Goal: Task Accomplishment & Management: Complete application form

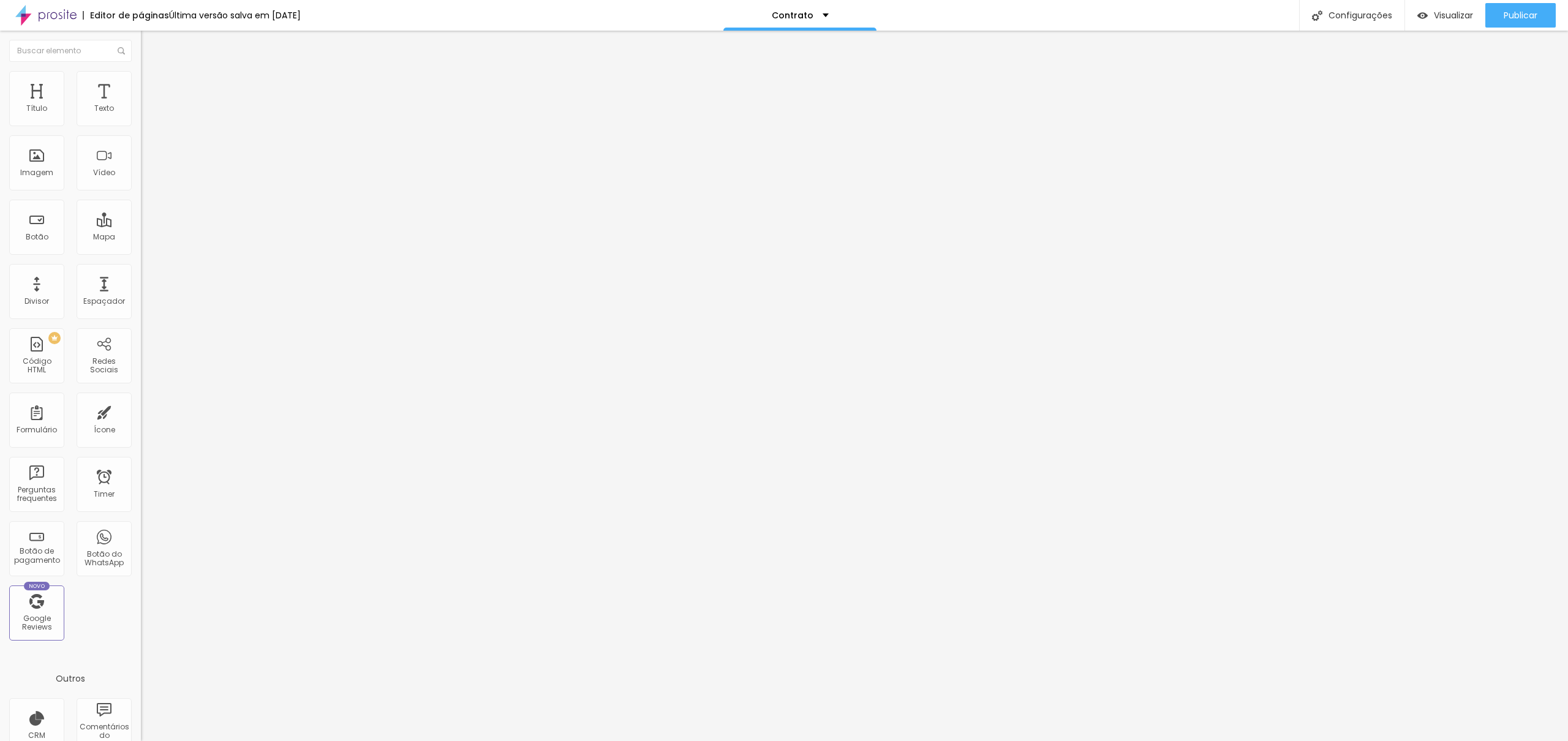
click at [149, 120] on div "Contrato" at bounding box center [211, 114] width 125 height 11
type input "p"
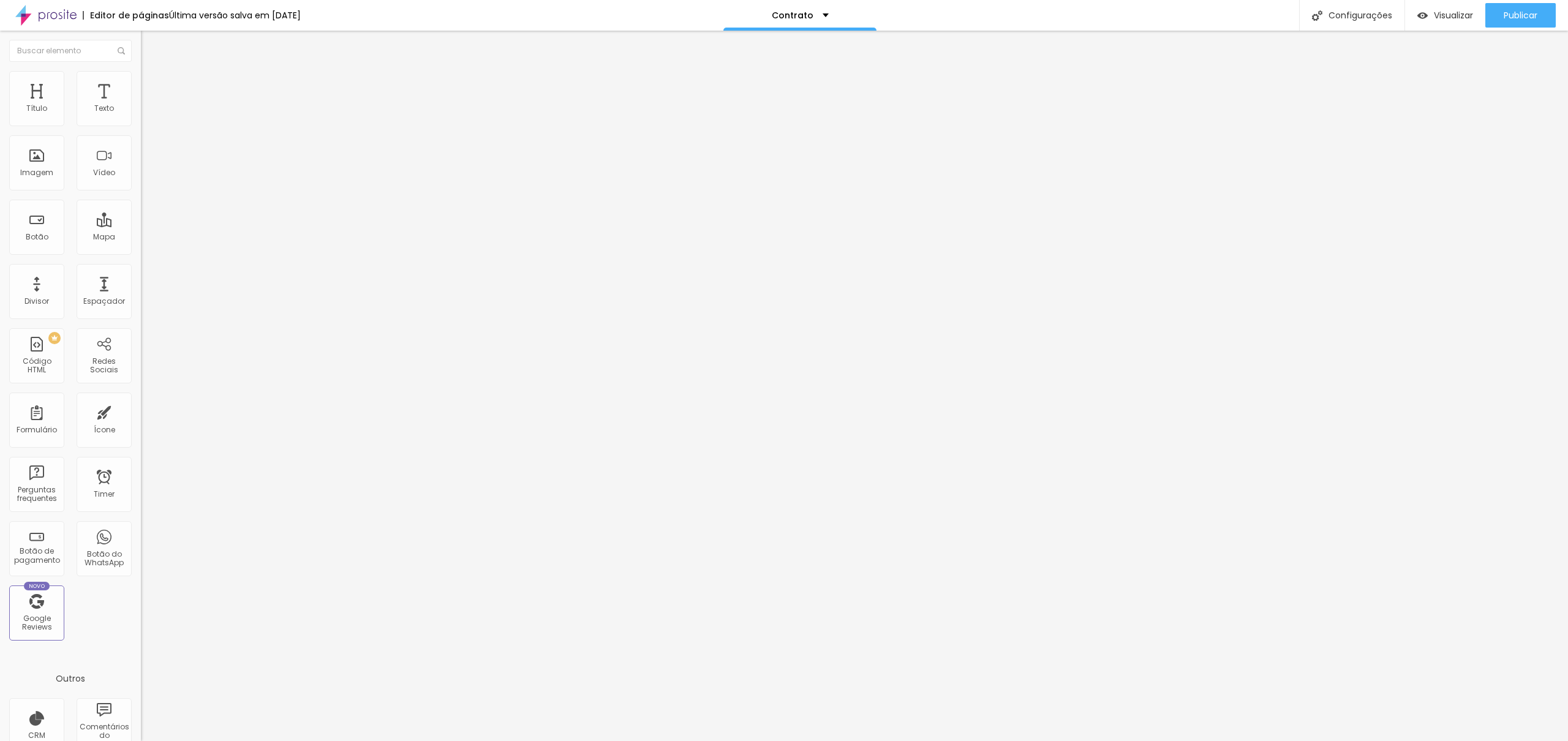
type input "DADOS PREWEDDING"
click at [149, 120] on div "DADOS PREWEDDING" at bounding box center [211, 114] width 125 height 11
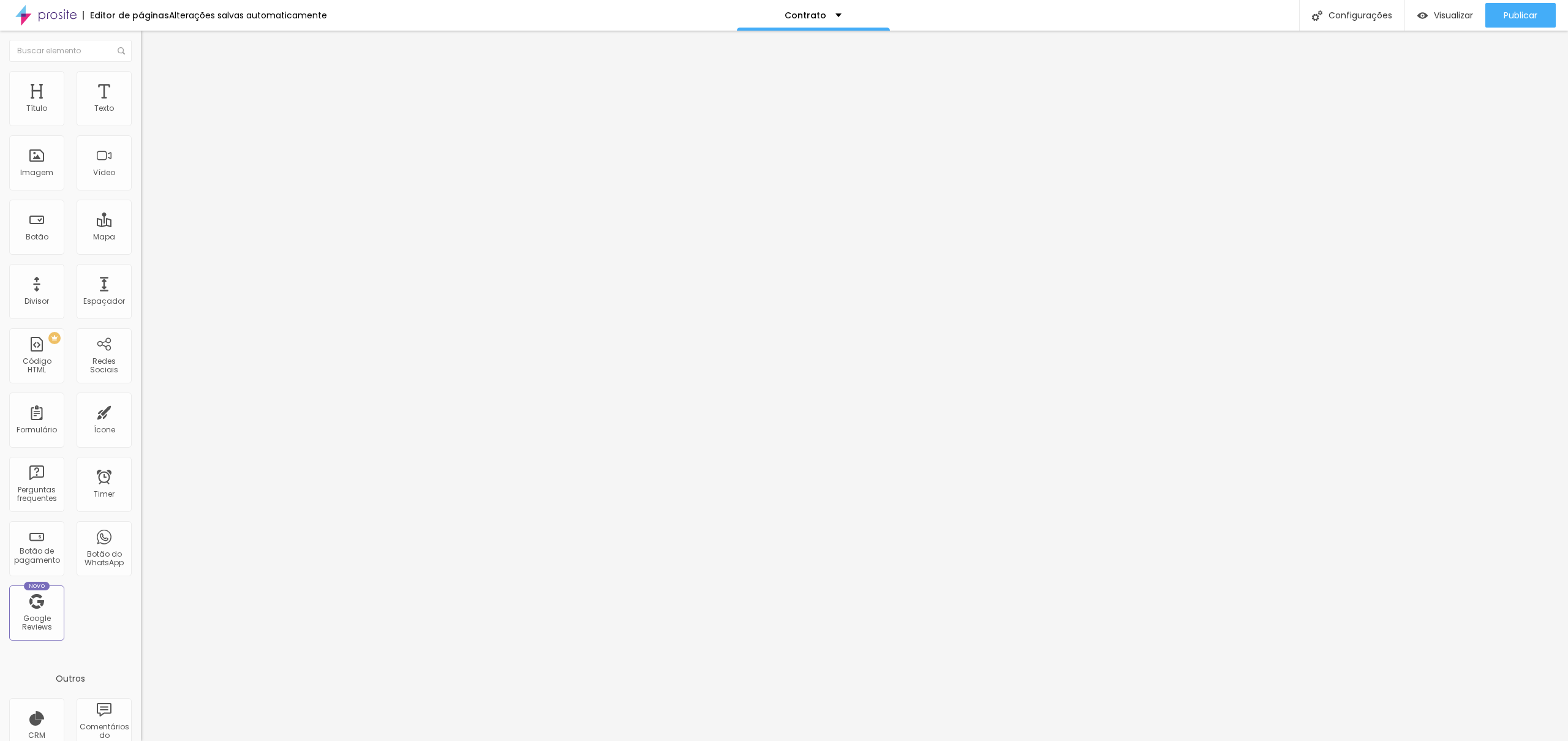
click at [59, 740] on div "Contrato" at bounding box center [61, 749] width 116 height 8
click at [141, 123] on img at bounding box center [144, 127] width 8 height 8
drag, startPoint x: 653, startPoint y: 209, endPoint x: 508, endPoint y: 212, distance: 145.0
type input "DADOS CASAMENTO"
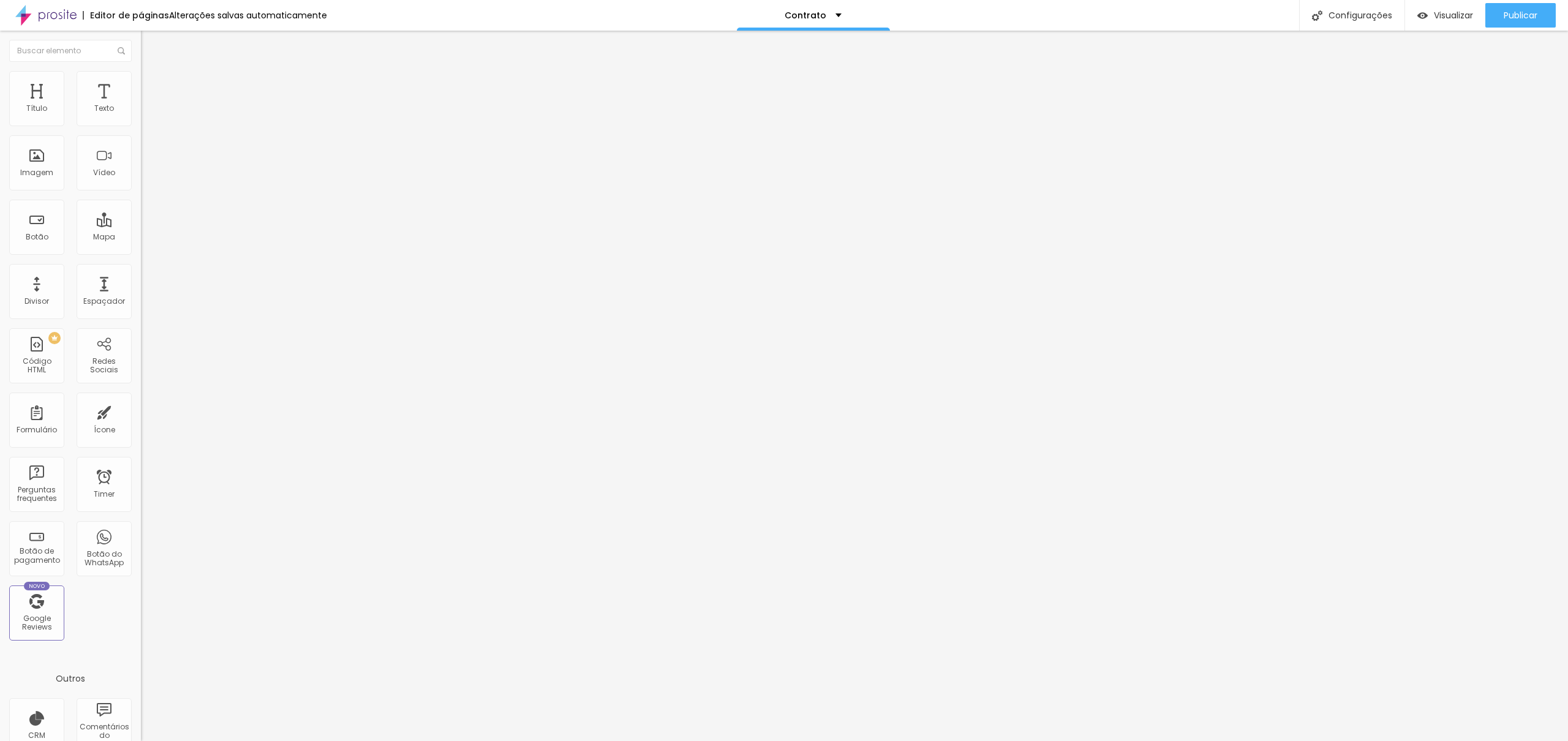
click at [149, 120] on div "DADOS CASAMENTO" at bounding box center [211, 114] width 125 height 11
click at [84, 740] on div "DADOS CASAMENTO" at bounding box center [61, 749] width 116 height 8
click at [141, 167] on div "Editar Formulário Conteúdo Estilo Avançado Formulário DADOS CASAMENTO" at bounding box center [210, 386] width 141 height 710
click at [149, 120] on div "DADOS CASAMENTO" at bounding box center [211, 114] width 125 height 11
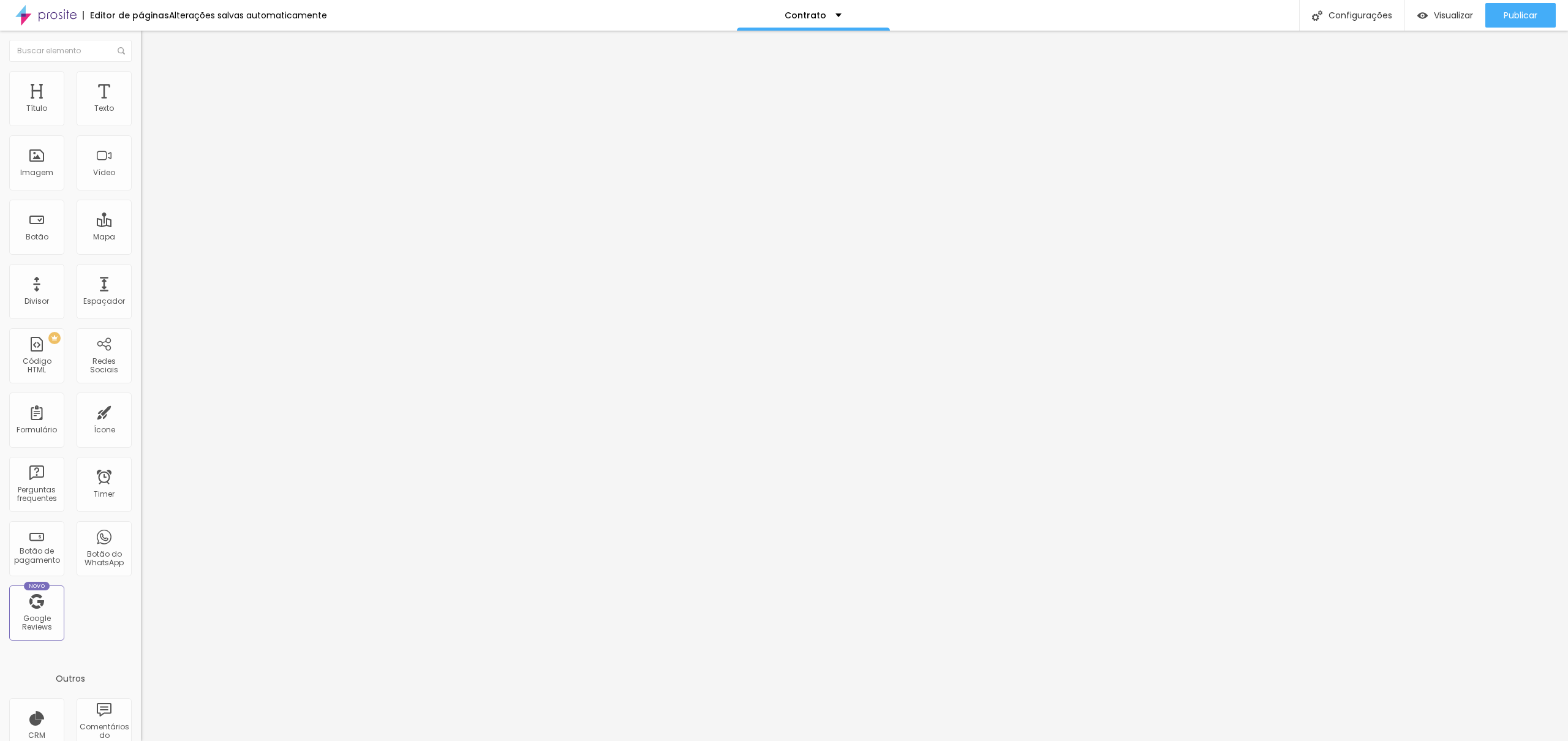
click at [74, 740] on div "DADOS CASAMENTO" at bounding box center [61, 749] width 116 height 8
click at [141, 123] on img at bounding box center [144, 127] width 8 height 8
drag, startPoint x: 656, startPoint y: 346, endPoint x: 676, endPoint y: 344, distance: 20.1
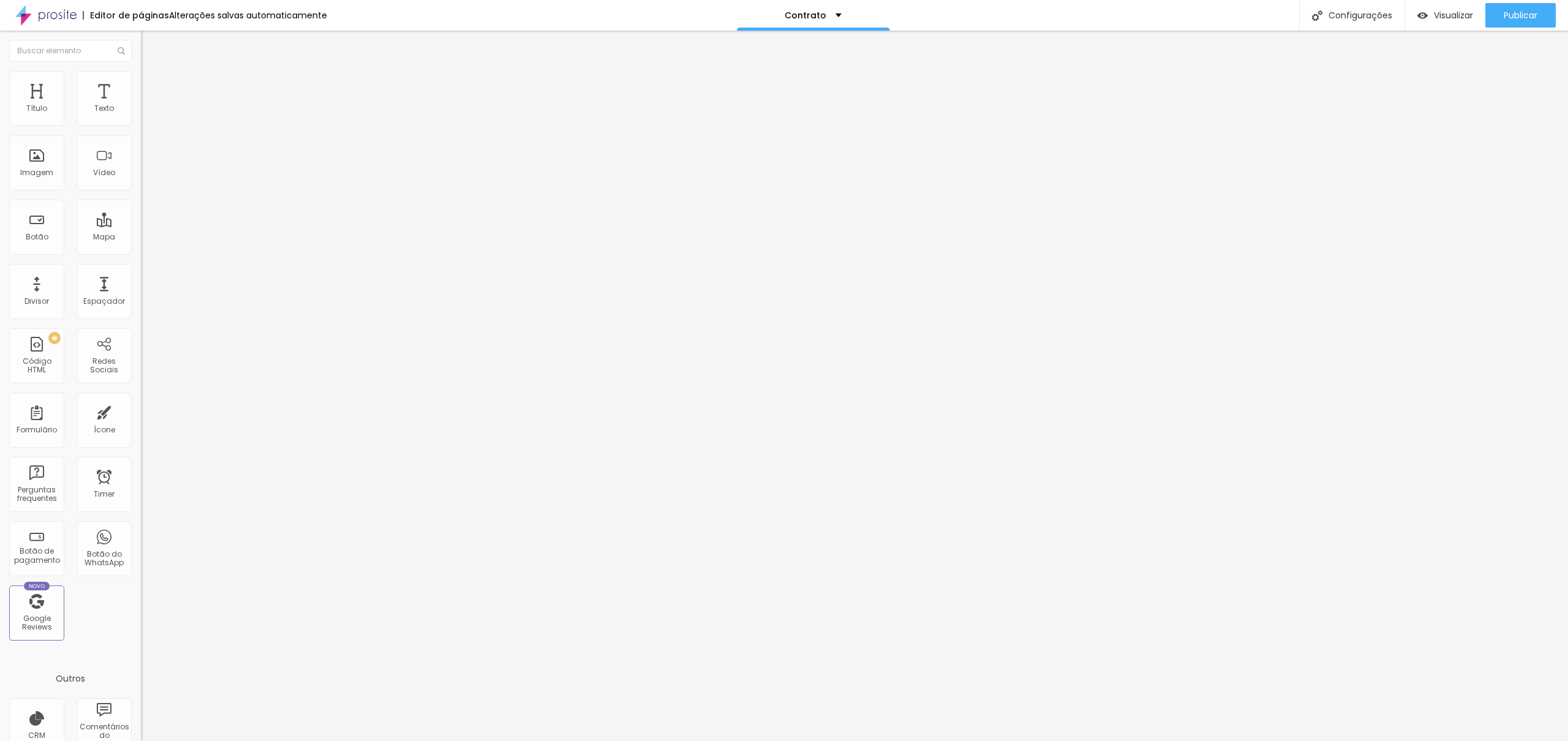
type input "Contratante"
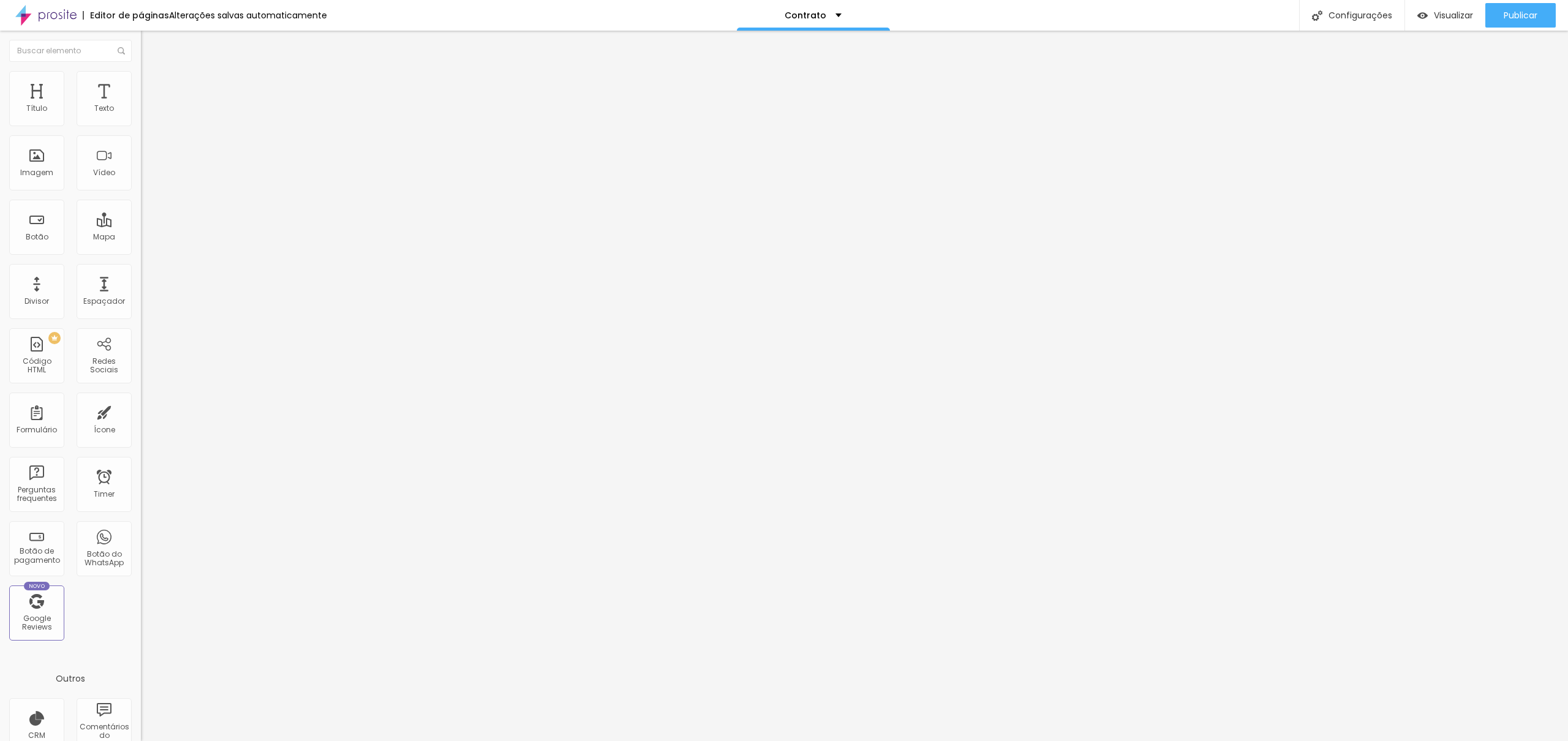
scroll to position [15, 0]
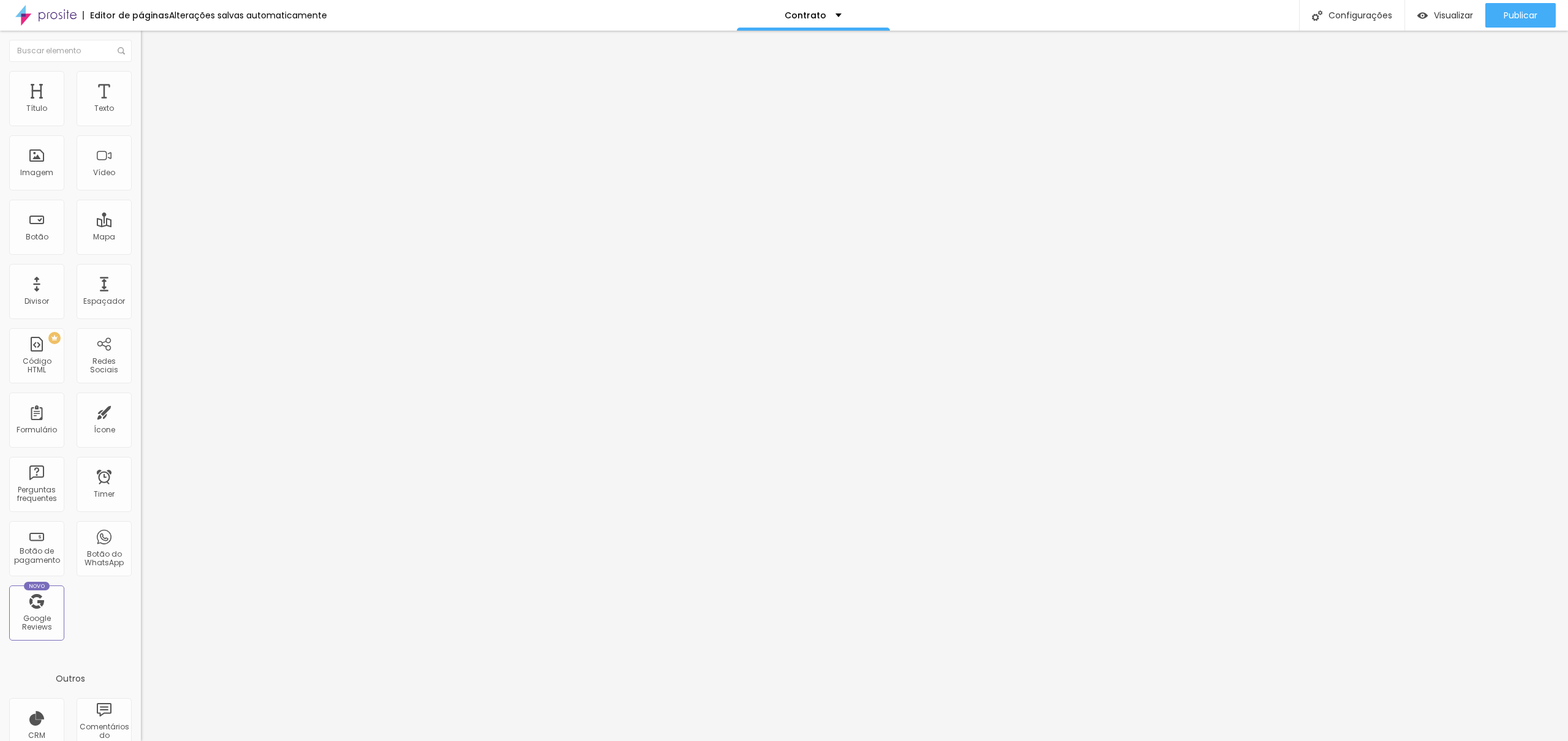
drag, startPoint x: 725, startPoint y: 352, endPoint x: 636, endPoint y: 354, distance: 89.0
drag, startPoint x: 635, startPoint y: 358, endPoint x: 802, endPoint y: 364, distance: 167.1
type input "Q"
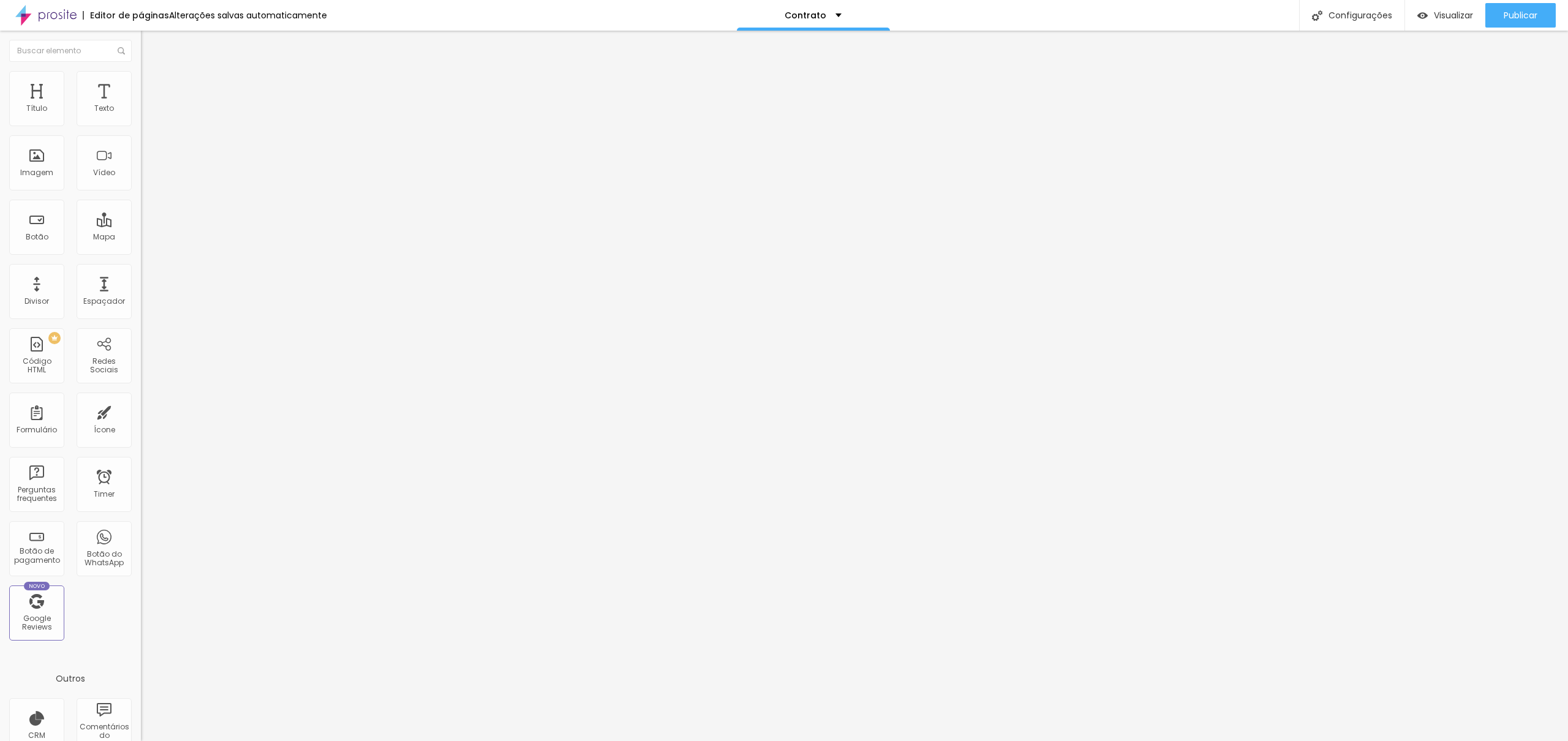
type input "Opção desejada"
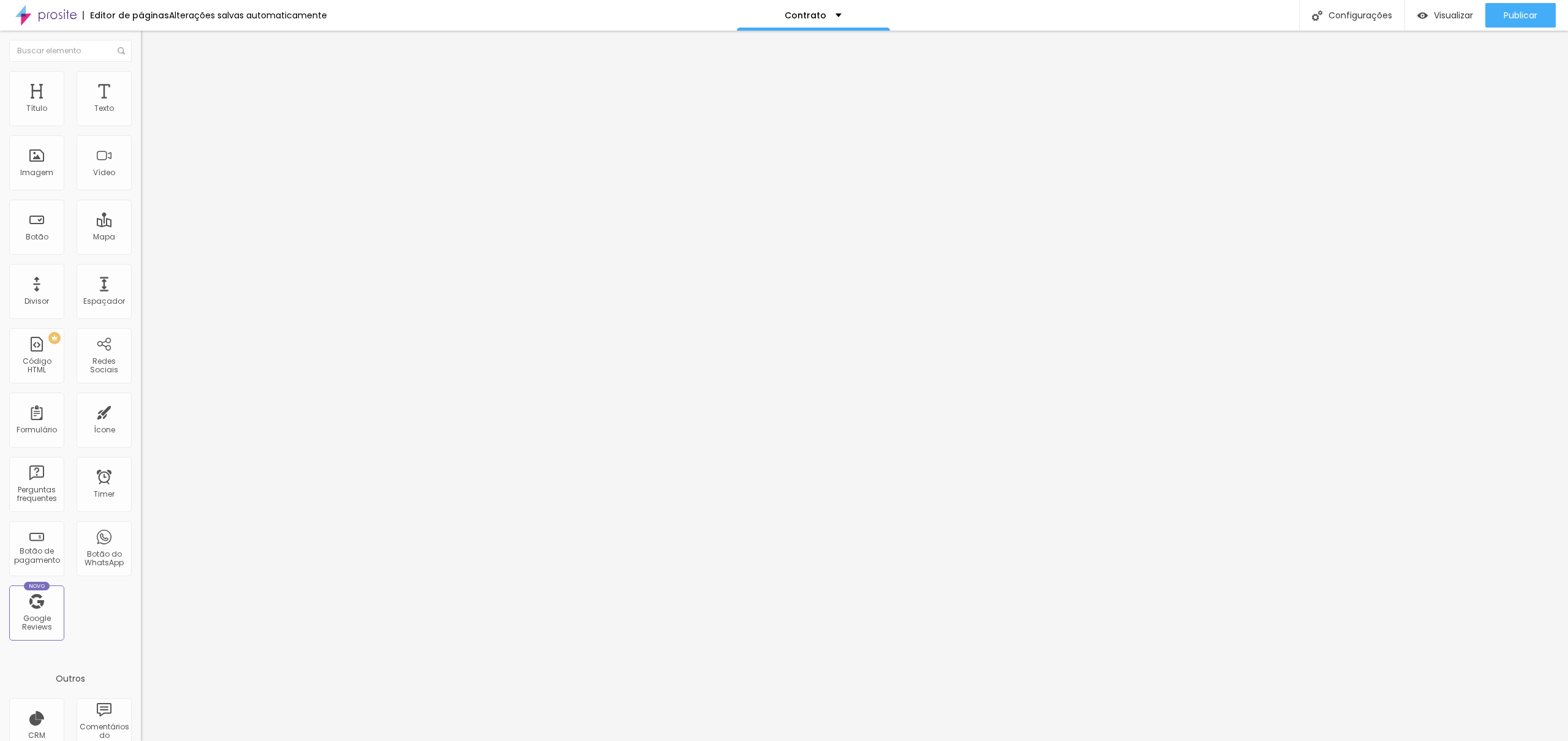
drag, startPoint x: 576, startPoint y: 462, endPoint x: 578, endPoint y: 168, distance: 294.0
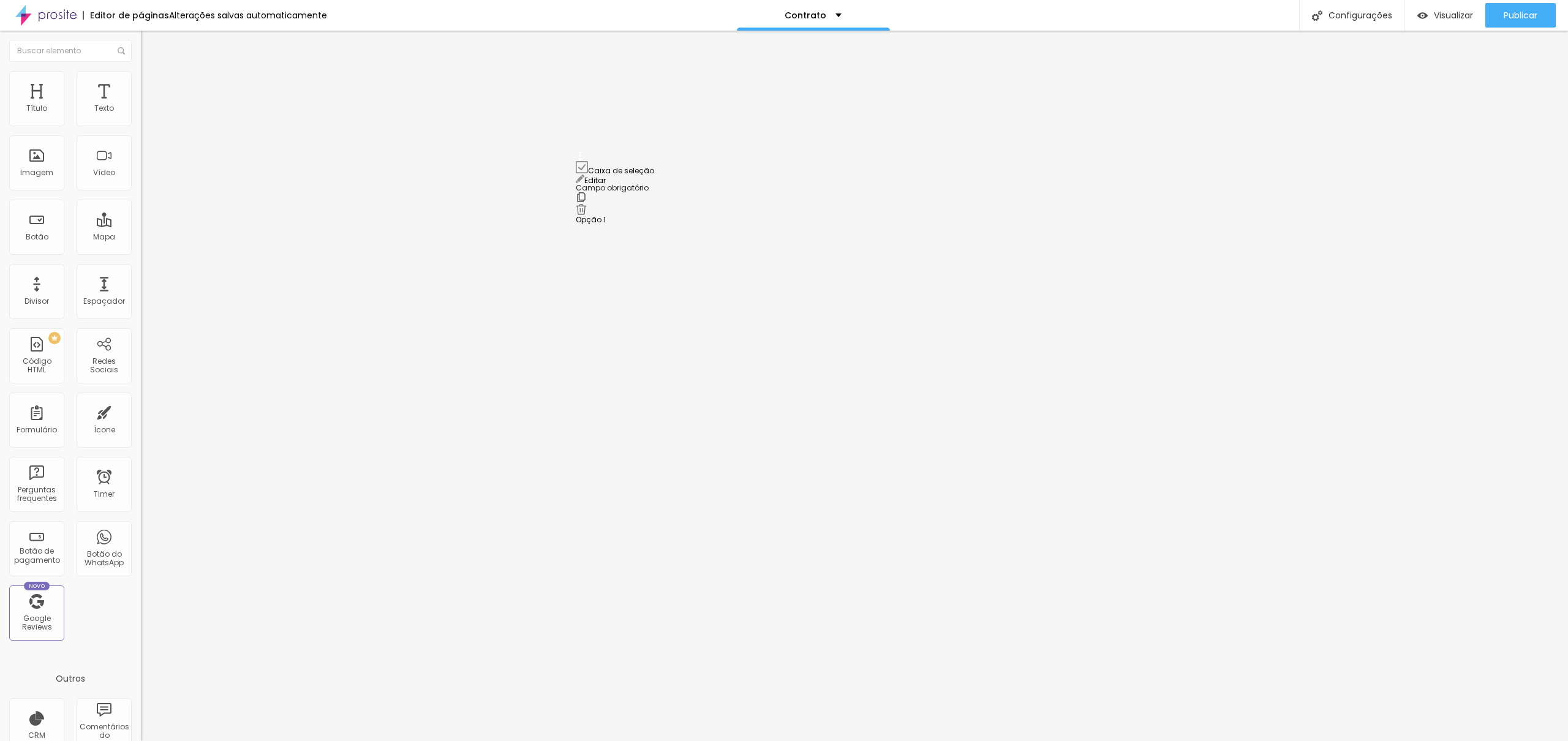
drag, startPoint x: 580, startPoint y: 442, endPoint x: 578, endPoint y: 306, distance: 136.0
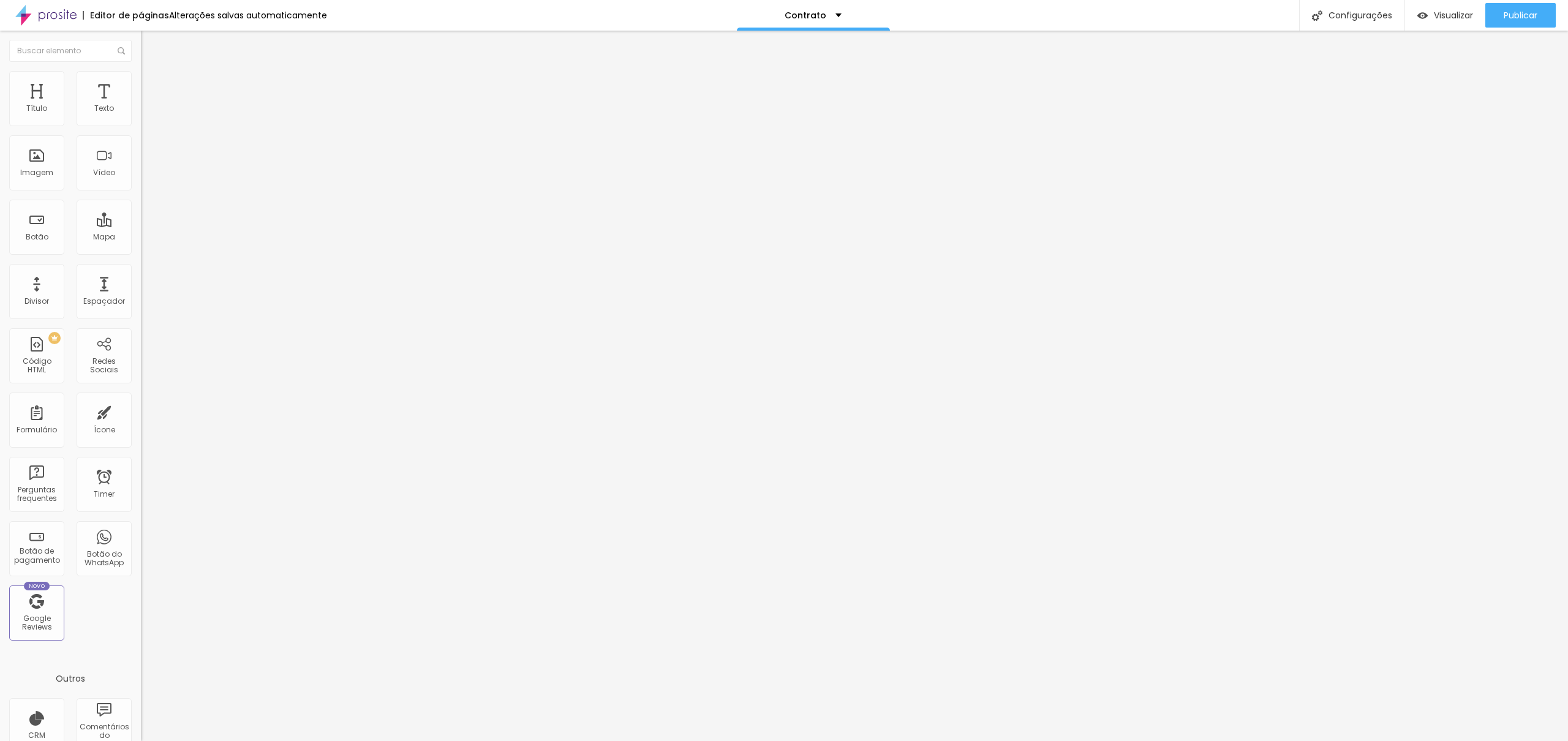
drag, startPoint x: 695, startPoint y: 346, endPoint x: 574, endPoint y: 350, distance: 121.1
type input "Opção desejada"
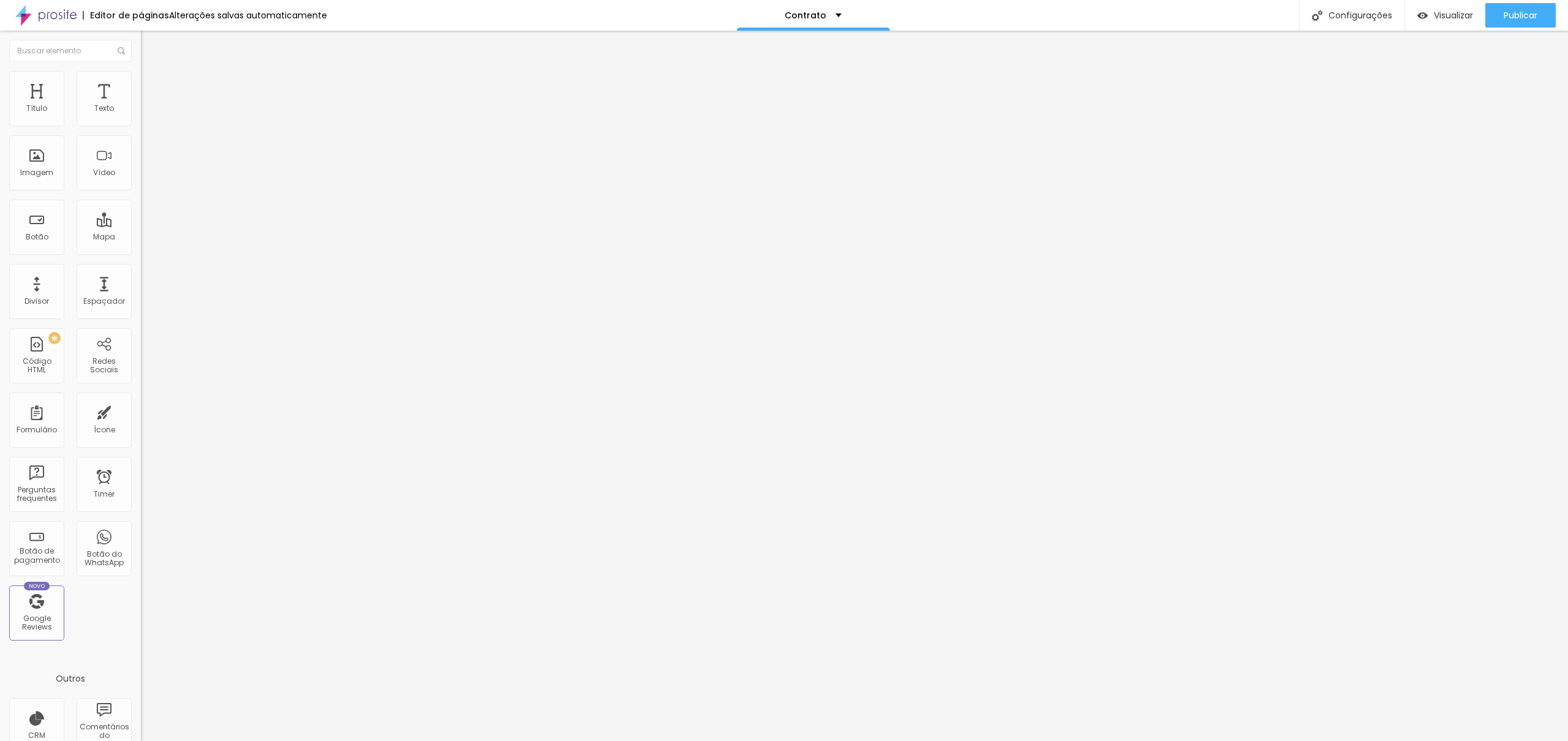
drag, startPoint x: 672, startPoint y: 407, endPoint x: 622, endPoint y: 409, distance: 50.0
type input "Origem"
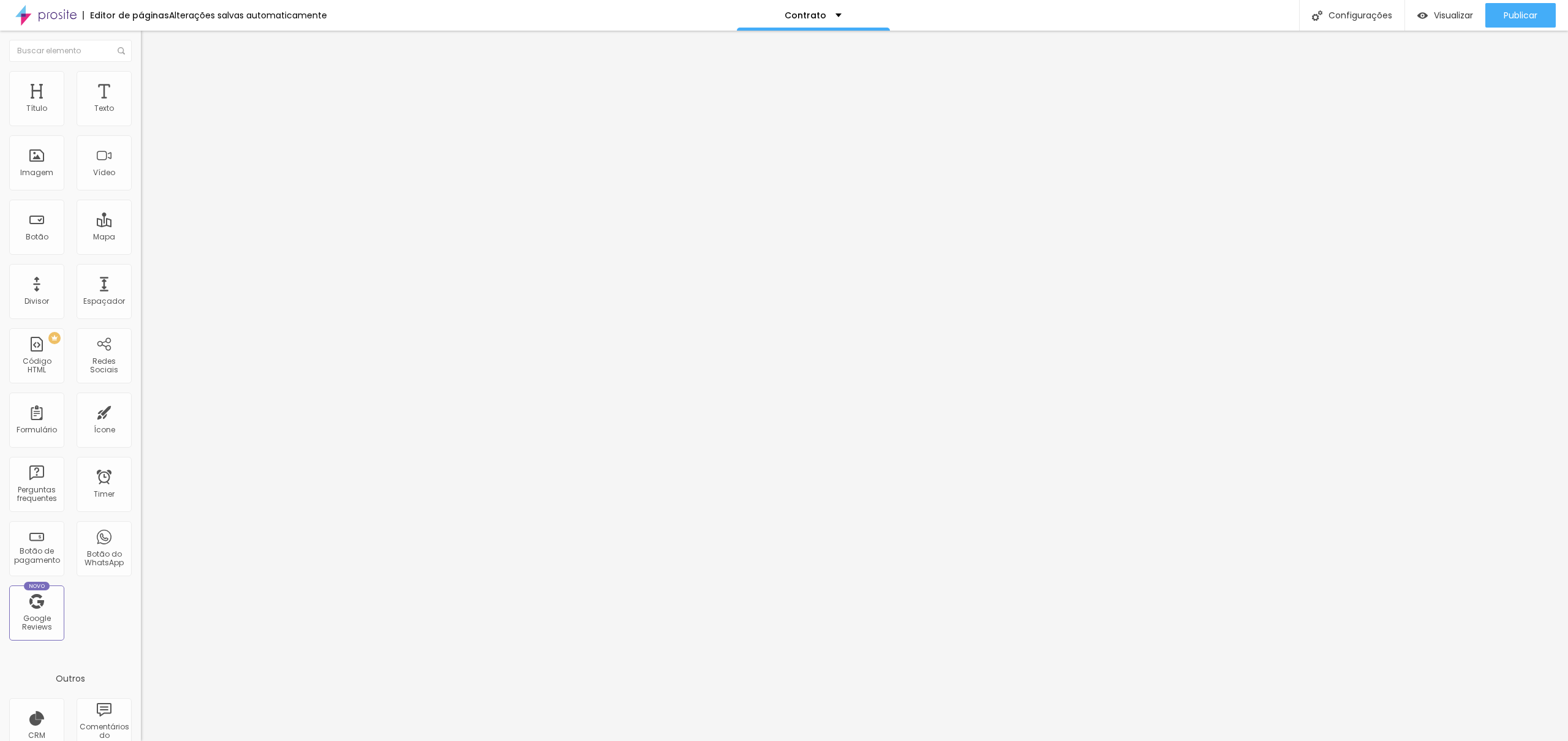
drag, startPoint x: 669, startPoint y: 439, endPoint x: 609, endPoint y: 439, distance: 60.0
type input "Essência"
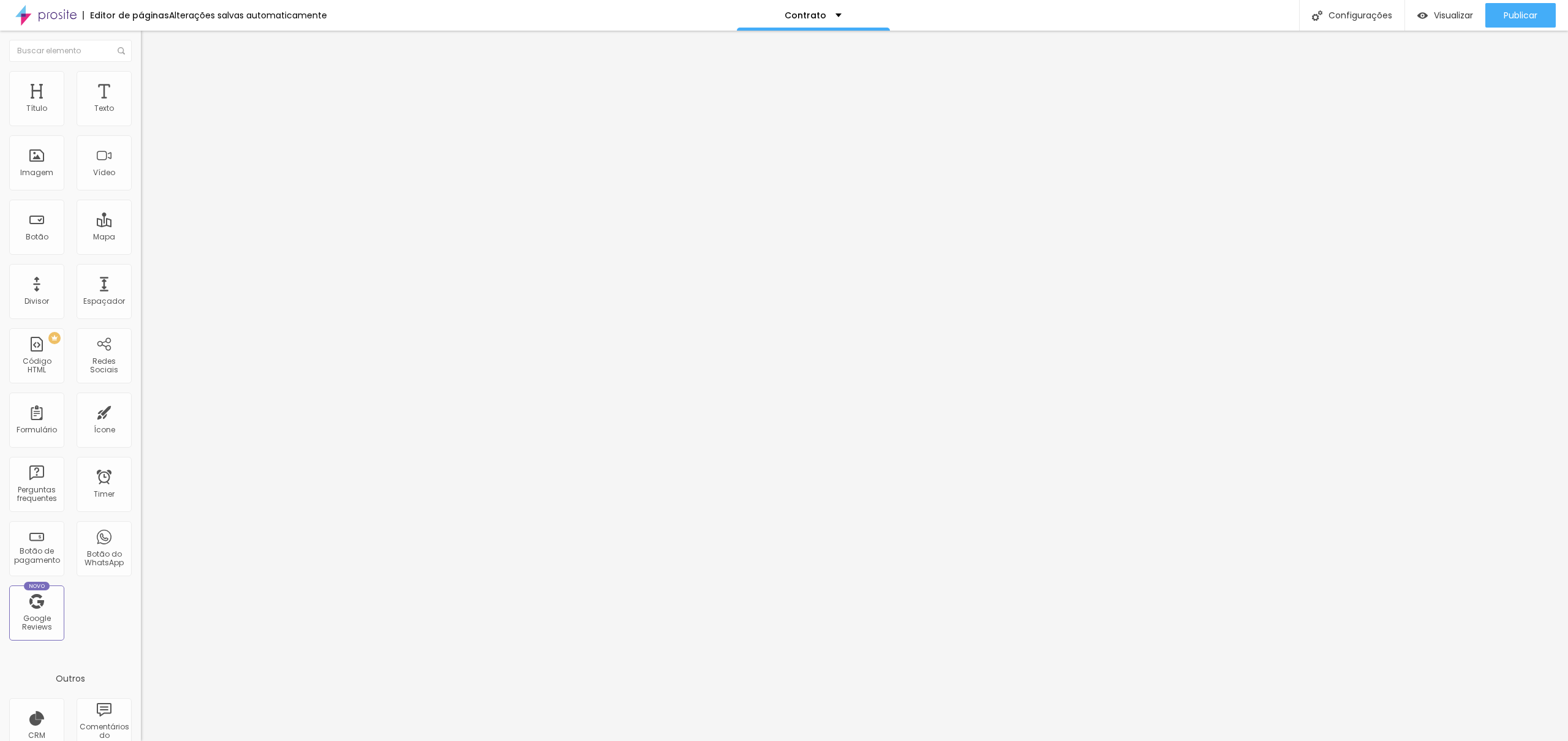
drag, startPoint x: 672, startPoint y: 464, endPoint x: 602, endPoint y: 466, distance: 70.0
drag, startPoint x: 599, startPoint y: 491, endPoint x: 597, endPoint y: 456, distance: 35.1
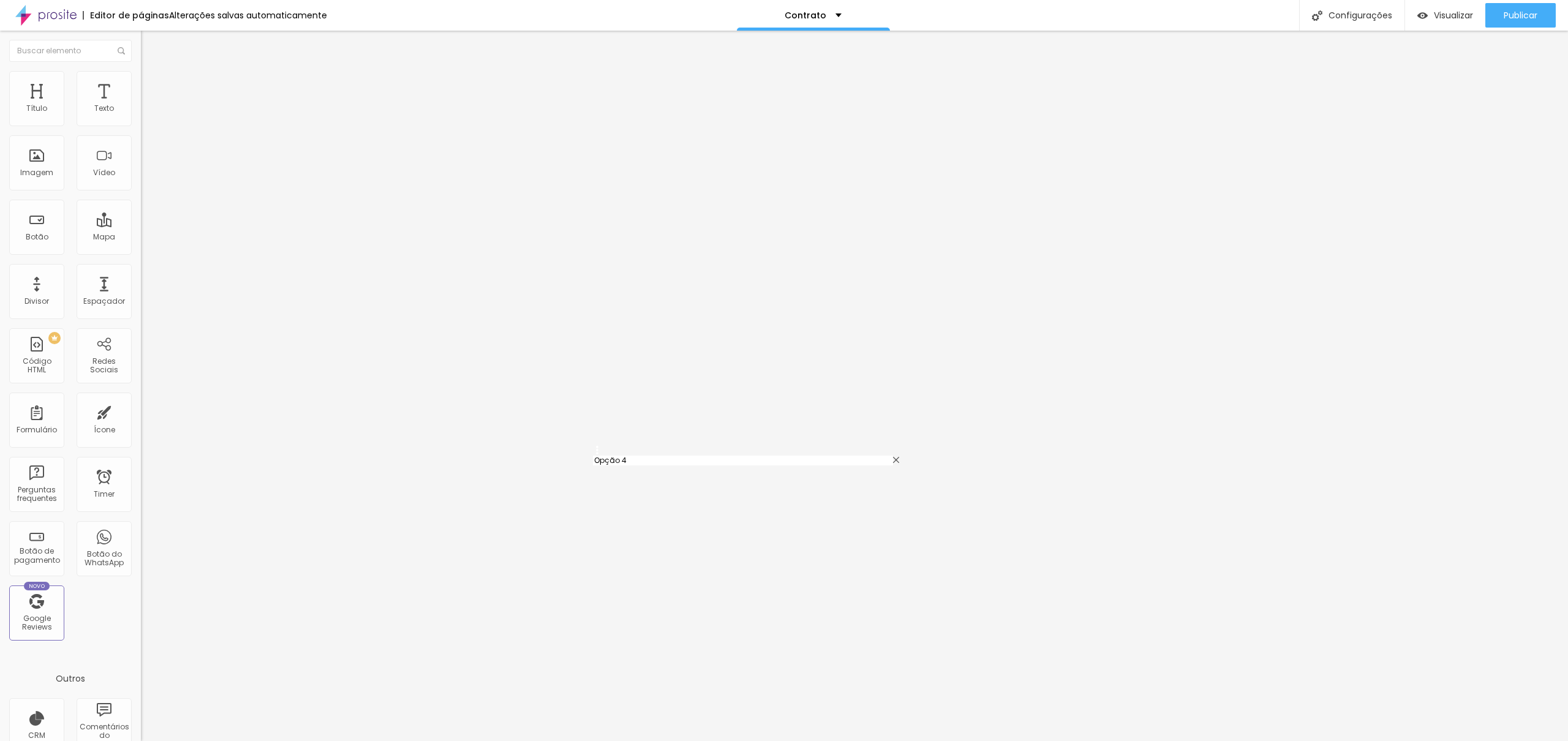
type input "Opção 4"
type input "Herança"
drag, startPoint x: 666, startPoint y: 465, endPoint x: 621, endPoint y: 468, distance: 45.1
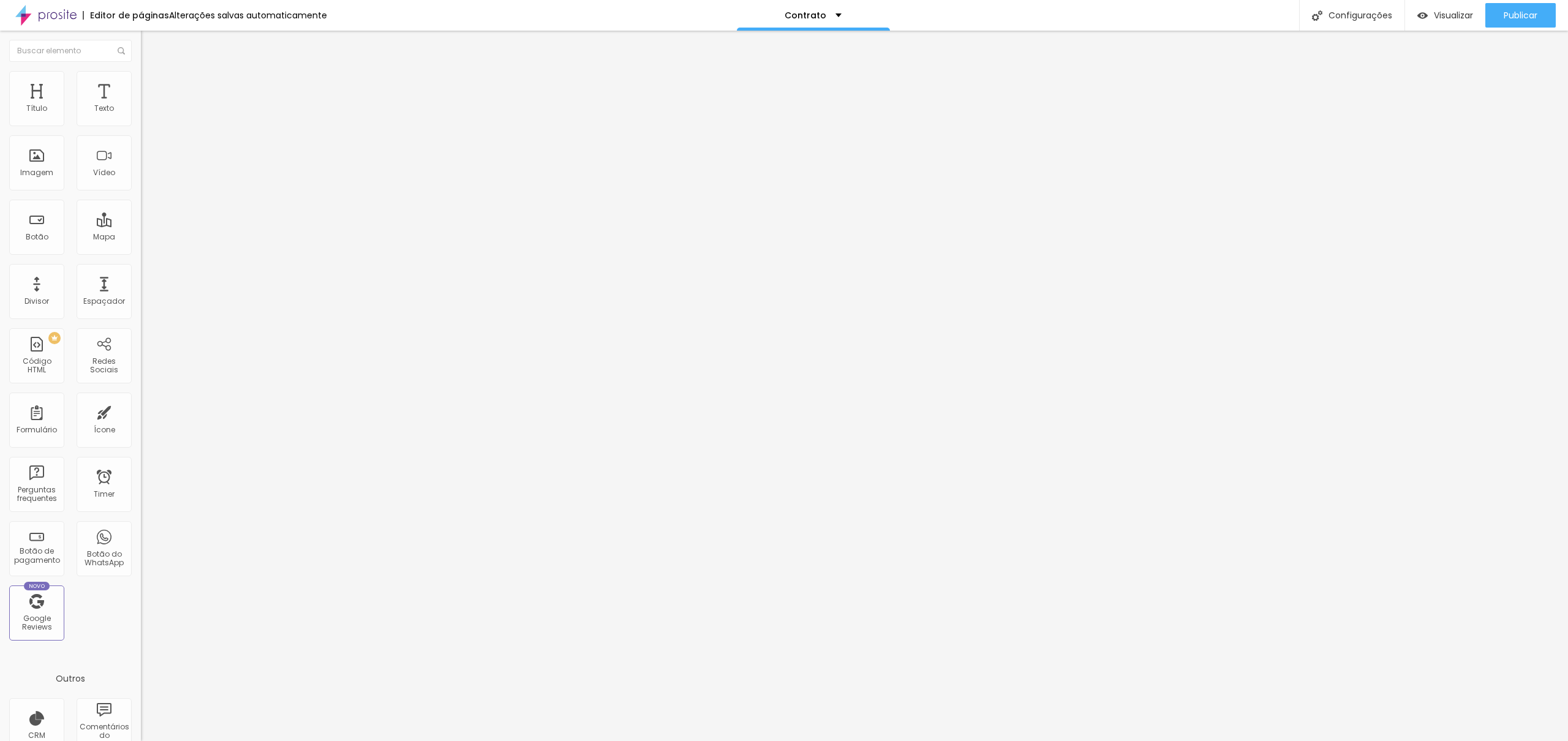
type input "Memória"
type input "Opção desejada:"
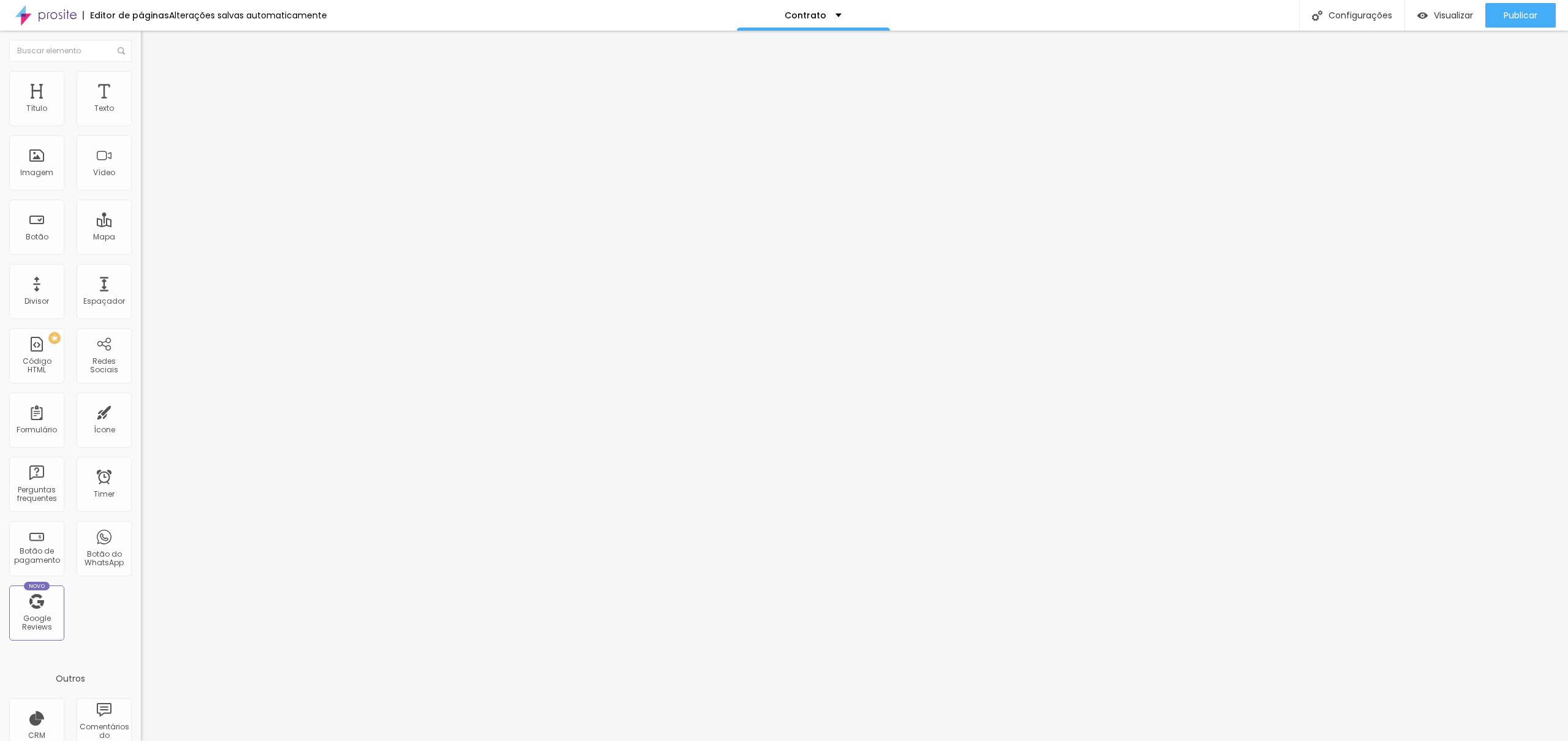
drag, startPoint x: 690, startPoint y: 343, endPoint x: 584, endPoint y: 343, distance: 106.0
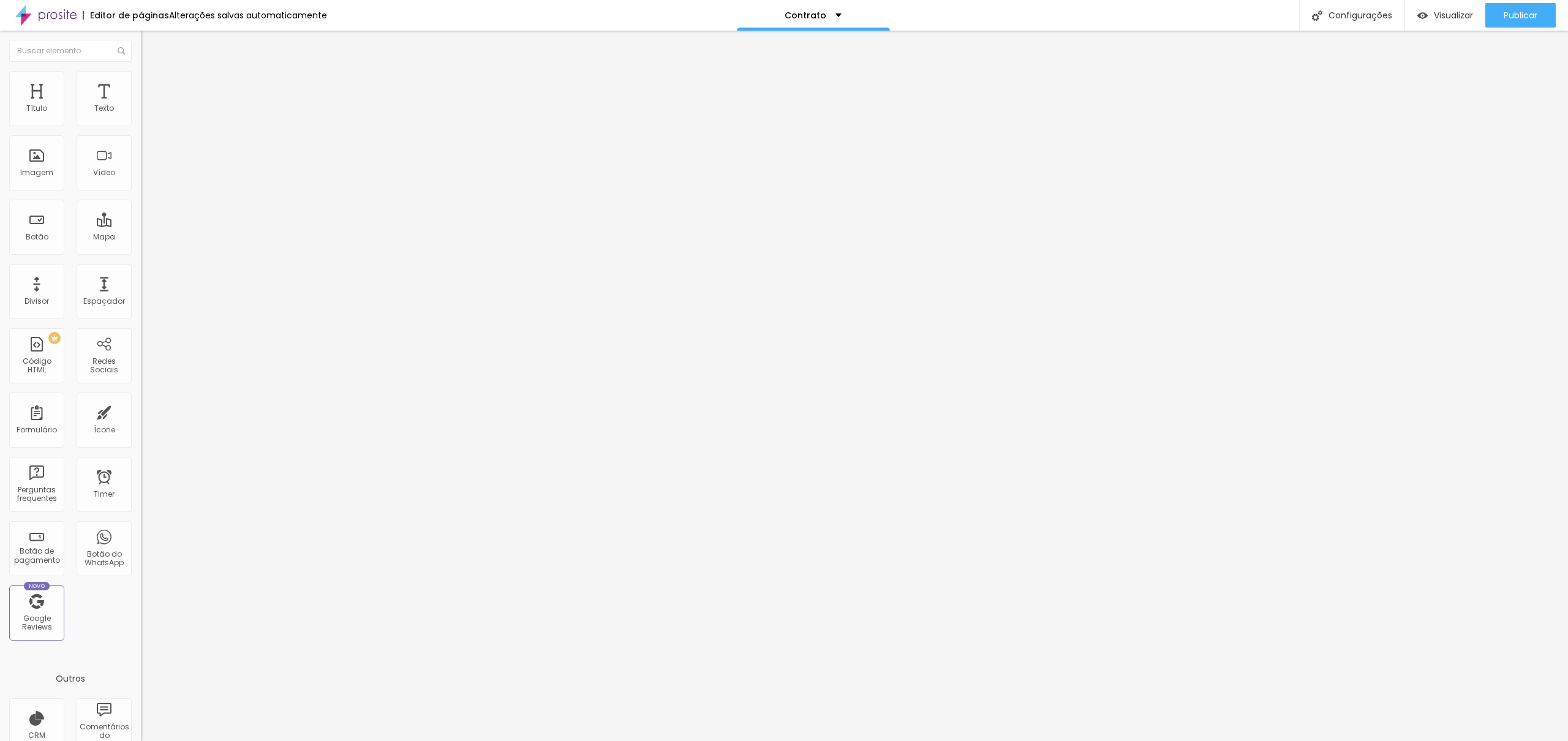
drag, startPoint x: 676, startPoint y: 518, endPoint x: 616, endPoint y: 521, distance: 60.1
type input "Personalizado"
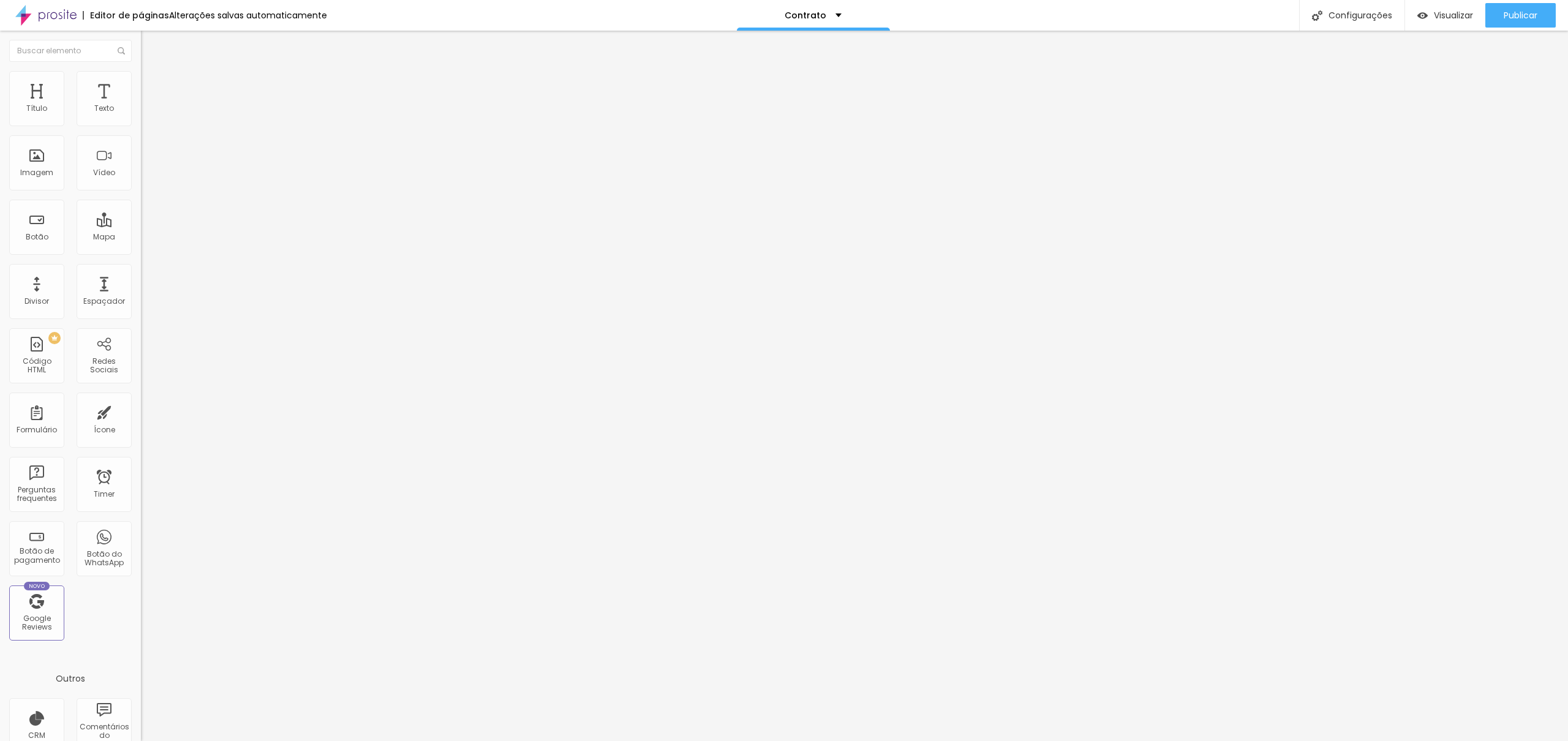
click at [141, 123] on img at bounding box center [144, 127] width 8 height 8
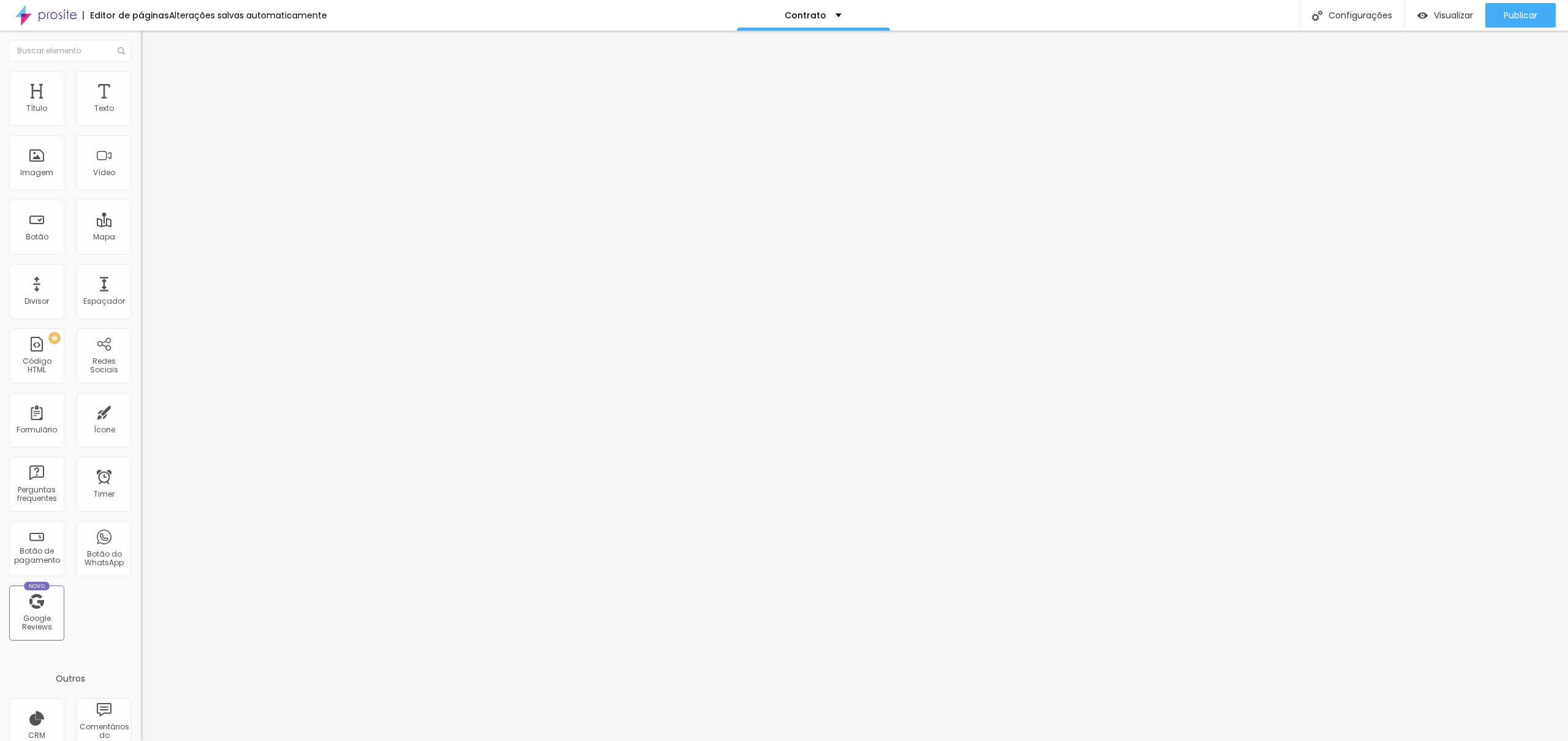
scroll to position [368, 0]
click at [141, 123] on img at bounding box center [144, 127] width 8 height 8
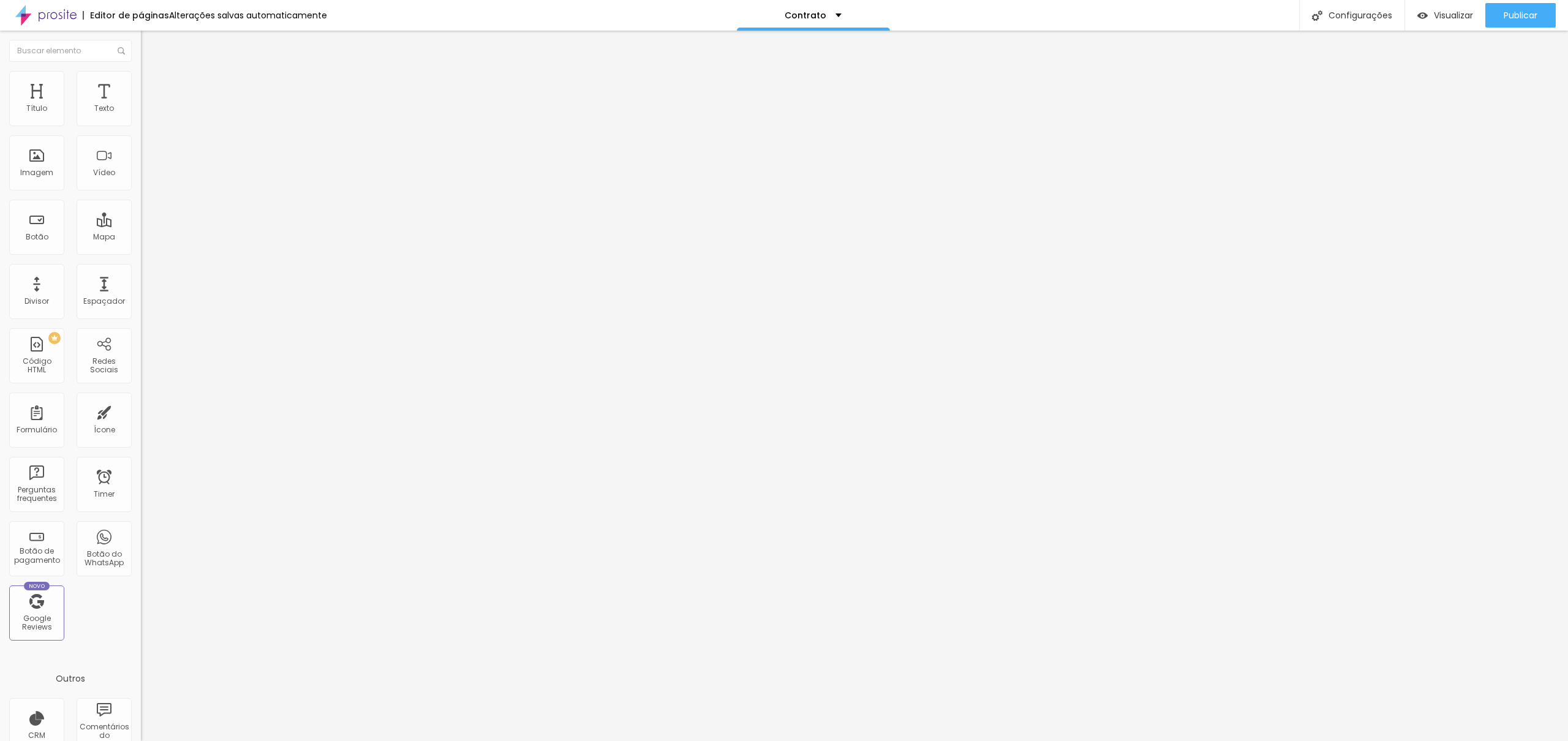
scroll to position [216, 0]
drag, startPoint x: 742, startPoint y: 512, endPoint x: 578, endPoint y: 514, distance: 164.0
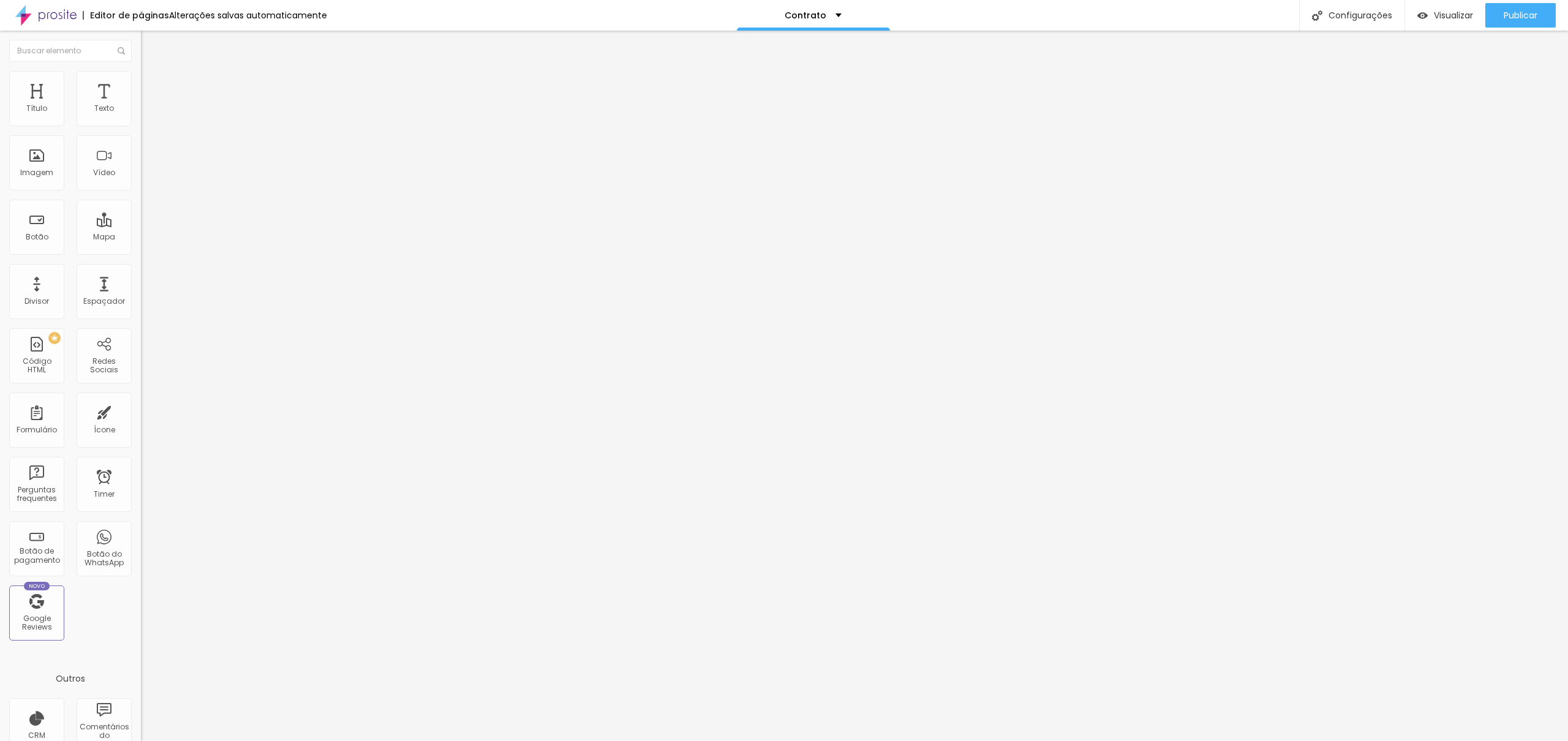
type input "Adicionais:"
click at [141, 123] on img at bounding box center [144, 127] width 8 height 8
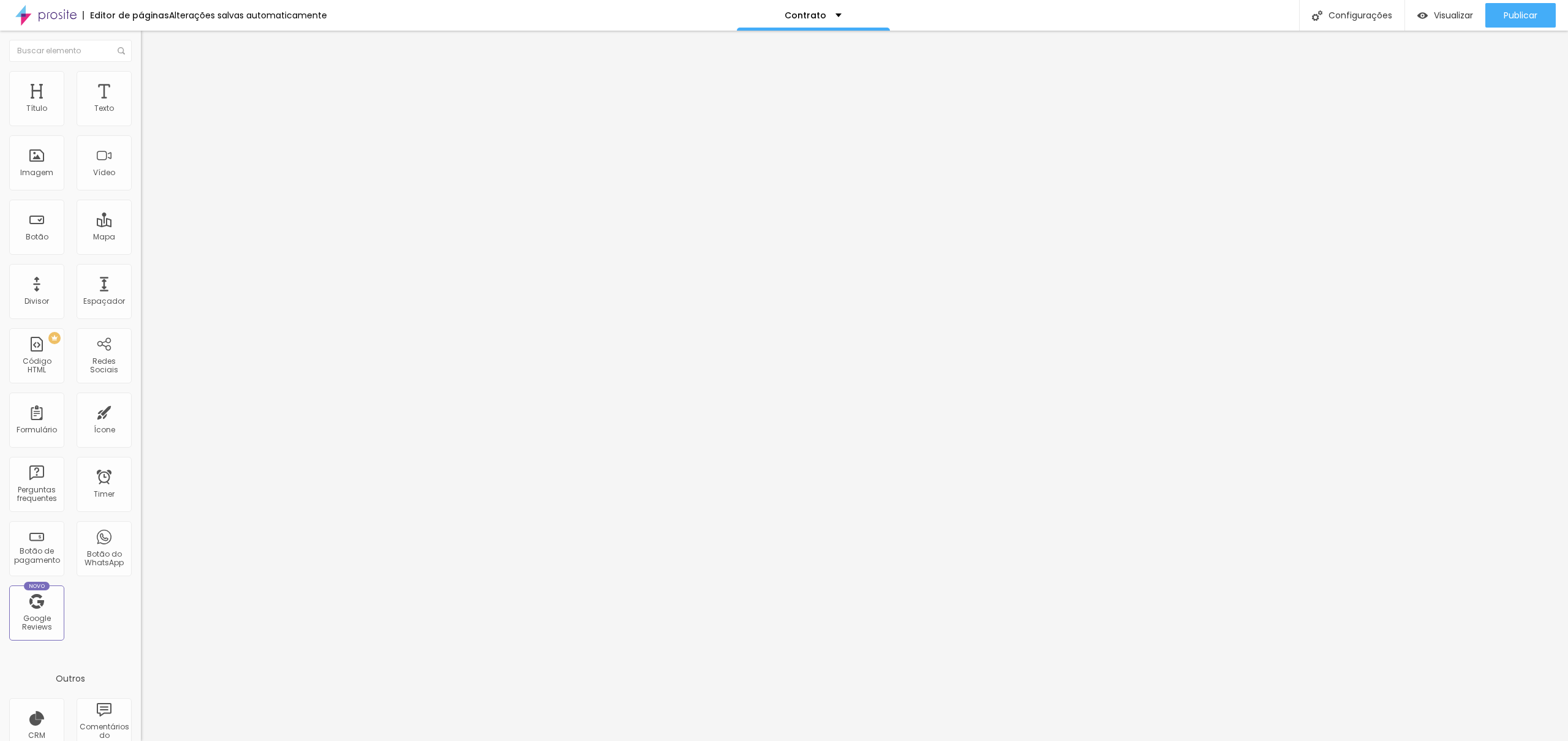
drag, startPoint x: 586, startPoint y: 464, endPoint x: 579, endPoint y: 439, distance: 26.0
drag, startPoint x: 572, startPoint y: 462, endPoint x: 578, endPoint y: 456, distance: 8.5
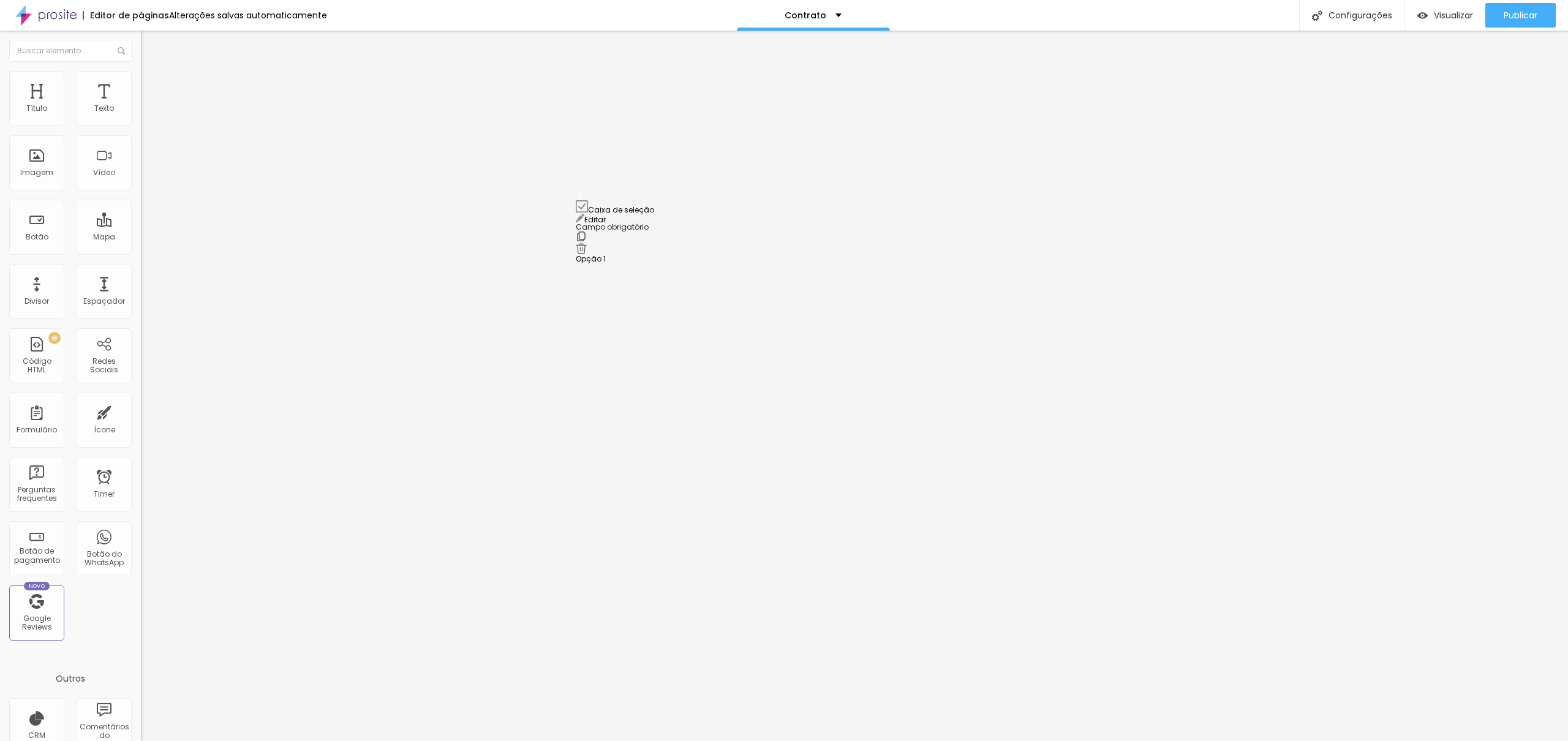
drag, startPoint x: 578, startPoint y: 456, endPoint x: 584, endPoint y: 200, distance: 256.1
drag, startPoint x: 580, startPoint y: 389, endPoint x: 582, endPoint y: 209, distance: 180.0
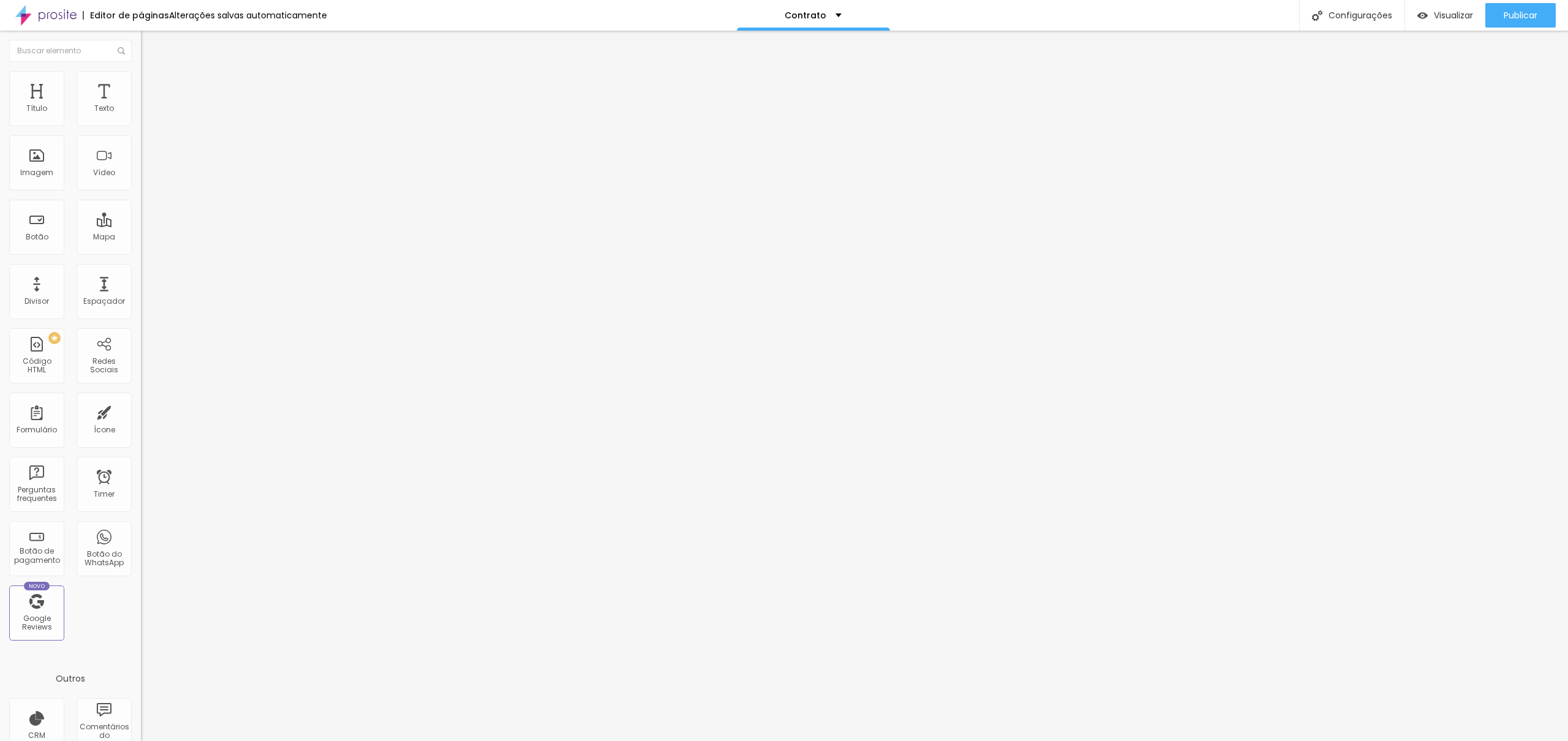
drag, startPoint x: 697, startPoint y: 257, endPoint x: 502, endPoint y: 267, distance: 195.3
drag, startPoint x: 686, startPoint y: 257, endPoint x: 553, endPoint y: 258, distance: 133.0
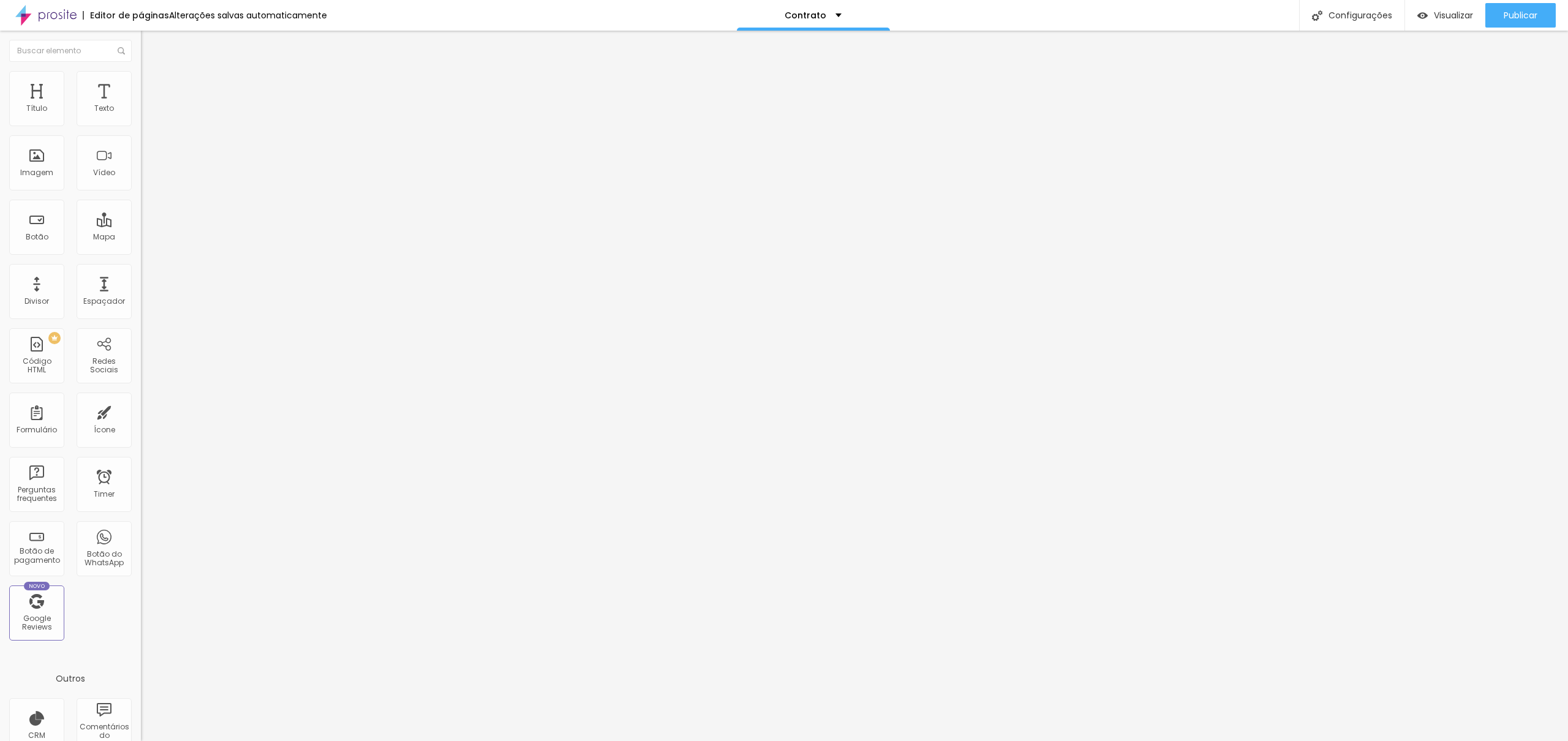
type input "Adicionais:"
drag, startPoint x: 660, startPoint y: 318, endPoint x: 622, endPoint y: 317, distance: 38.0
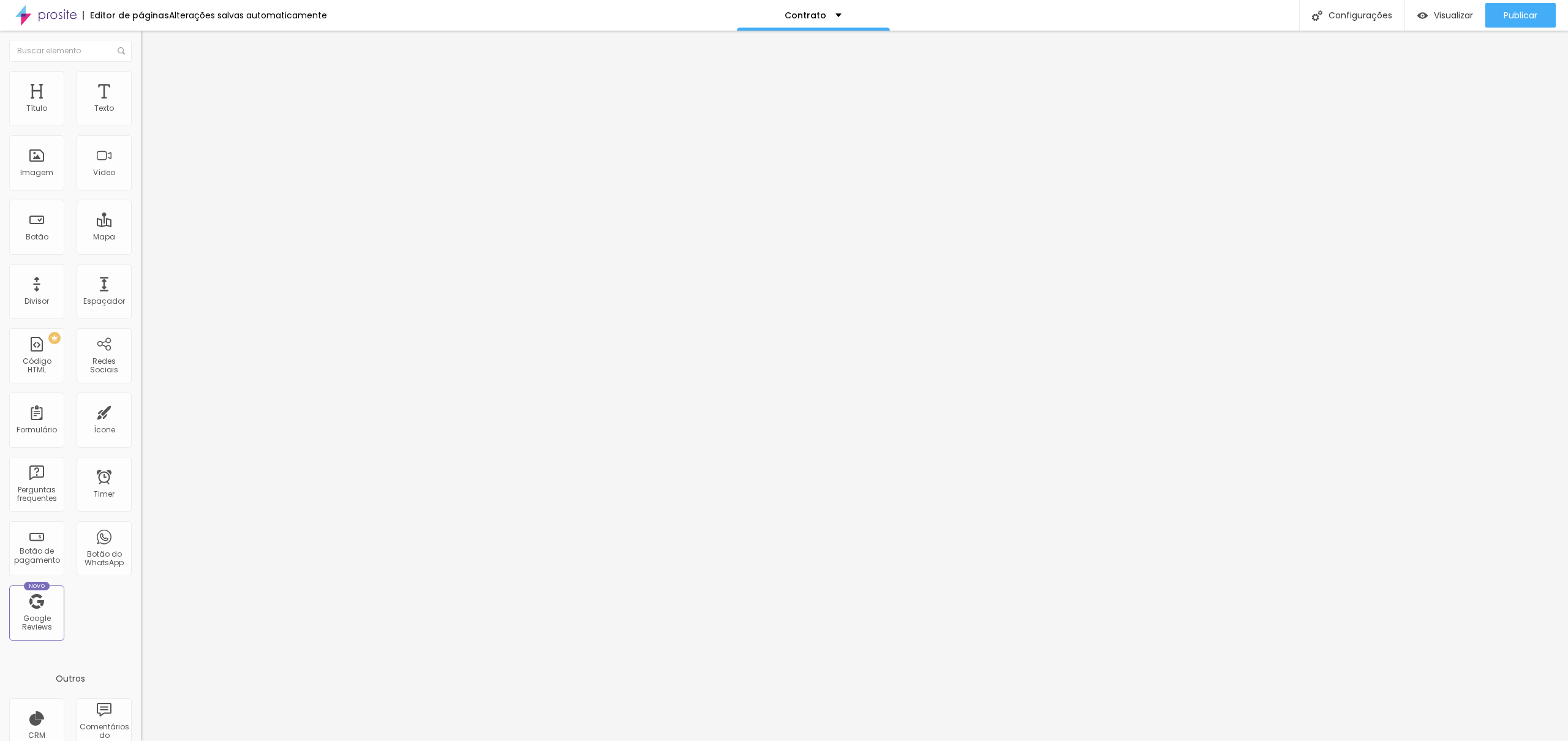
drag, startPoint x: 670, startPoint y: 315, endPoint x: 616, endPoint y: 322, distance: 54.5
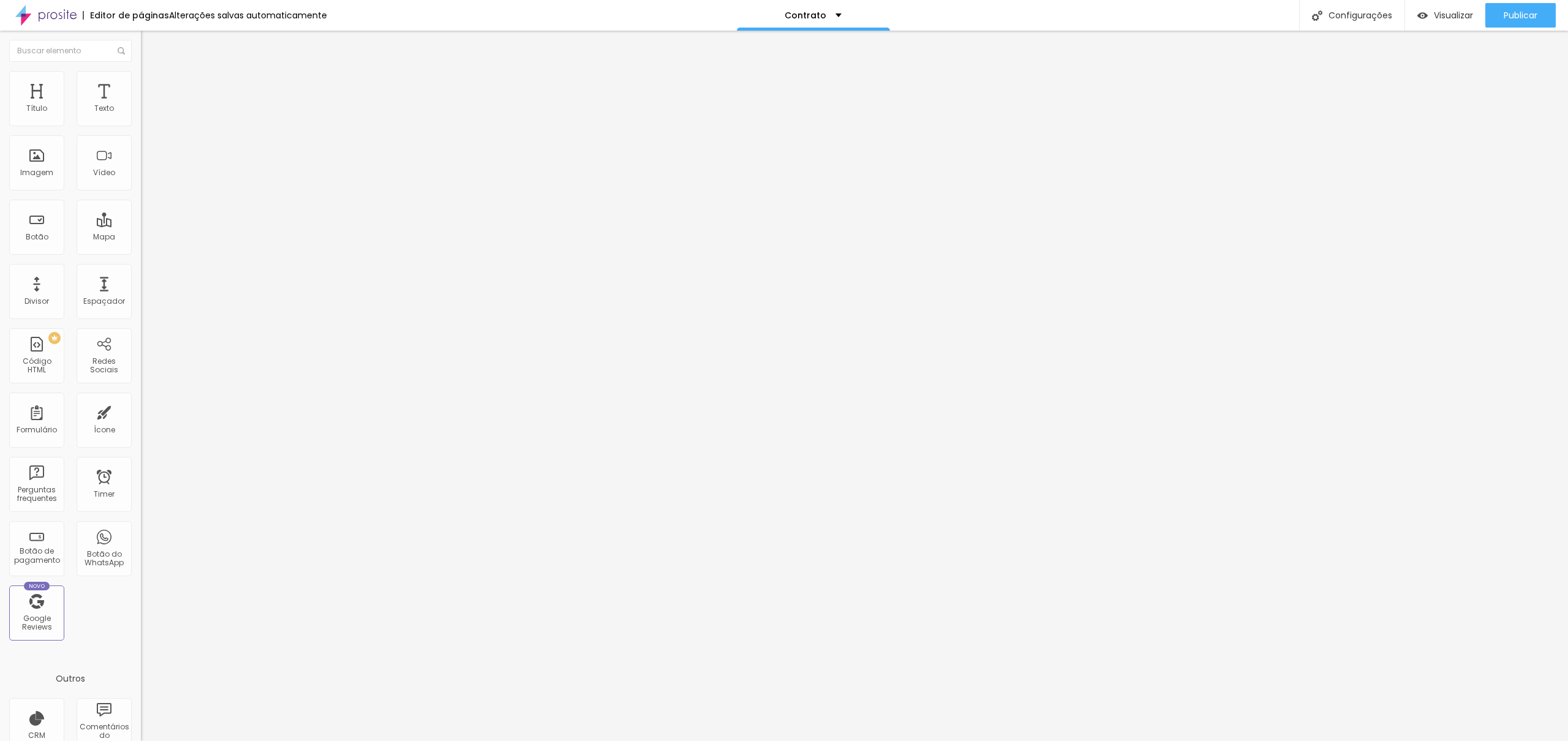
type input "s"
type input "SIM"
drag, startPoint x: 657, startPoint y: 348, endPoint x: 615, endPoint y: 348, distance: 42.0
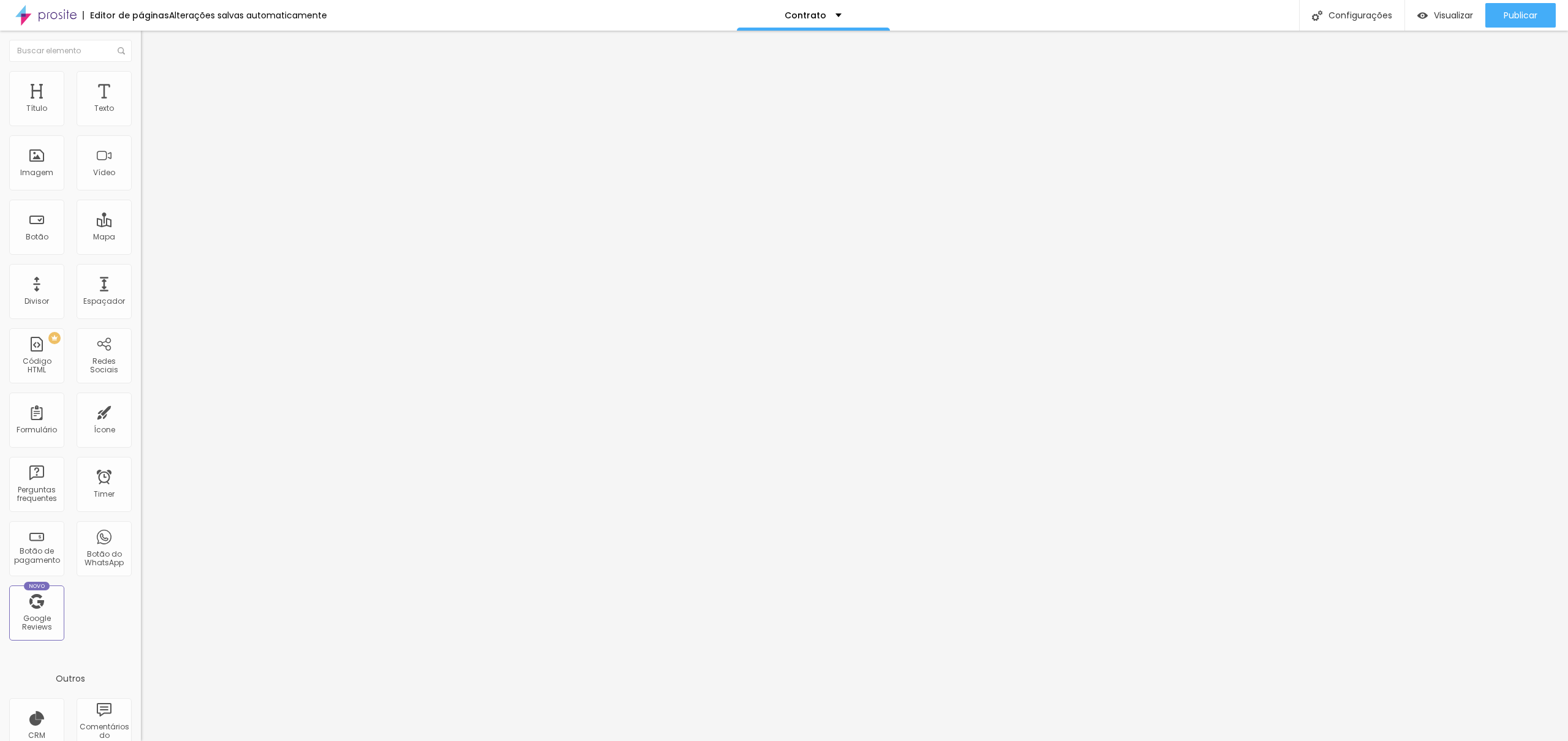
type input "NÃO"
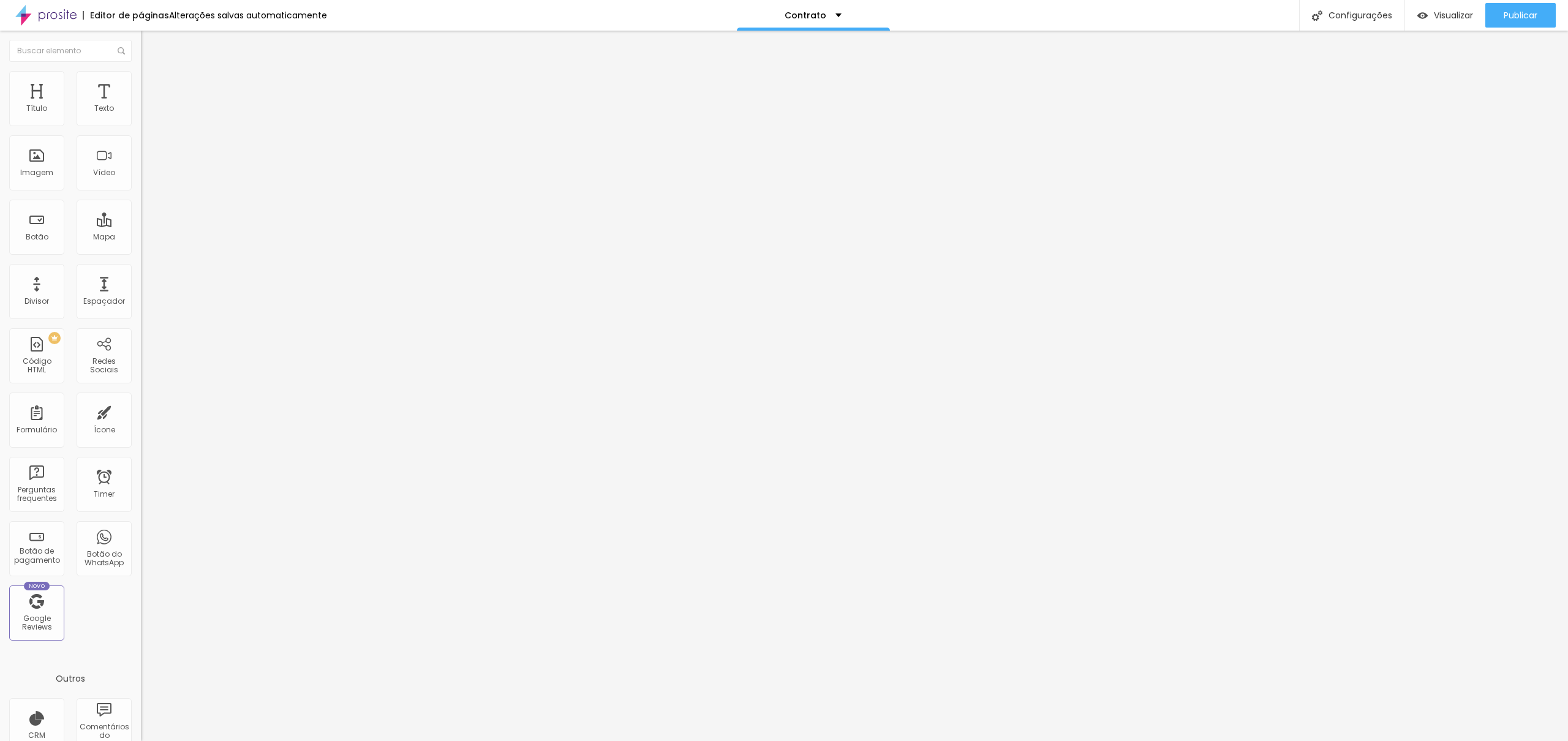
click at [141, 123] on img at bounding box center [144, 127] width 8 height 8
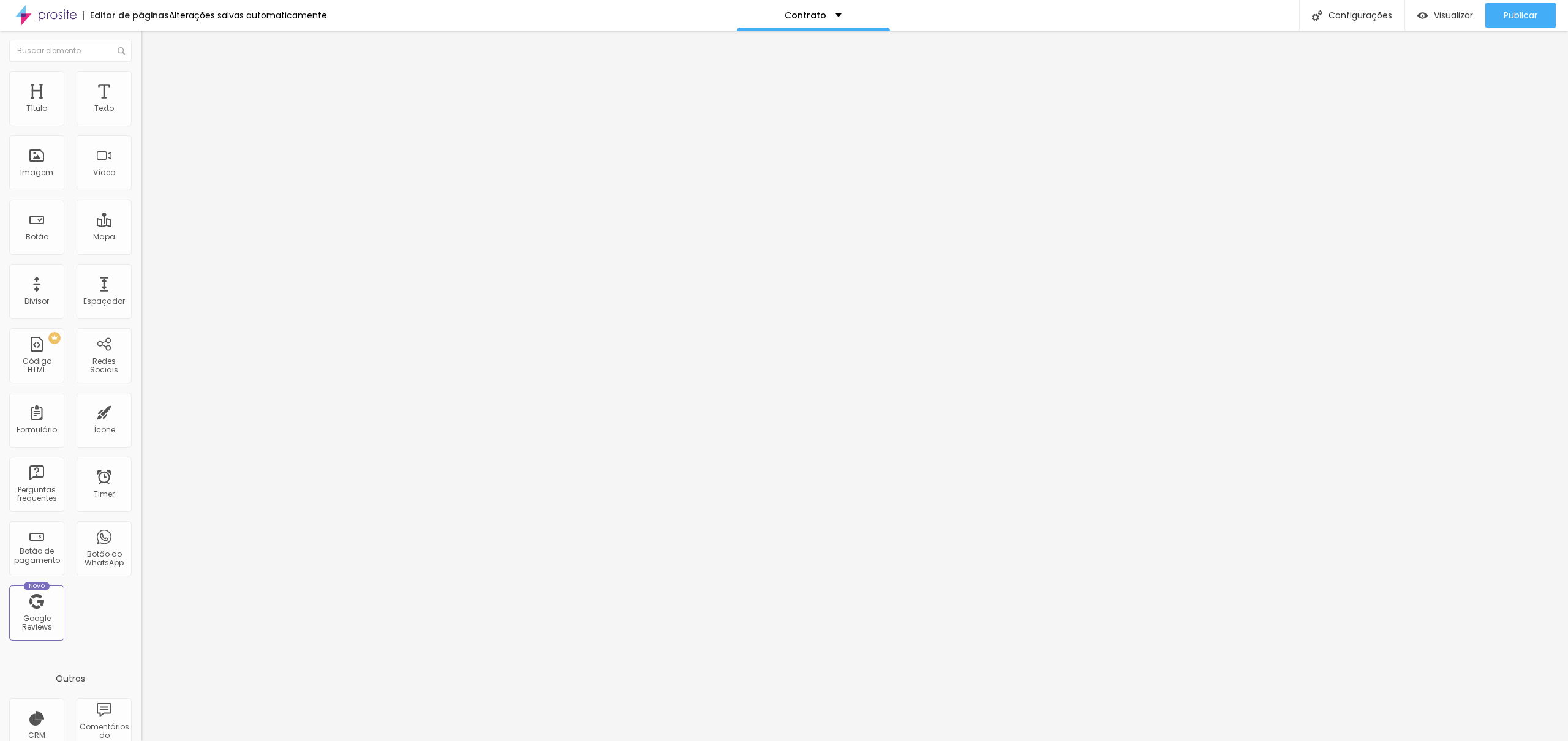
type input "Caso tenha adicionais:"
drag, startPoint x: 793, startPoint y: 384, endPoint x: 913, endPoint y: 383, distance: 120.0
drag, startPoint x: 918, startPoint y: 386, endPoint x: 784, endPoint y: 386, distance: 134.0
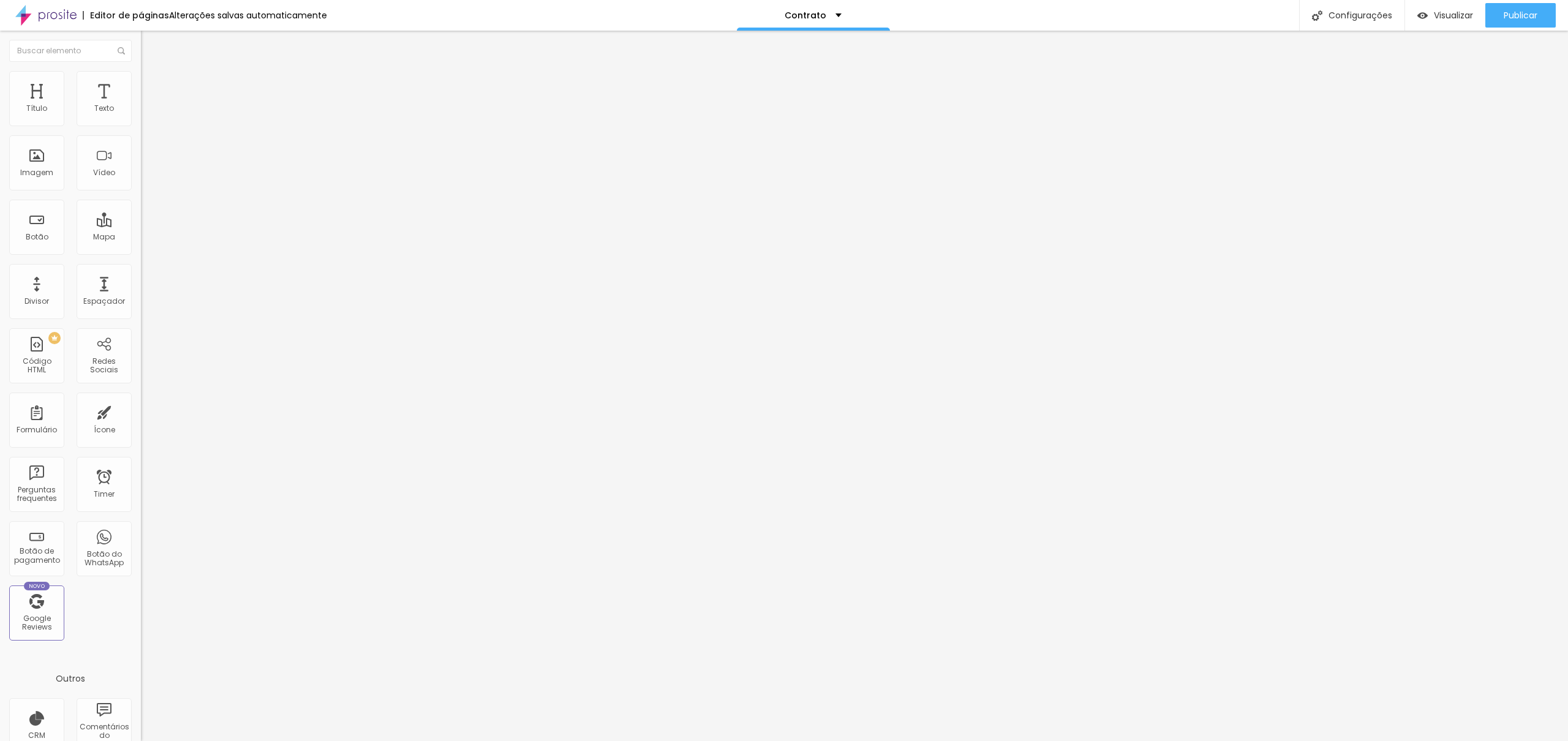
drag, startPoint x: 821, startPoint y: 384, endPoint x: 857, endPoint y: 388, distance: 36.2
type input "Quais são?"
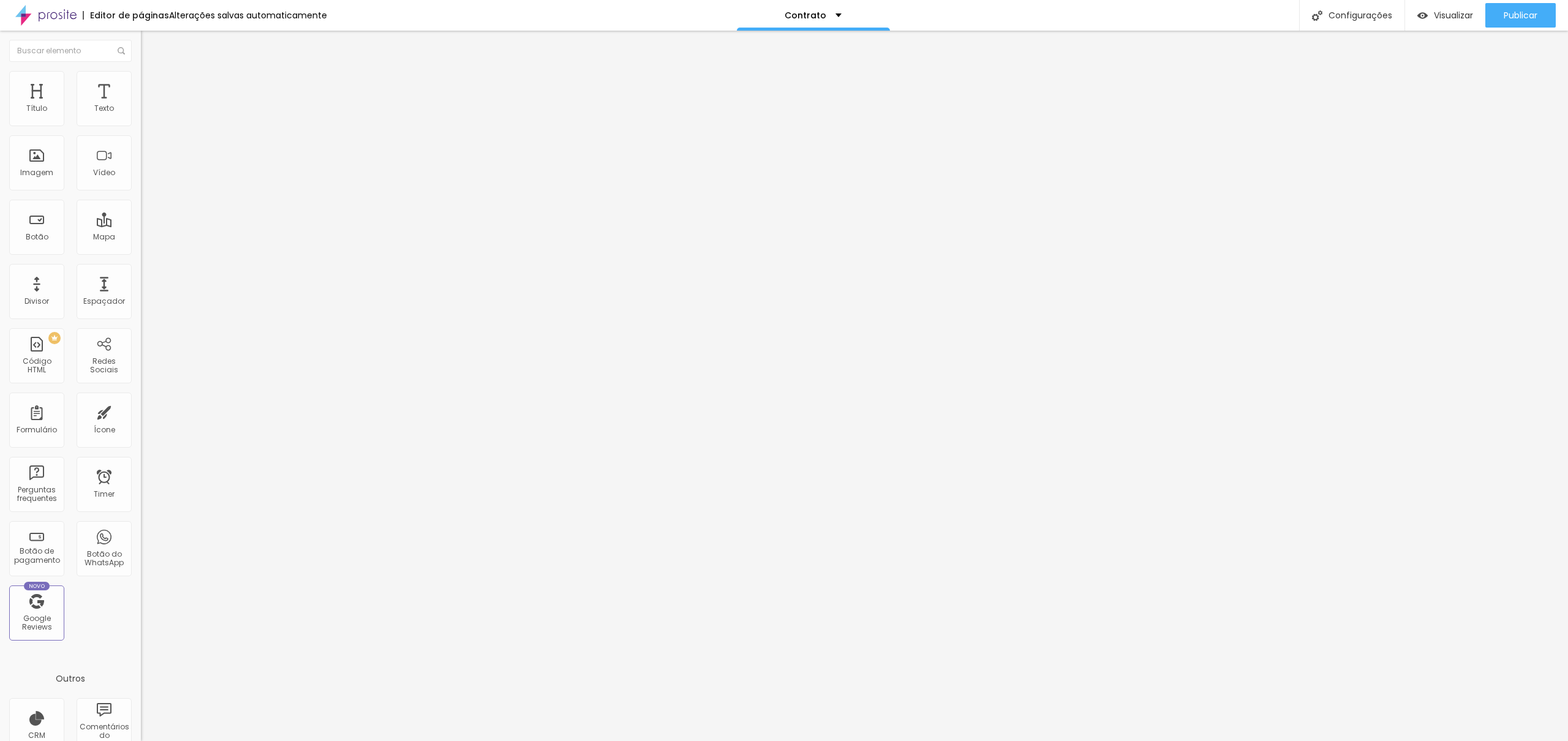
click at [141, 123] on span at bounding box center [144, 128] width 8 height 10
drag, startPoint x: 578, startPoint y: 456, endPoint x: 582, endPoint y: 284, distance: 172.0
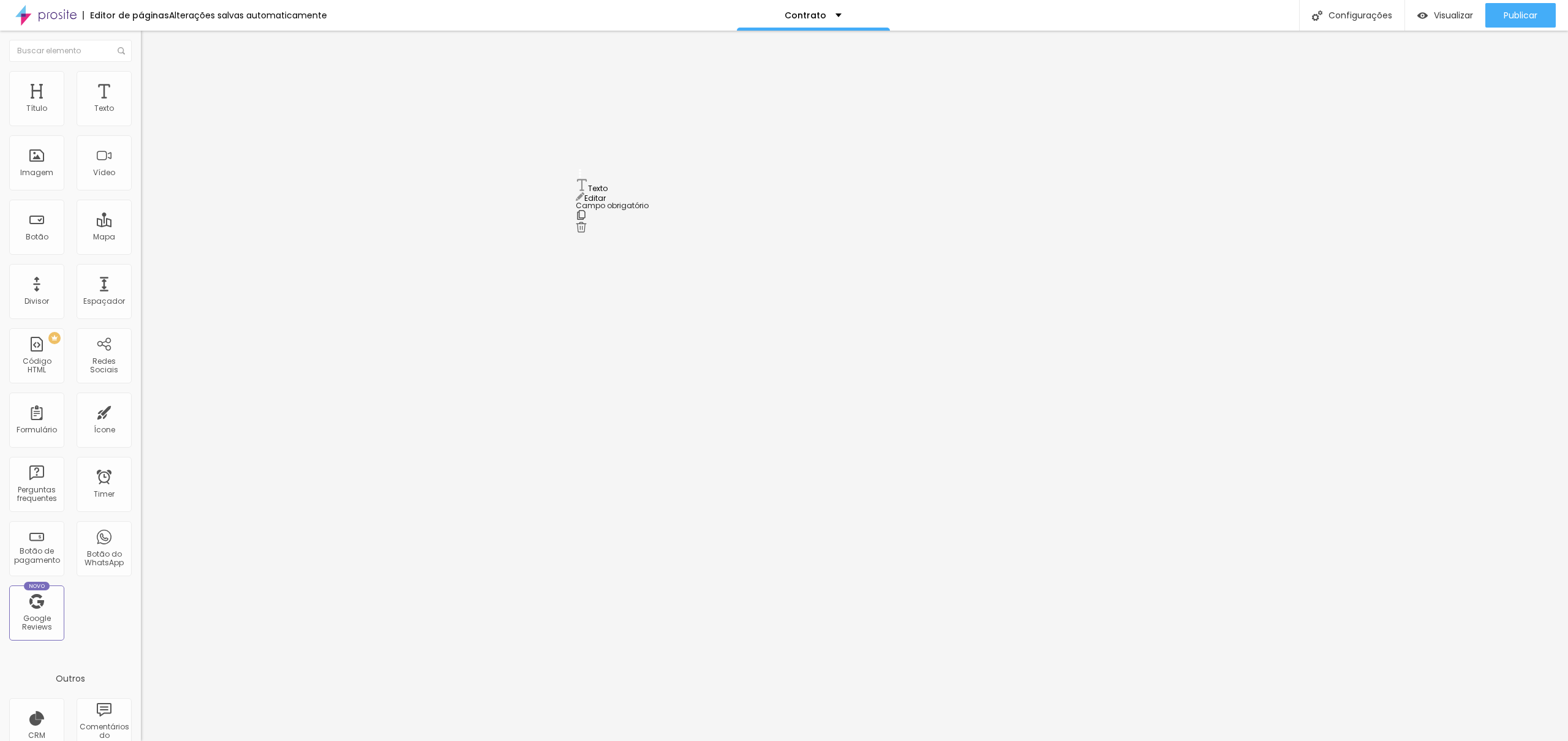
drag, startPoint x: 579, startPoint y: 461, endPoint x: 575, endPoint y: 183, distance: 278.0
drag, startPoint x: 580, startPoint y: 415, endPoint x: 590, endPoint y: 321, distance: 94.5
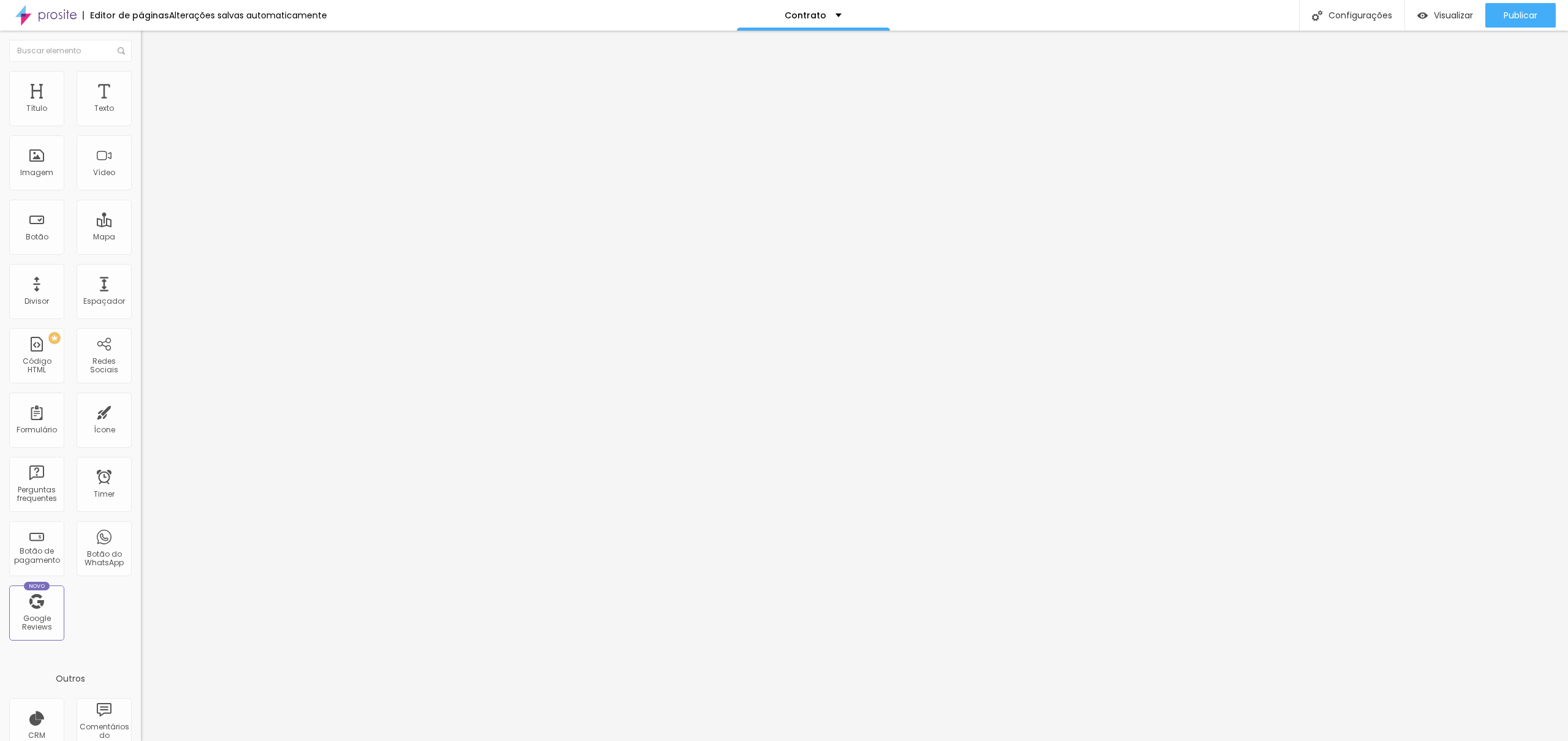
drag, startPoint x: 643, startPoint y: 370, endPoint x: 584, endPoint y: 367, distance: 59.1
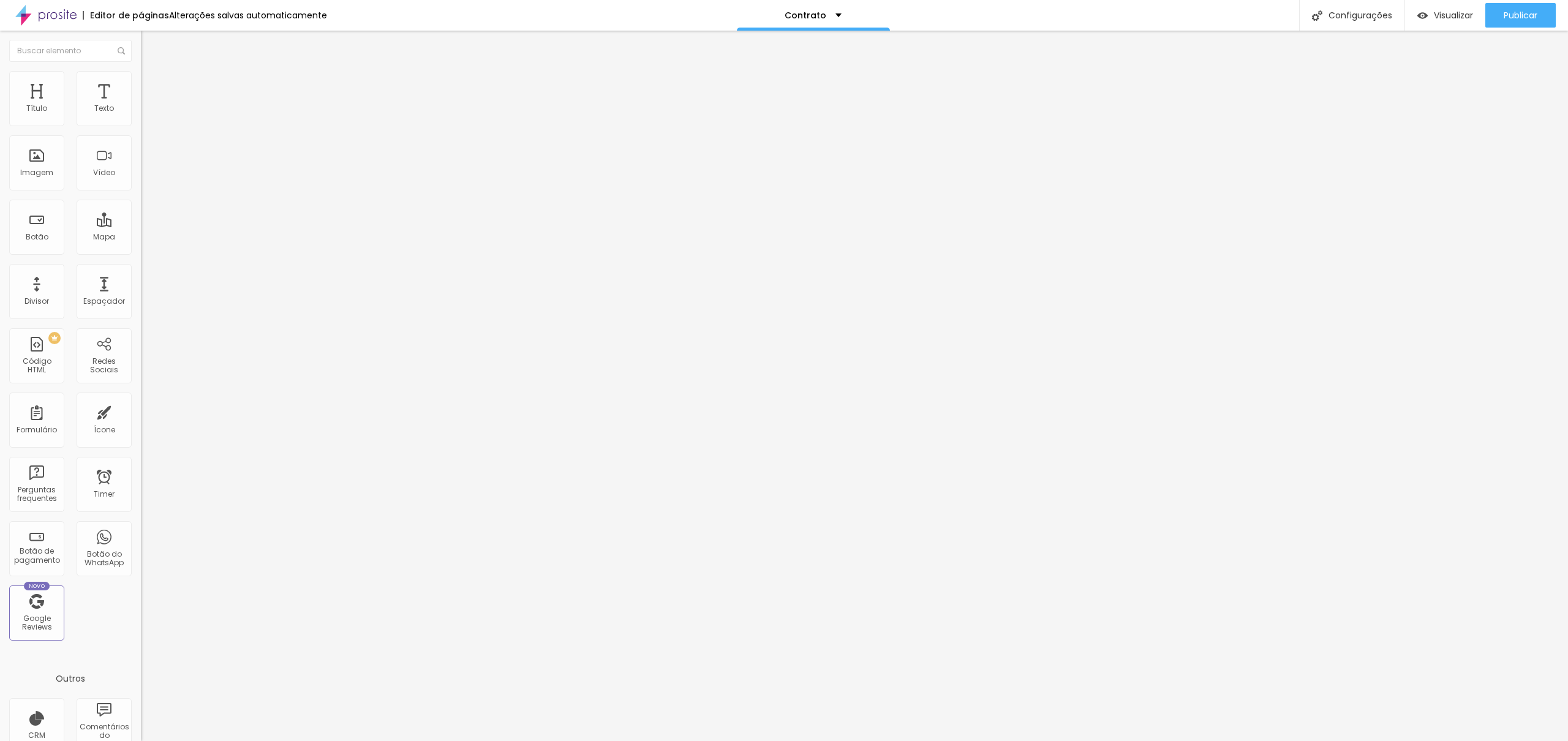
drag, startPoint x: 708, startPoint y: 318, endPoint x: 597, endPoint y: 323, distance: 111.1
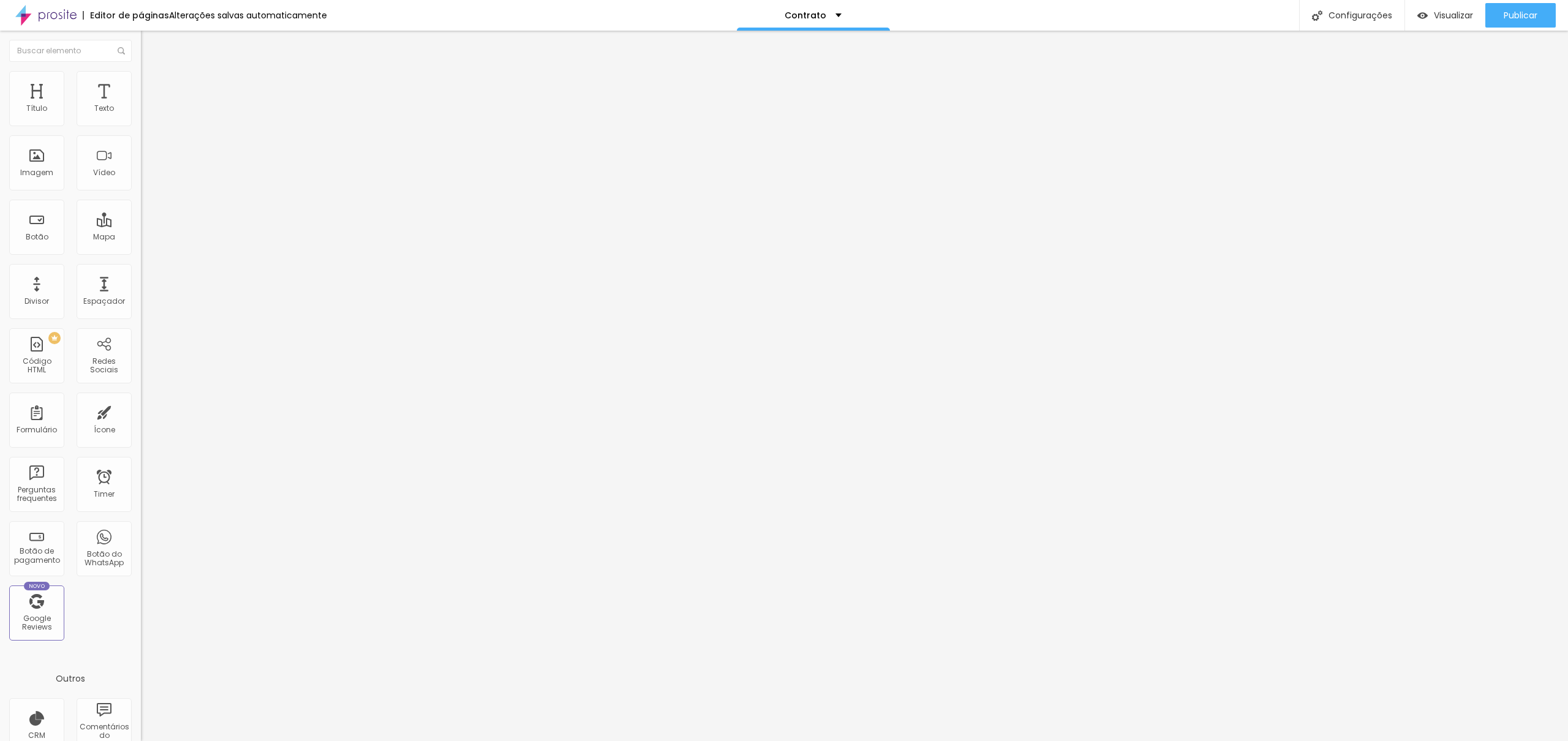
drag, startPoint x: 650, startPoint y: 368, endPoint x: 597, endPoint y: 363, distance: 53.2
paste input "Caso tenha adicionais:"
drag, startPoint x: 629, startPoint y: 360, endPoint x: 703, endPoint y: 360, distance: 74.0
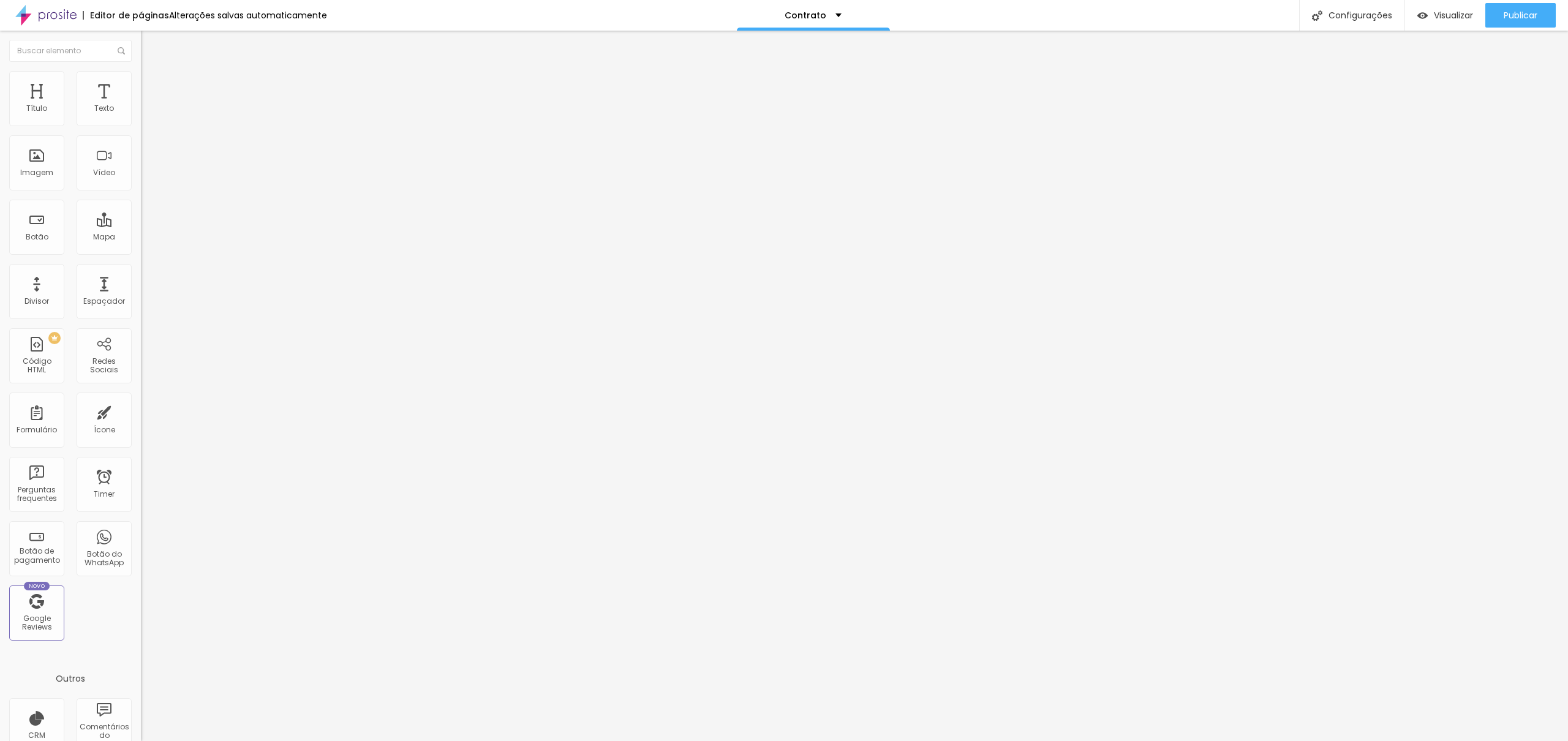
type input "Caso seja personalizado:"
type input "Descreva os serviços"
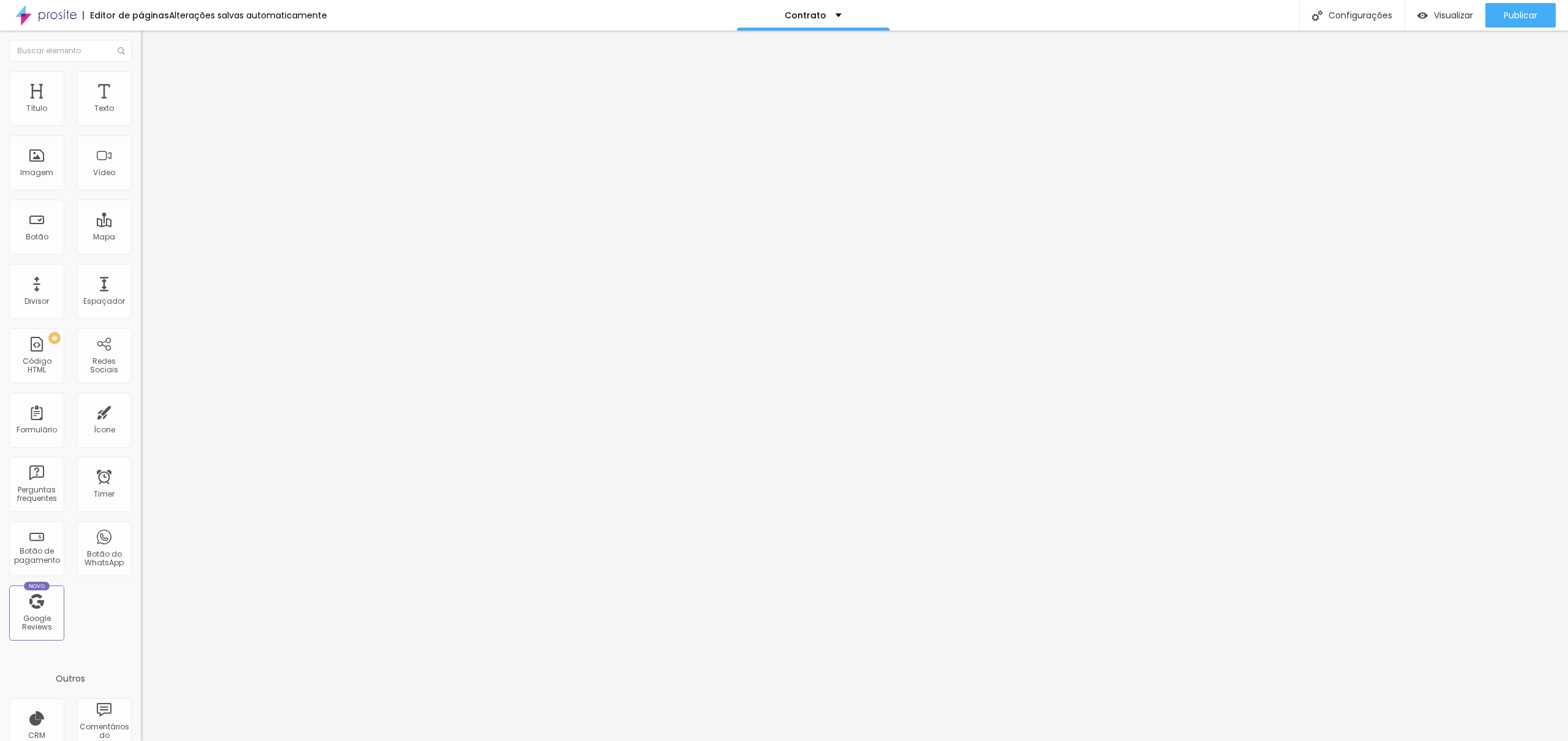
scroll to position [574, 0]
type input "À vista"
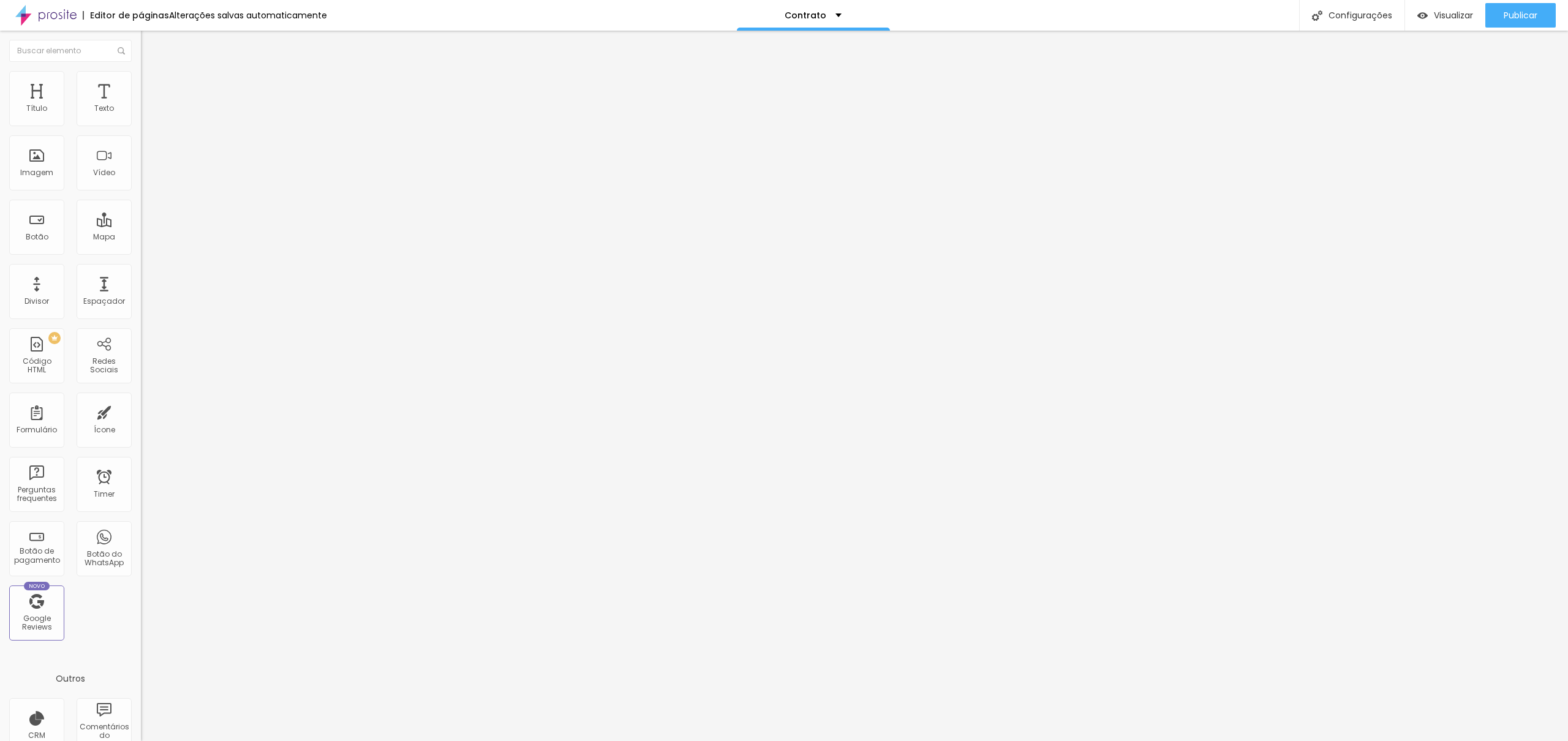
drag, startPoint x: 862, startPoint y: 428, endPoint x: 747, endPoint y: 418, distance: 115.4
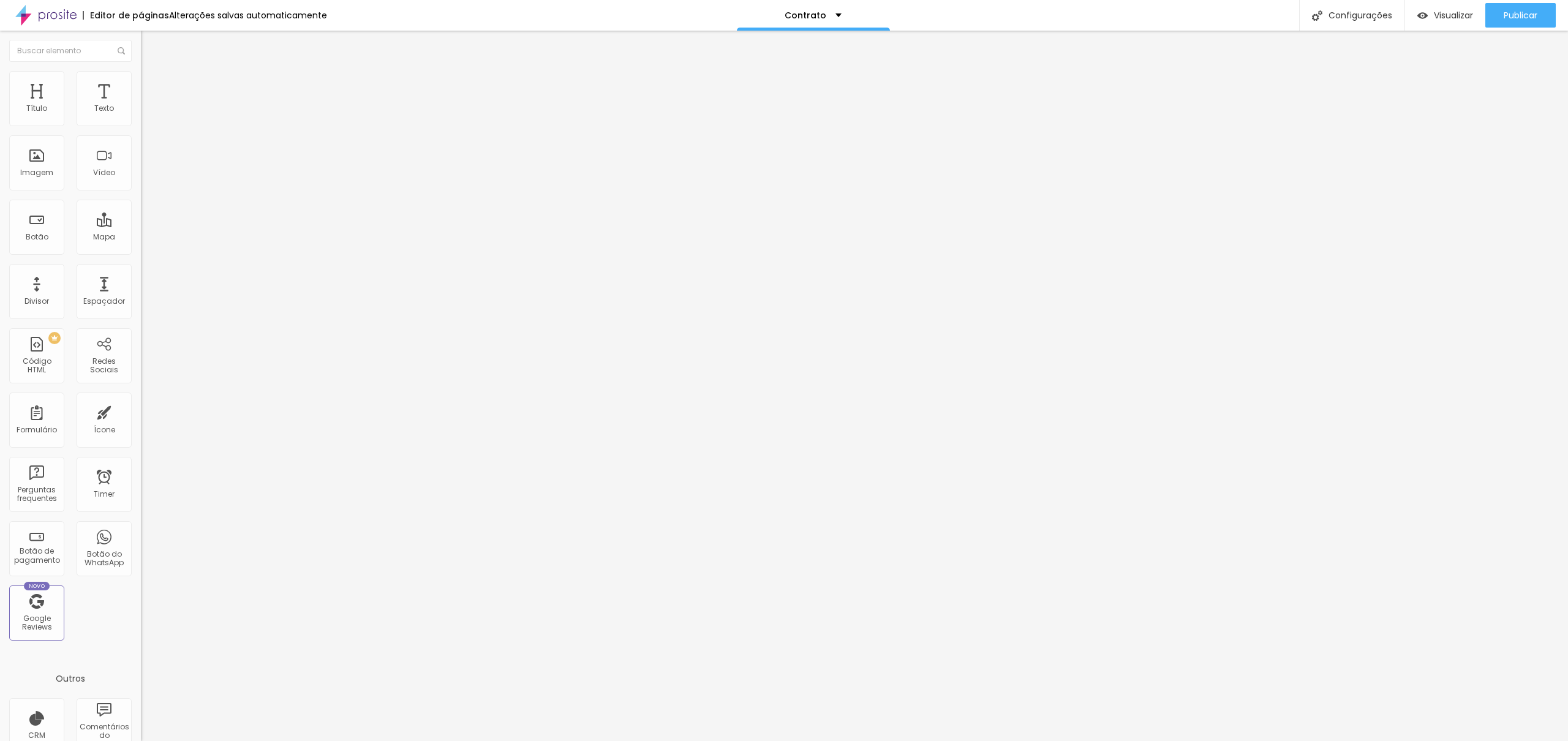
type input "Dia do vencimento:"
drag, startPoint x: 864, startPoint y: 389, endPoint x: 765, endPoint y: 388, distance: 99.0
type input "Quantidade de parcelas:"
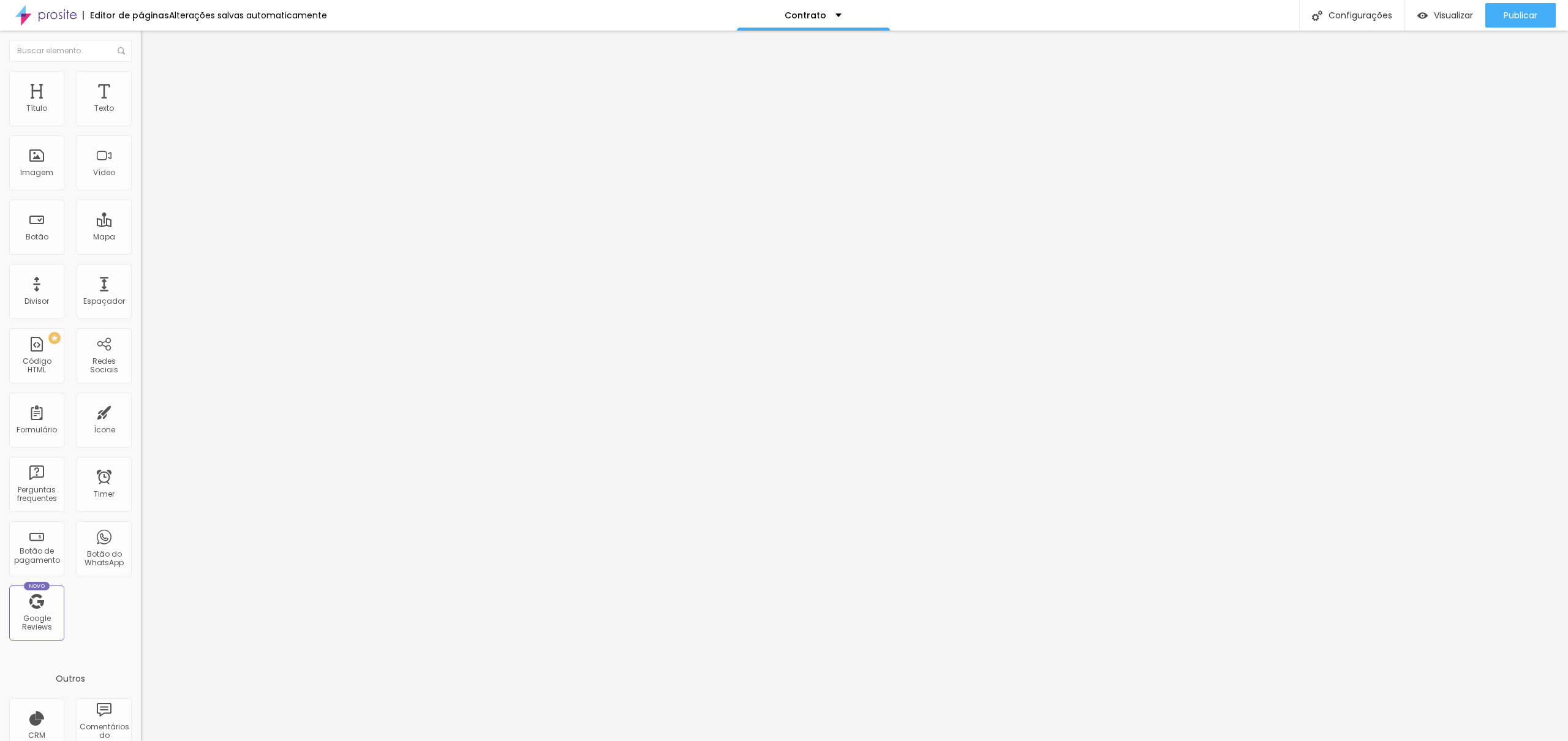
drag, startPoint x: 813, startPoint y: 346, endPoint x: 738, endPoint y: 348, distance: 75.0
drag, startPoint x: 862, startPoint y: 346, endPoint x: 702, endPoint y: 353, distance: 160.2
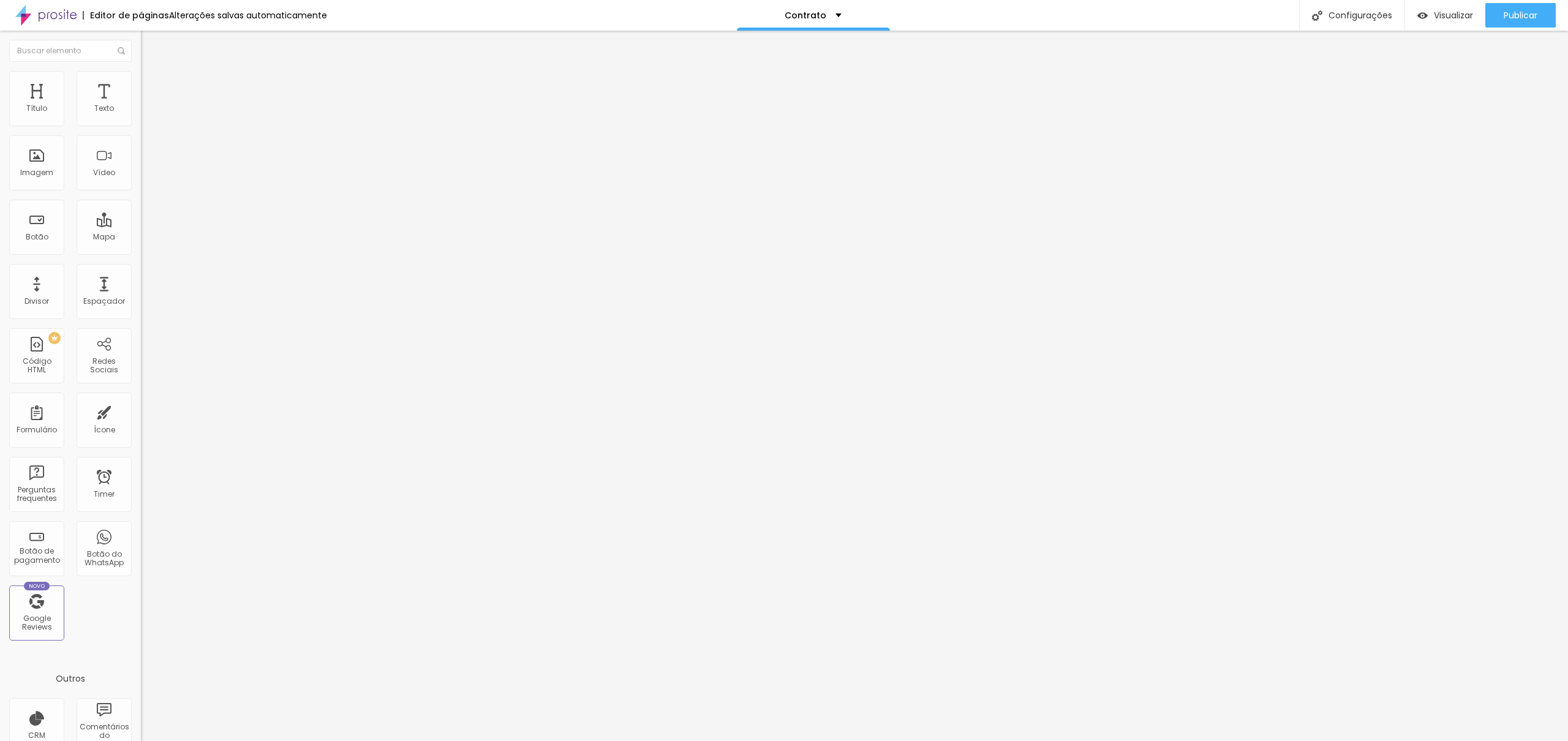
type input "Valor da entrada:"
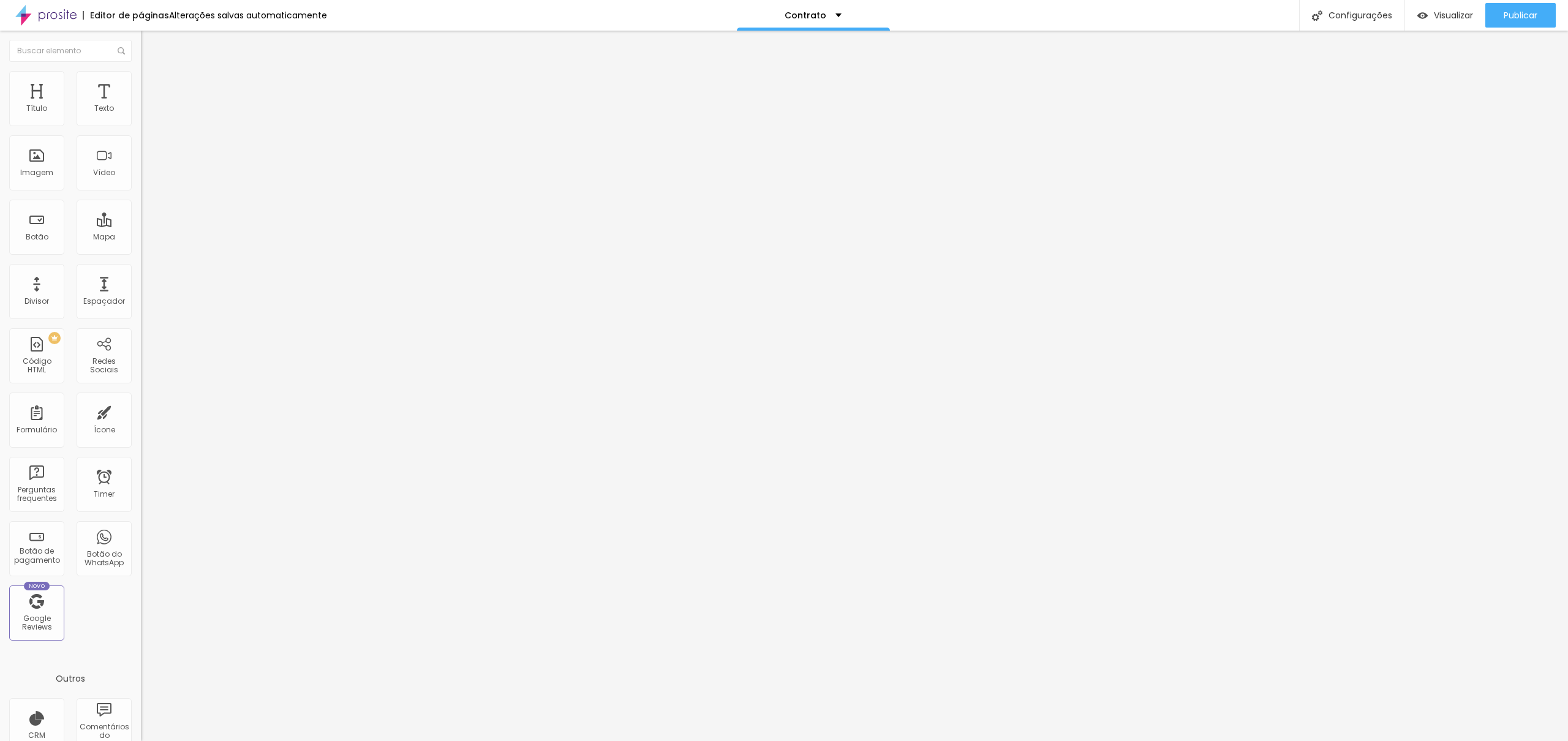
type input "Local da cerimônia:"
drag, startPoint x: 580, startPoint y: 458, endPoint x: 581, endPoint y: 334, distance: 124.0
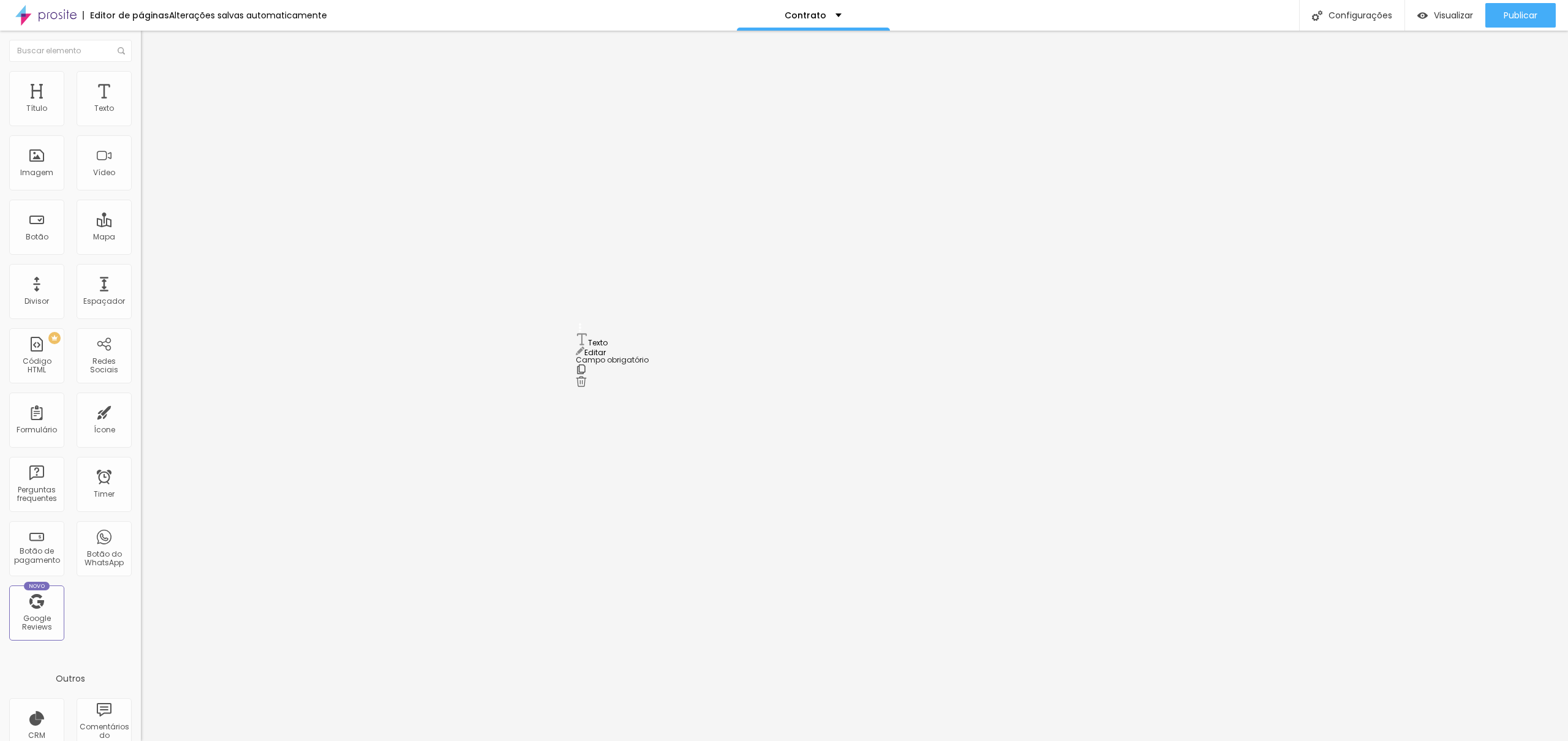
drag, startPoint x: 692, startPoint y: 284, endPoint x: 584, endPoint y: 286, distance: 108.0
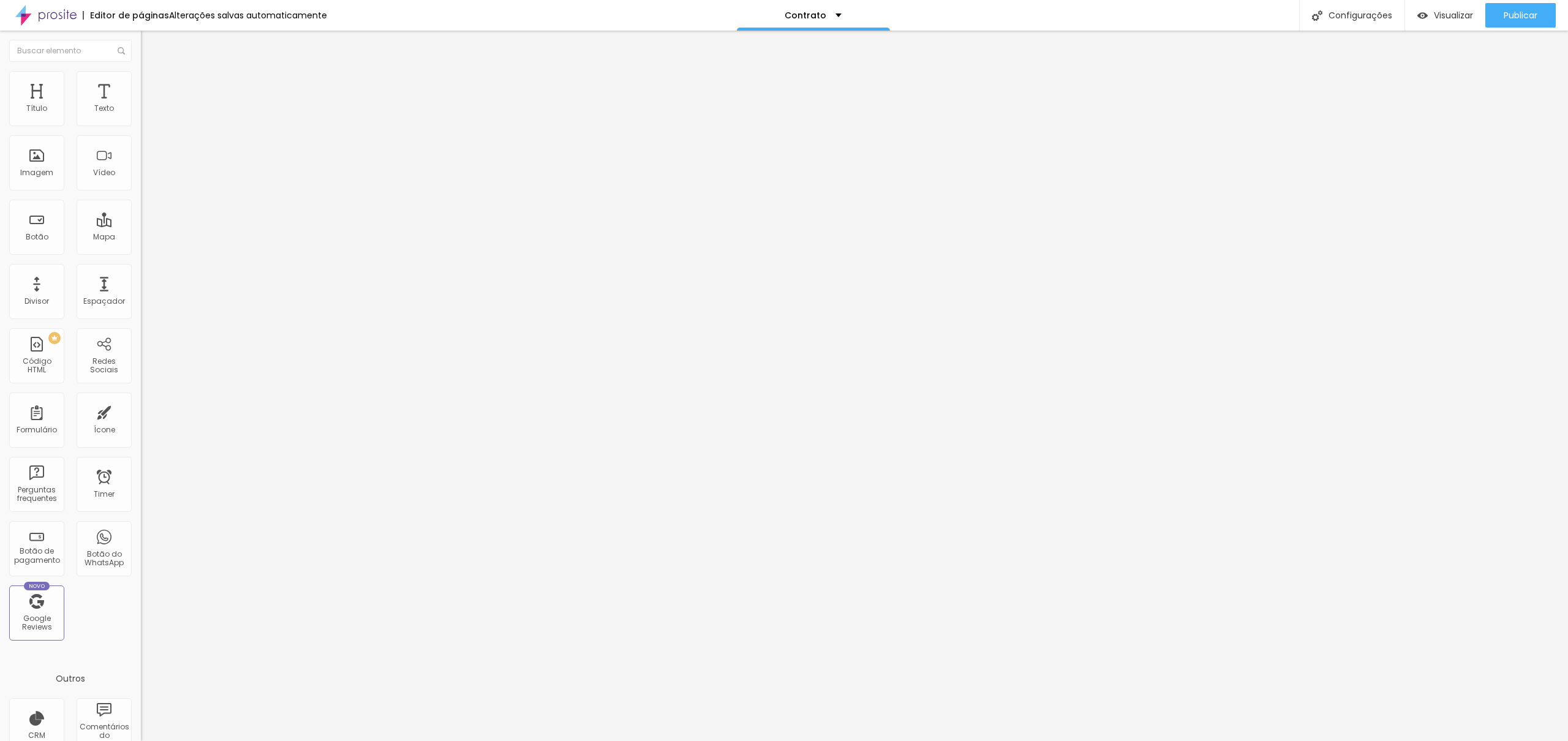
drag, startPoint x: 614, startPoint y: 327, endPoint x: 560, endPoint y: 327, distance: 54.0
paste input "Local da cerimônia:"
drag, startPoint x: 646, startPoint y: 322, endPoint x: 703, endPoint y: 324, distance: 57.0
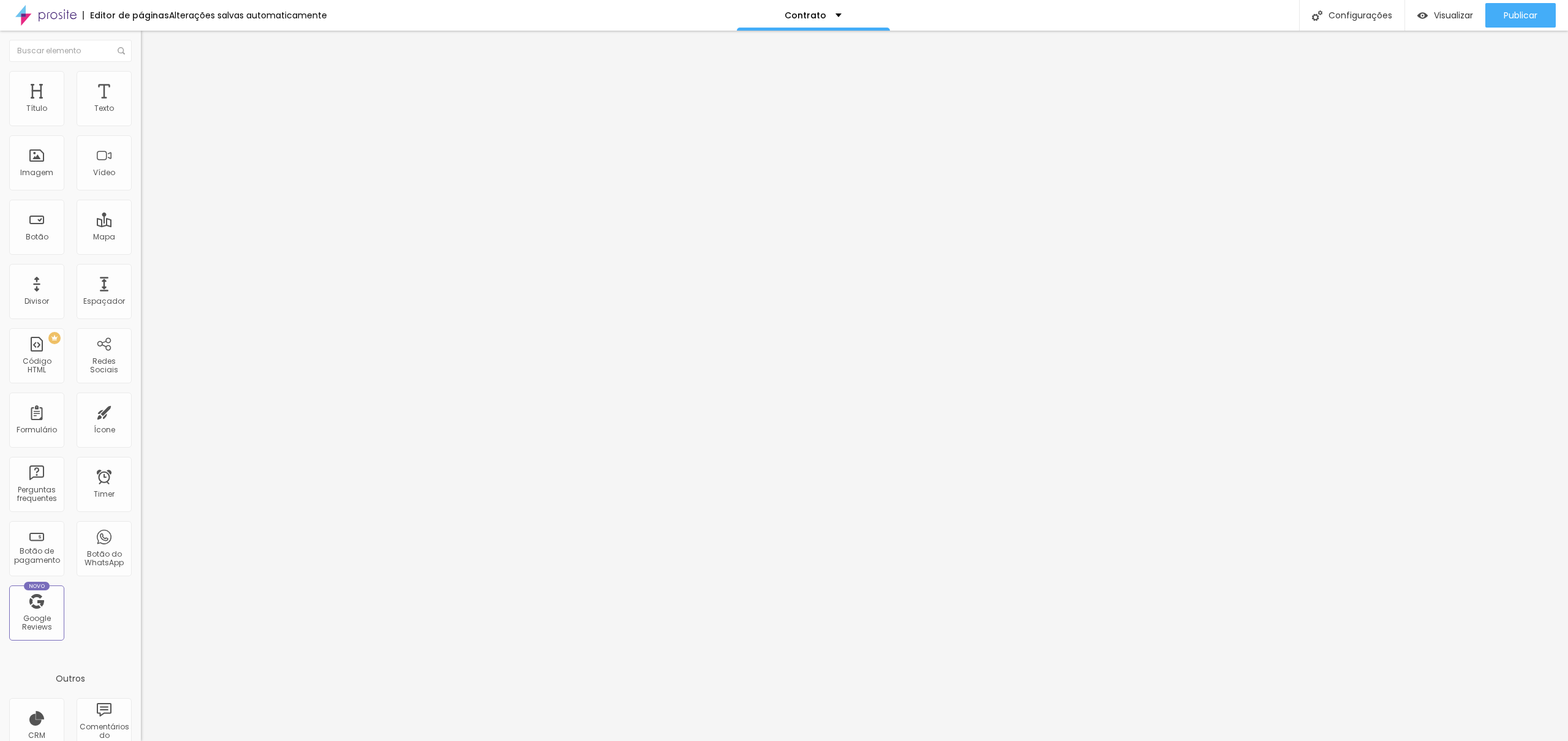
type input "Local da recepção"
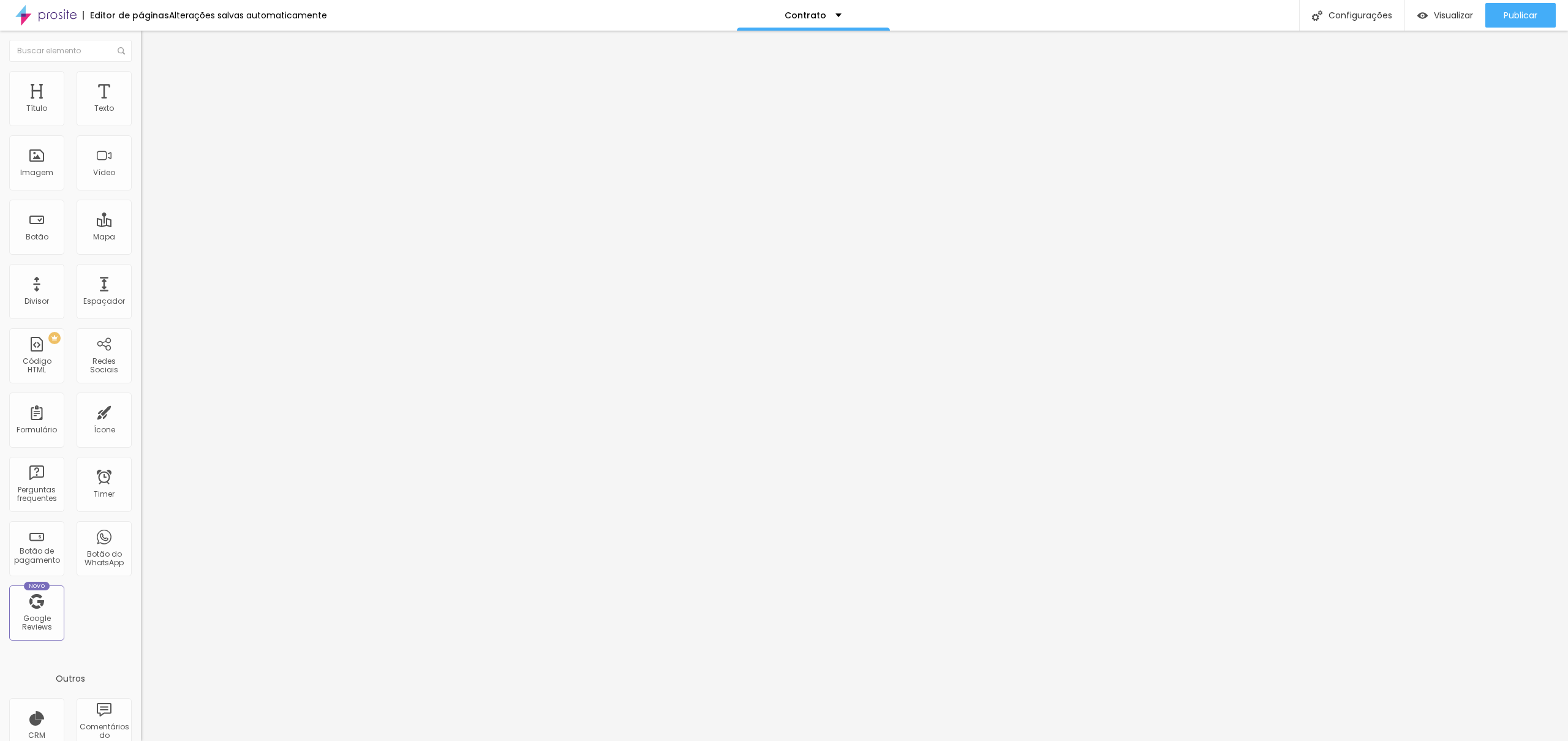
type input "Onde será"
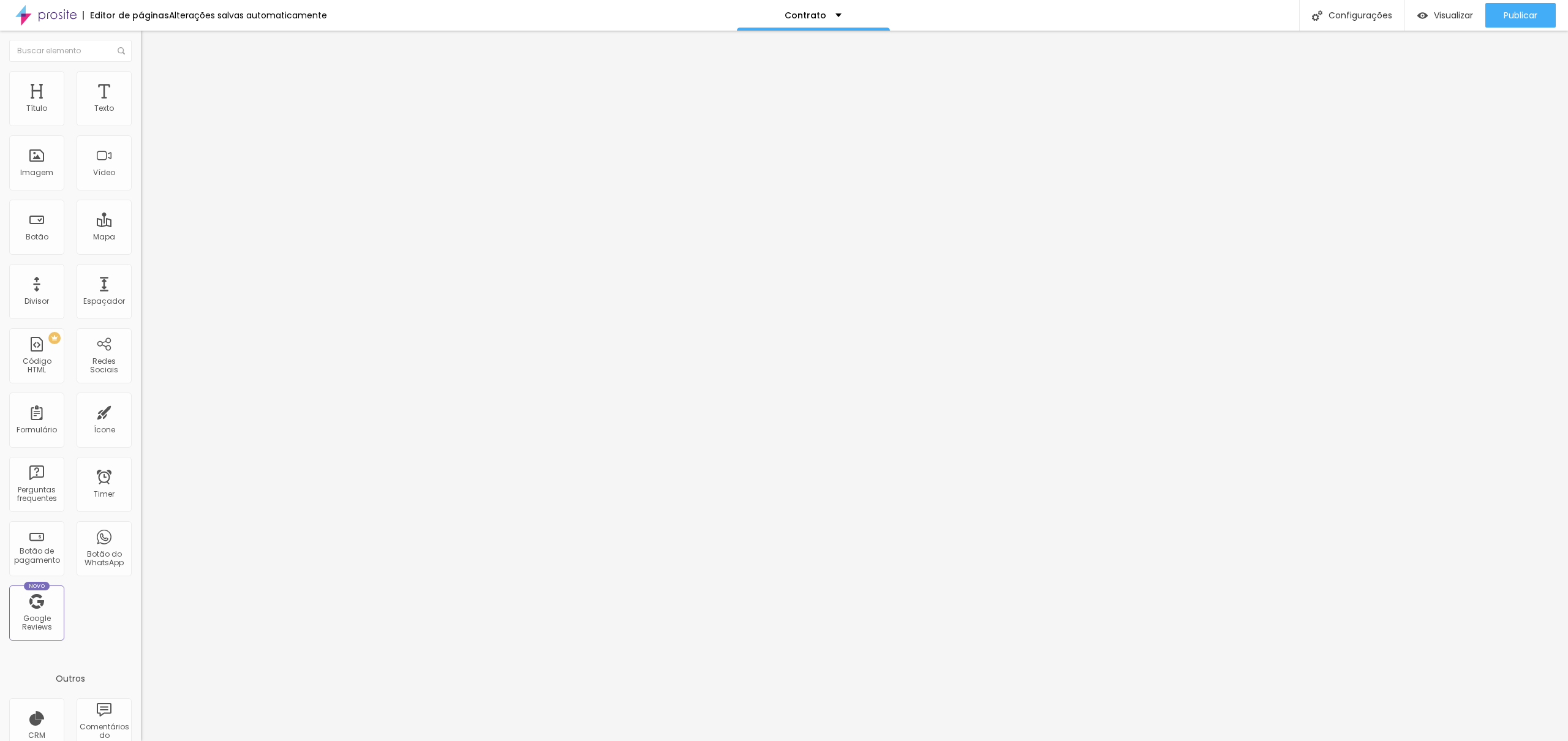
click at [141, 123] on img at bounding box center [144, 127] width 8 height 8
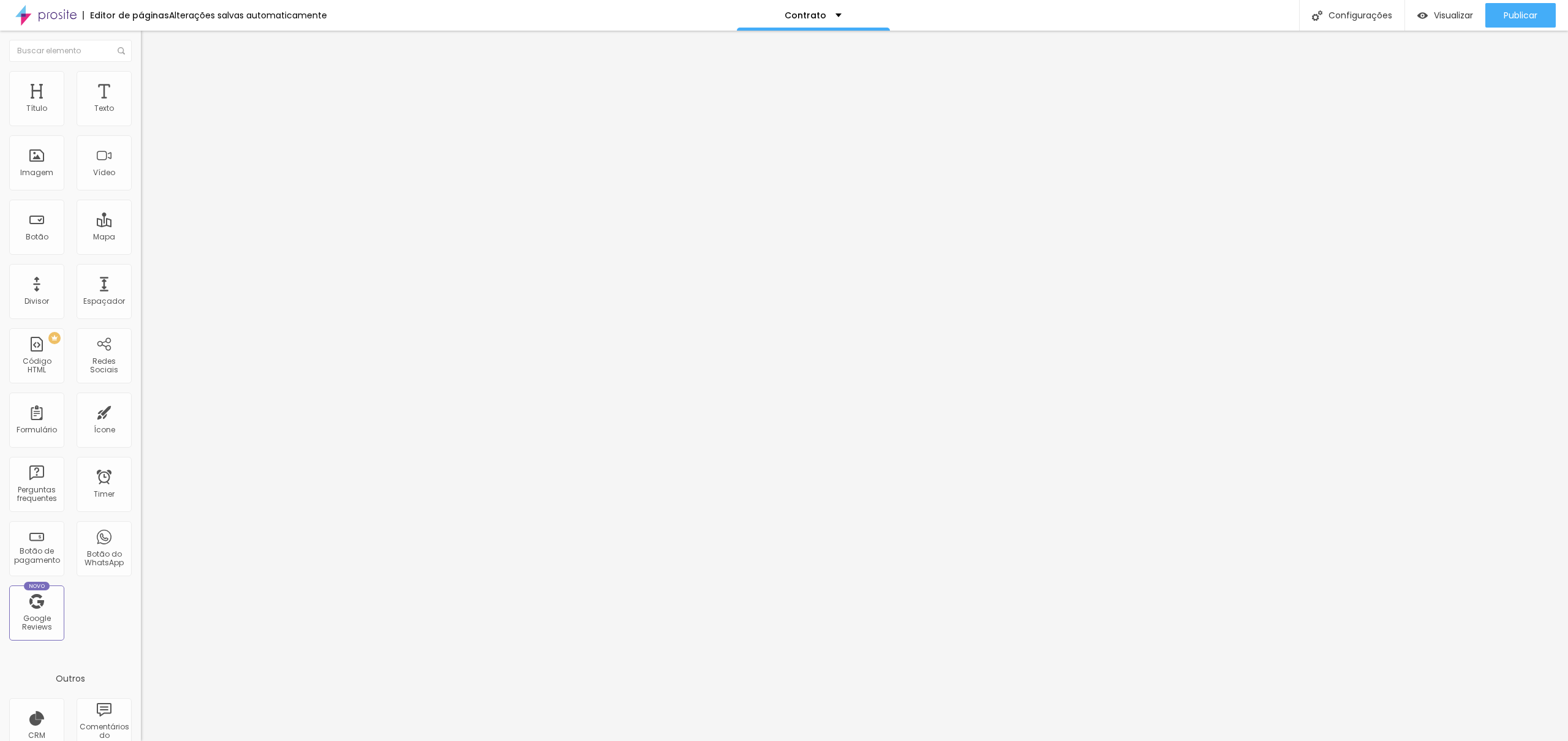
drag, startPoint x: 671, startPoint y: 505, endPoint x: 590, endPoint y: 507, distance: 81.0
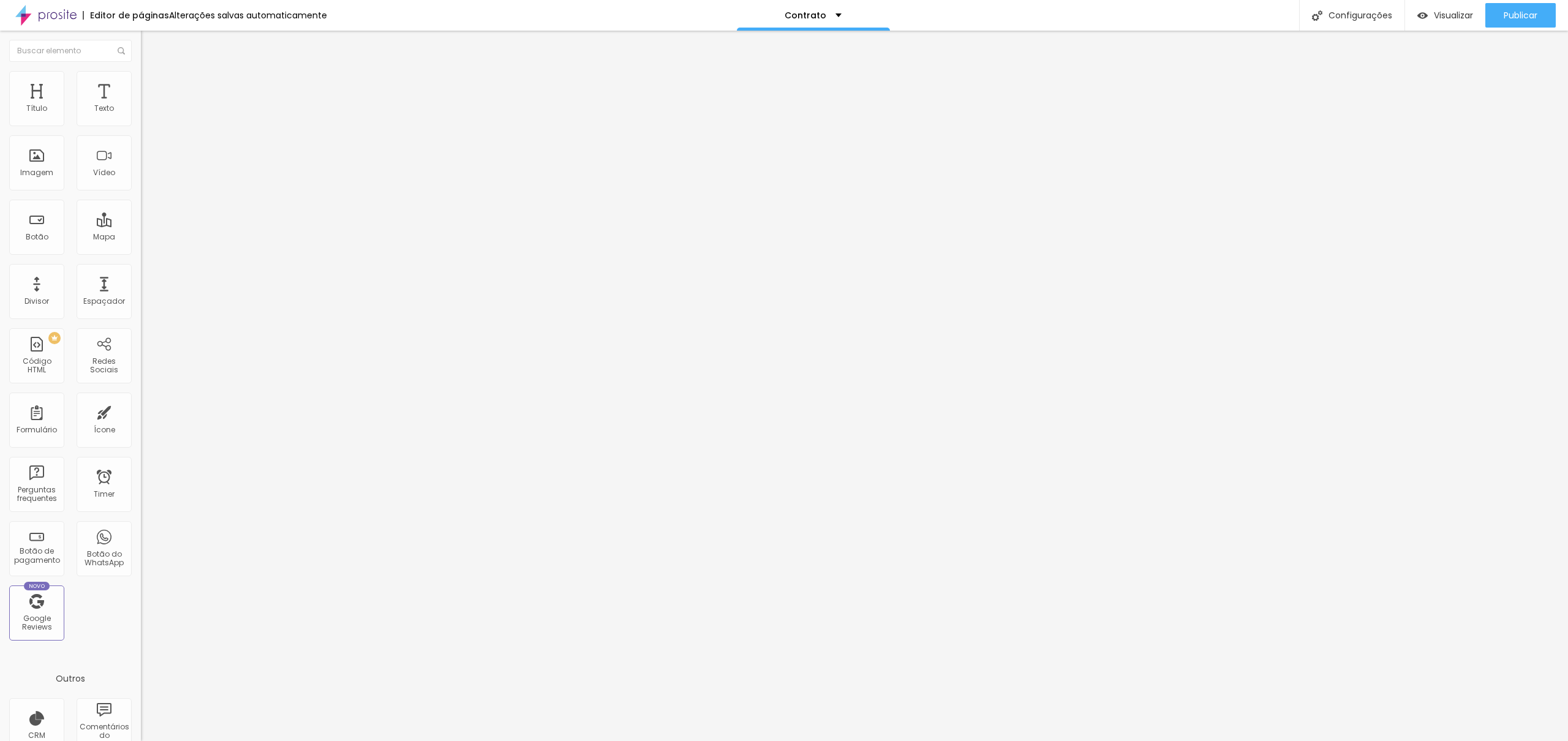
type input "n"
type input "NOME DO CASAL"
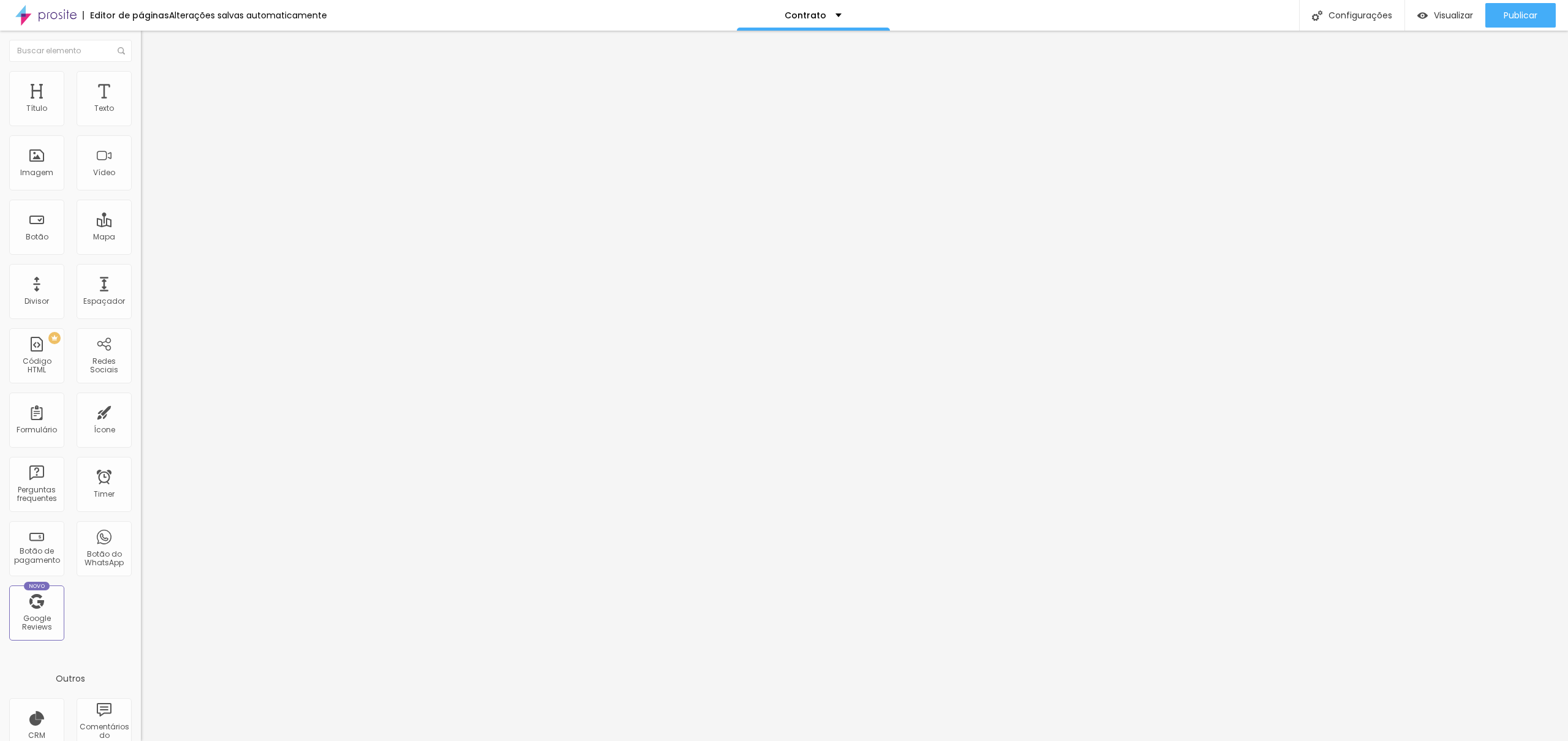
drag, startPoint x: 647, startPoint y: 451, endPoint x: 592, endPoint y: 455, distance: 55.1
type input "A"
type input "Cerimonialista:"
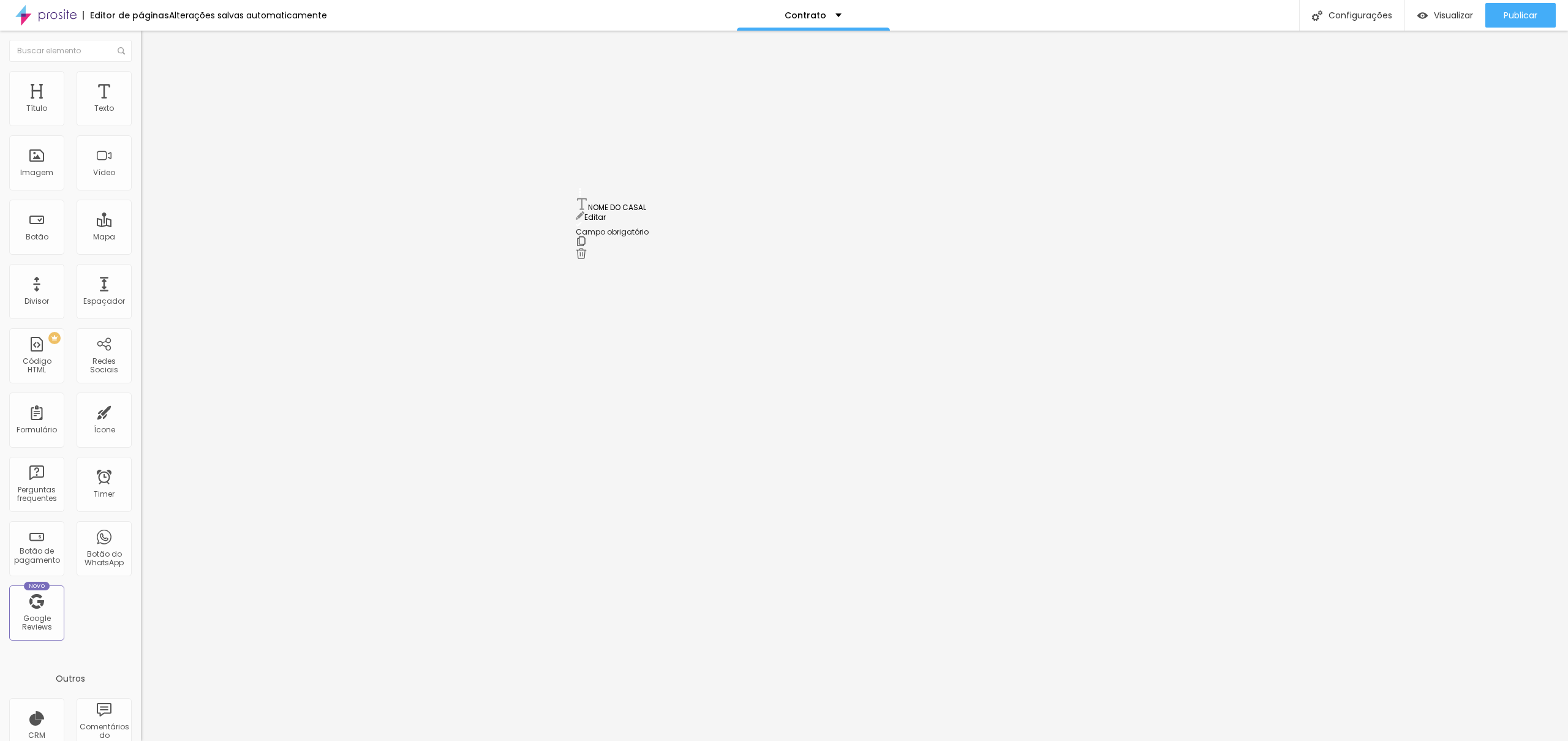
scroll to position [0, 0]
drag, startPoint x: 579, startPoint y: 545, endPoint x: 575, endPoint y: 277, distance: 268.0
drag, startPoint x: 581, startPoint y: 518, endPoint x: 565, endPoint y: 331, distance: 187.7
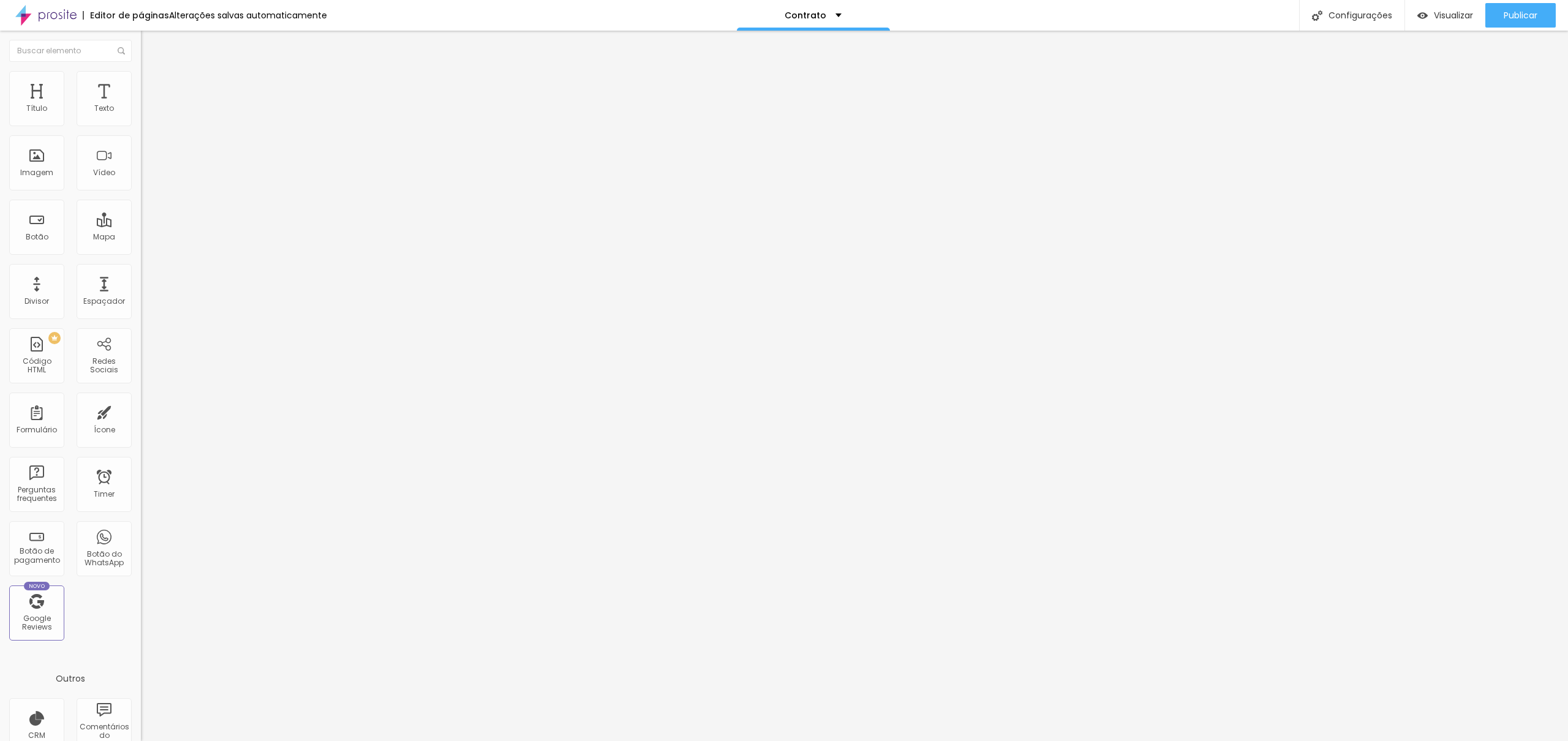
drag, startPoint x: 686, startPoint y: 339, endPoint x: 612, endPoint y: 343, distance: 74.1
type input "Nome do casal"
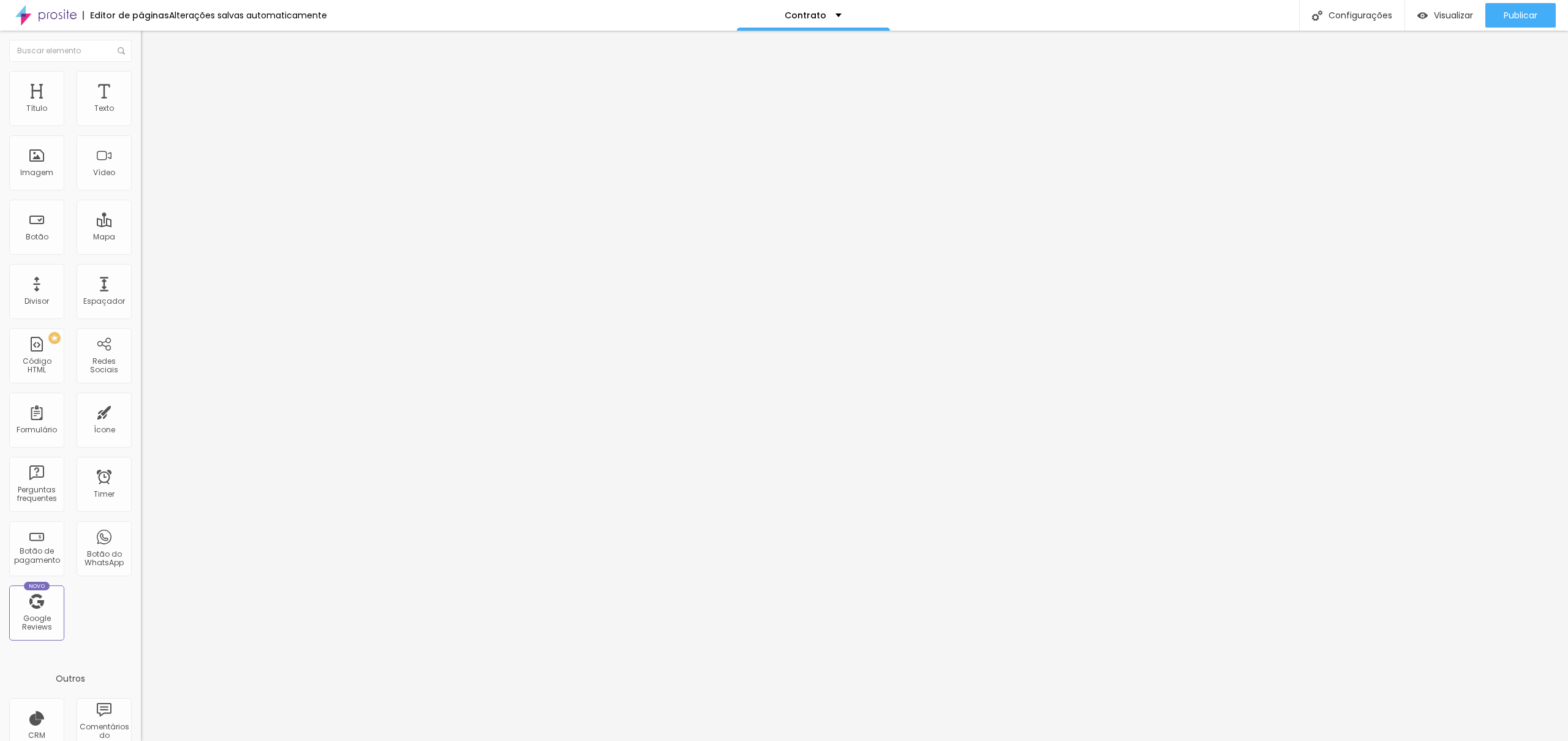
type input "Nome do casal:"
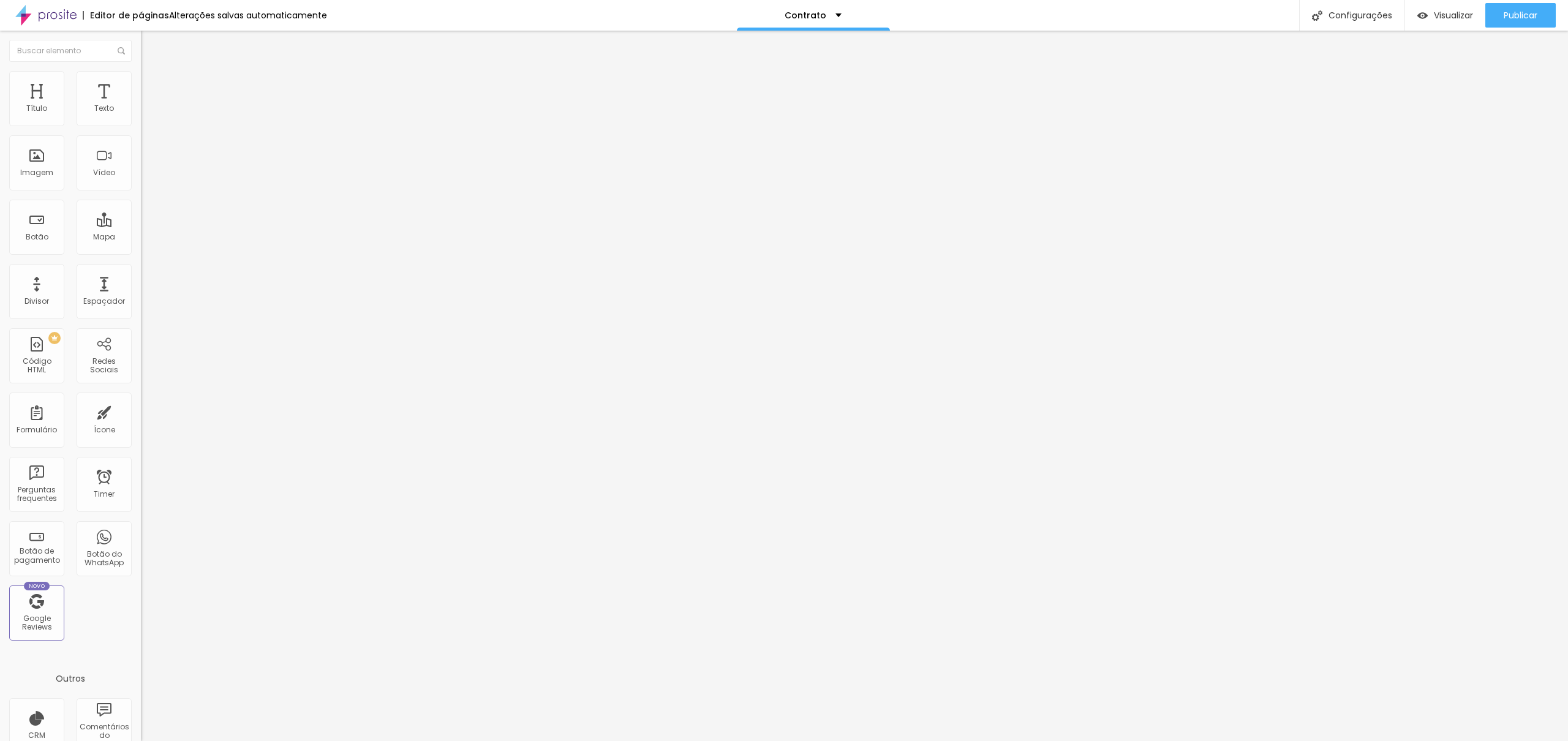
click at [141, 123] on img at bounding box center [144, 127] width 8 height 8
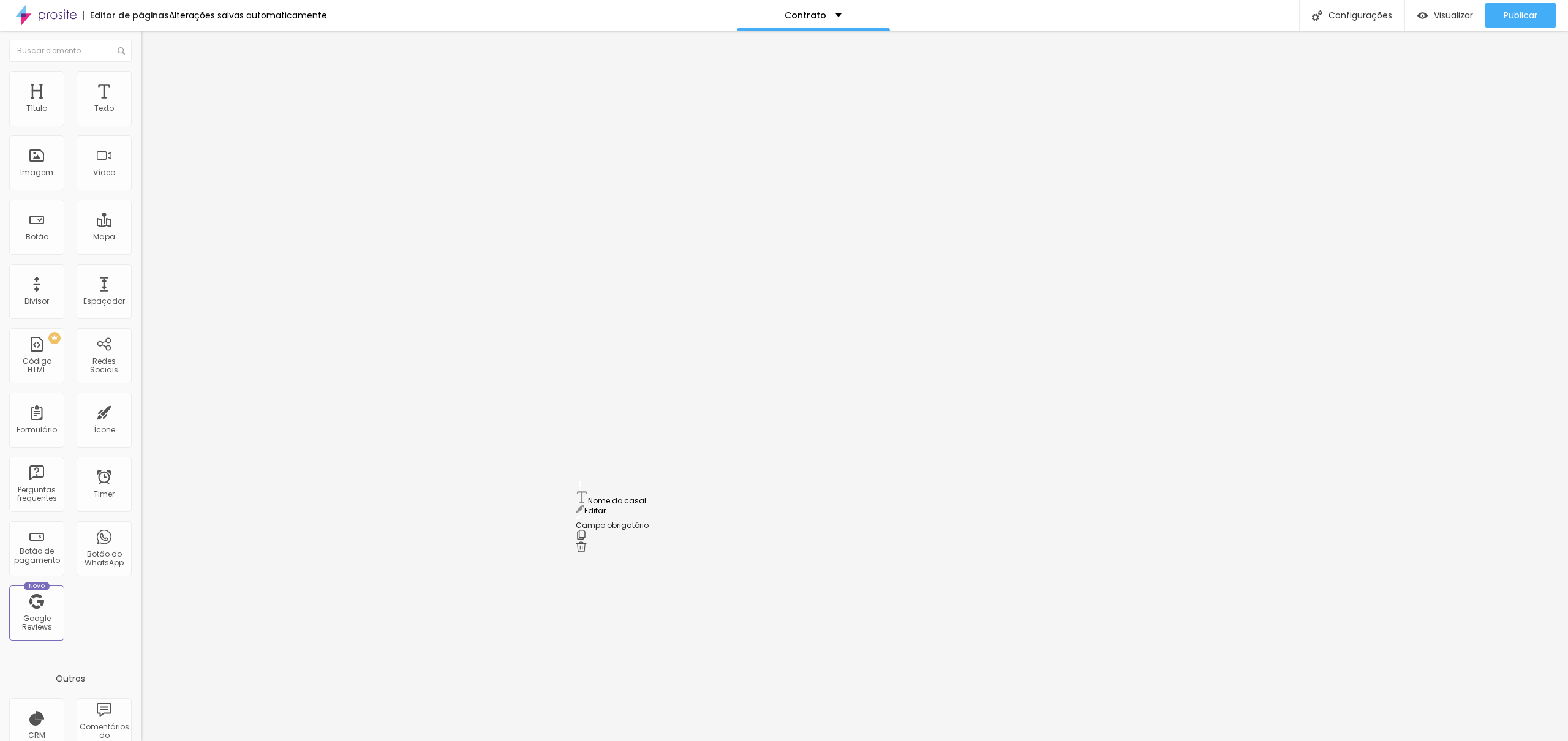
scroll to position [637, 0]
drag, startPoint x: 581, startPoint y: 294, endPoint x: 554, endPoint y: 483, distance: 190.9
click at [141, 123] on span at bounding box center [144, 128] width 8 height 10
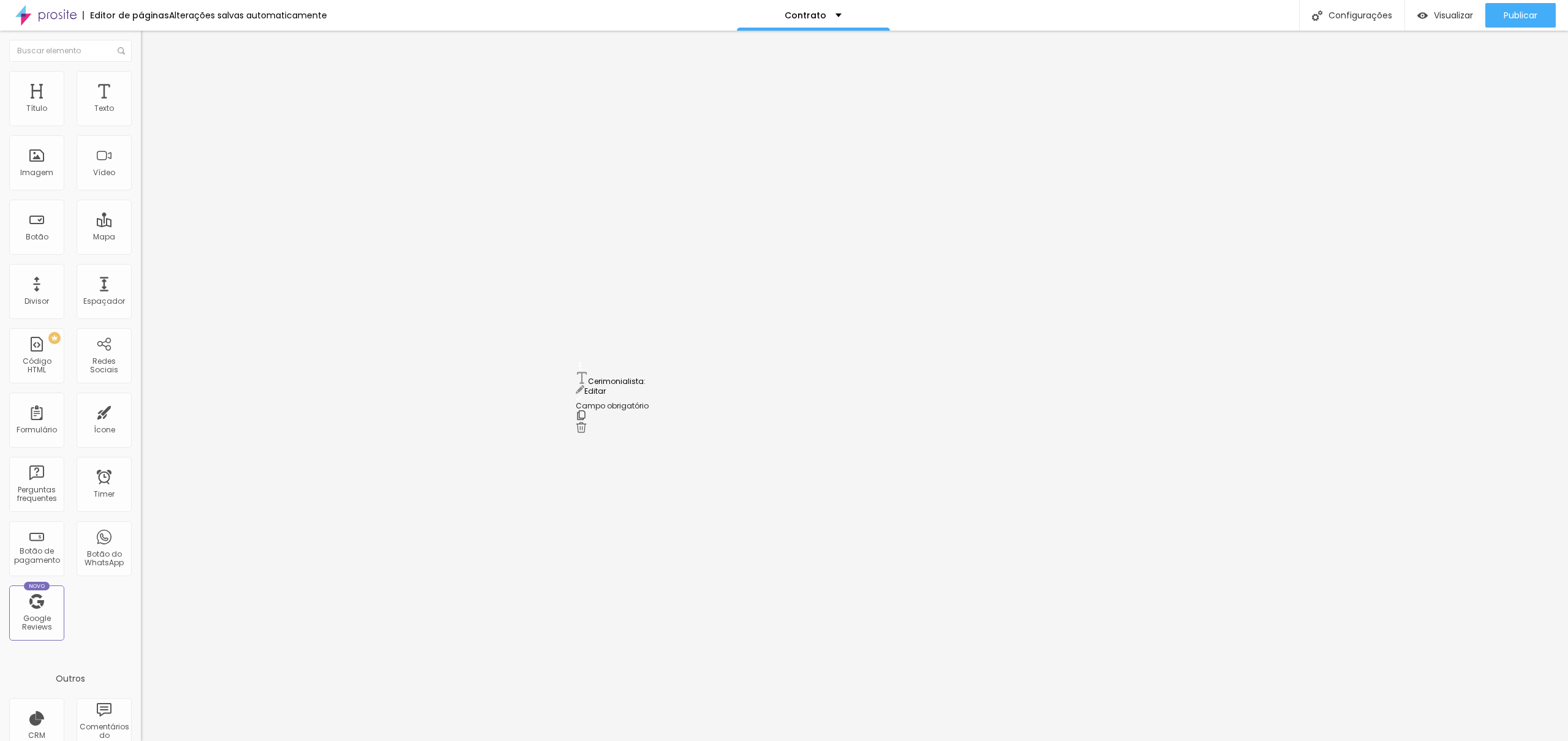
drag, startPoint x: 584, startPoint y: 299, endPoint x: 631, endPoint y: 379, distance: 92.8
click at [22, 159] on div "Imagem" at bounding box center [37, 163] width 55 height 55
click at [34, 170] on div "Imagem" at bounding box center [36, 172] width 33 height 9
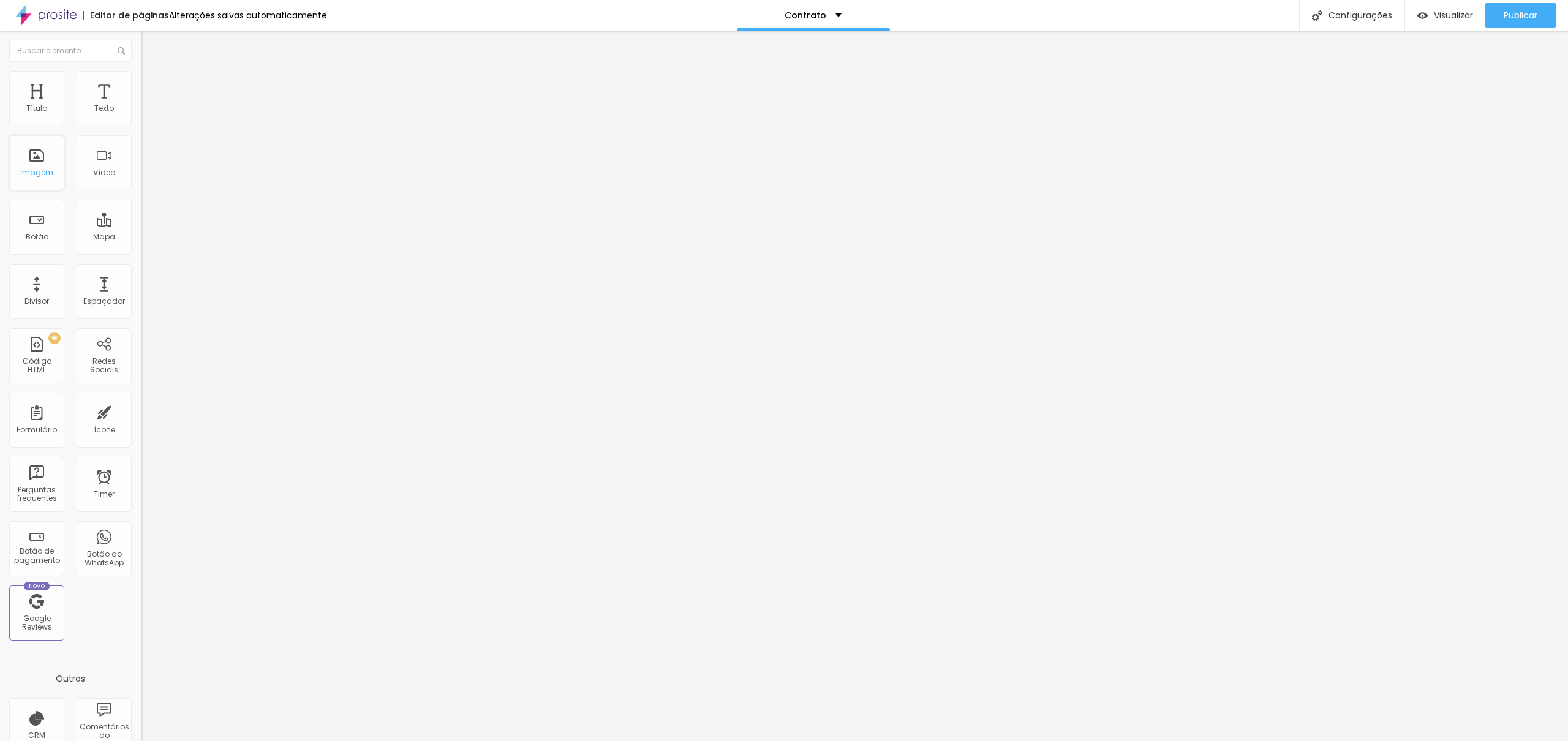
click at [34, 170] on div "Imagem" at bounding box center [36, 172] width 33 height 9
click at [141, 105] on span "Trocar imagem" at bounding box center [173, 100] width 66 height 10
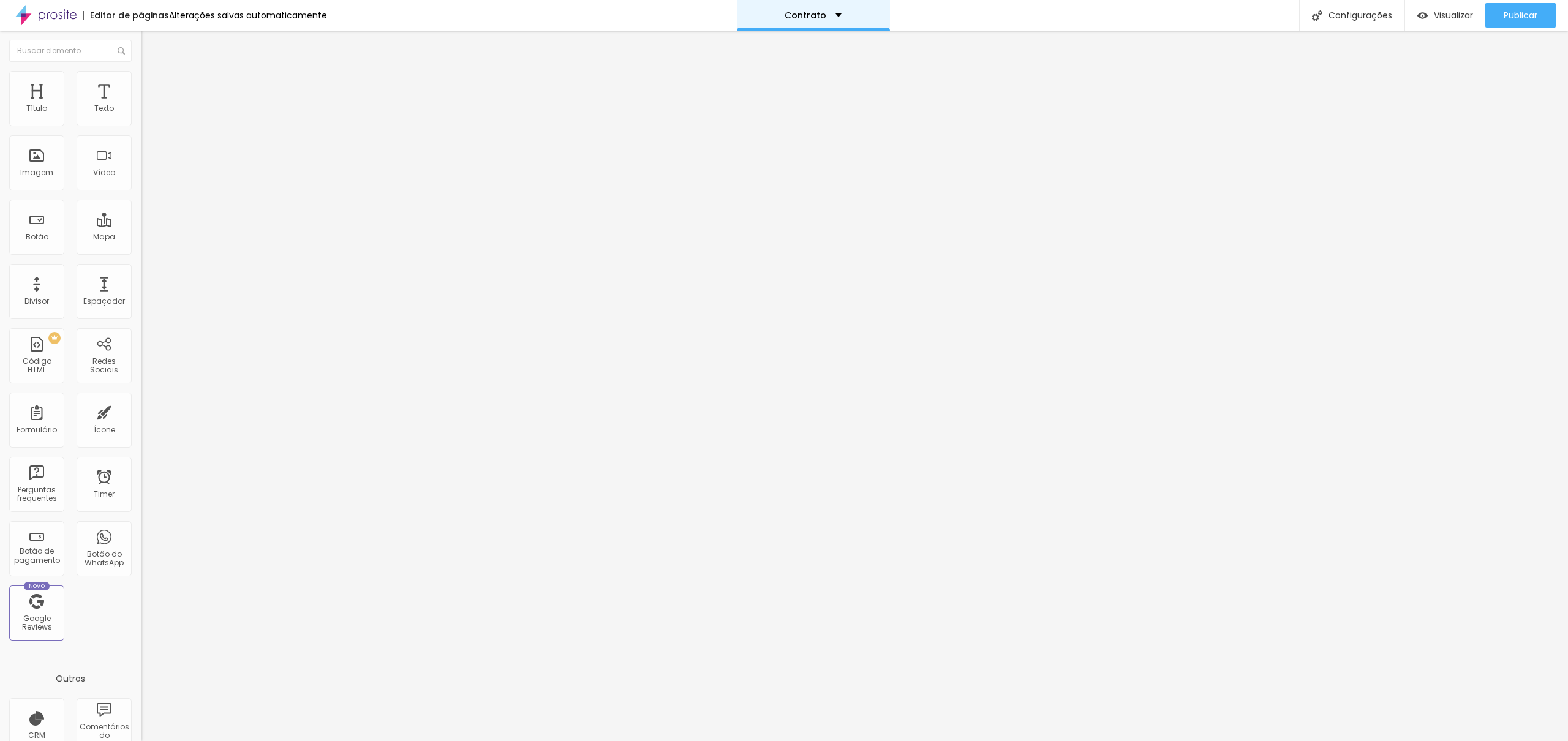
click at [833, 15] on div "Contrato" at bounding box center [813, 16] width 57 height 9
click at [141, 191] on span "1:1 Quadrado" at bounding box center [165, 186] width 48 height 10
click at [141, 225] on span "Original" at bounding box center [155, 220] width 29 height 10
click at [1538, 14] on button "Publicar" at bounding box center [1521, 16] width 71 height 24
click at [1428, 9] on div "Visualizar" at bounding box center [1434, 16] width 56 height 24
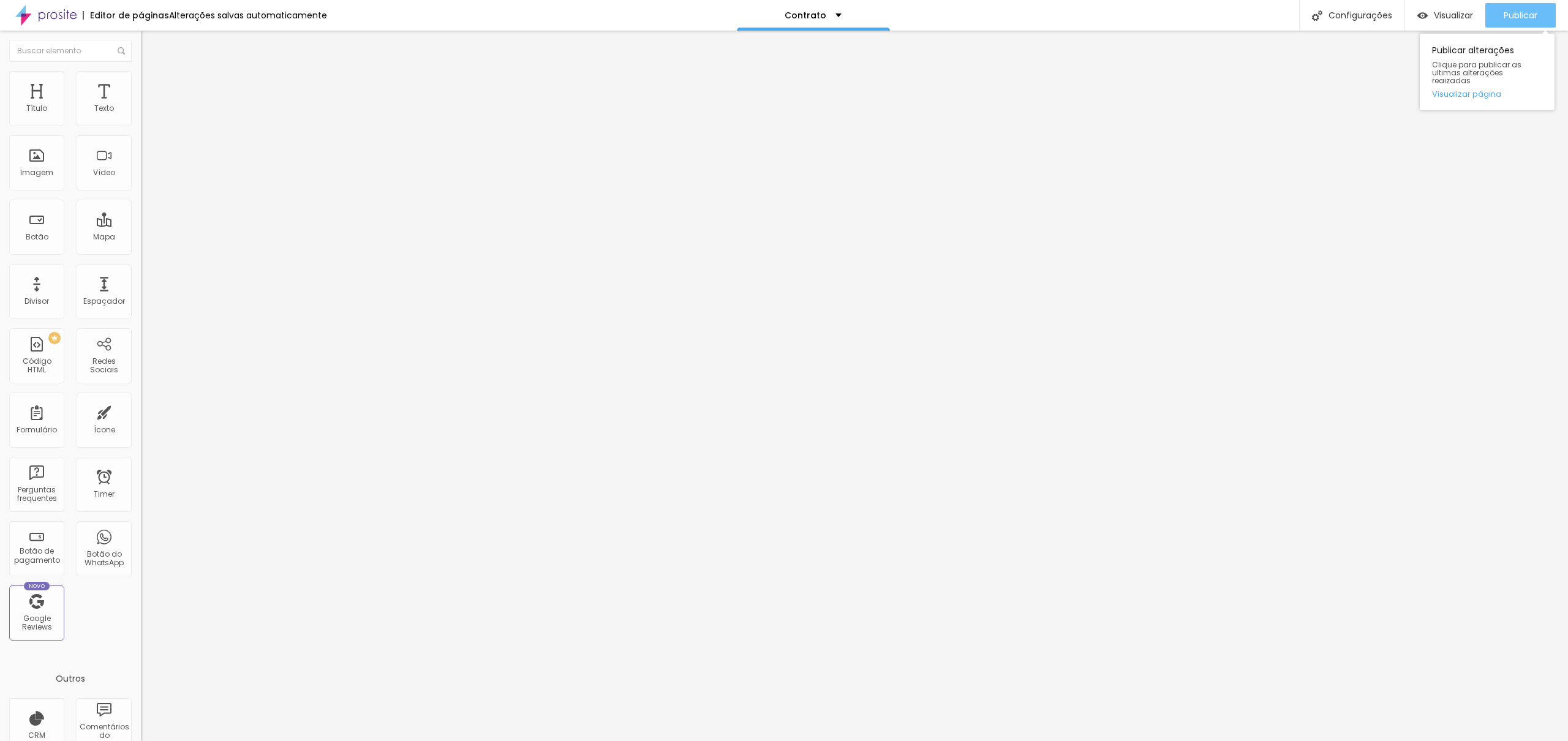
click at [1522, 18] on span "Publicar" at bounding box center [1520, 15] width 34 height 9
click at [1471, 90] on link "Visualizar página" at bounding box center [1487, 93] width 110 height 8
click at [141, 191] on span "Original" at bounding box center [155, 186] width 29 height 10
click at [141, 206] on span "Padrão" at bounding box center [154, 201] width 28 height 10
click at [141, 218] on span "Quadrado" at bounding box center [160, 213] width 40 height 10
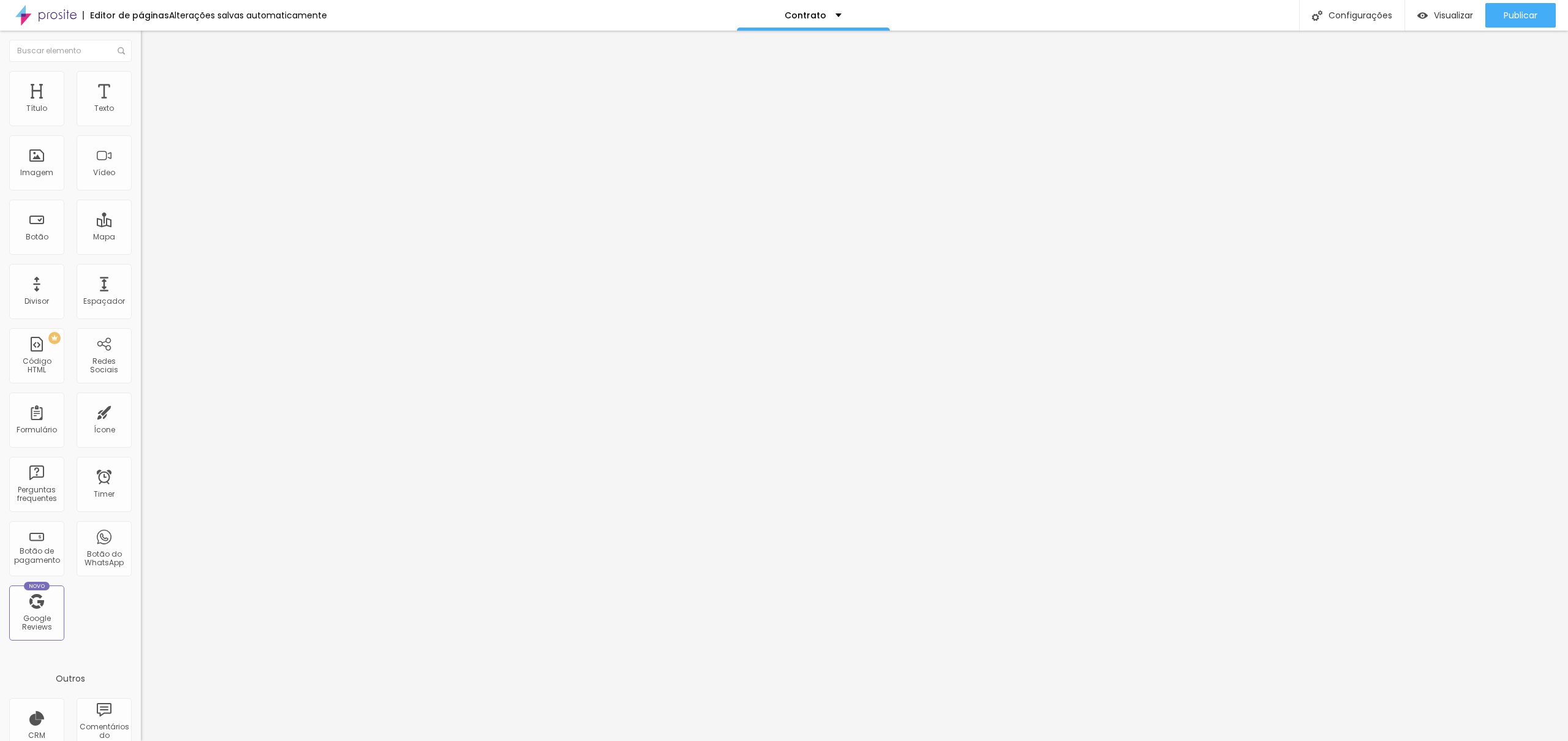
click at [141, 199] on span "Cinema" at bounding box center [156, 194] width 31 height 10
click at [141, 218] on span "Quadrado" at bounding box center [160, 213] width 40 height 10
click at [141, 225] on span "Original" at bounding box center [155, 220] width 29 height 10
click at [1520, 16] on span "Publicar" at bounding box center [1520, 15] width 34 height 9
click at [141, 71] on img at bounding box center [146, 76] width 11 height 11
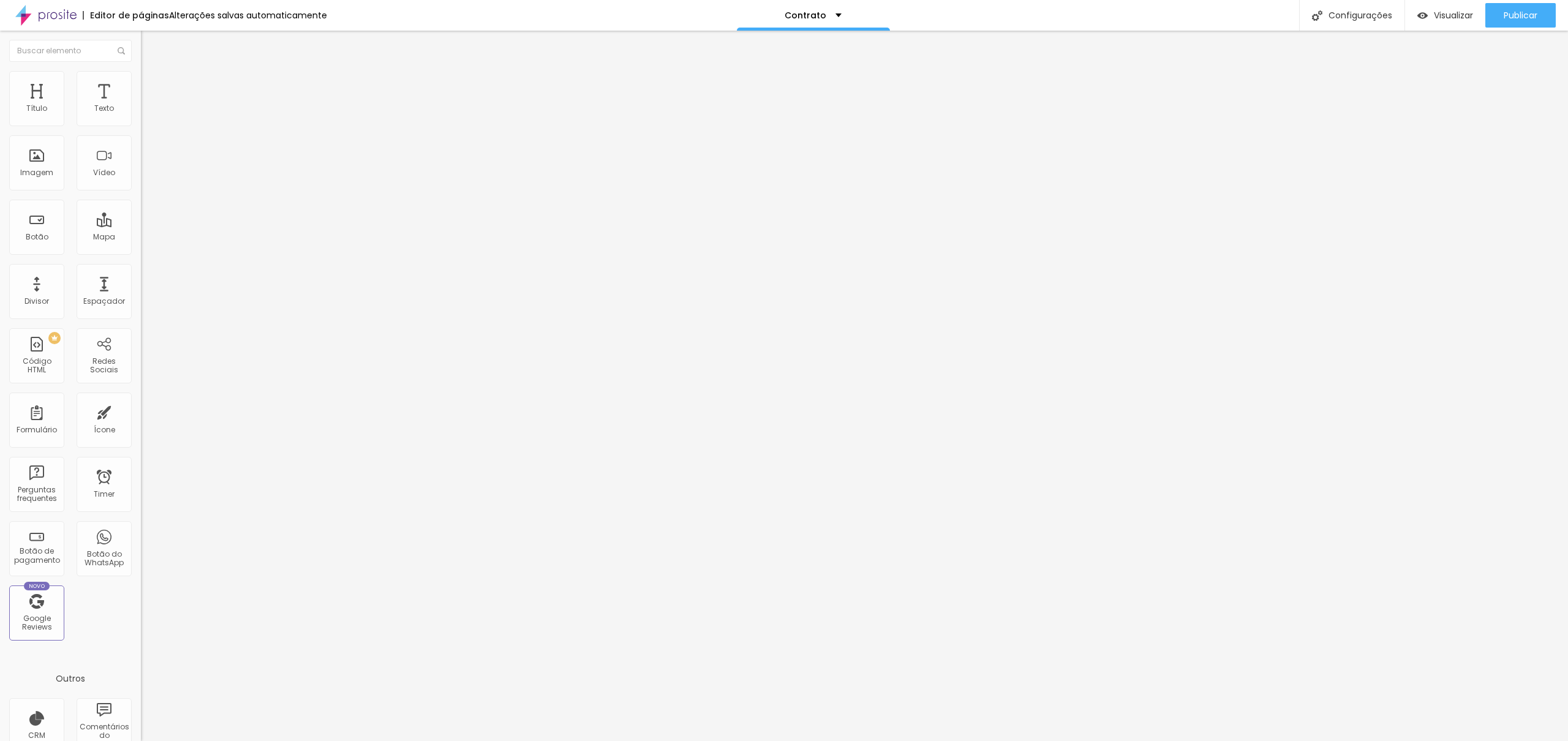
type input "14"
type input "15"
type input "16"
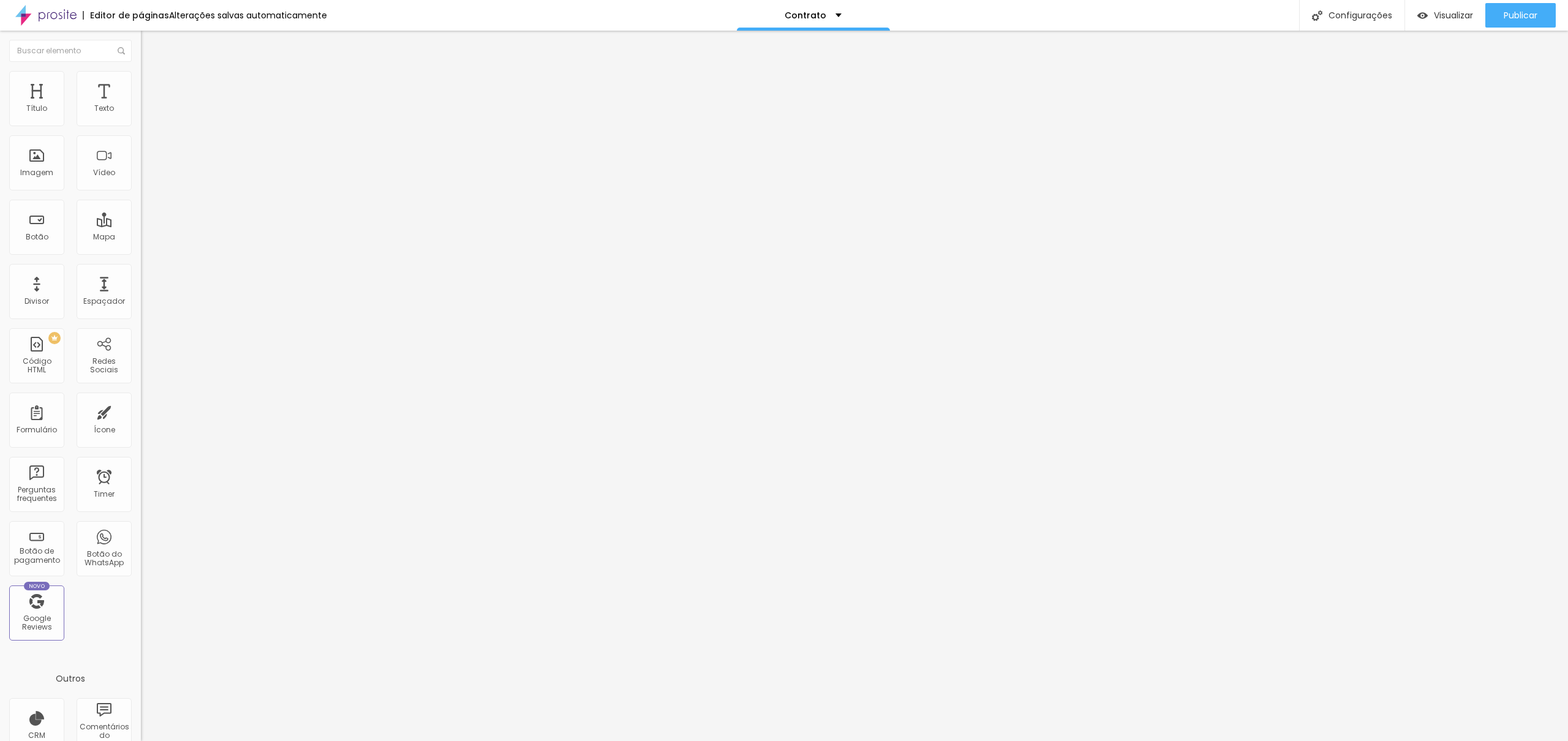
type input "16"
type input "17"
type input "18"
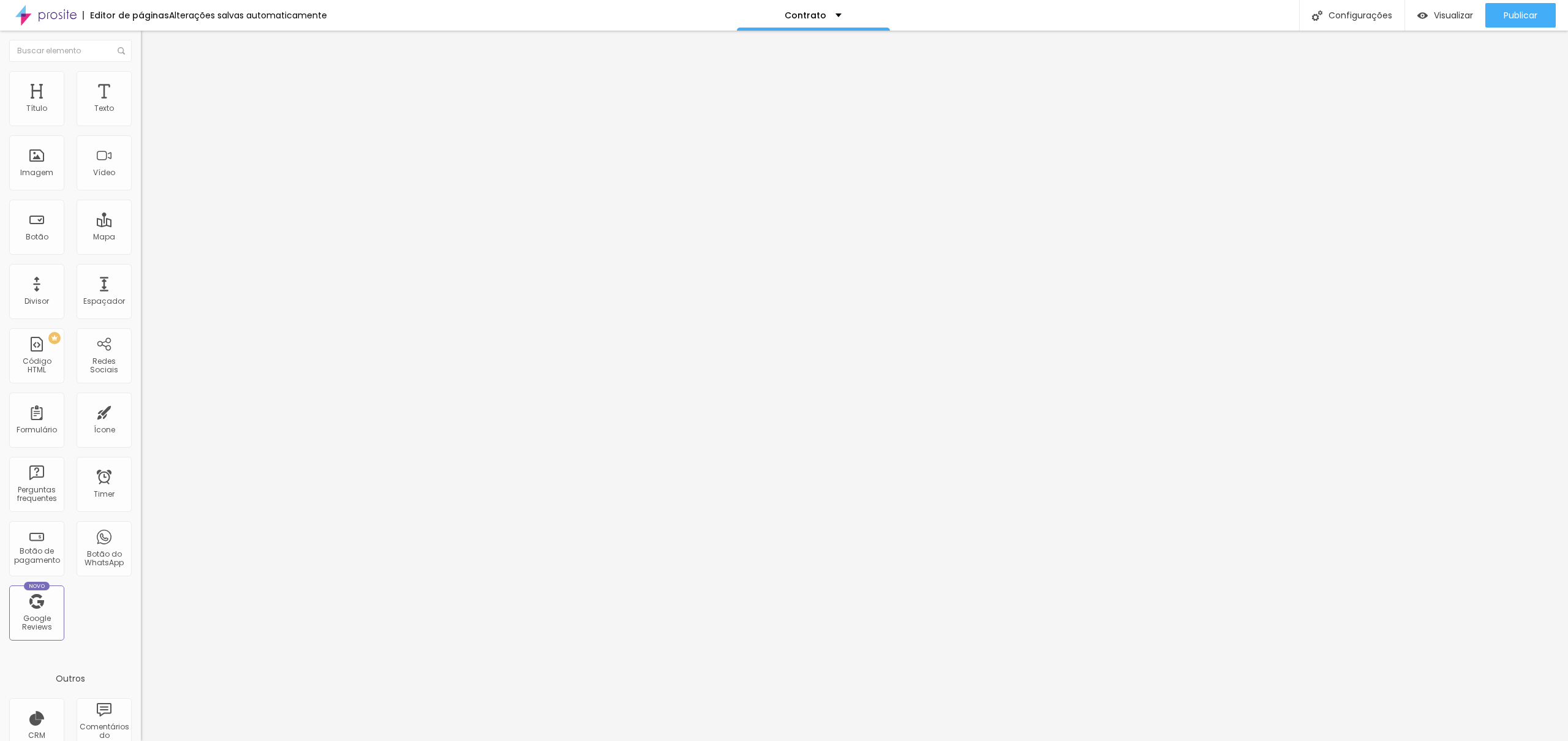
type input "20"
type input "22"
type input "23"
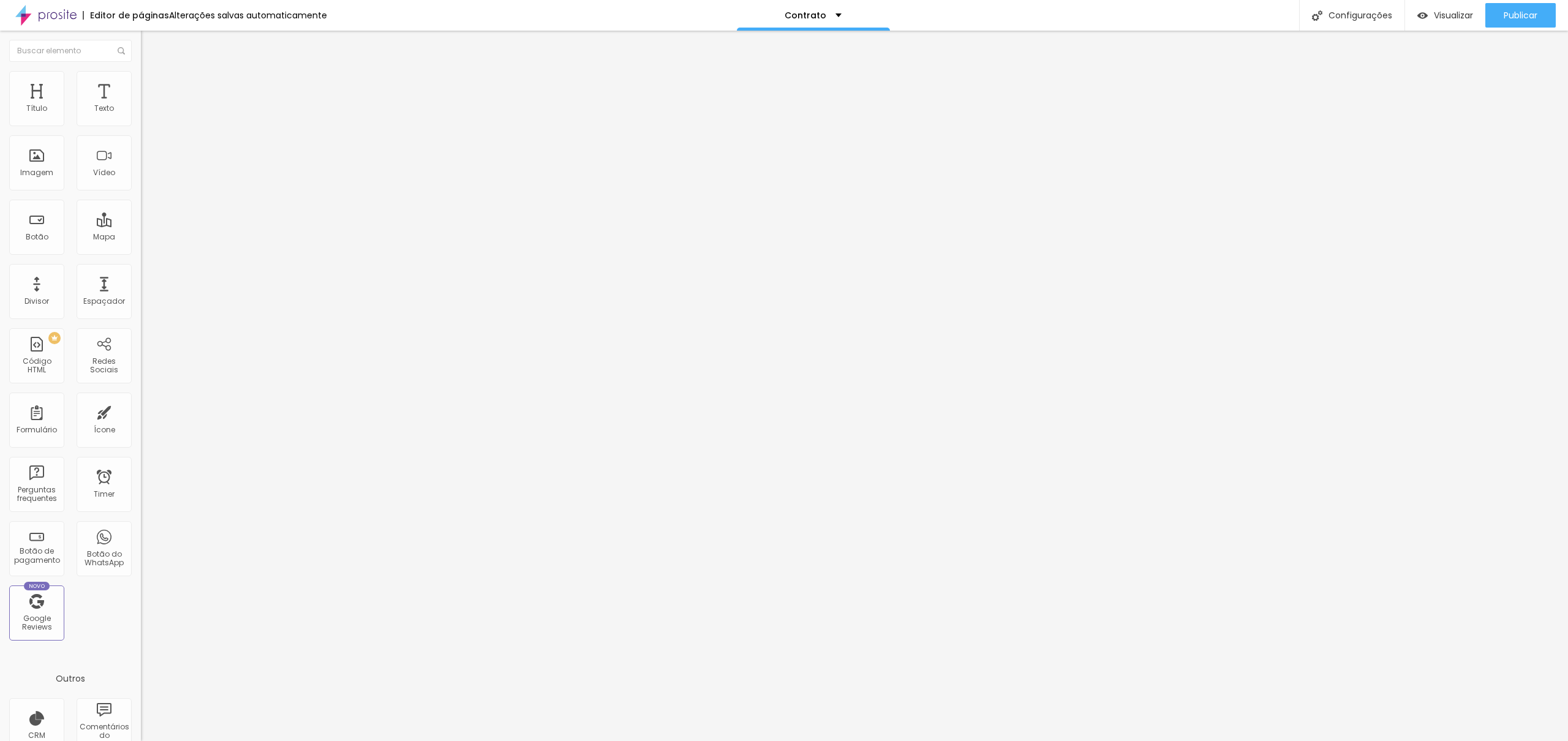
type input "23"
type input "24"
type input "25"
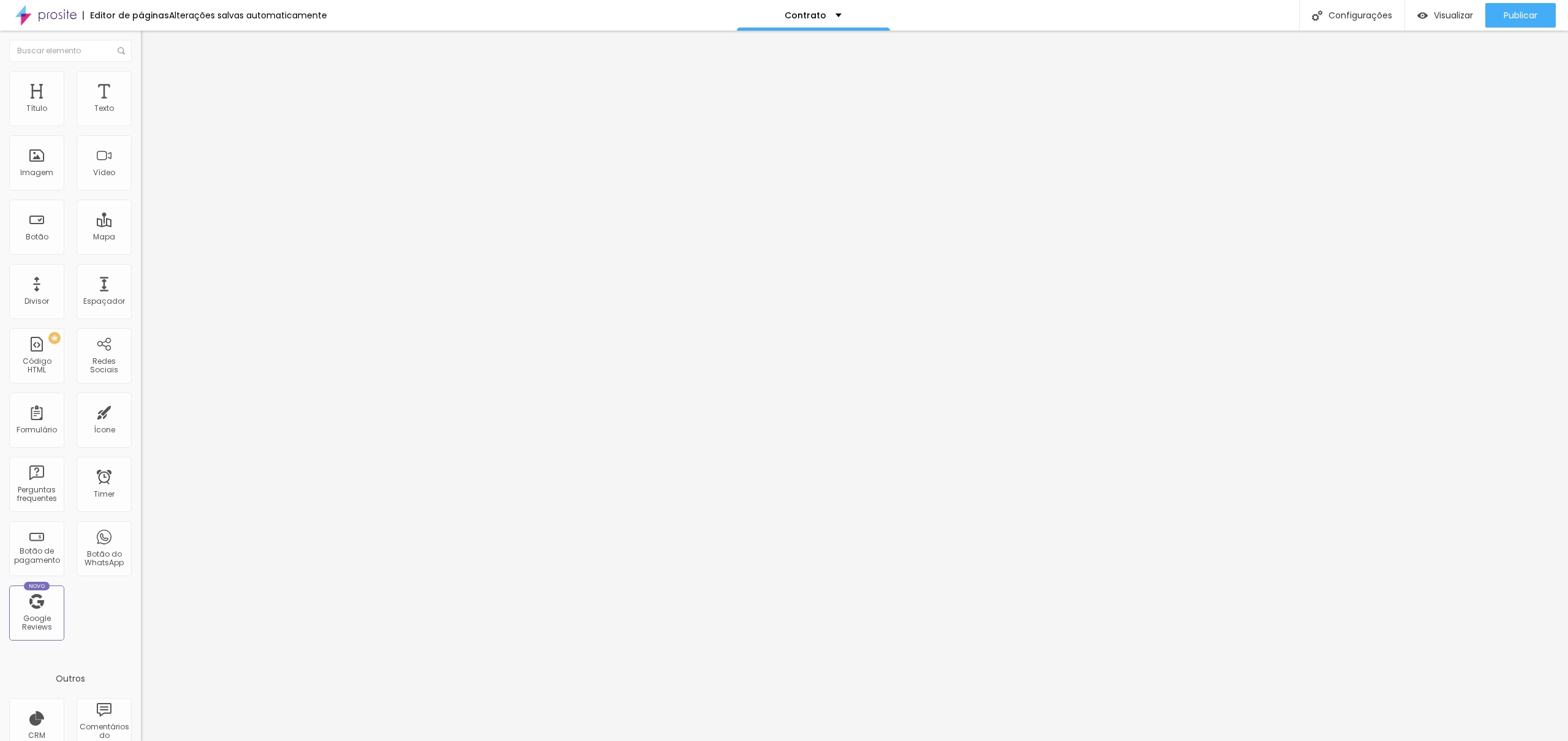
type input "26"
type input "27"
type input "29"
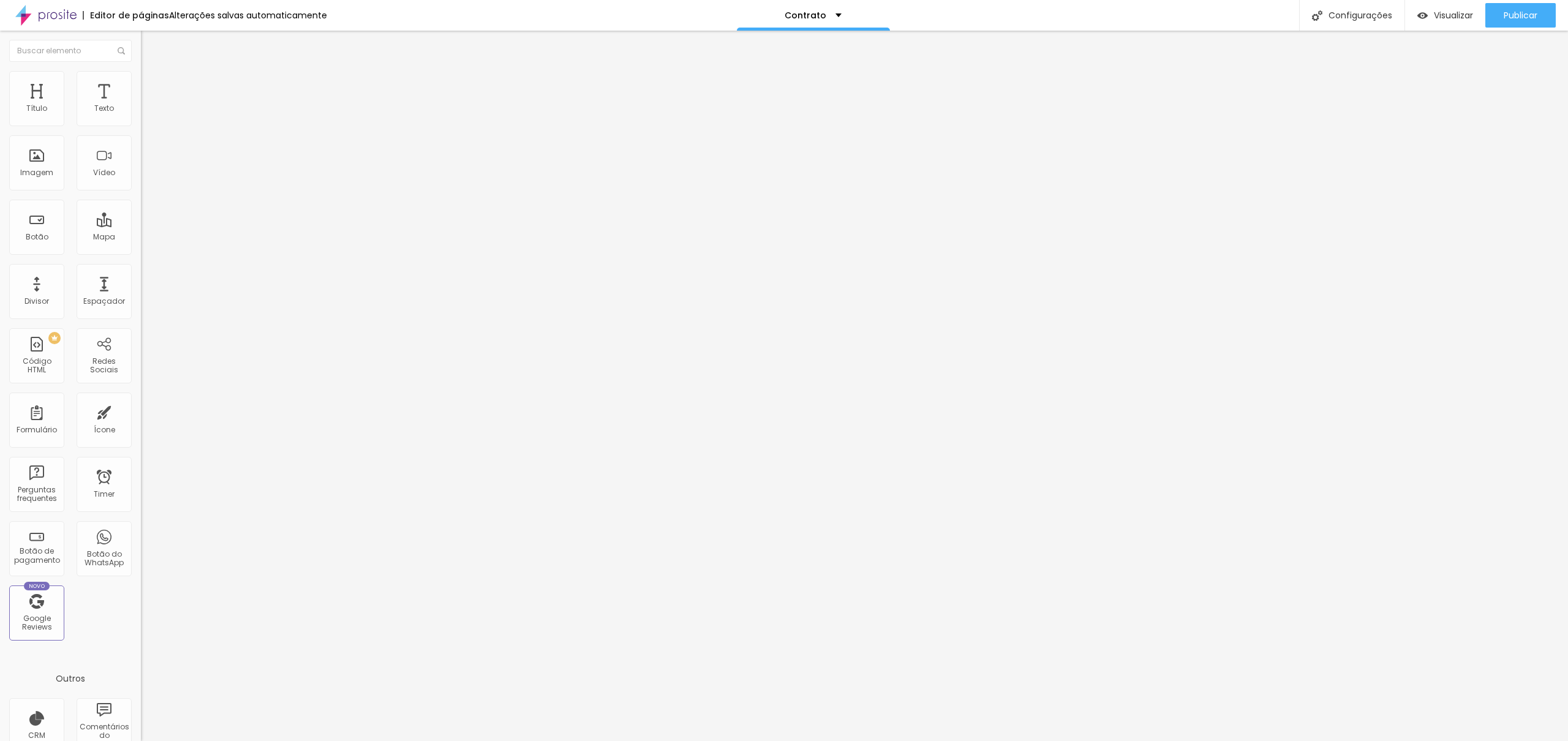
type input "29"
type input "31"
type input "34"
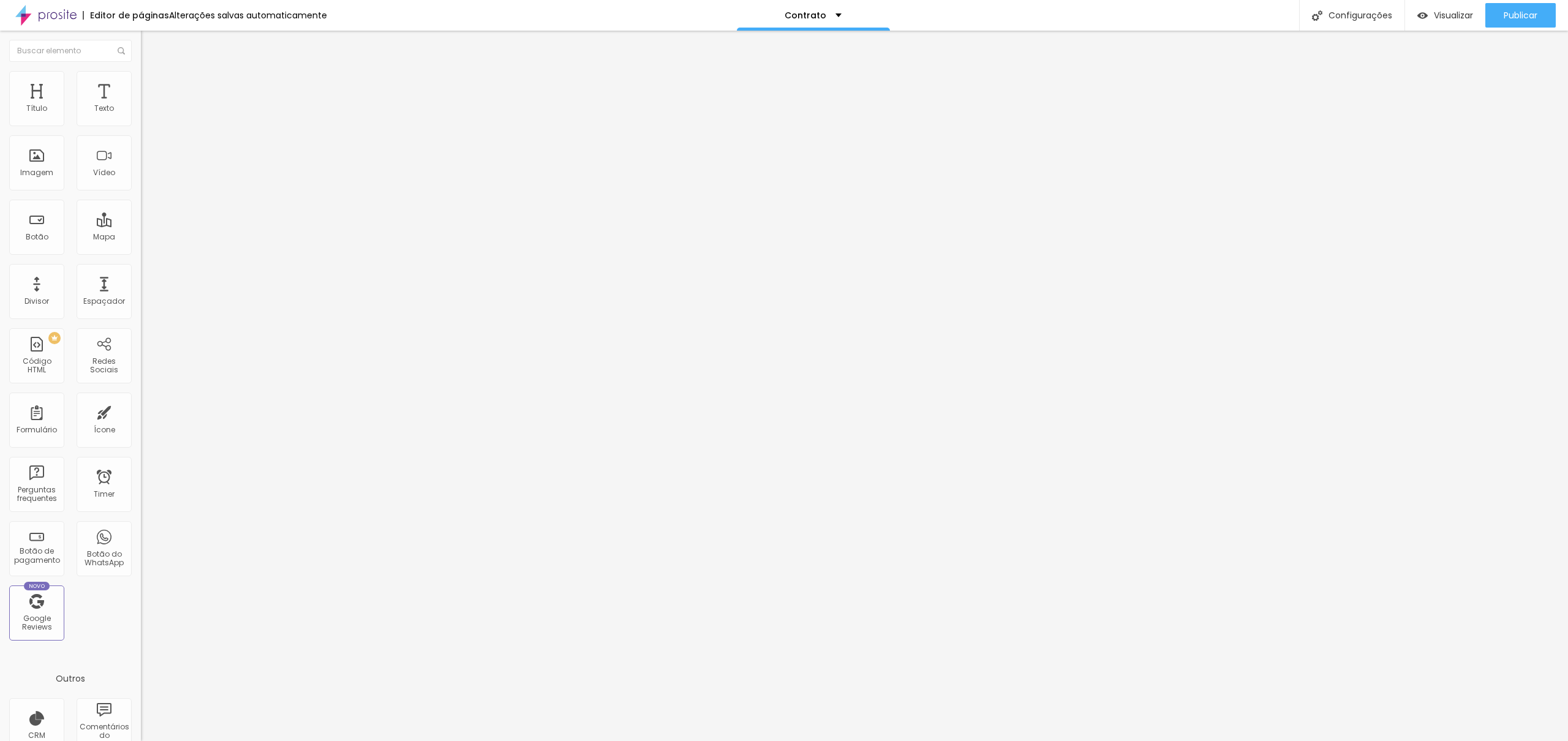
type input "37"
type input "39"
type input "42"
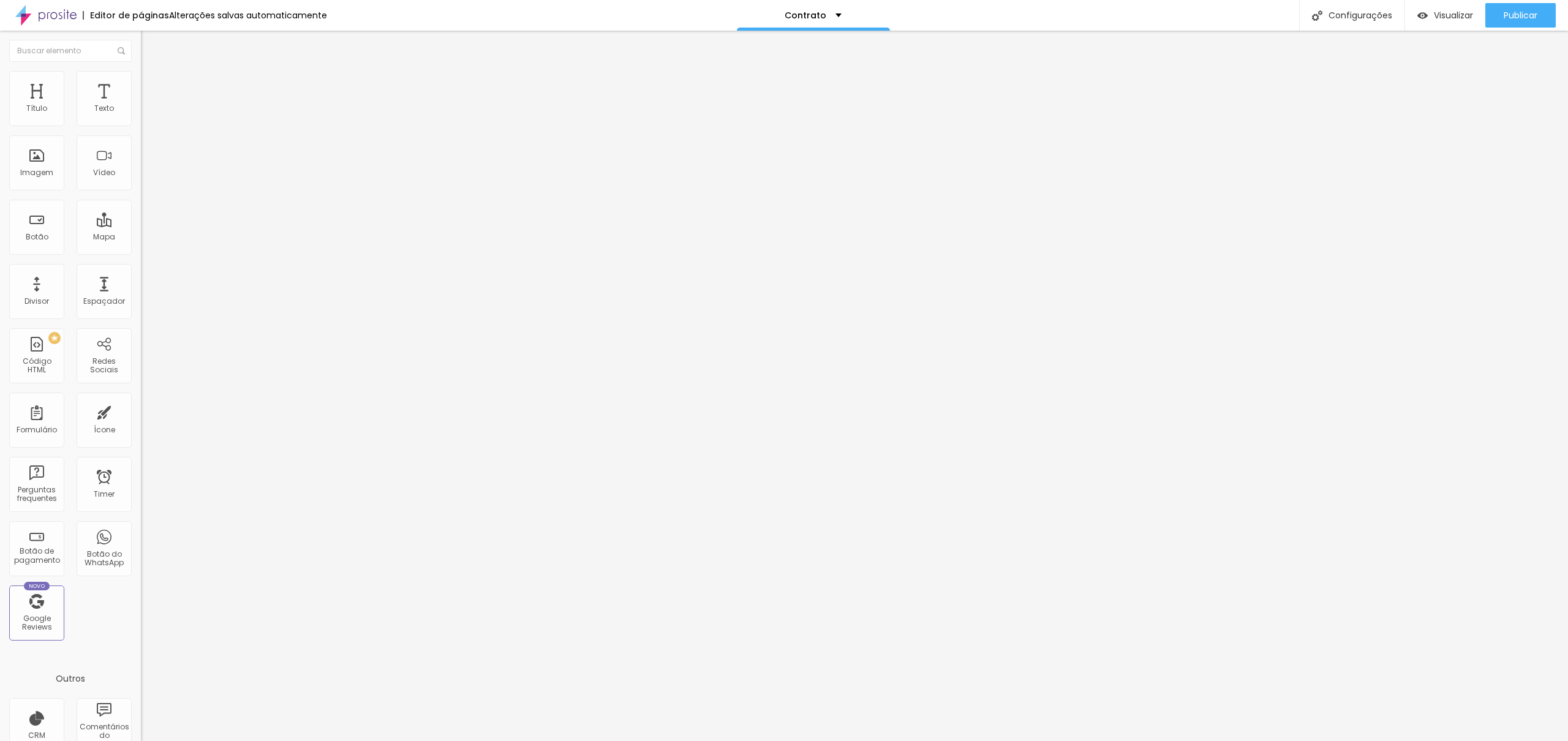
type input "42"
type input "46"
type input "49"
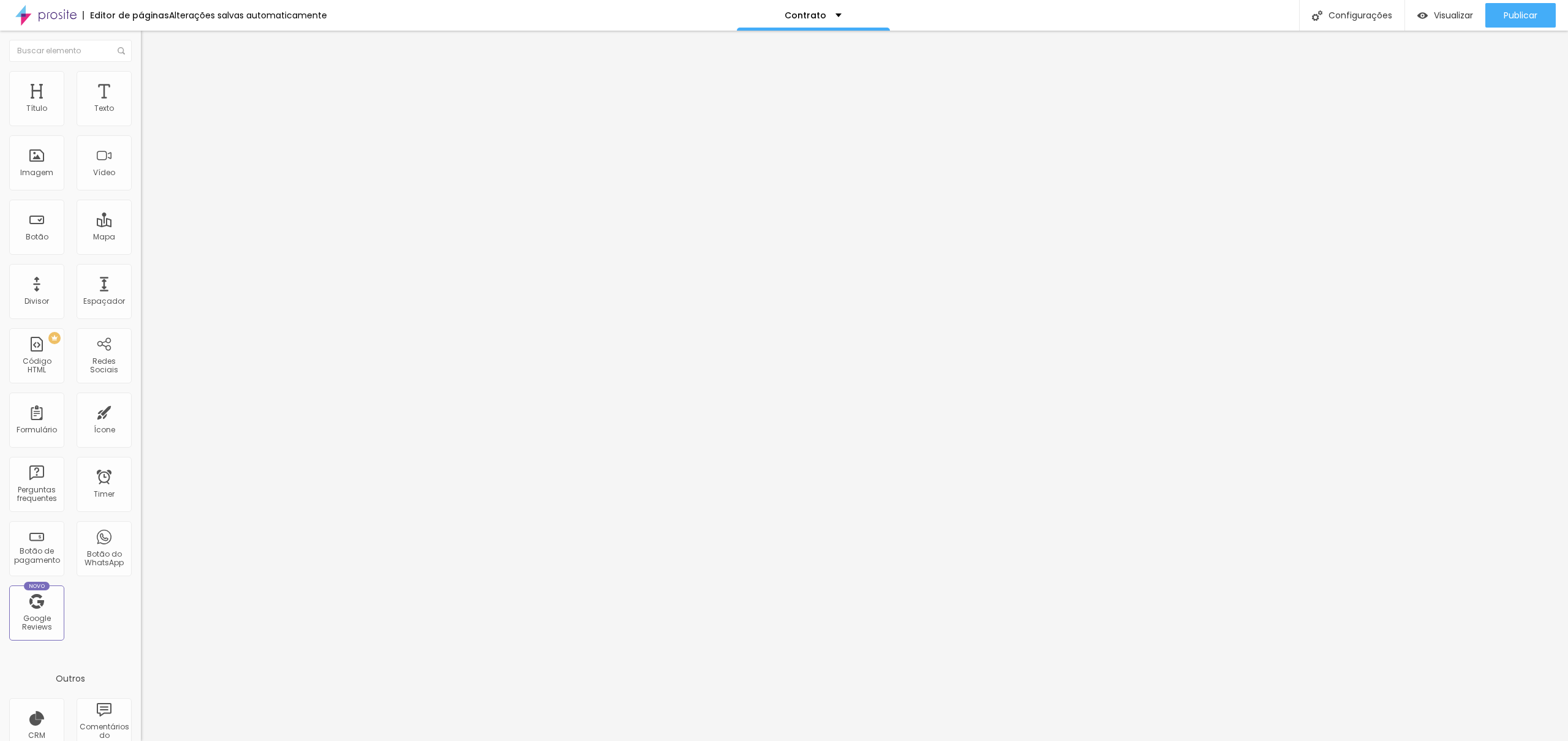
type input "55"
type input "62"
type input "69"
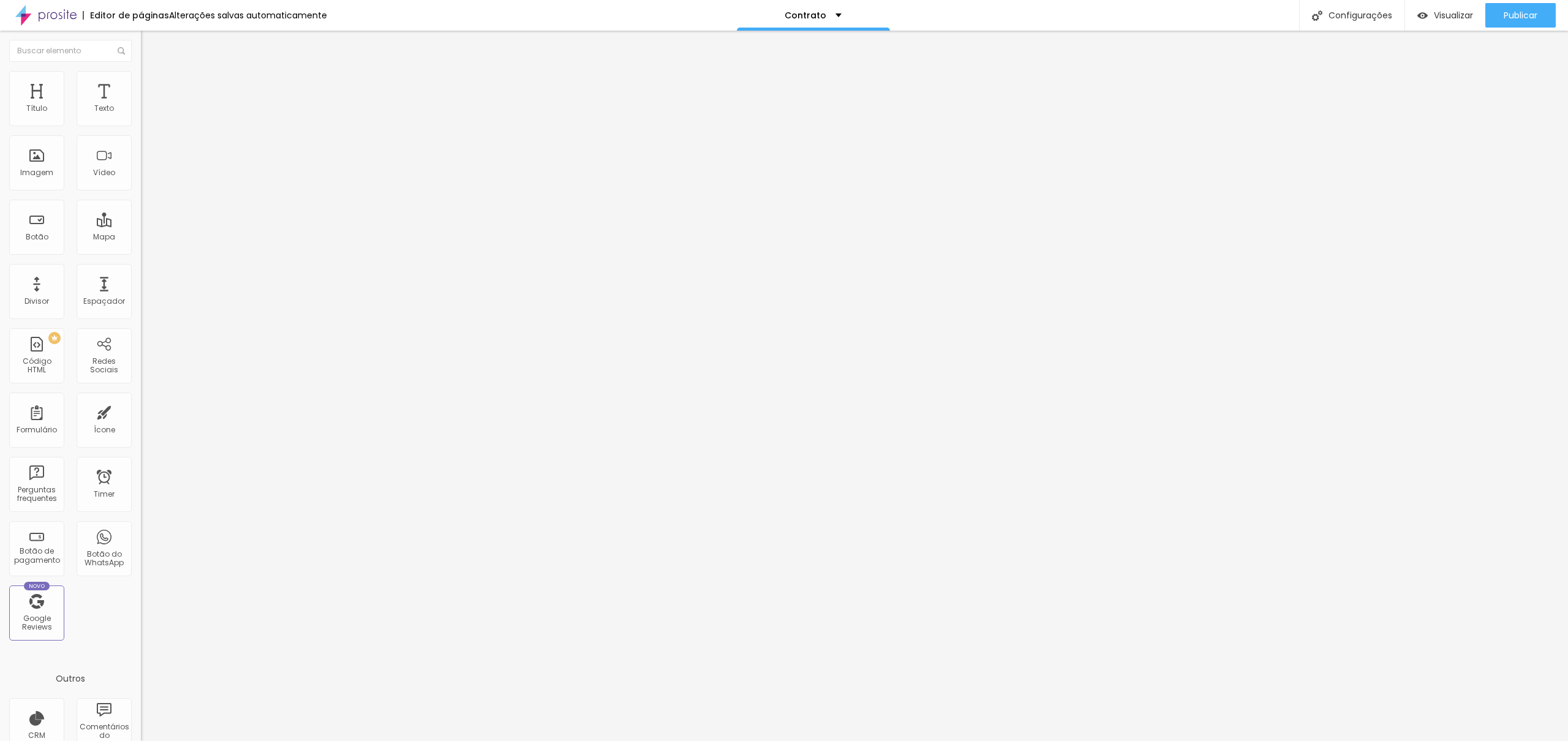
type input "69"
type input "77"
type input "87"
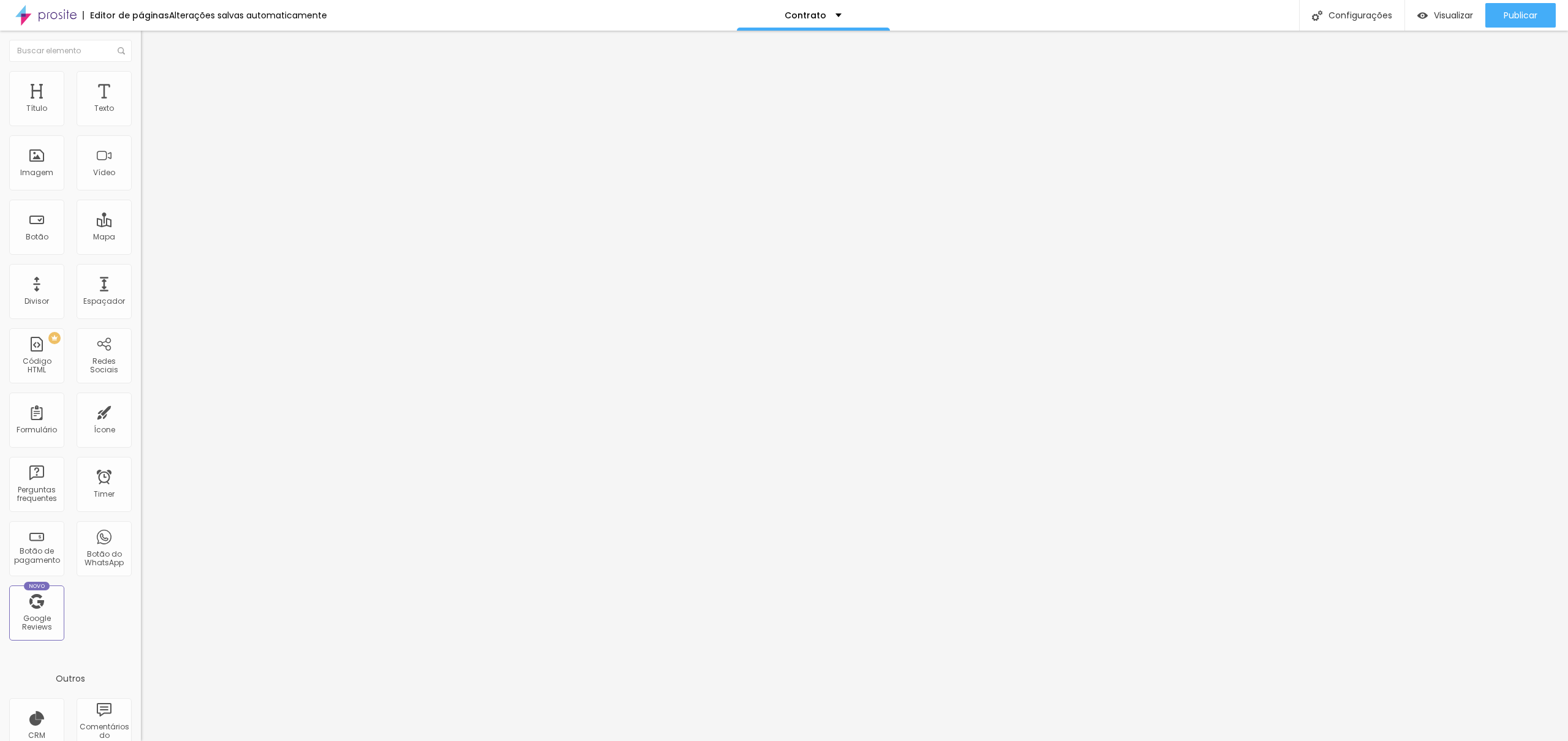
type input "96"
type input "105"
type input "113"
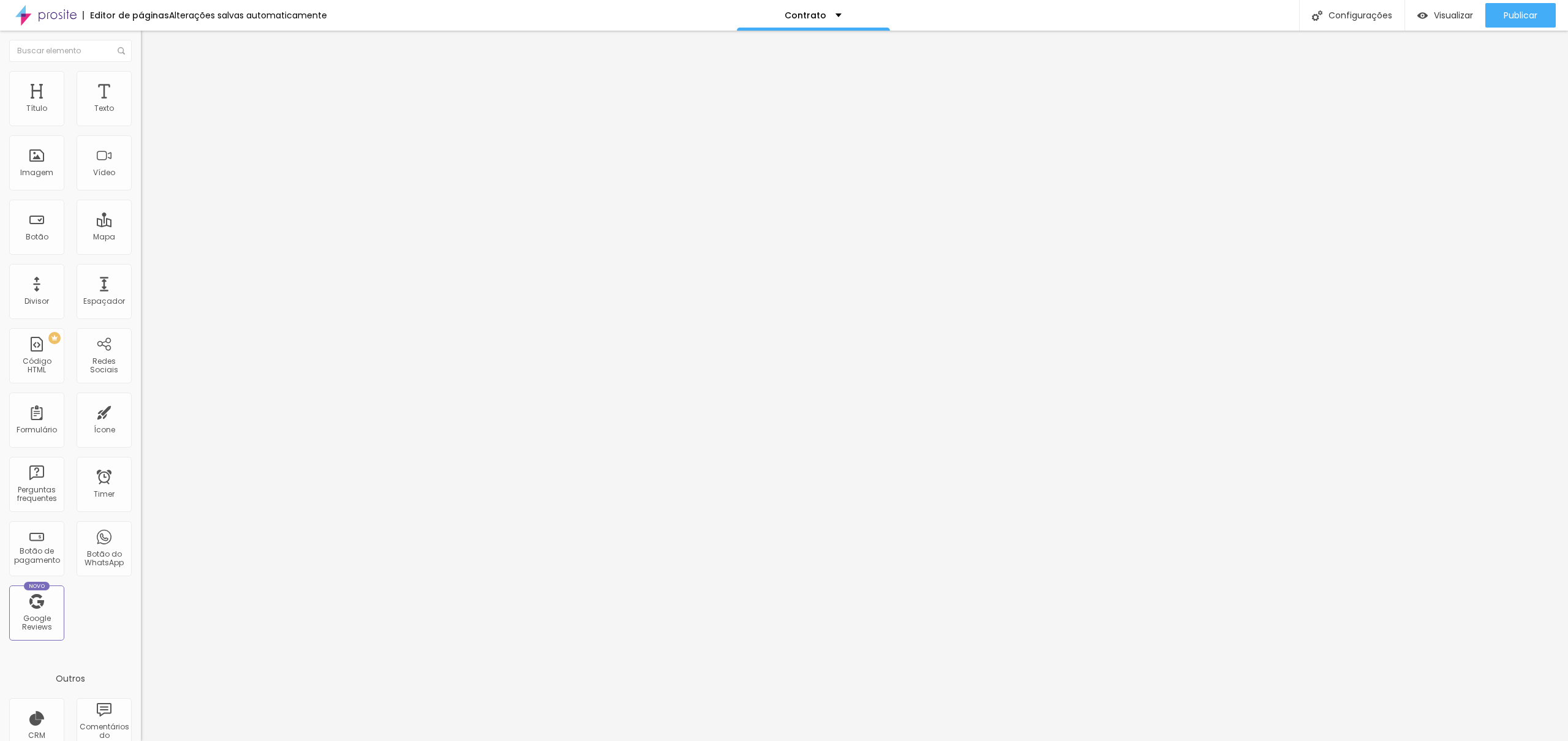
type input "113"
type input "121"
type input "129"
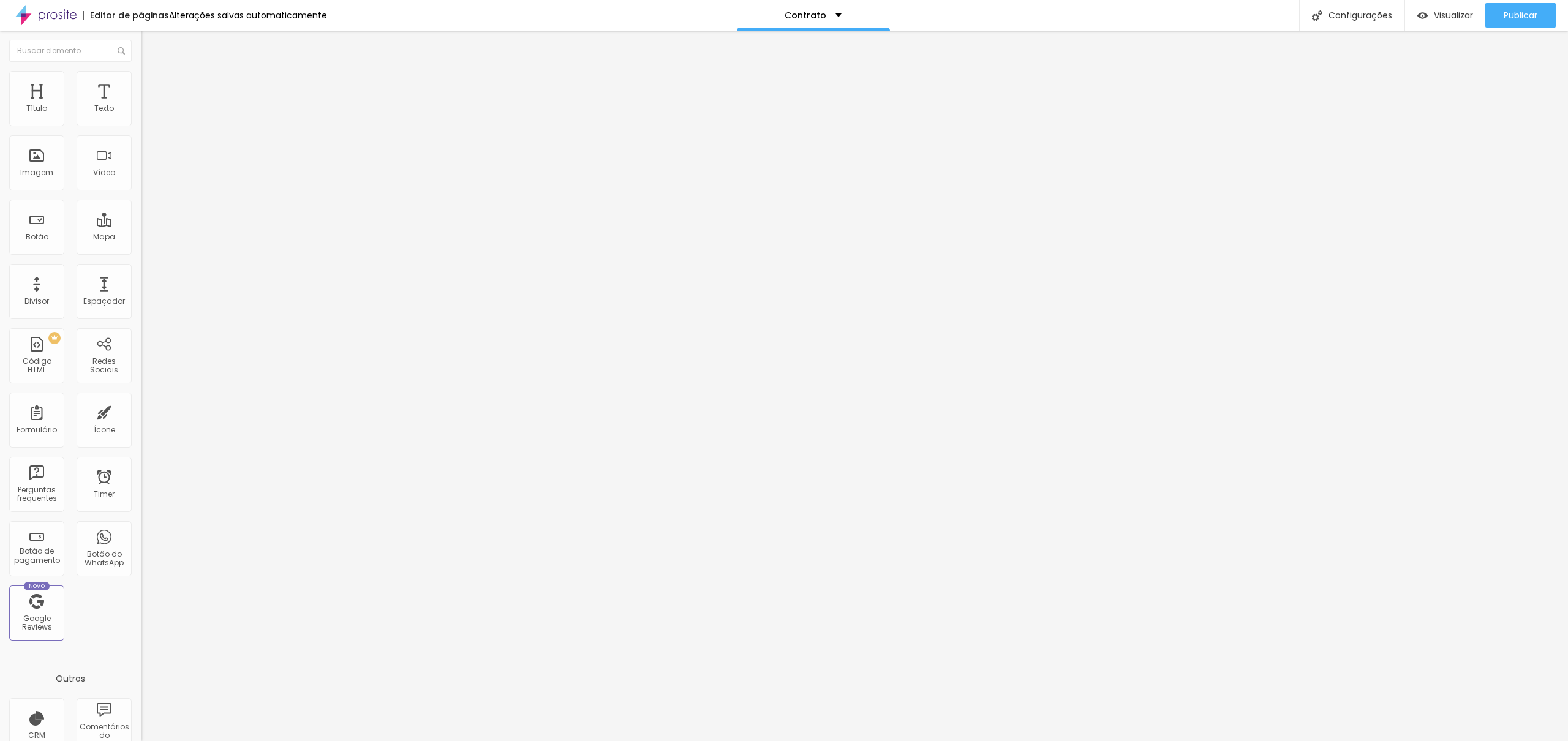
type input "139"
type input "150"
type input "161"
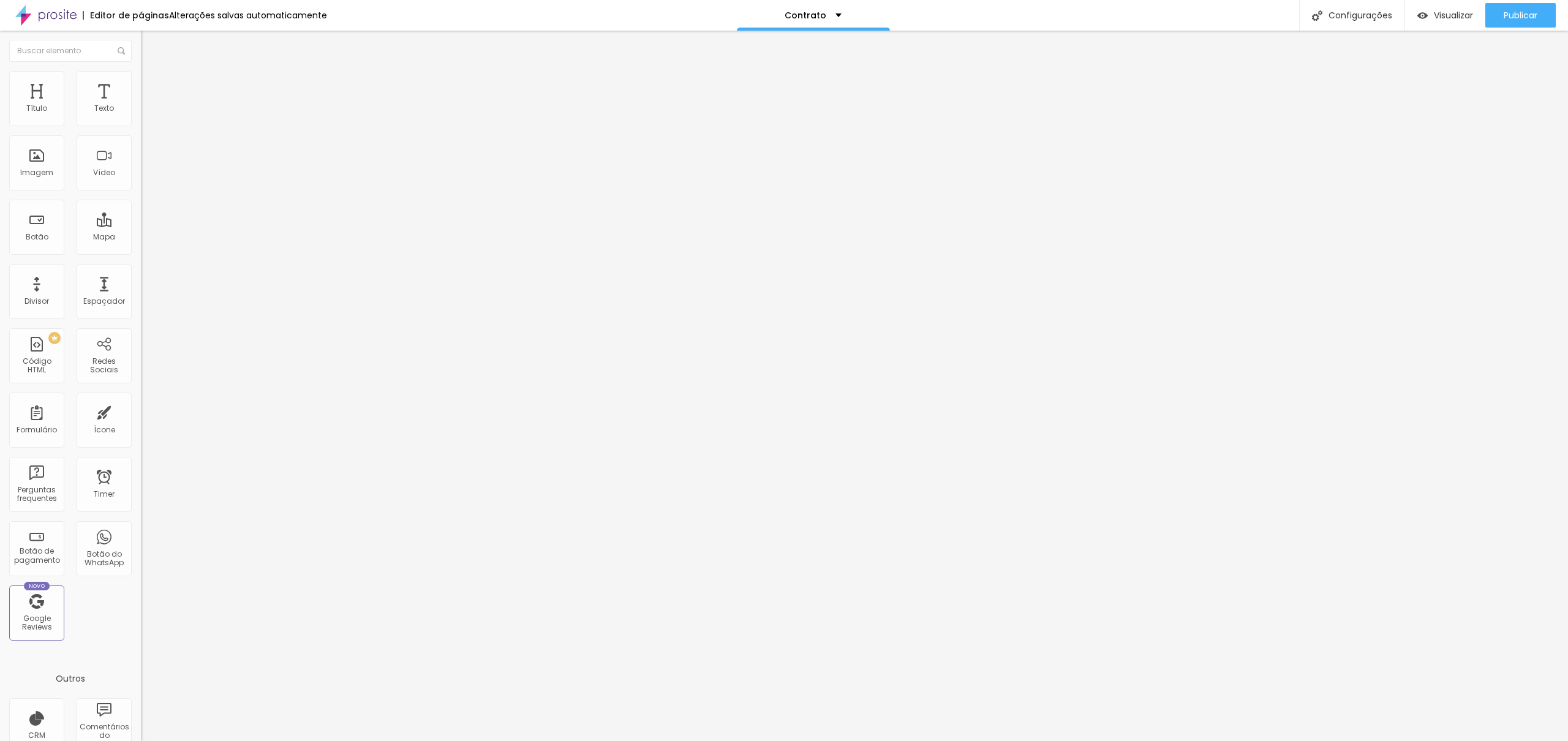
type input "161"
type input "172"
type input "181"
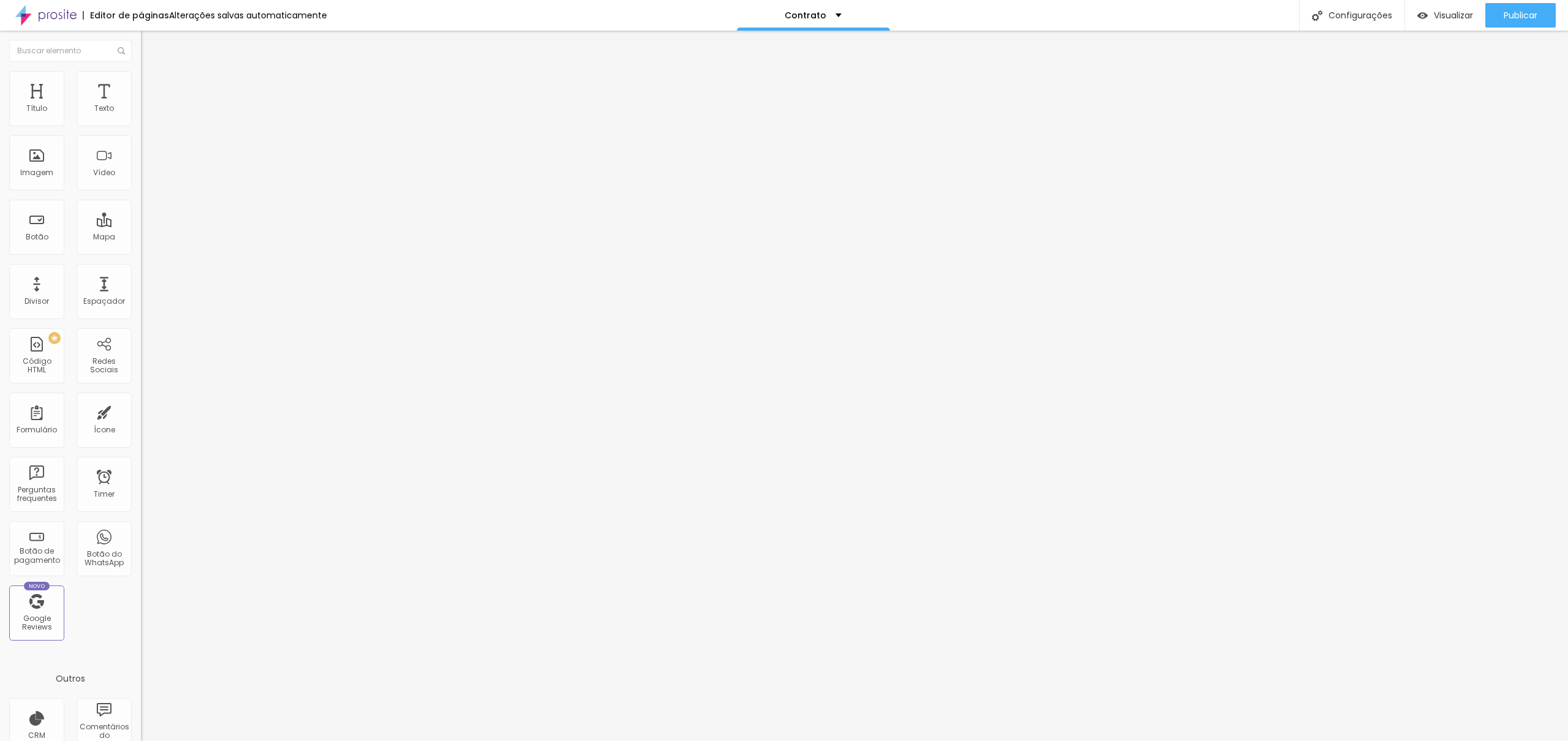
type input "192"
type input "200"
type input "176"
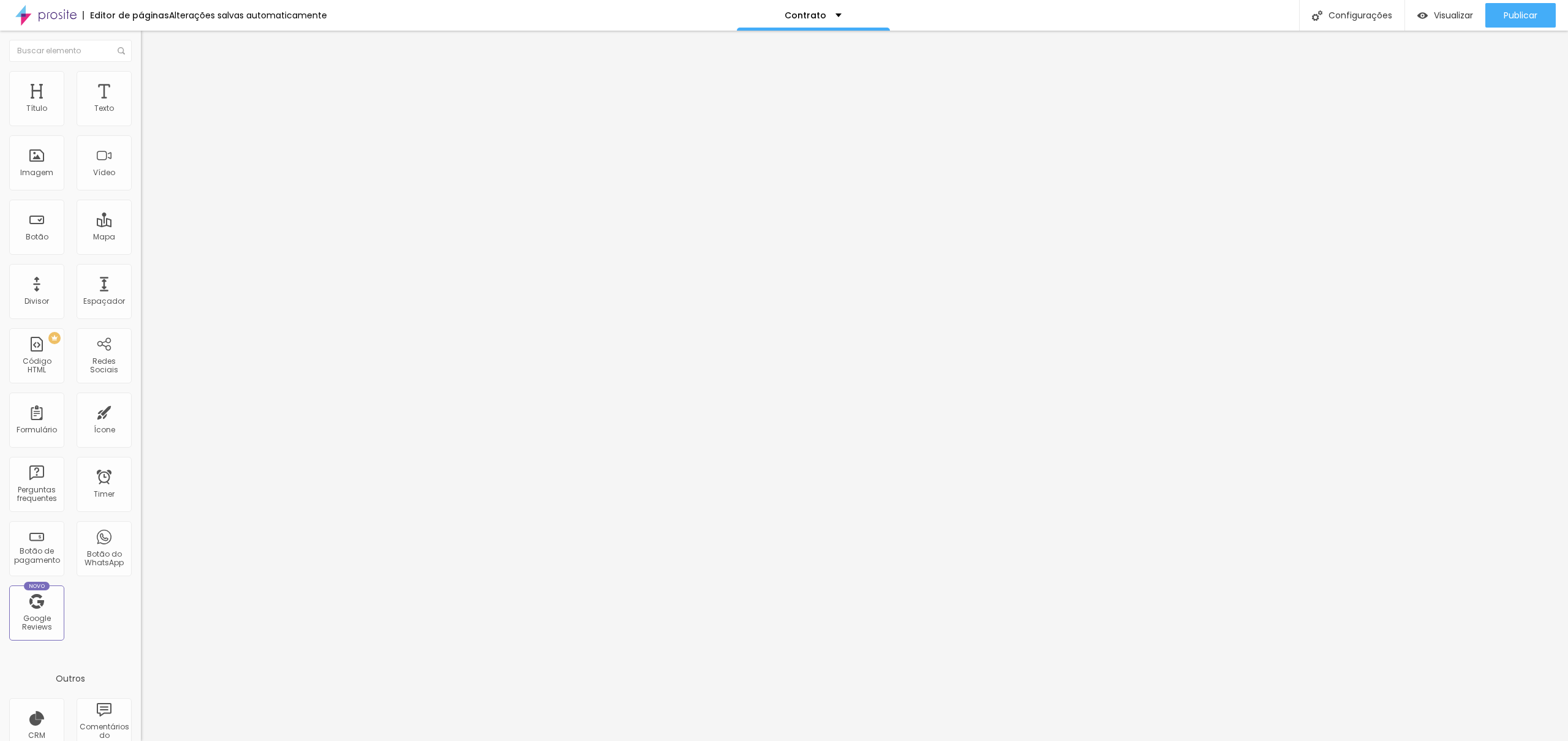
type input "176"
type input "113"
type input "49"
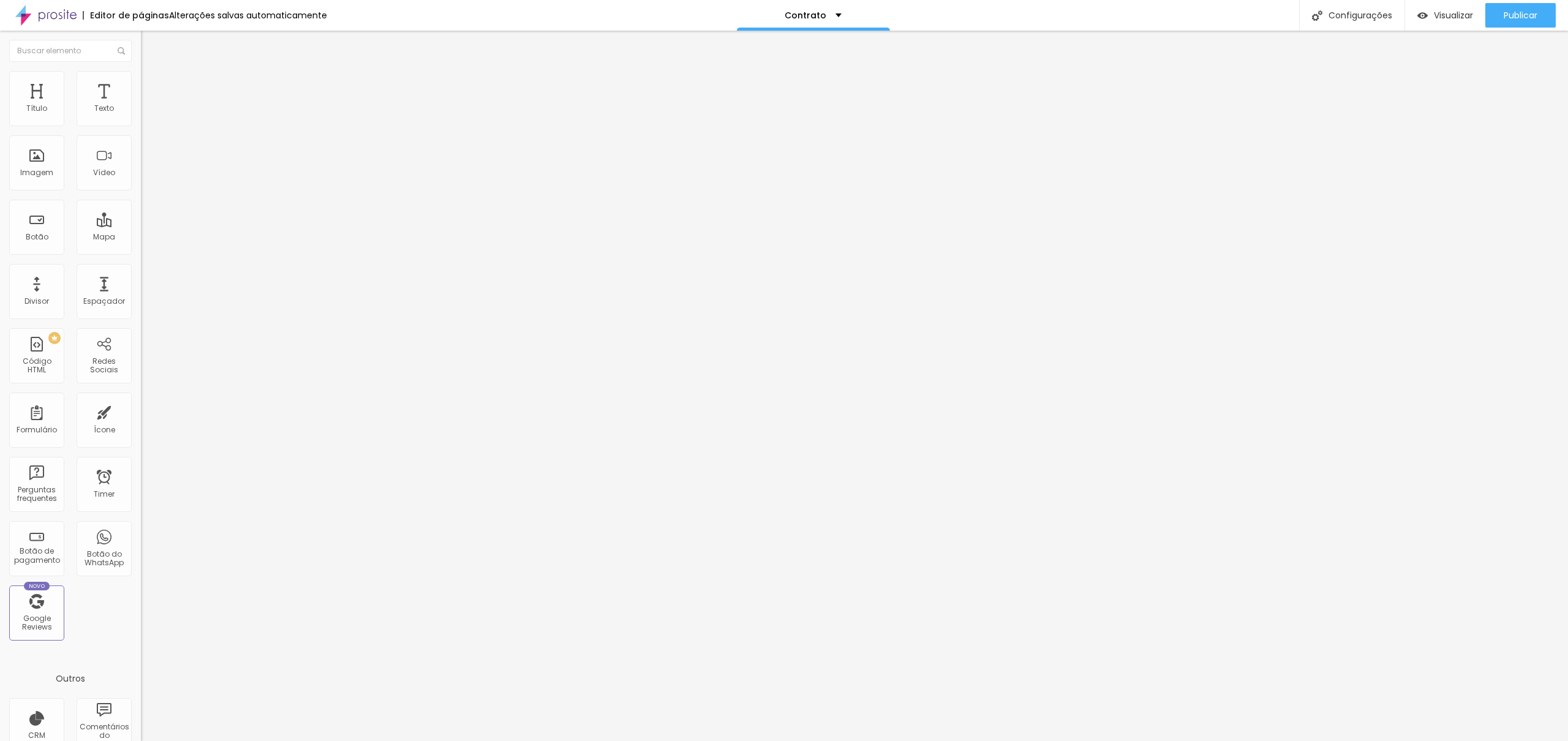
type input "0"
drag, startPoint x: 33, startPoint y: 157, endPoint x: 0, endPoint y: 164, distance: 33.7
click at [141, 269] on input "range" at bounding box center [180, 273] width 79 height 9
type input "95"
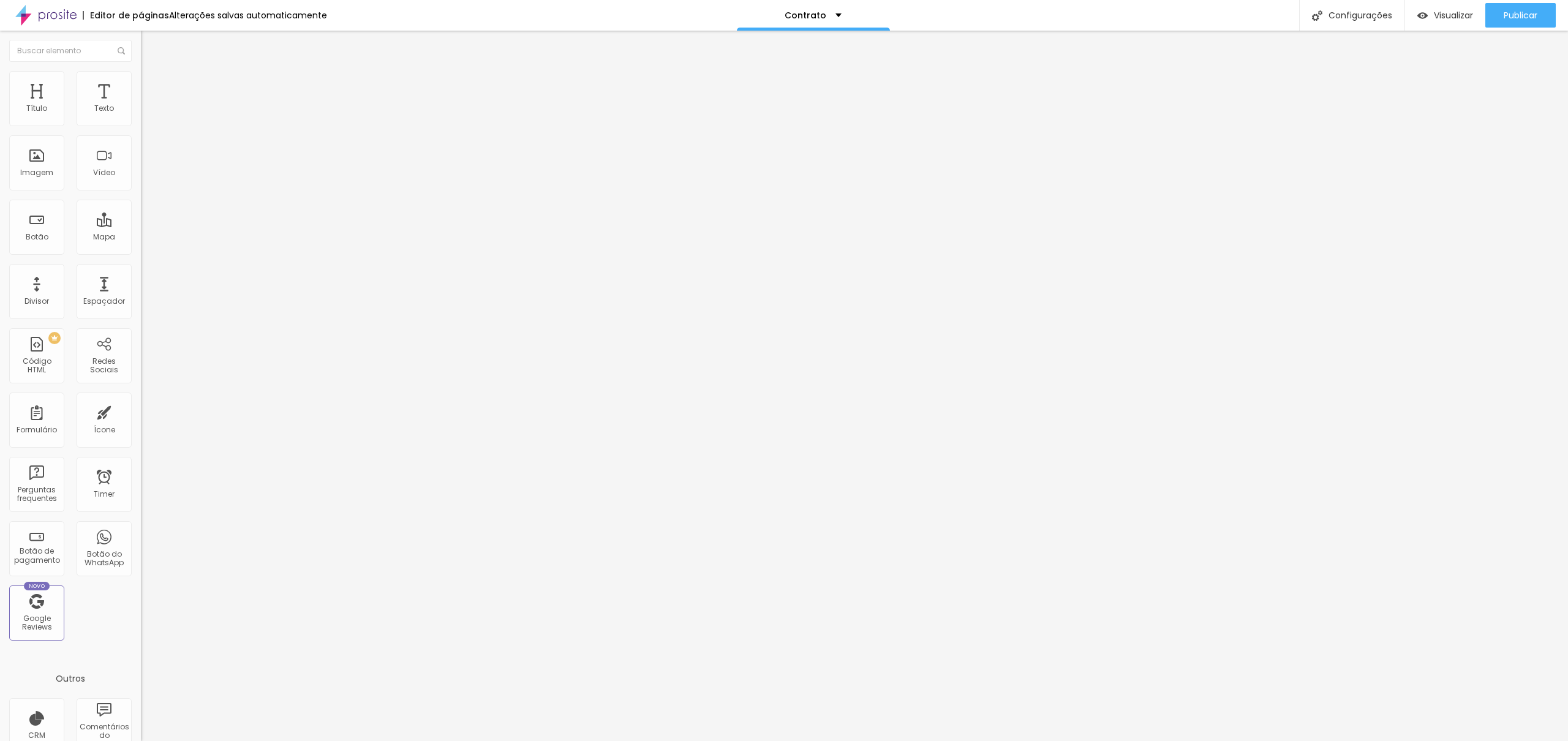
type input "95"
type input "90"
type input "85"
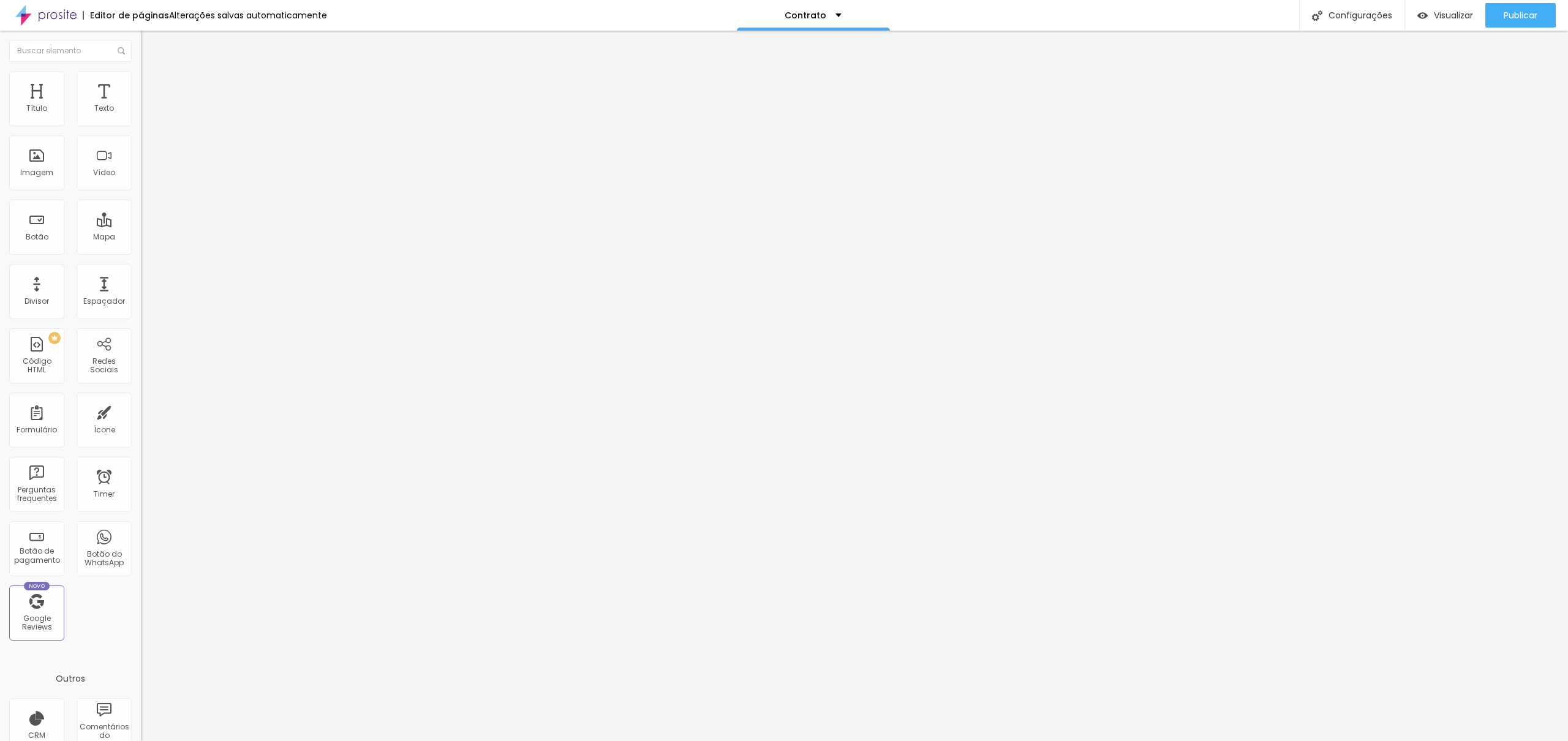
type input "80"
type input "75"
type input "70"
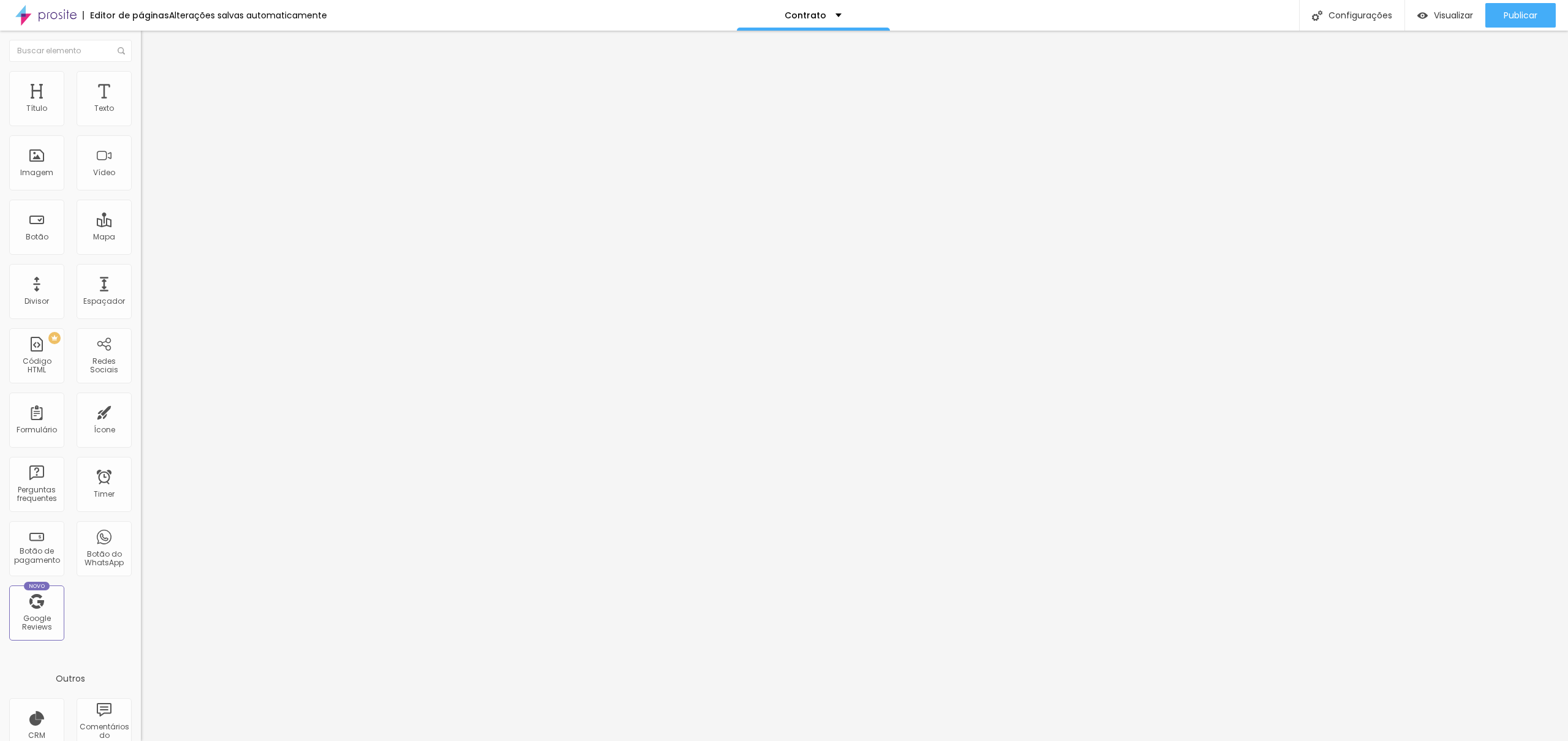
type input "70"
type input "65"
type input "60"
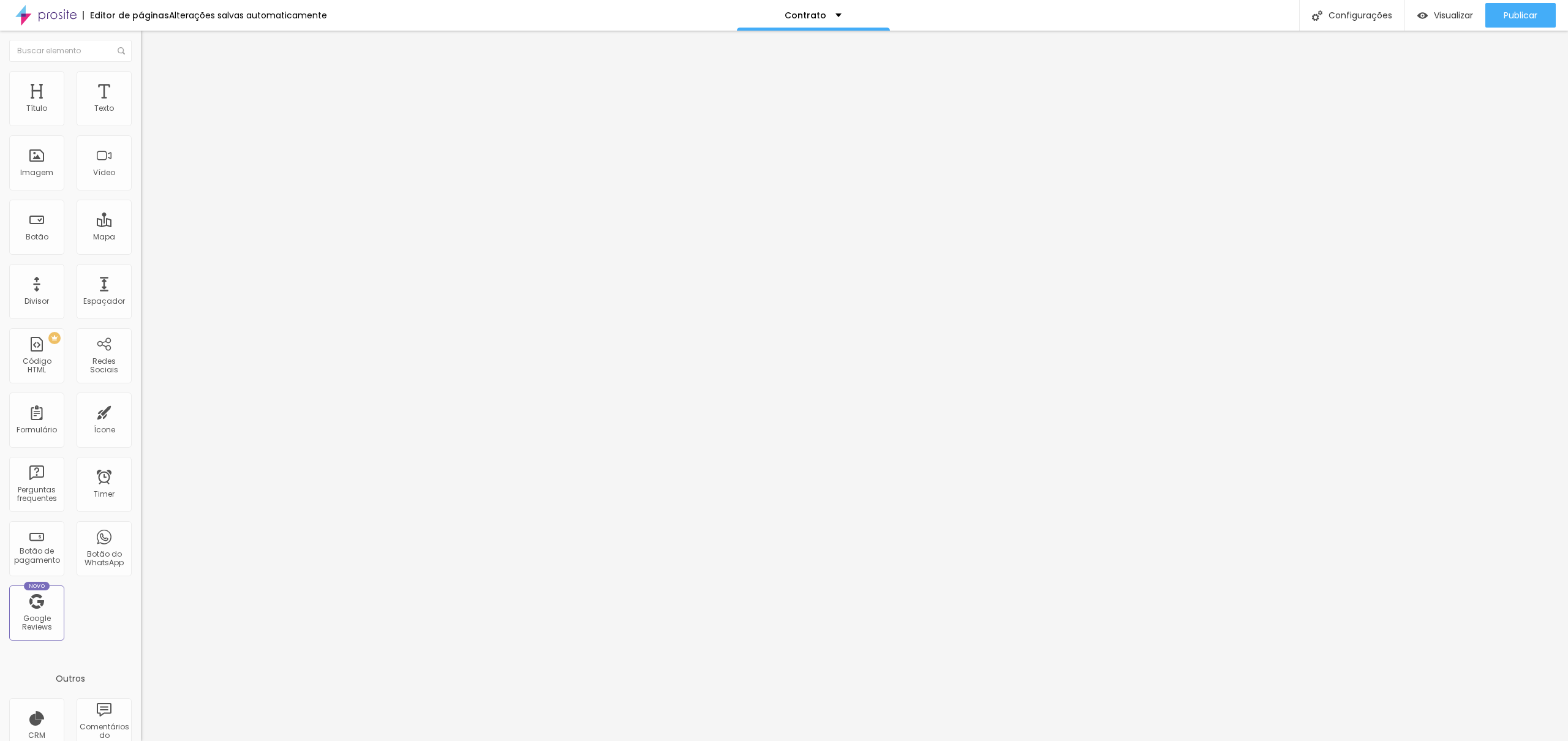
type input "55"
type input "60"
type input "65"
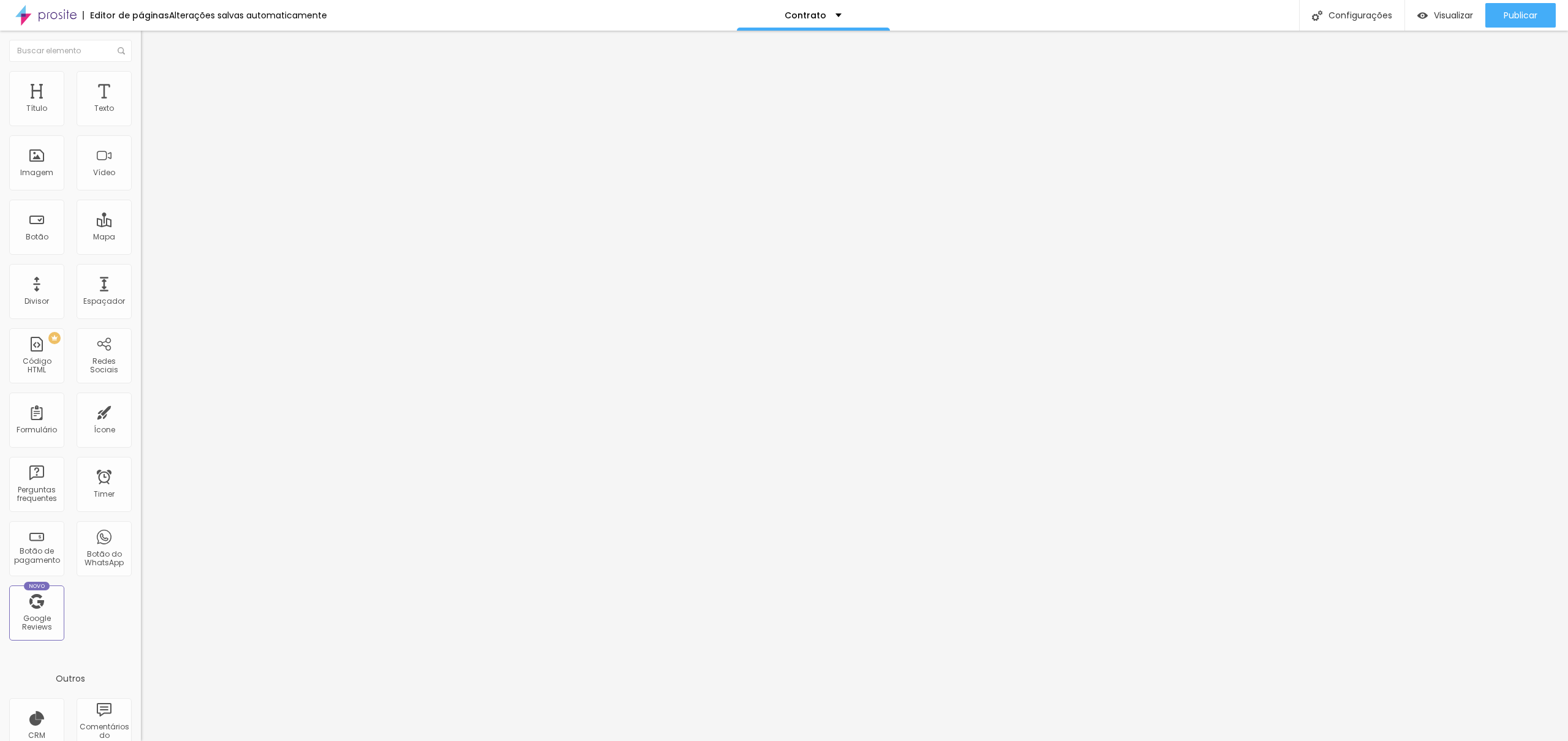
type input "65"
type input "60"
type input "65"
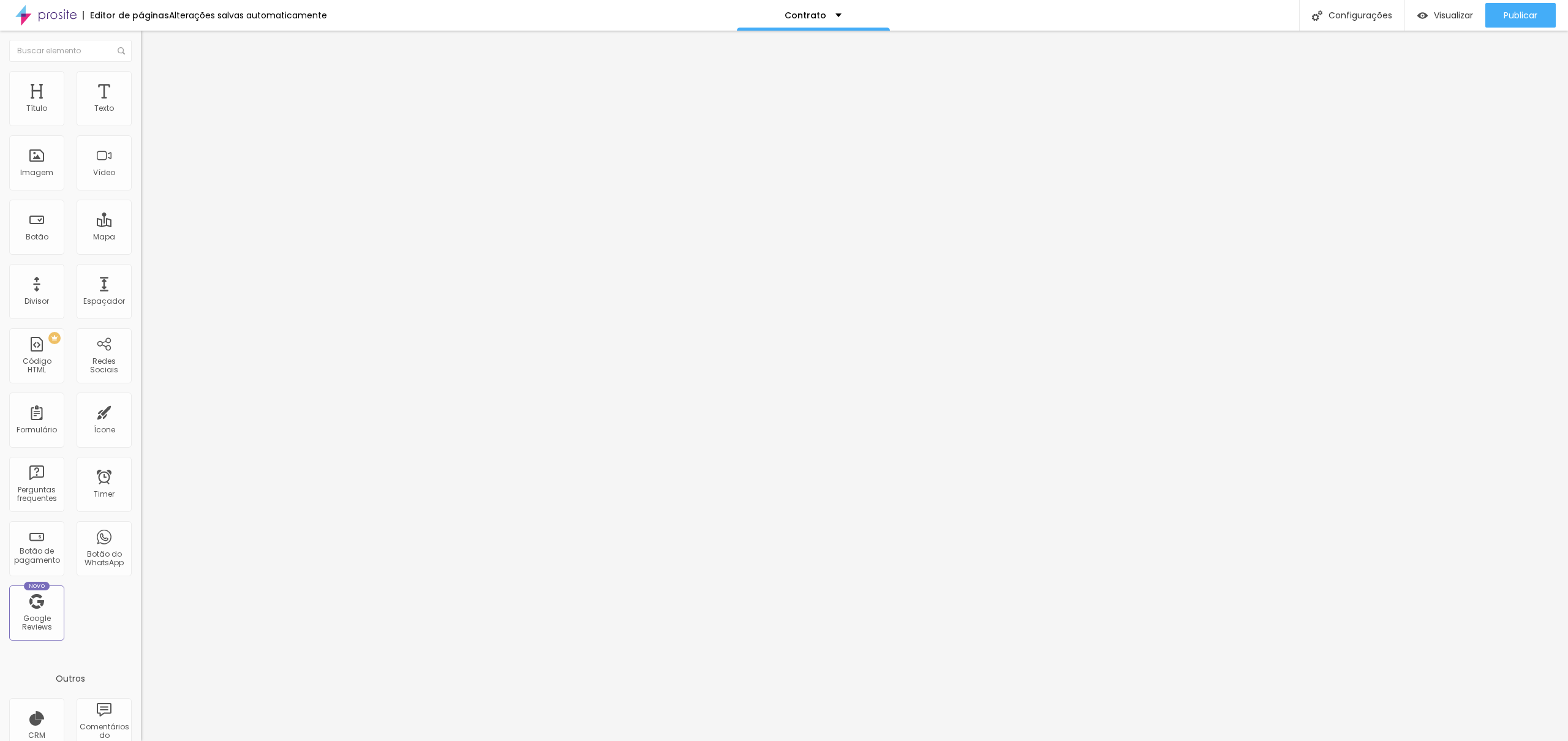
type input "70"
type input "75"
drag, startPoint x: 128, startPoint y: 130, endPoint x: 97, endPoint y: 131, distance: 31.0
type input "75"
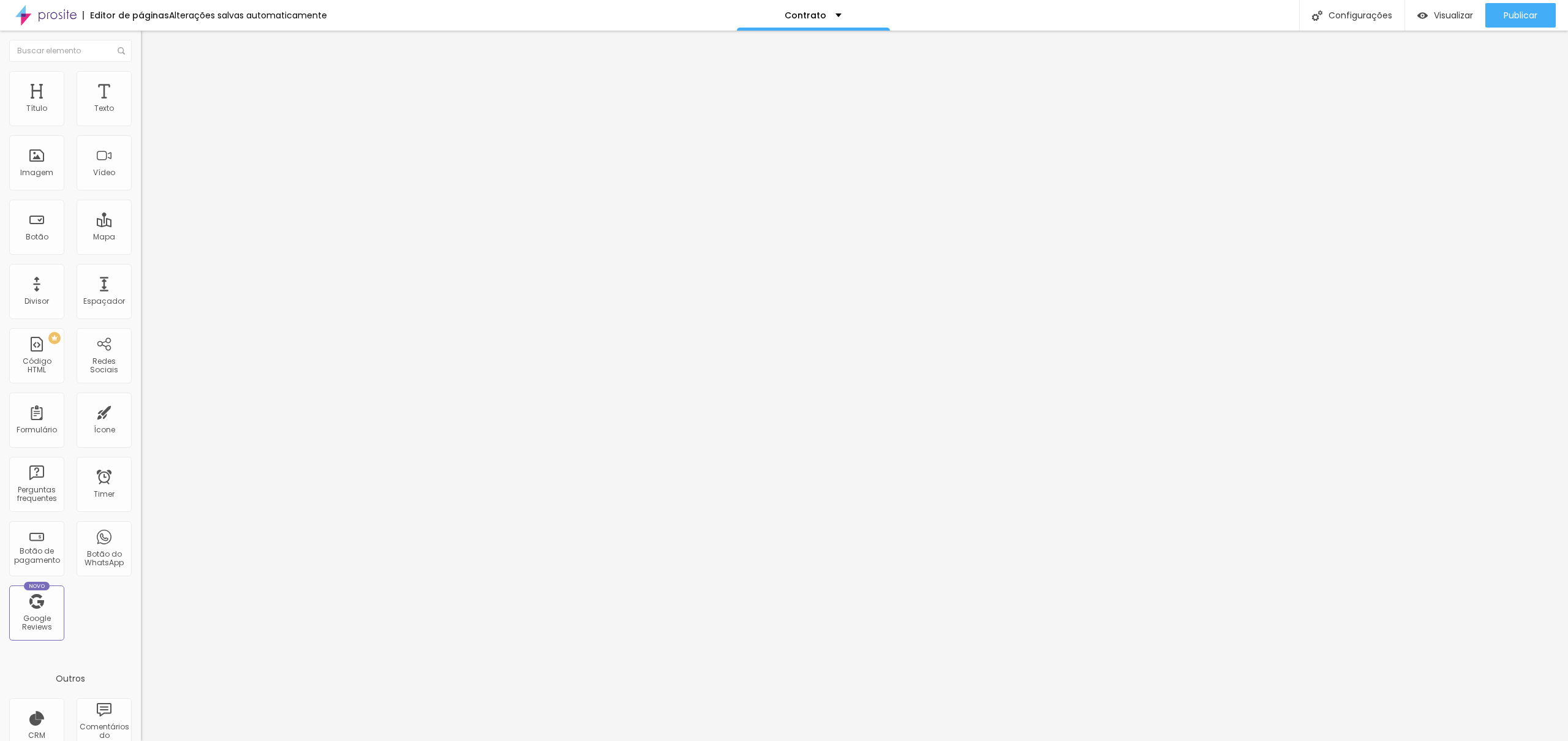
click at [141, 126] on input "range" at bounding box center [180, 120] width 79 height 9
type input "80"
type input "85"
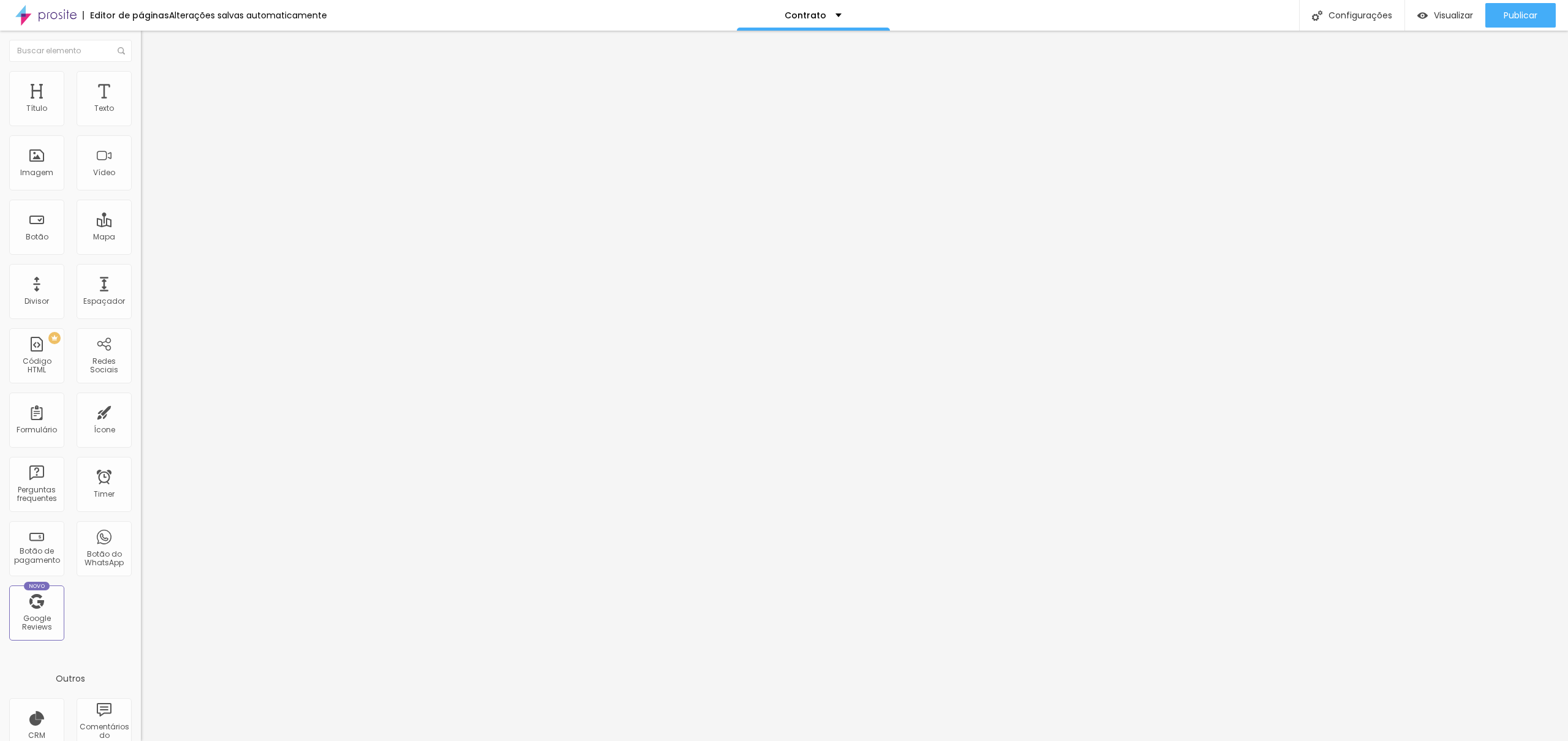
type input "90"
type input "95"
type input "100"
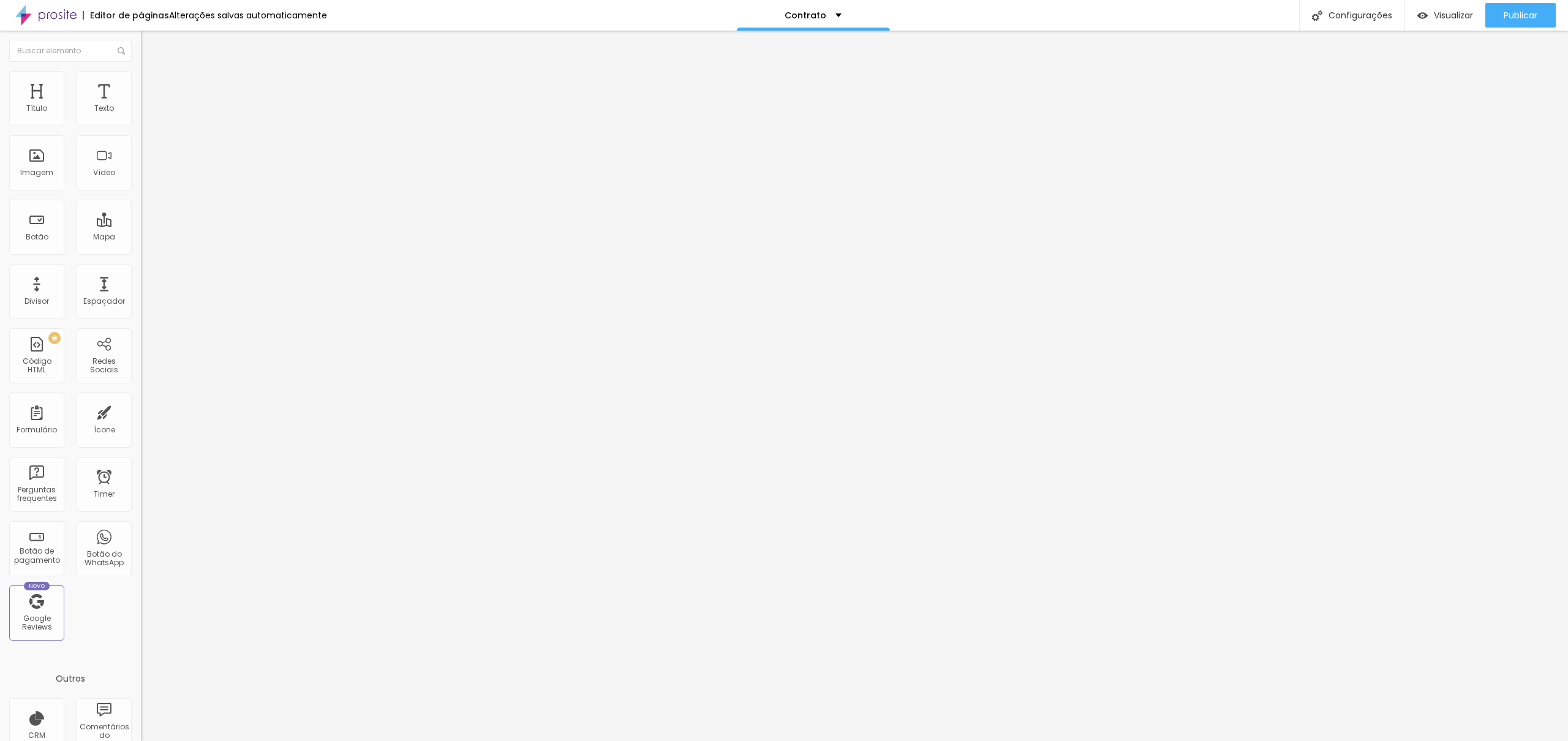
type input "100"
type input "95"
type input "90"
drag, startPoint x: 97, startPoint y: 131, endPoint x: 116, endPoint y: 133, distance: 19.1
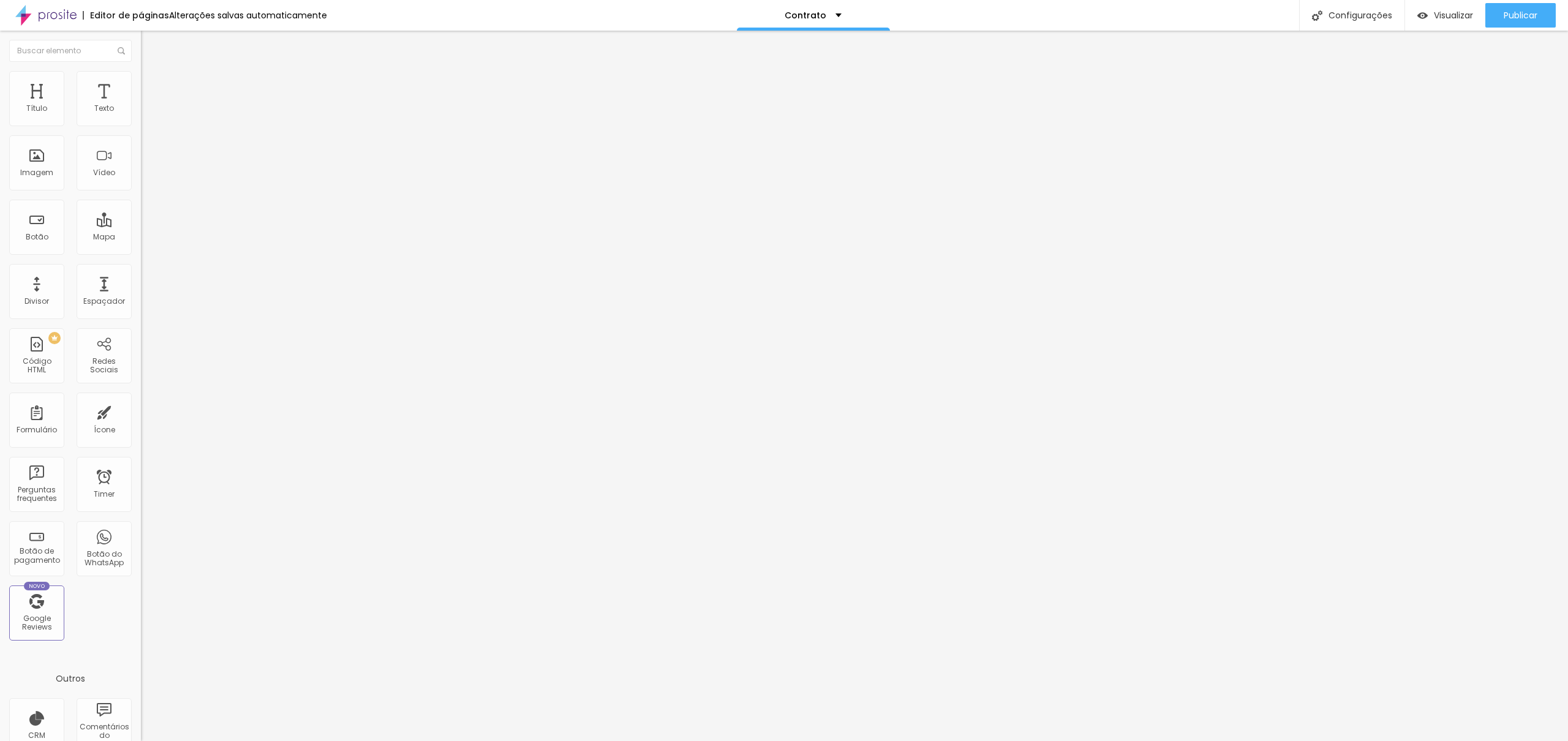
type input "90"
click at [141, 126] on input "range" at bounding box center [180, 120] width 79 height 9
type input "85"
click at [141, 126] on input "range" at bounding box center [180, 120] width 79 height 9
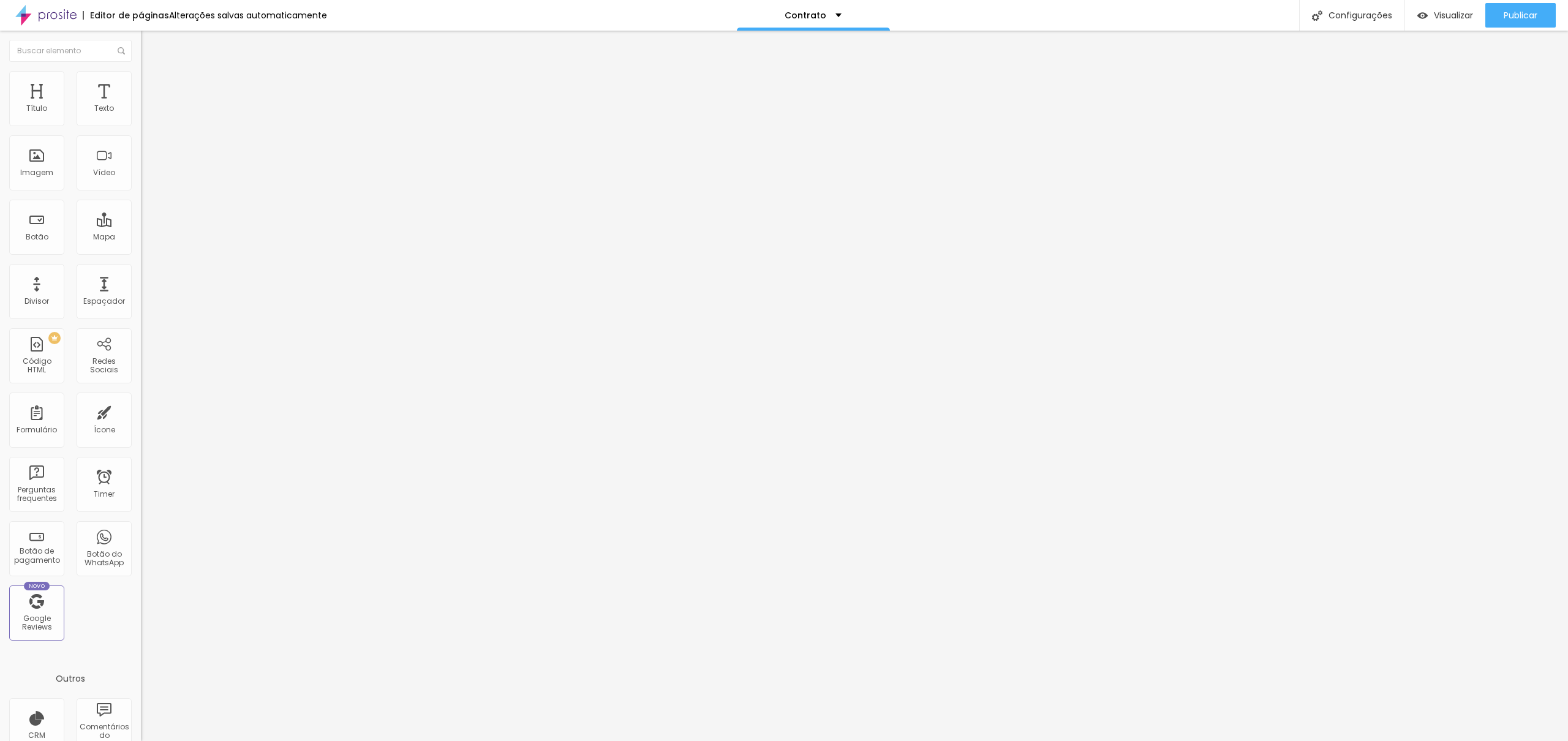
click at [152, 86] on span "Avançado" at bounding box center [172, 91] width 41 height 10
type input "2"
type input "3"
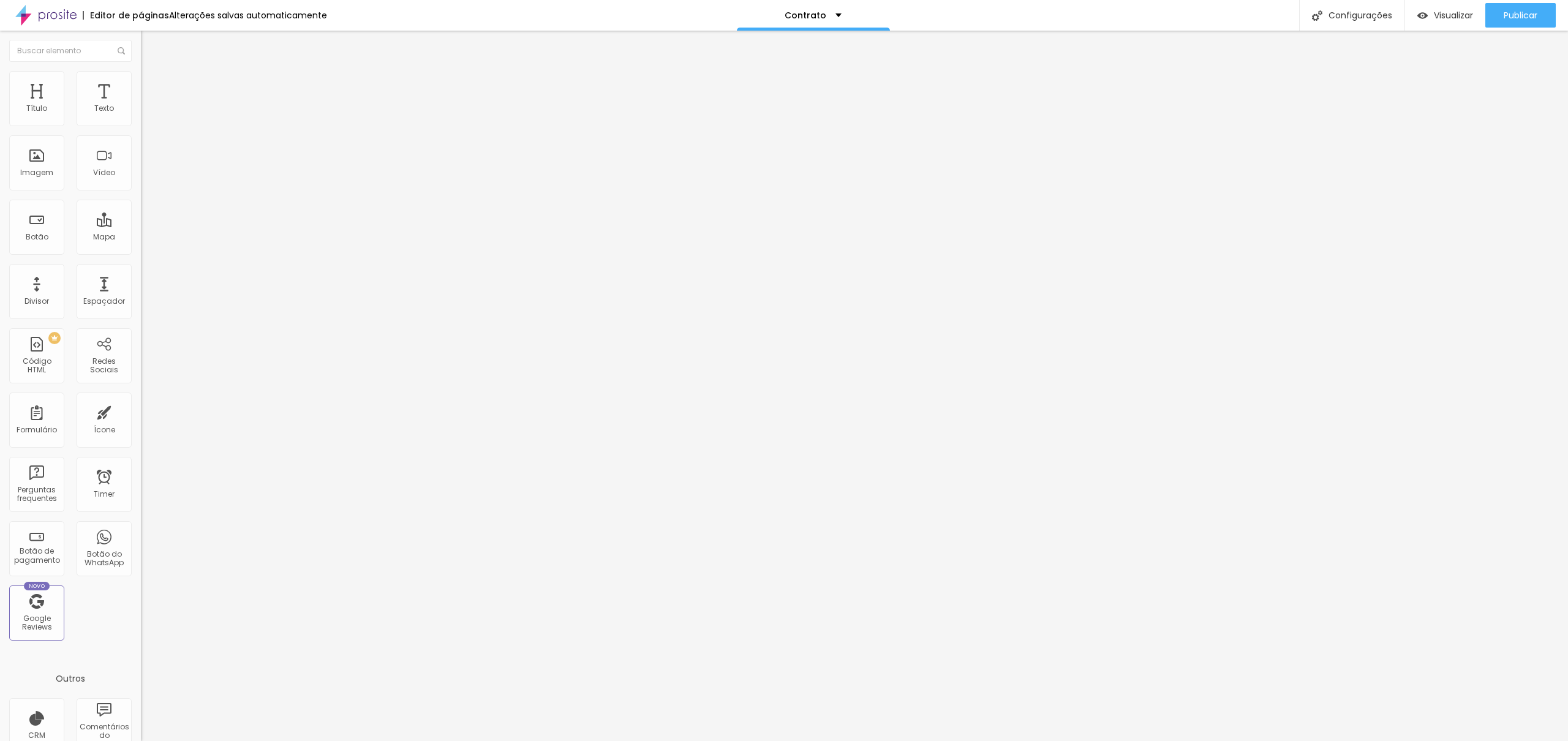
type input "4"
type input "5"
type input "6"
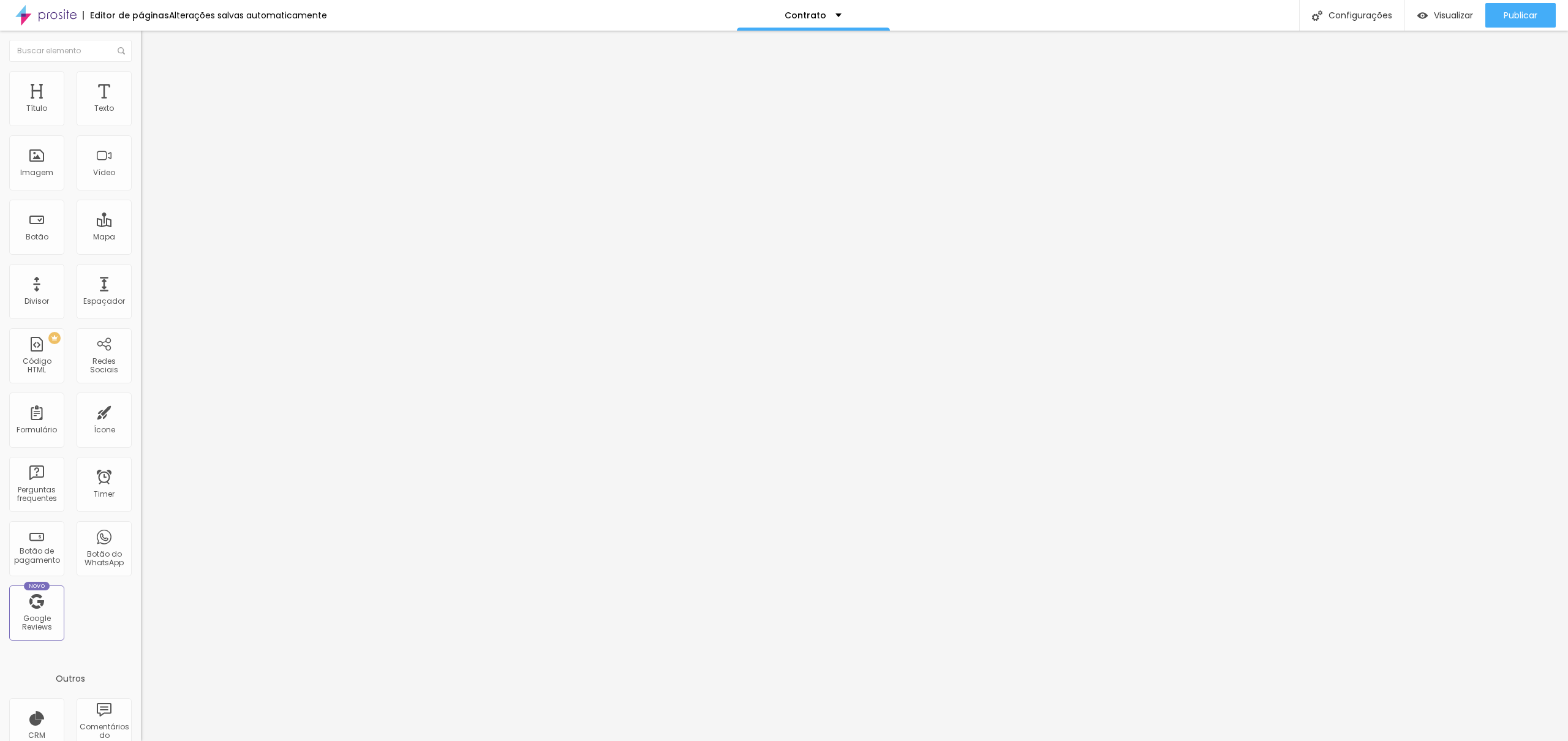
type input "6"
type input "7"
type input "8"
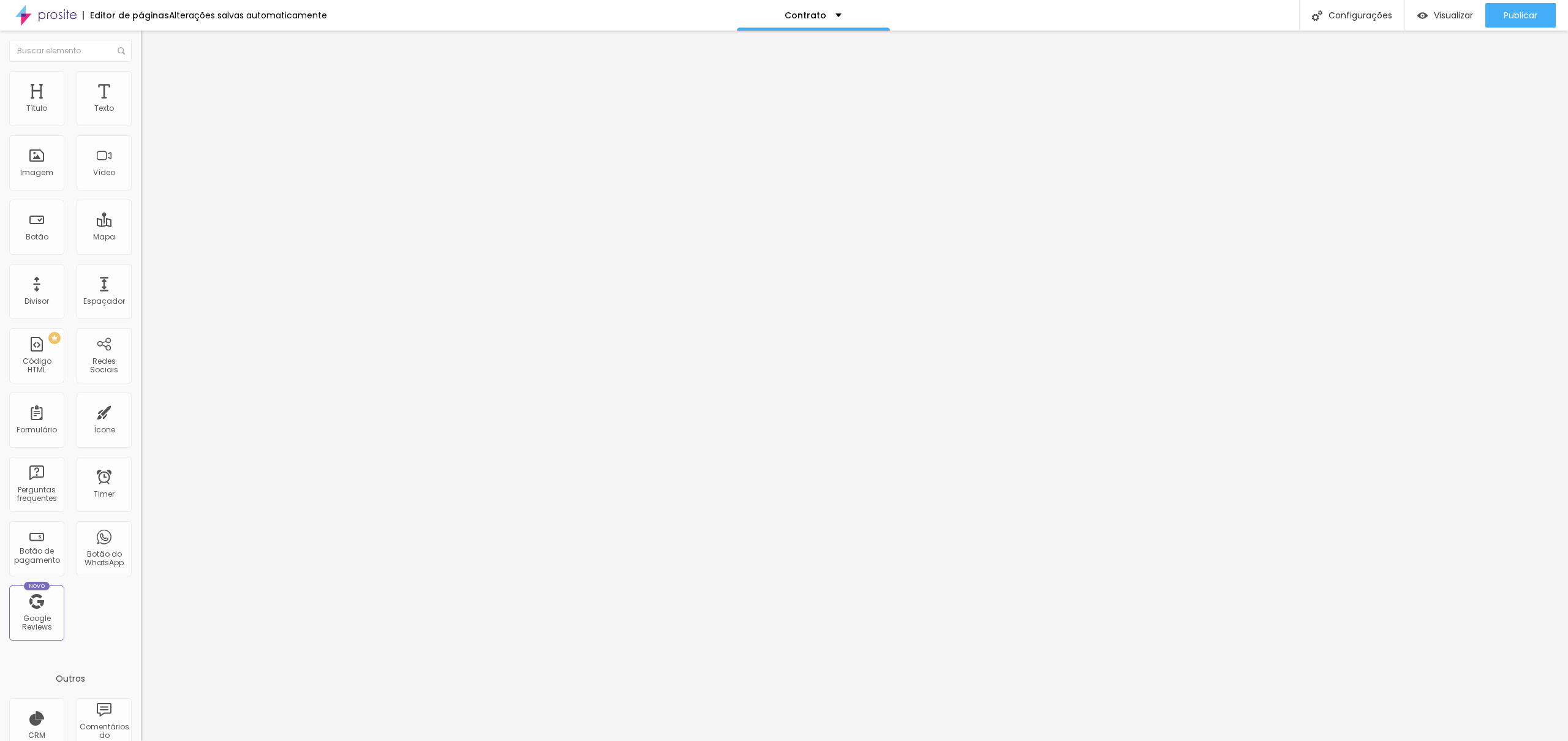
type input "9"
type input "10"
type input "11"
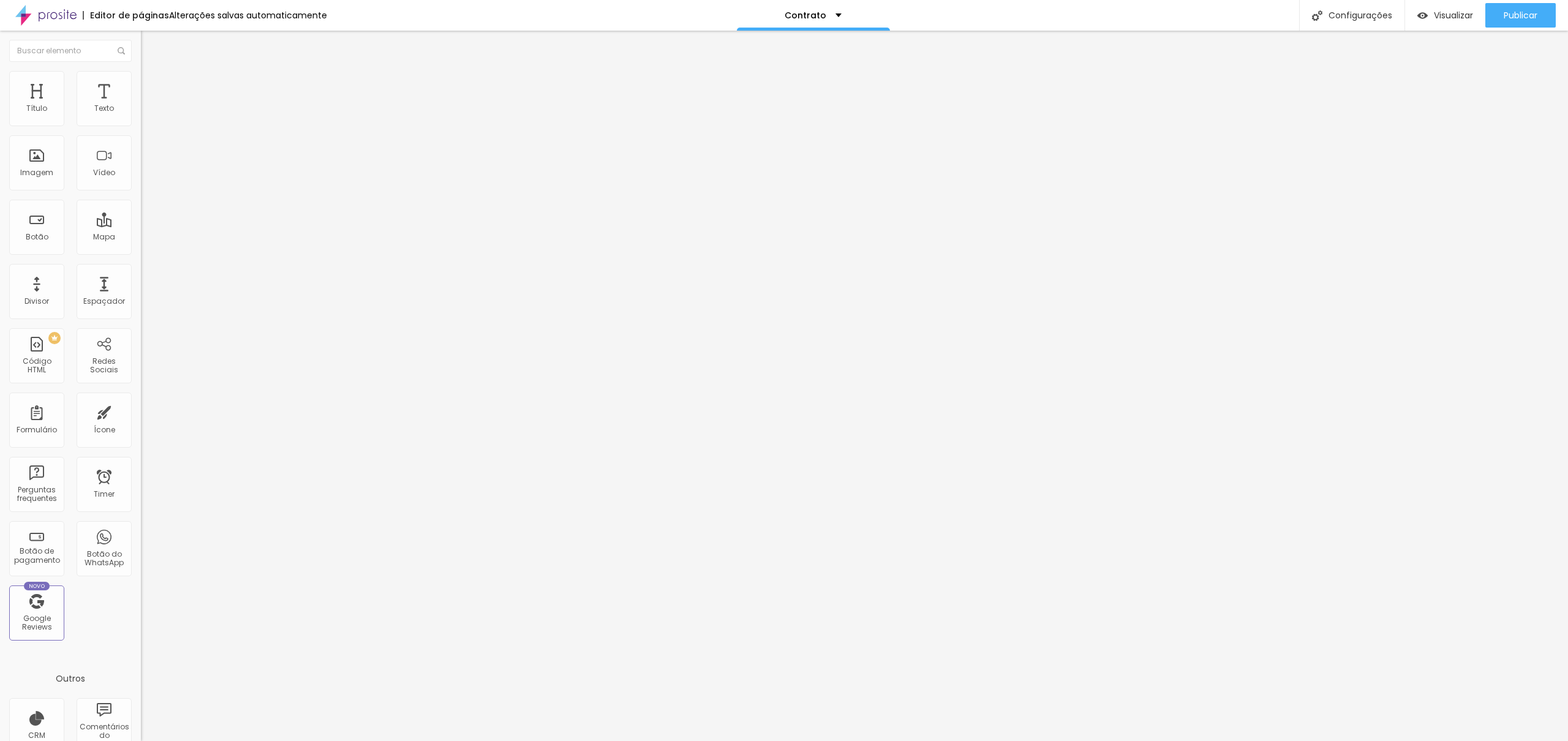
type input "11"
type input "12"
type input "13"
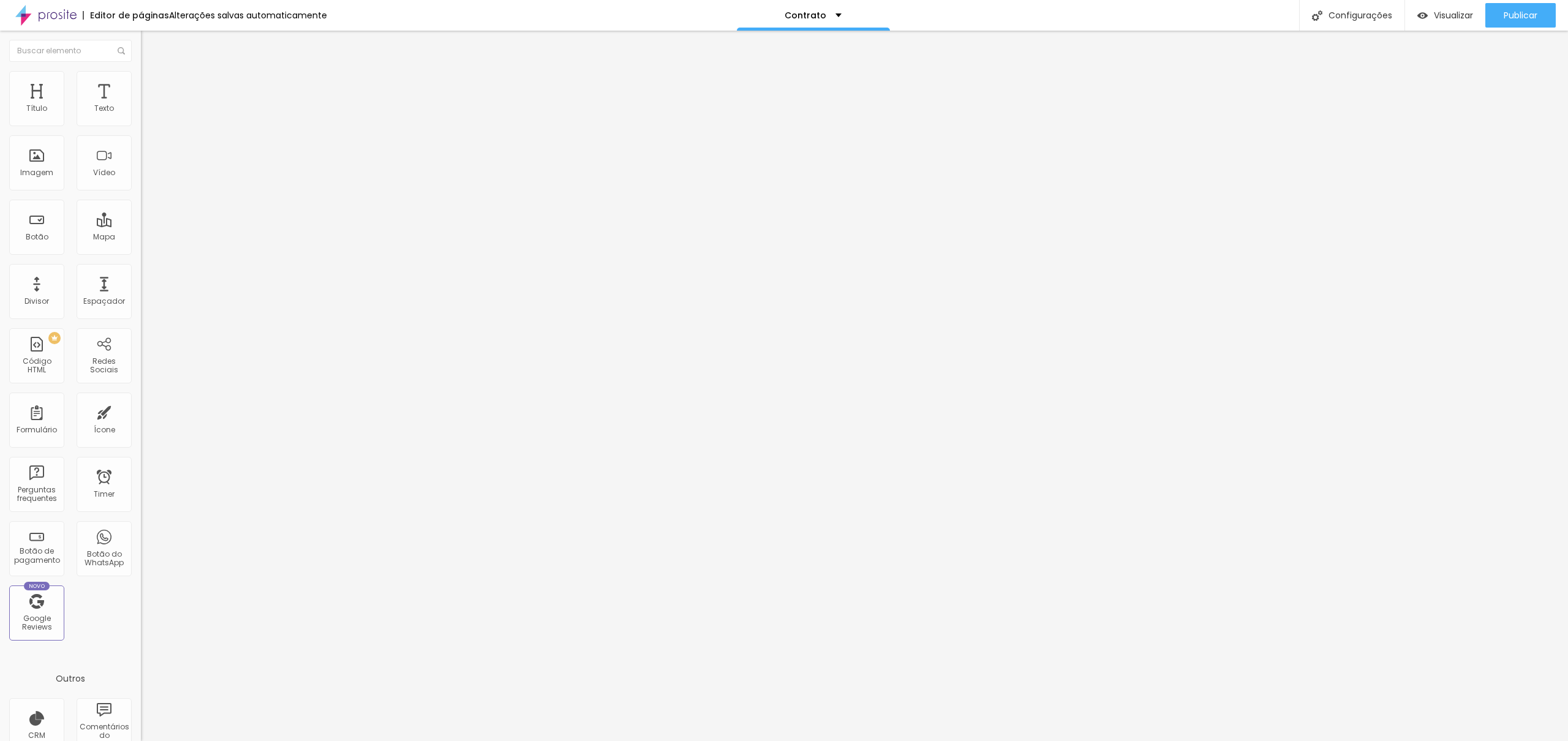
type input "14"
type input "15"
type input "16"
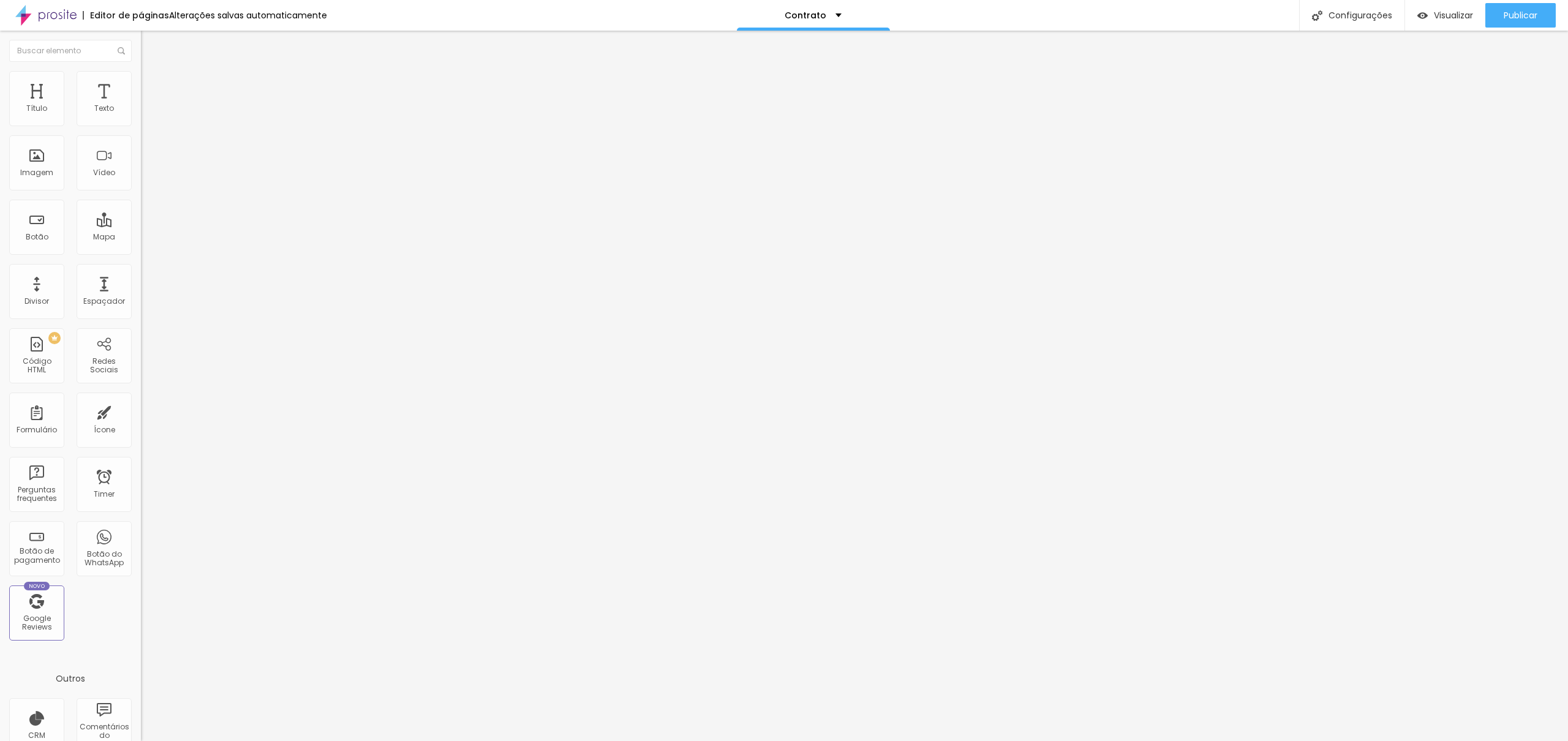
type input "16"
type input "17"
type input "18"
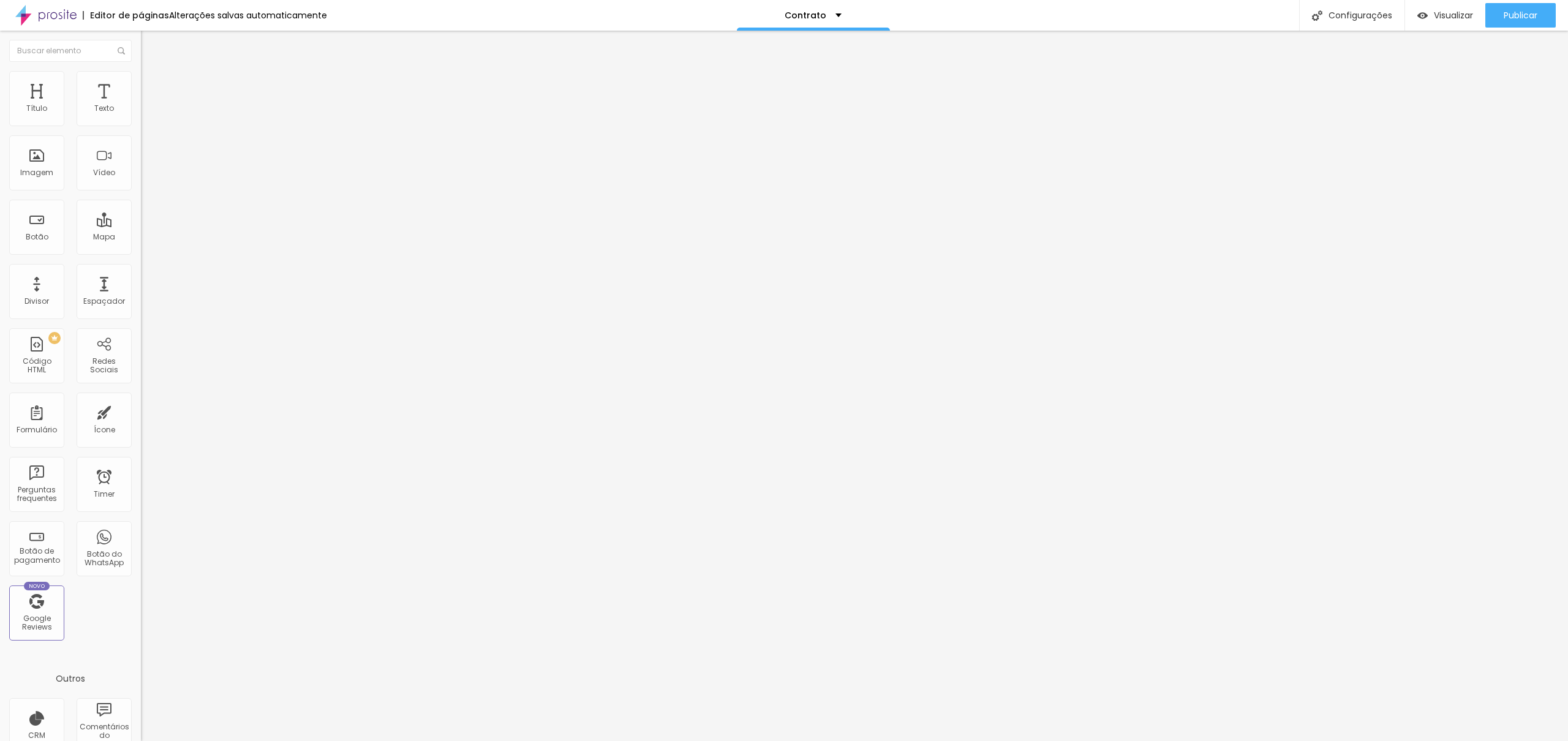
type input "17"
drag, startPoint x: 30, startPoint y: 121, endPoint x: 8, endPoint y: 125, distance: 22.4
click at [141, 238] on input "range" at bounding box center [180, 242] width 79 height 9
drag, startPoint x: 26, startPoint y: 143, endPoint x: 128, endPoint y: 136, distance: 102.2
click at [141, 411] on input "range" at bounding box center [180, 415] width 79 height 9
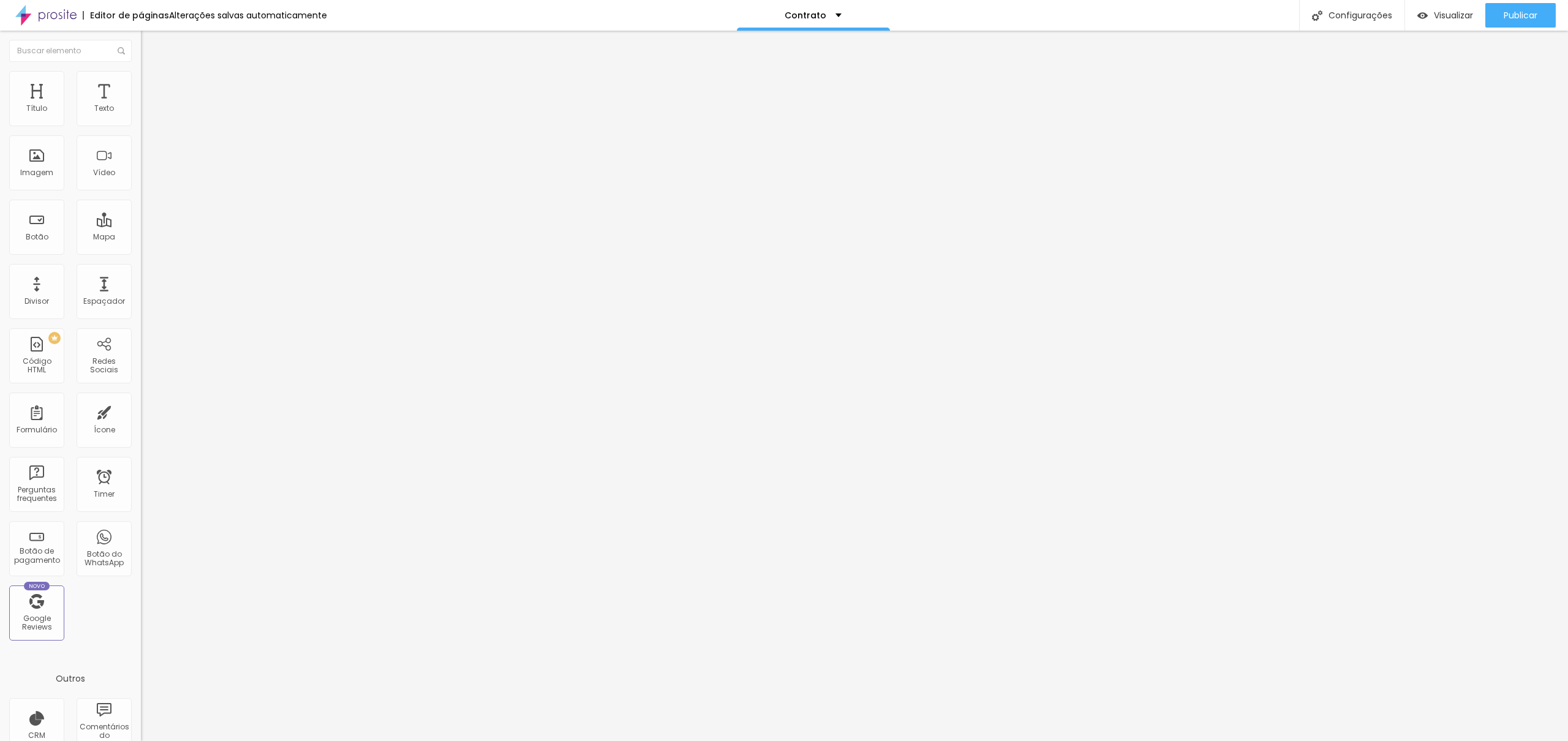
click at [141, 70] on img at bounding box center [146, 64] width 11 height 11
click at [141, 191] on span "Original" at bounding box center [155, 186] width 29 height 10
click at [141, 212] on div "Quadrado 1:1" at bounding box center [210, 209] width 141 height 8
click at [141, 84] on li "Avançado" at bounding box center [210, 90] width 141 height 12
drag, startPoint x: 103, startPoint y: 144, endPoint x: 209, endPoint y: 146, distance: 106.0
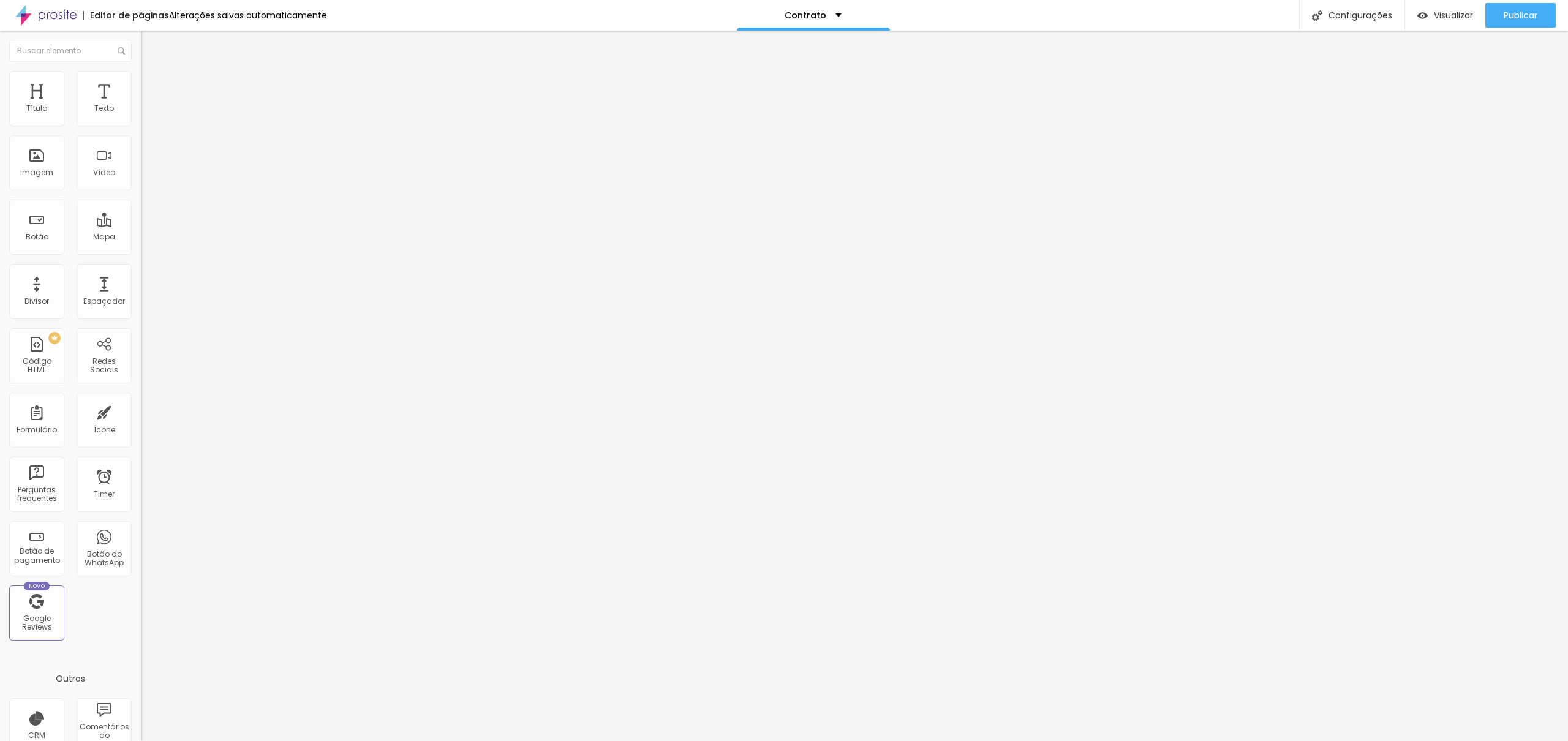
click at [209, 411] on input "range" at bounding box center [180, 415] width 79 height 9
drag, startPoint x: 52, startPoint y: 121, endPoint x: 0, endPoint y: 130, distance: 52.8
click at [141, 238] on input "range" at bounding box center [180, 242] width 79 height 9
drag, startPoint x: 85, startPoint y: 145, endPoint x: 0, endPoint y: 153, distance: 85.4
click at [141, 411] on input "range" at bounding box center [180, 415] width 79 height 9
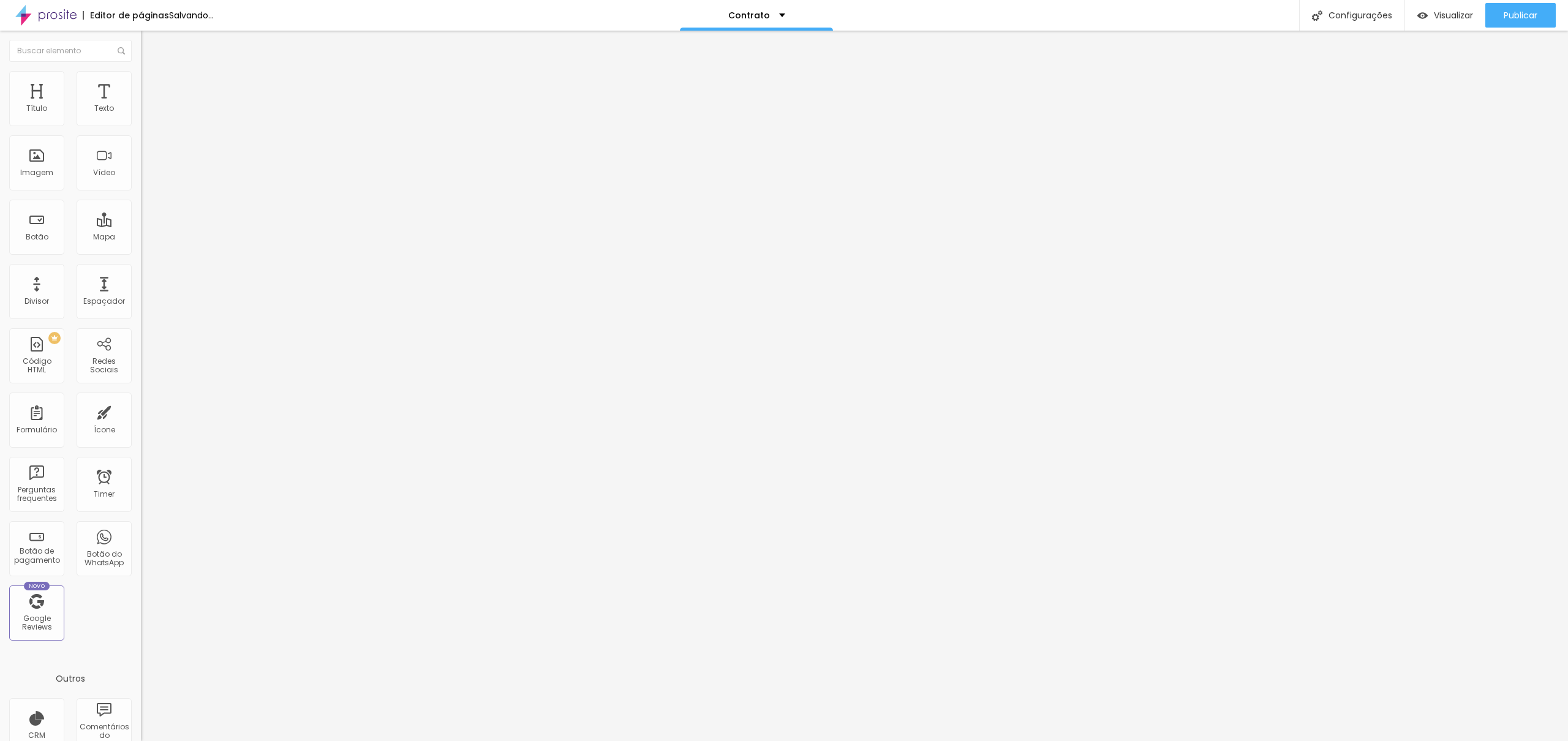
click at [141, 71] on li "Conteúdo" at bounding box center [210, 65] width 141 height 12
click at [141, 191] on span "1:1 Quadrado" at bounding box center [165, 186] width 48 height 10
click at [141, 225] on span "Original" at bounding box center [155, 220] width 29 height 10
click at [1532, 15] on span "Publicar" at bounding box center [1520, 15] width 34 height 9
click at [72, 13] on img at bounding box center [46, 16] width 61 height 31
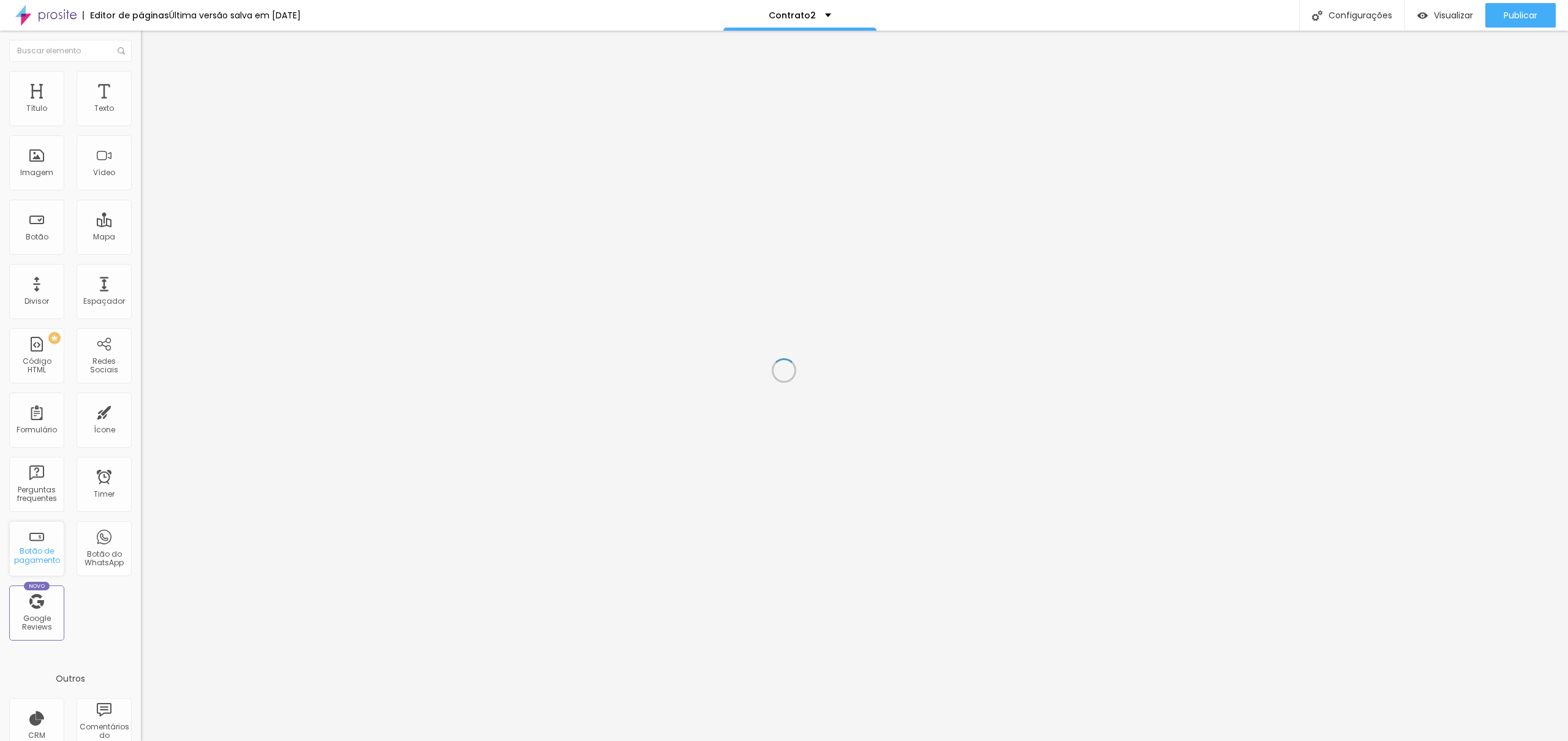
click at [41, 552] on div "Botão de pagamento" at bounding box center [36, 555] width 48 height 18
click at [94, 565] on div "Botão do WhatsApp" at bounding box center [103, 558] width 48 height 18
click at [1534, 10] on span "Publicar" at bounding box center [1520, 15] width 34 height 9
click at [141, 79] on li "Estilo" at bounding box center [210, 77] width 141 height 12
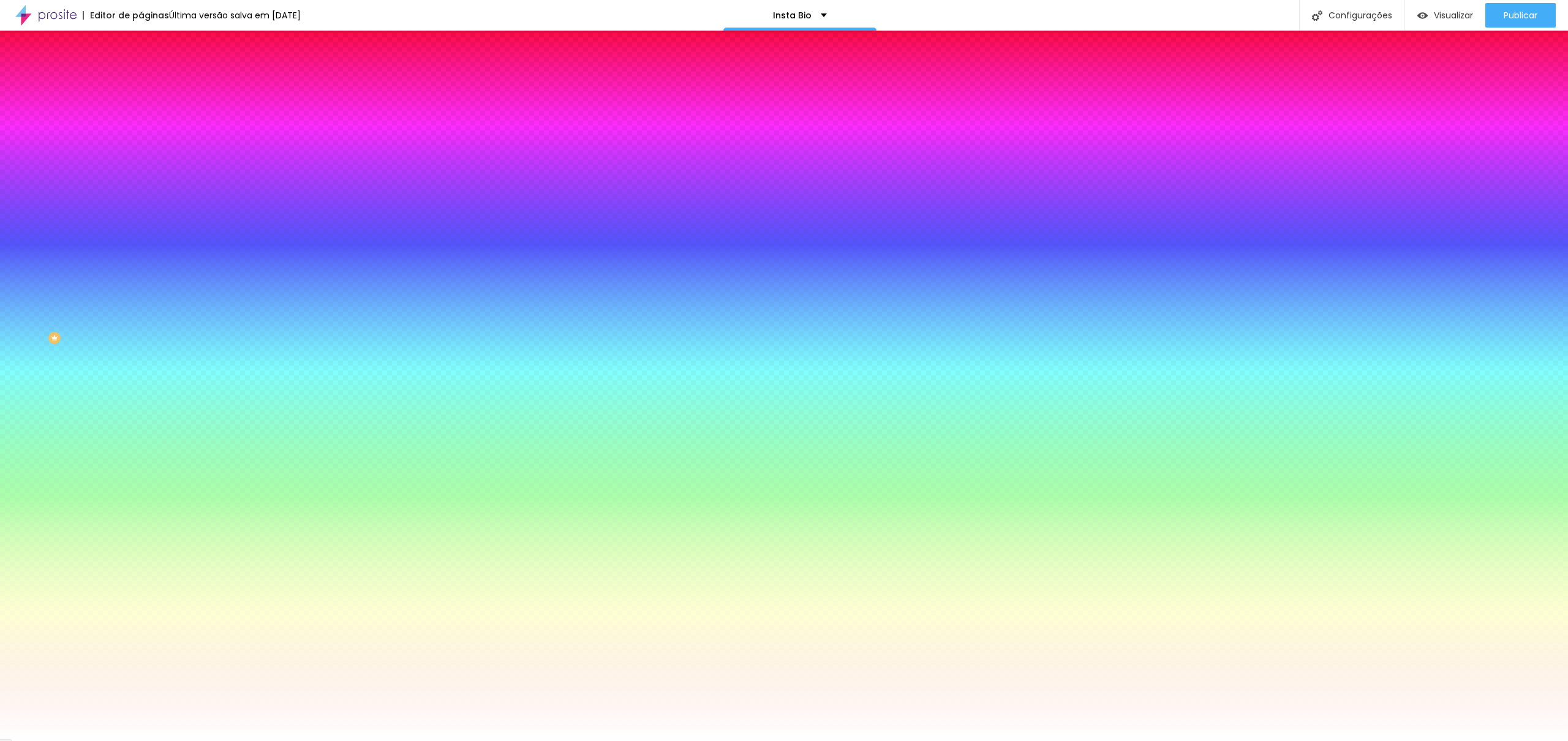
click at [141, 84] on li "Avançado" at bounding box center [210, 90] width 141 height 12
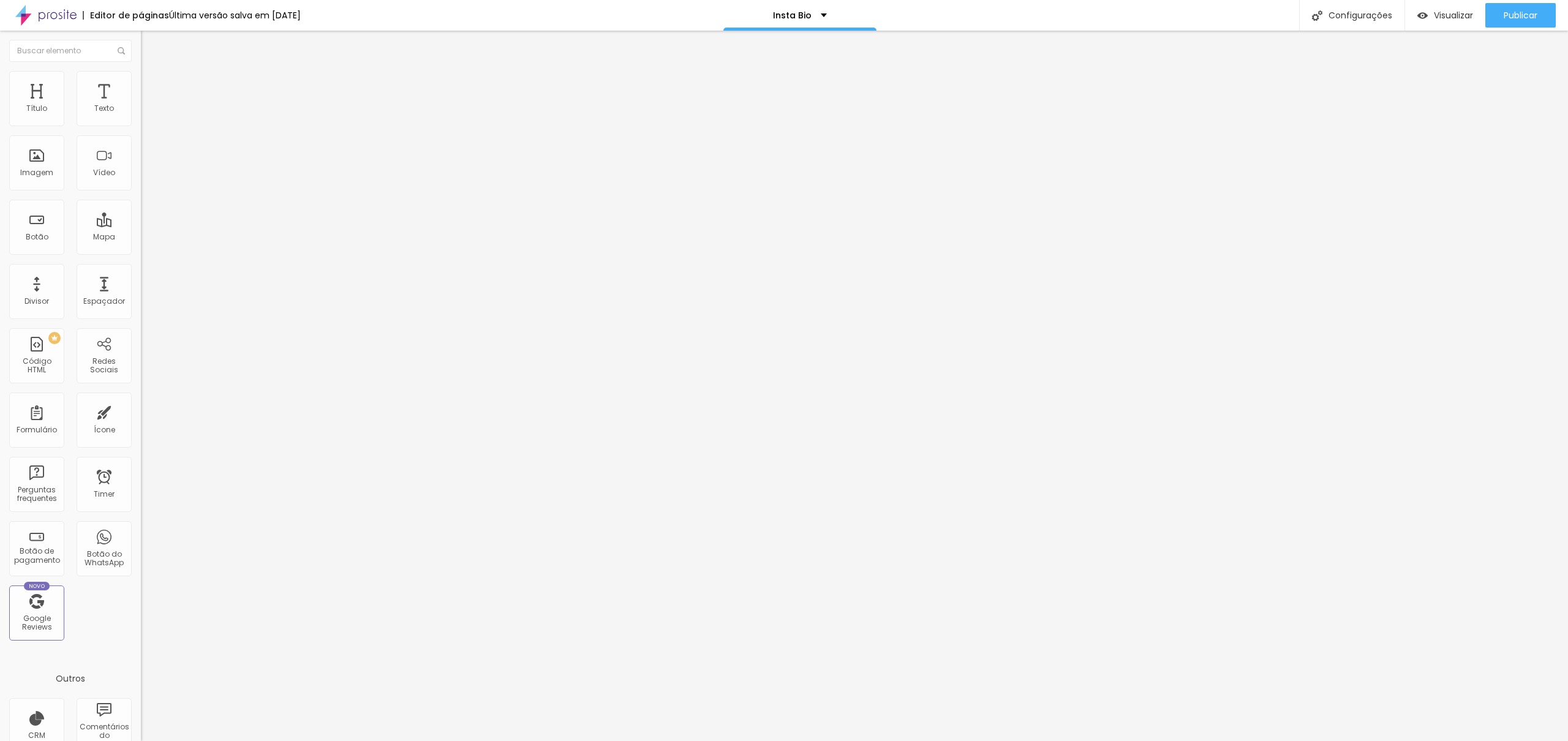
drag, startPoint x: 27, startPoint y: 139, endPoint x: 34, endPoint y: 143, distance: 8.1
click at [141, 411] on div at bounding box center [210, 416] width 141 height 11
type input "49"
type input "66"
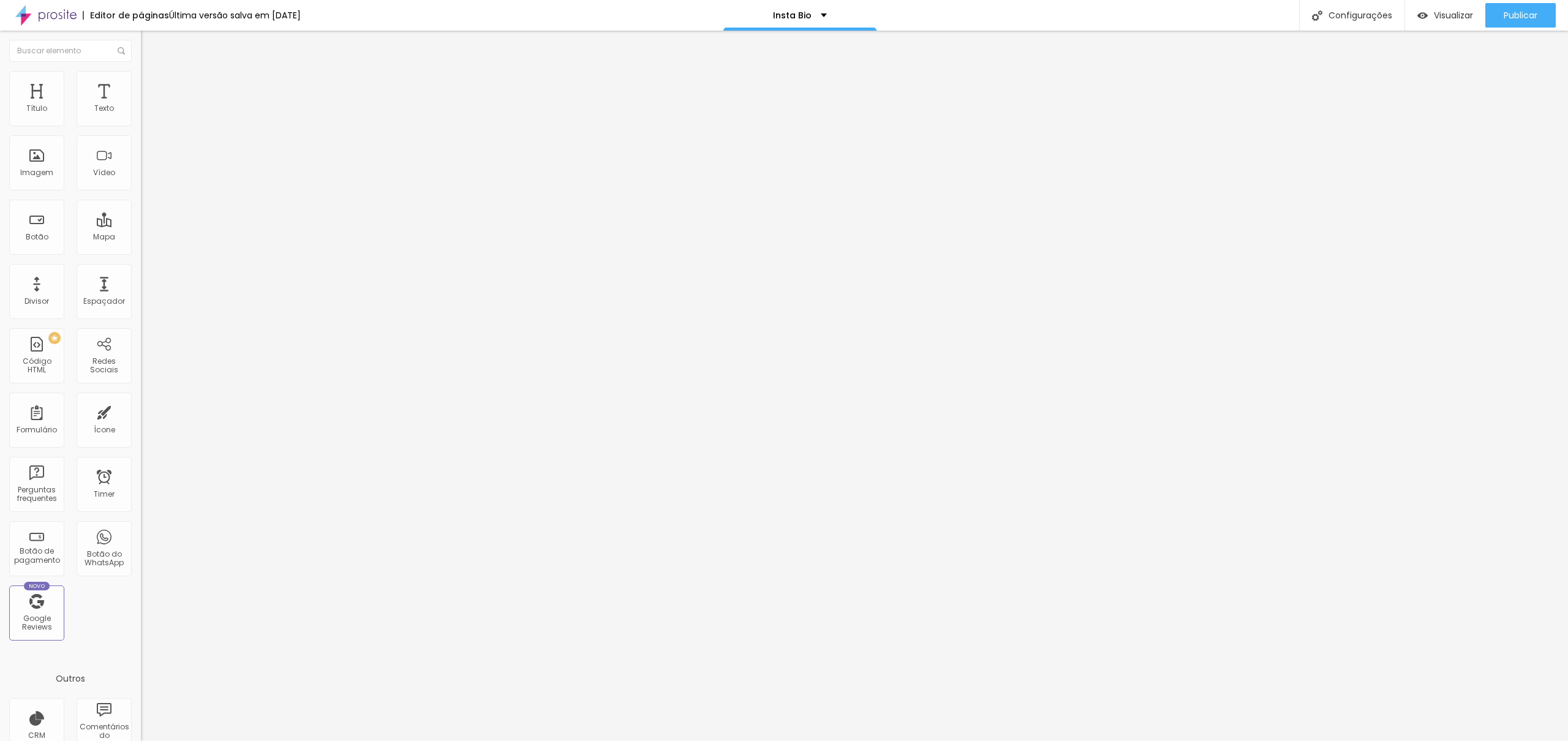
type input "66"
type input "95"
type input "142"
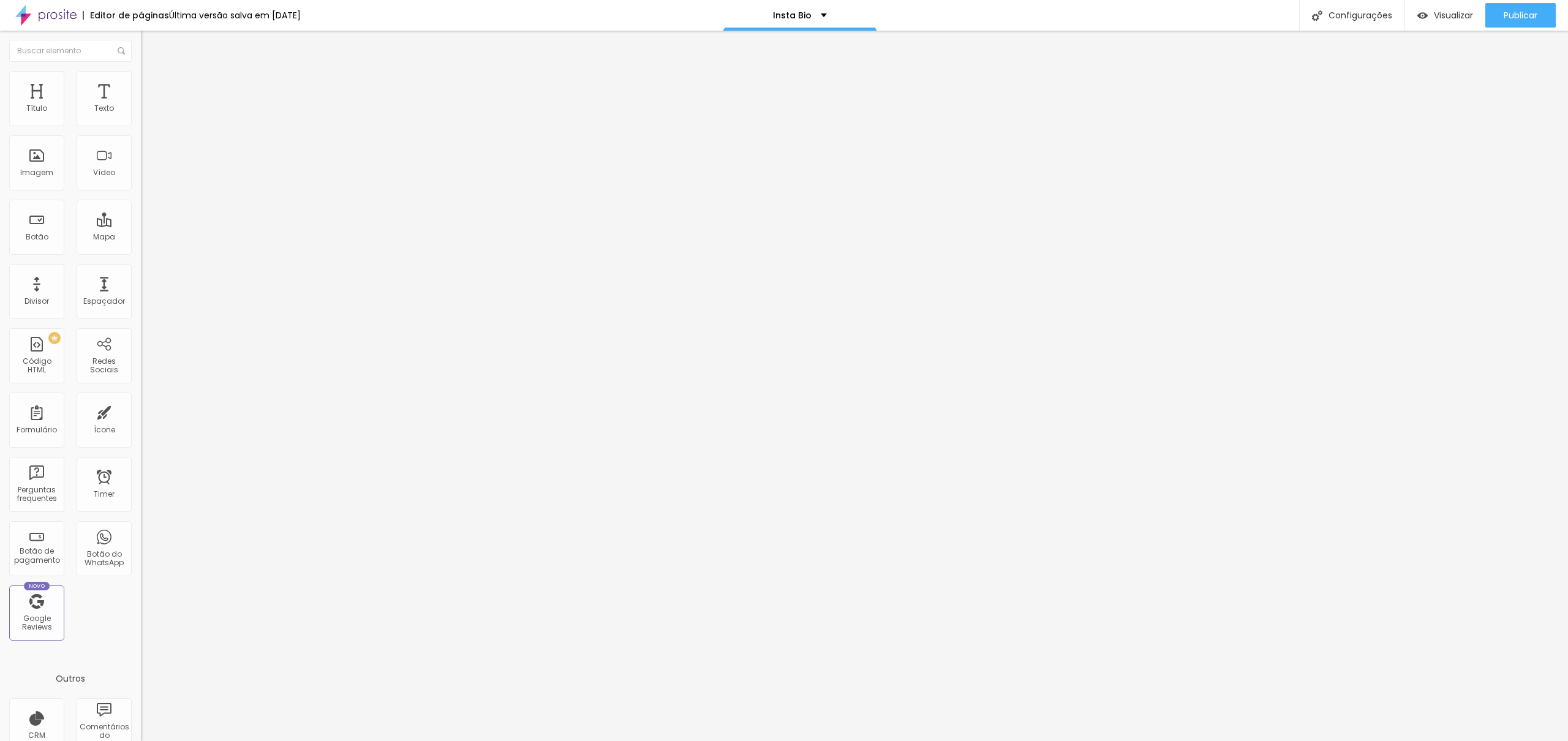
type input "221"
type input "296"
type input "368"
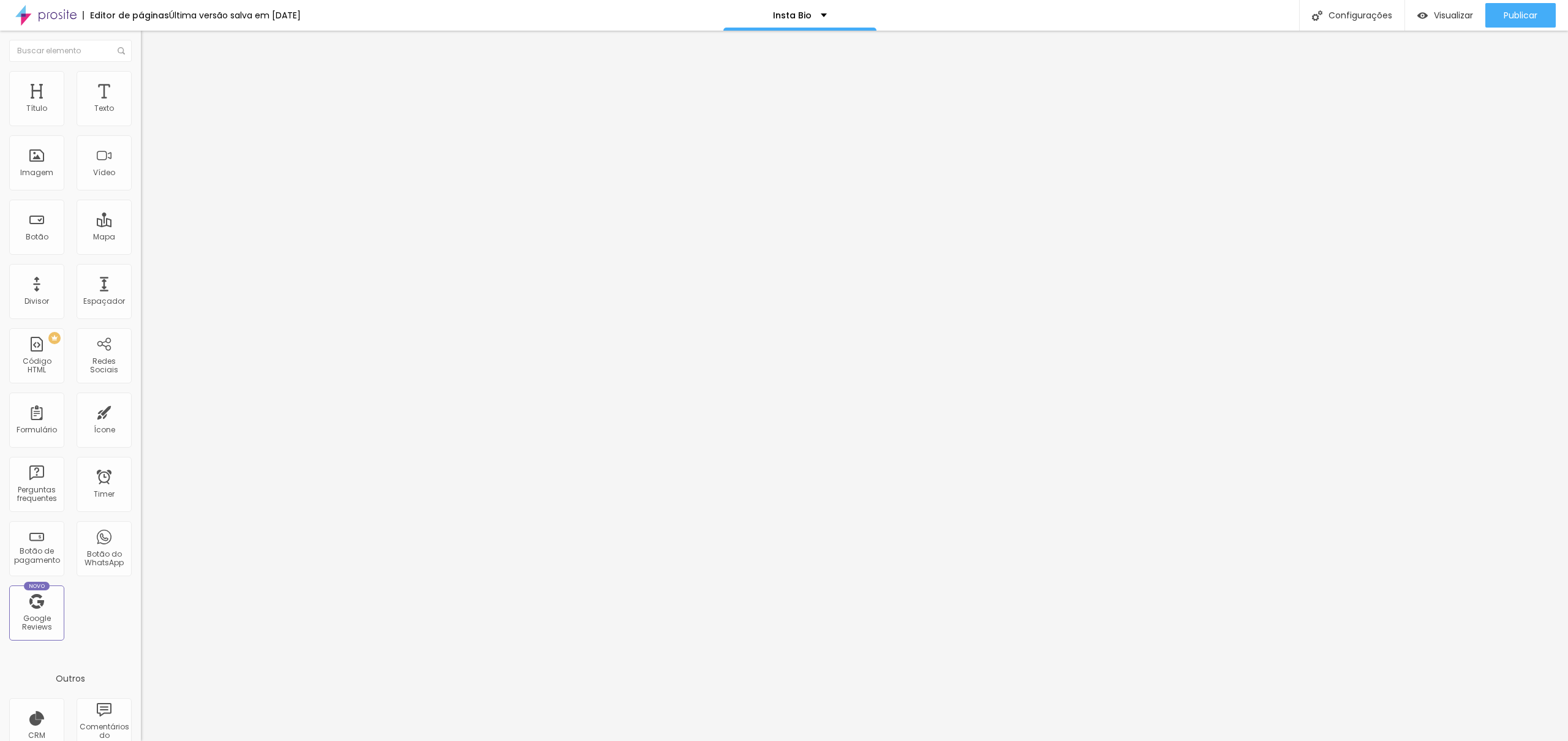
type input "368"
type input "436"
type input "478"
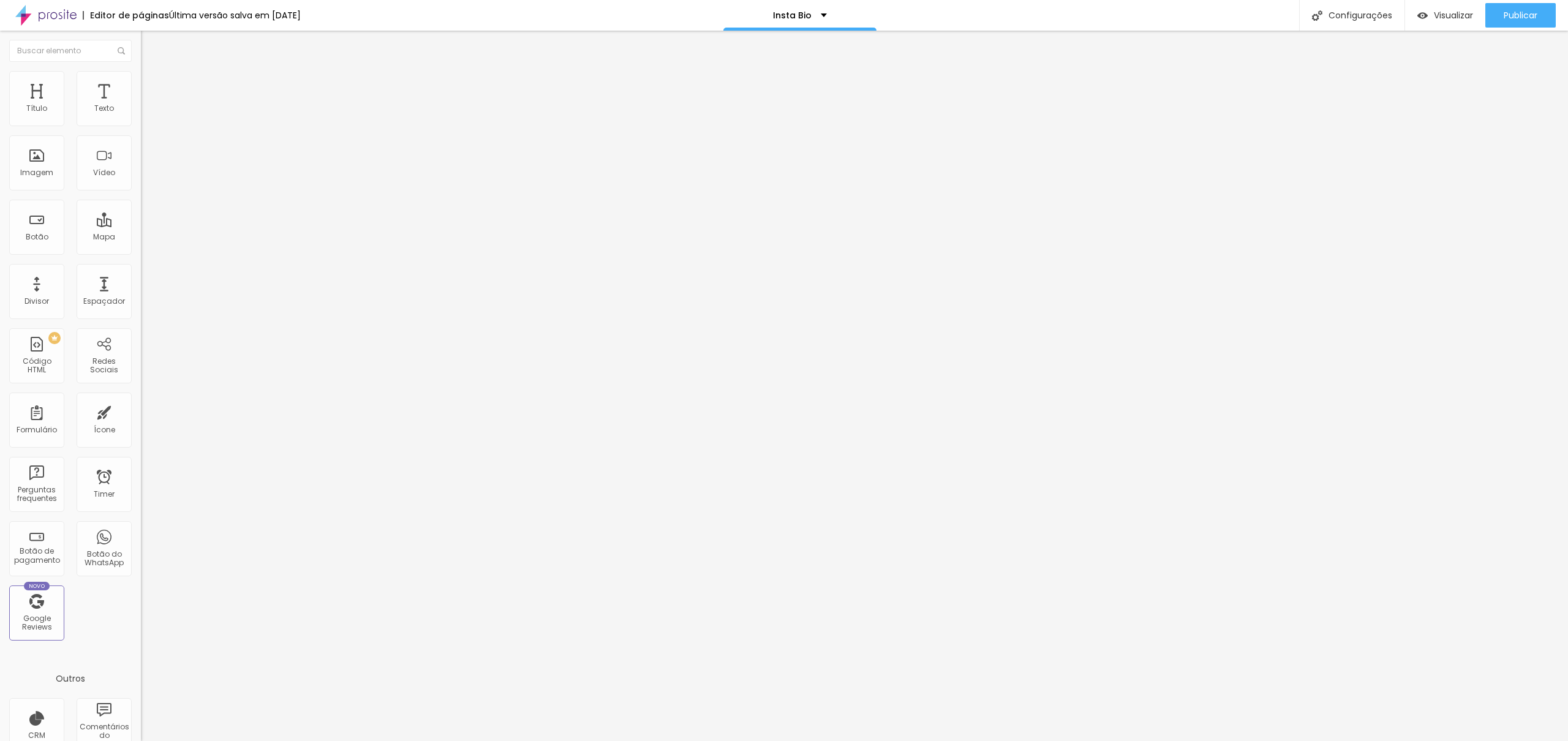
type input "500"
type input "488"
type input "468"
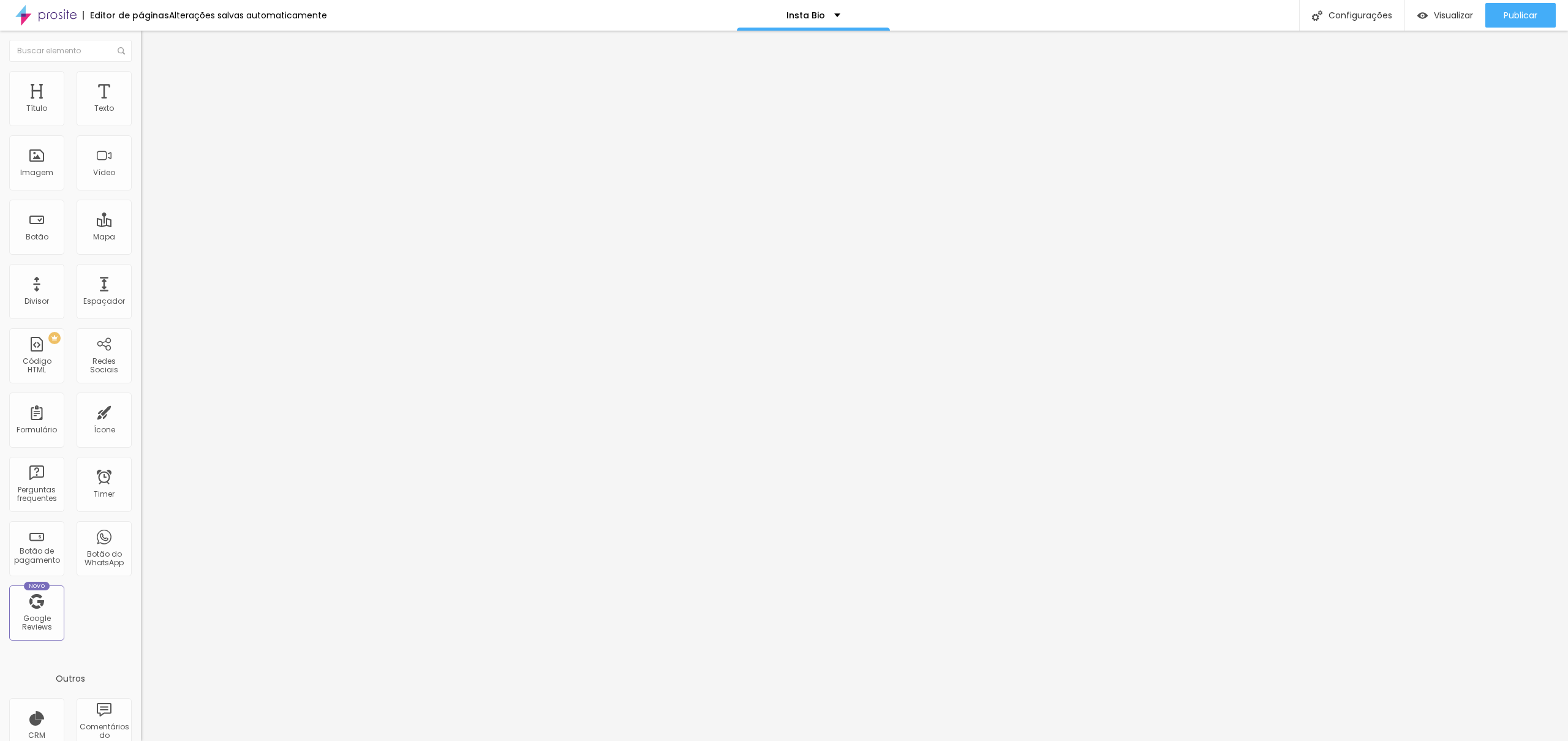
type input "468"
type input "462"
type input "446"
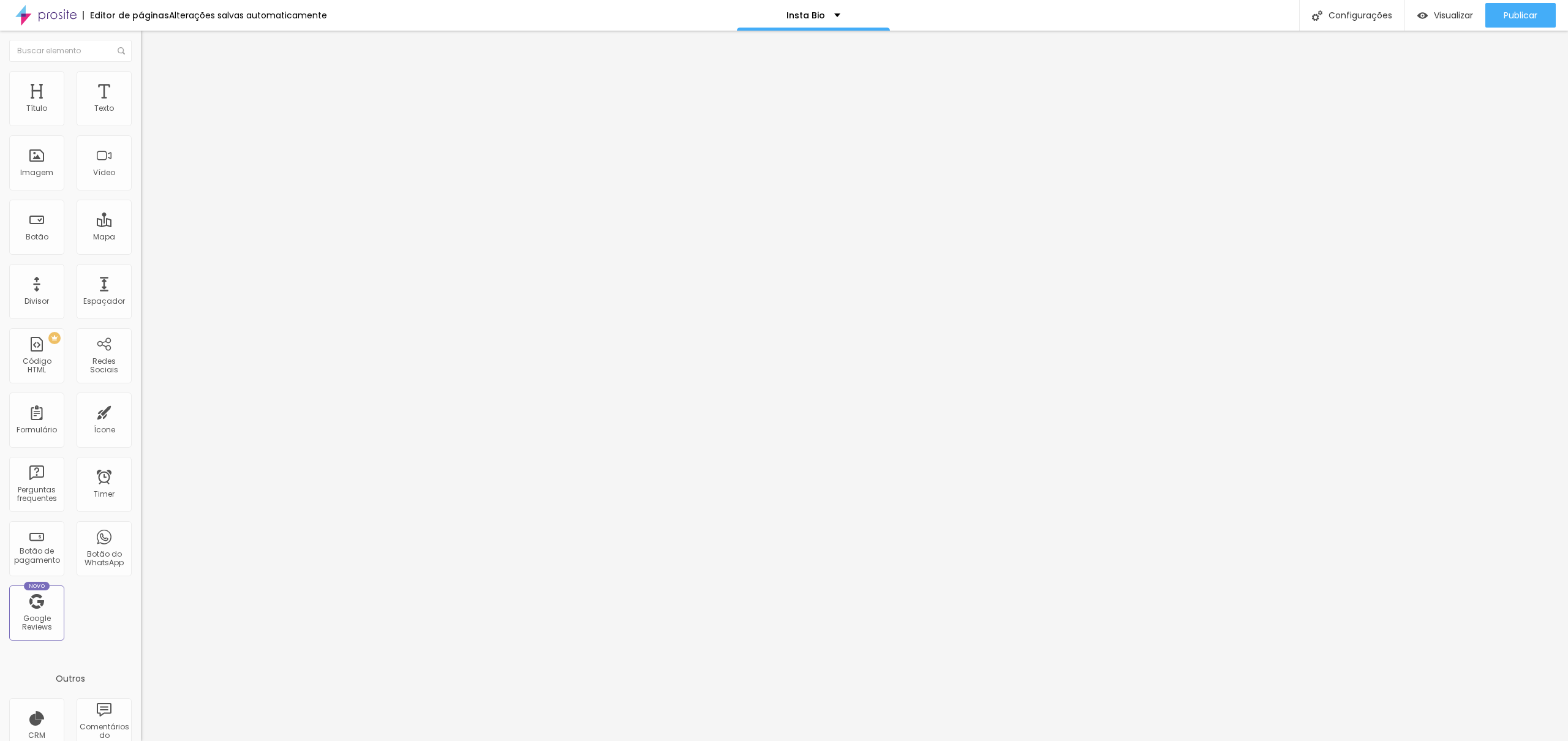
type input "413"
type input "391"
type input "363"
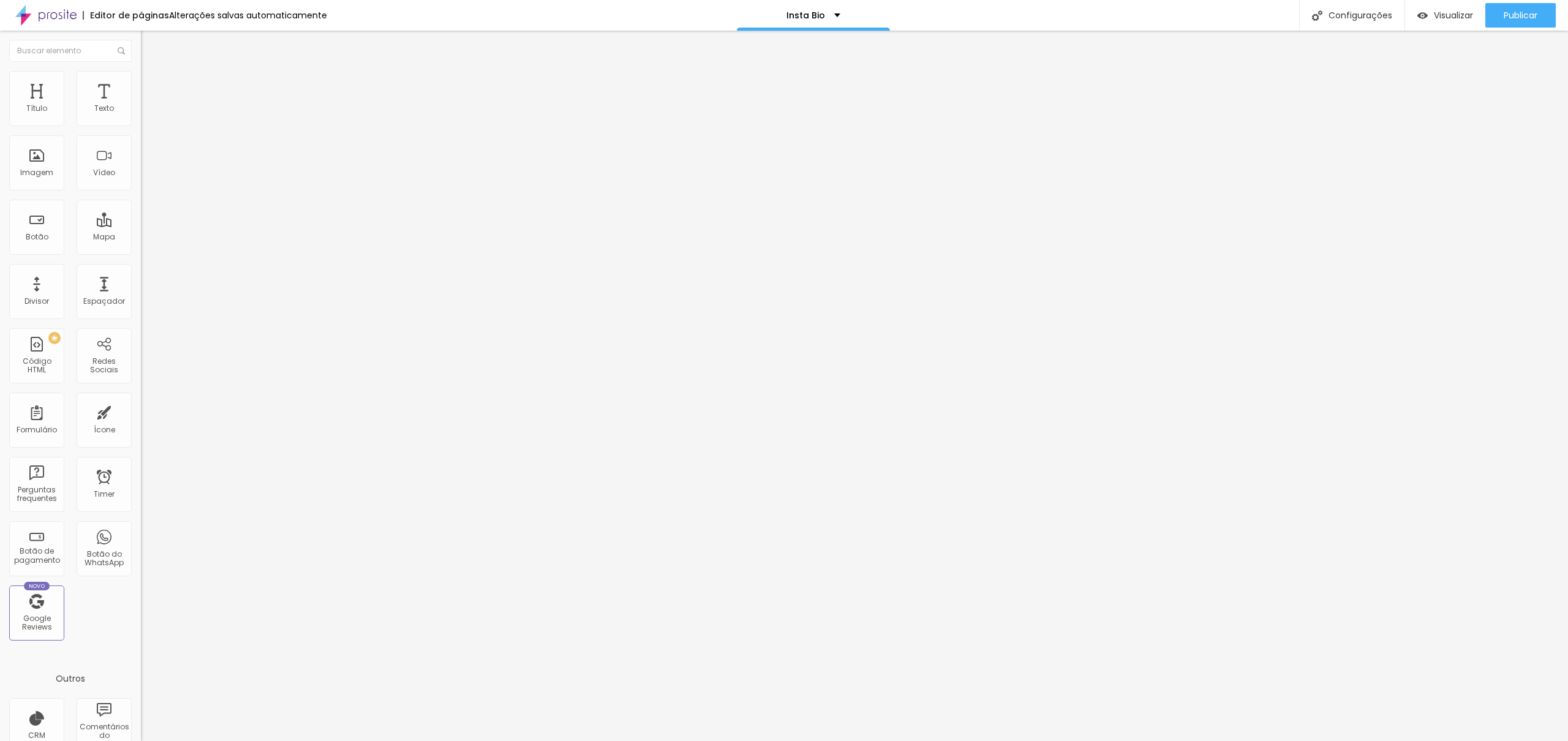
type input "363"
type input "341"
type input "323"
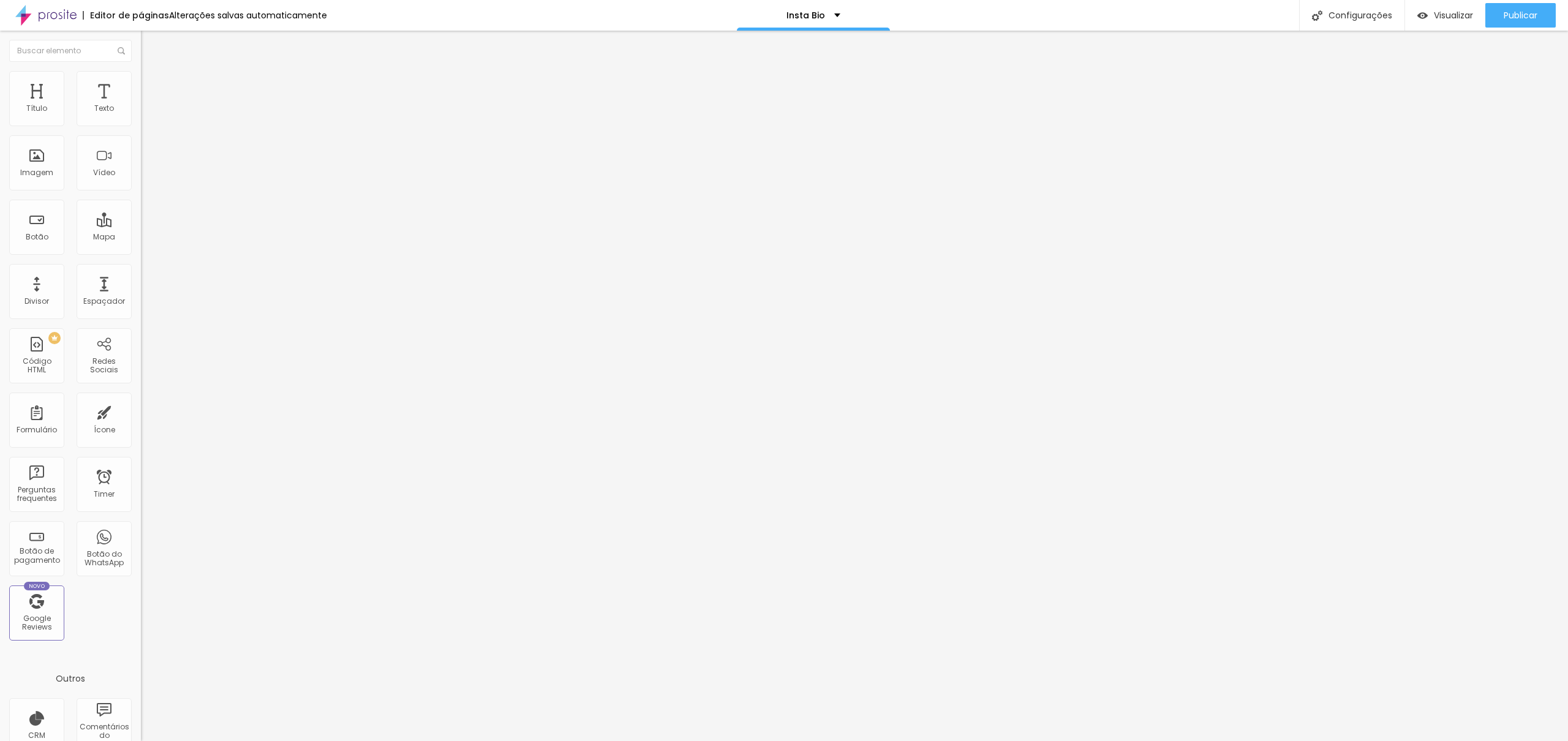
type input "310"
type input "296"
type input "282"
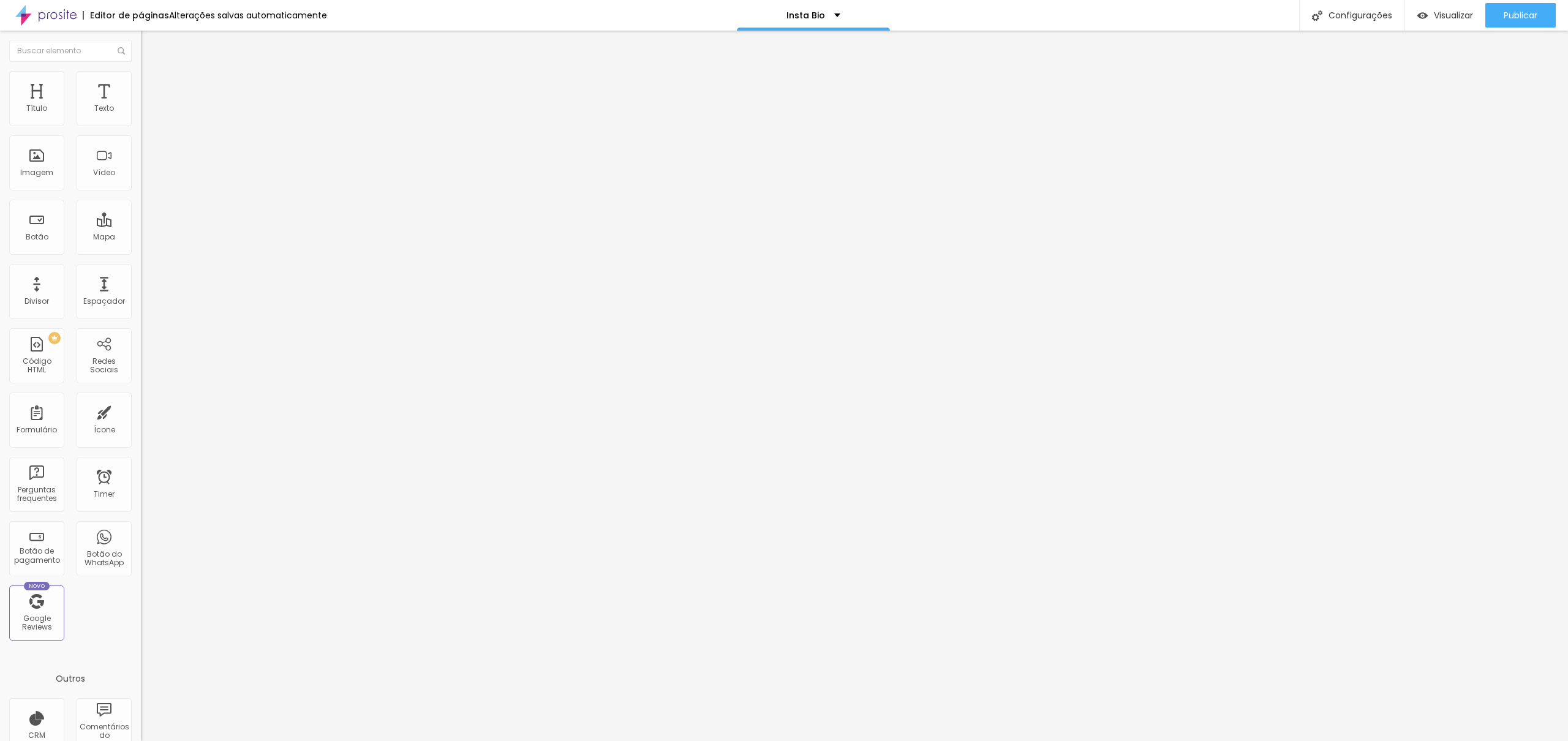
type input "282"
type input "270"
type input "260"
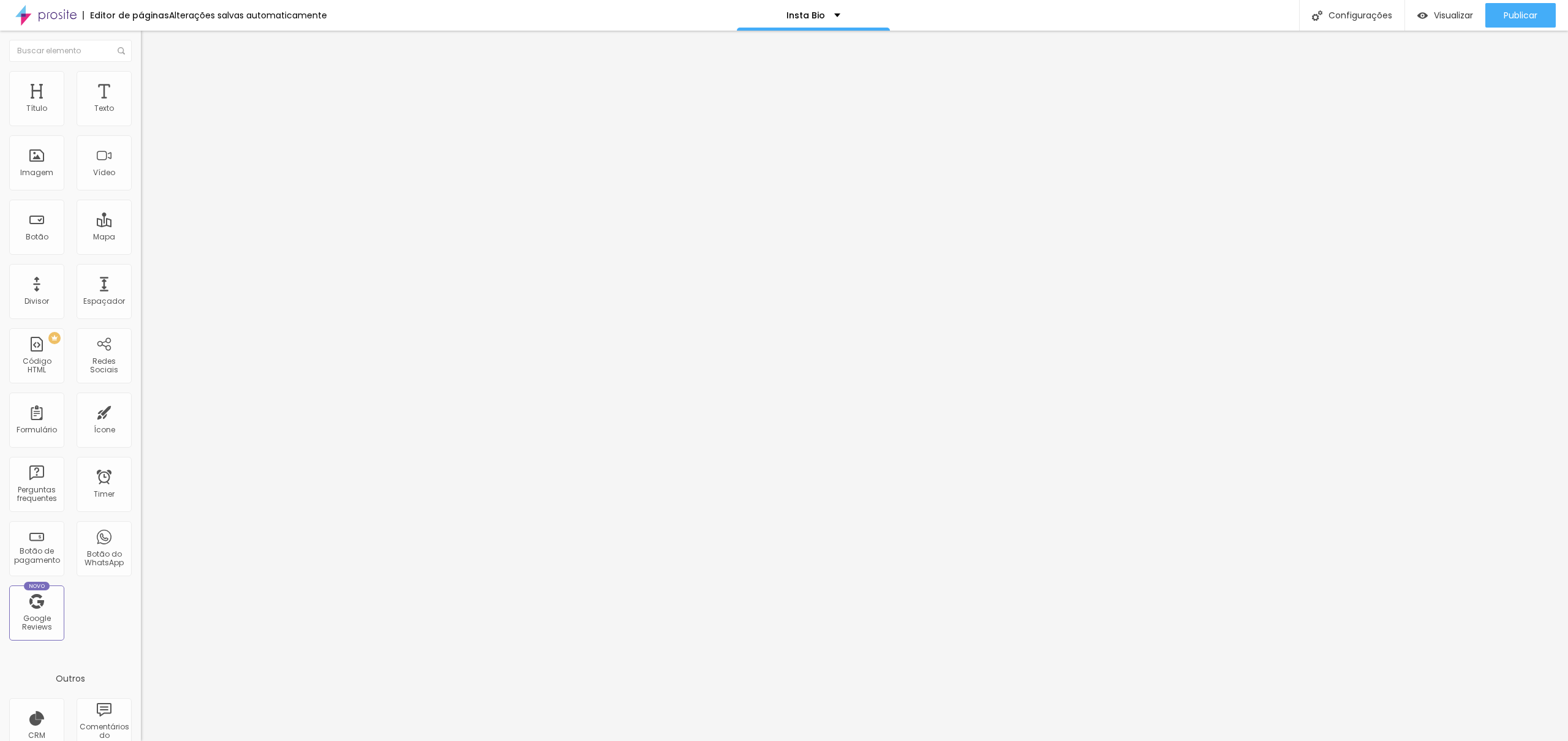
type input "254"
type input "252"
type input "260"
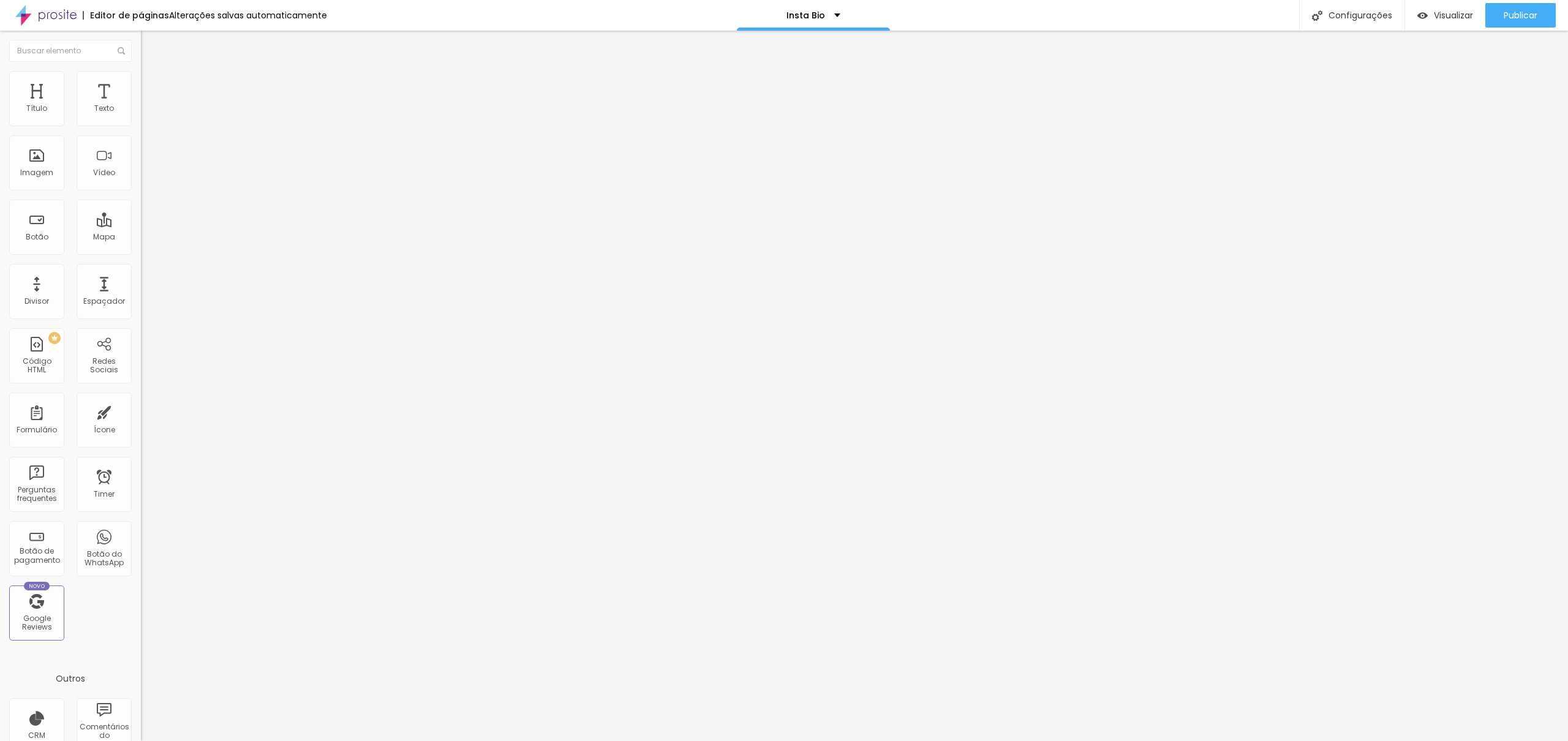
type input "260"
type input "276"
type input "296"
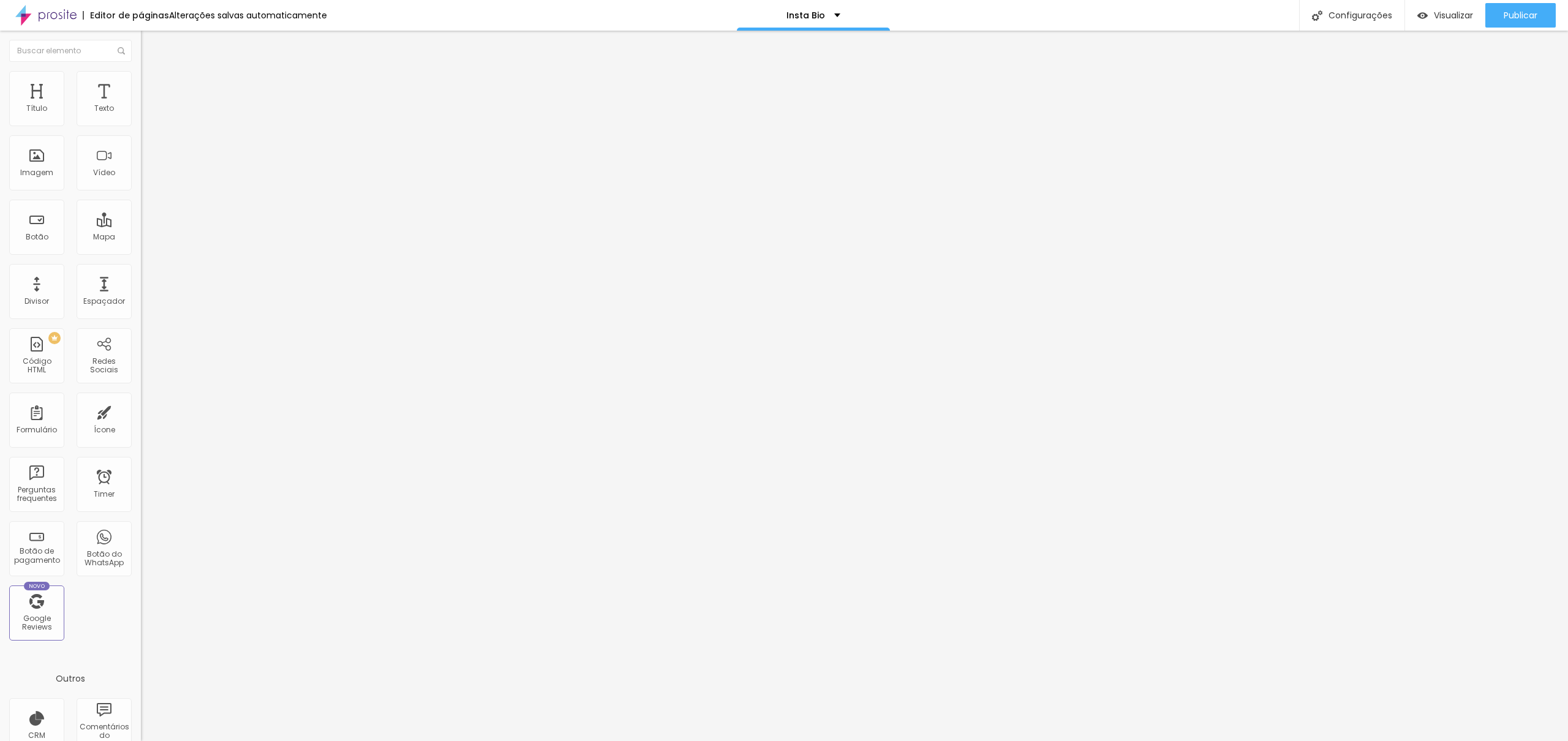
type input "320"
type input "341"
type input "357"
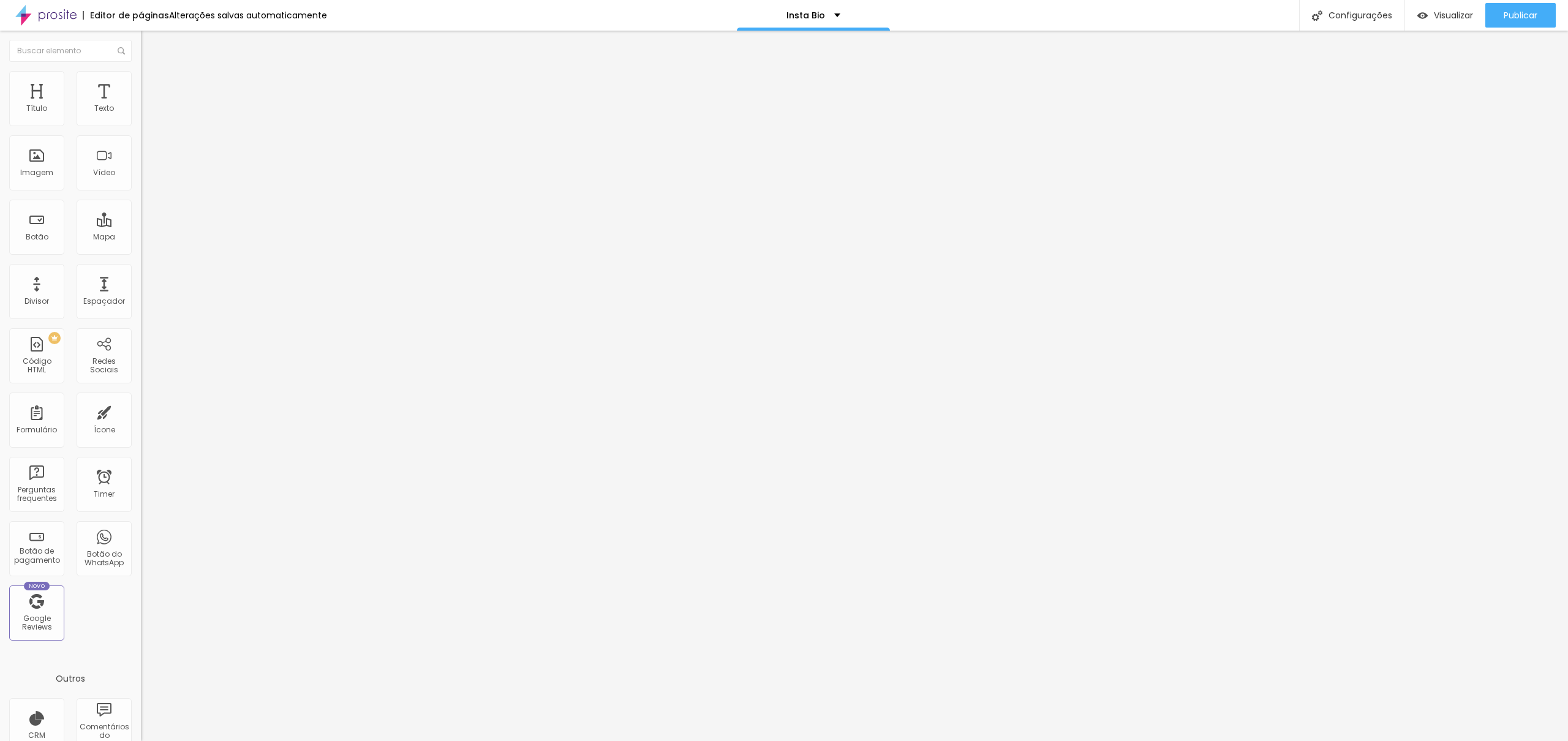
type input "357"
type input "375"
type input "393"
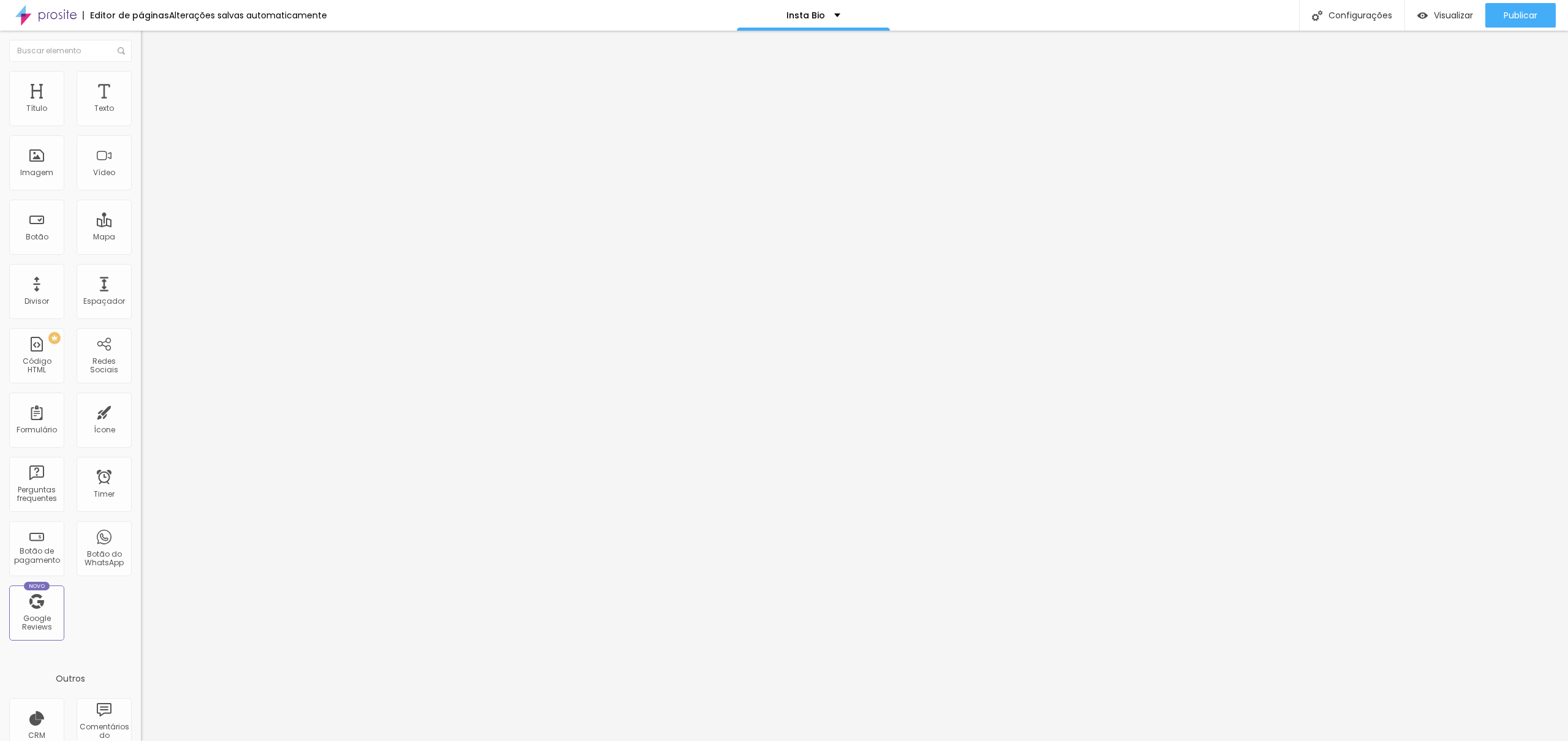
type input "413"
type input "431"
type input "447"
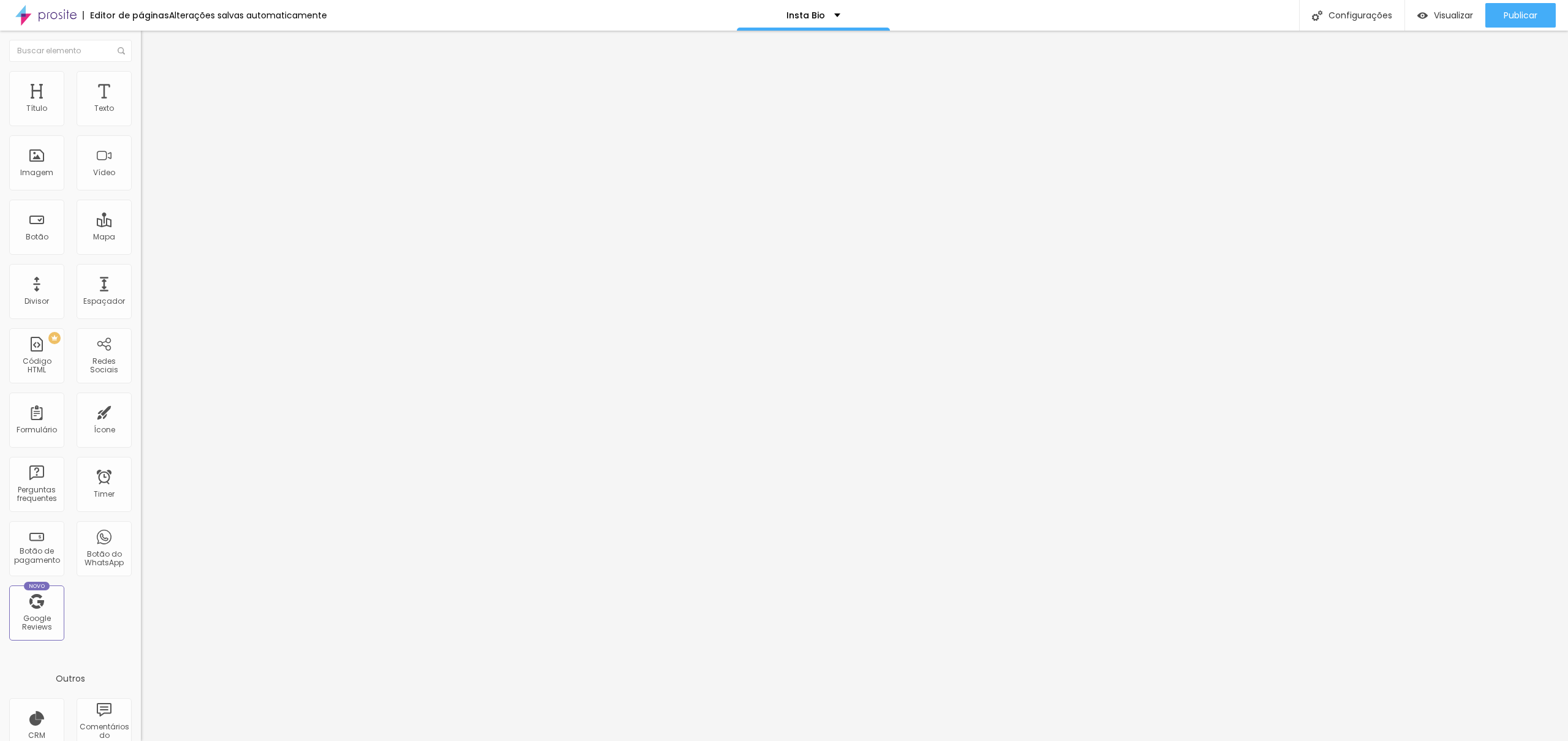
type input "447"
type input "461"
type input "465"
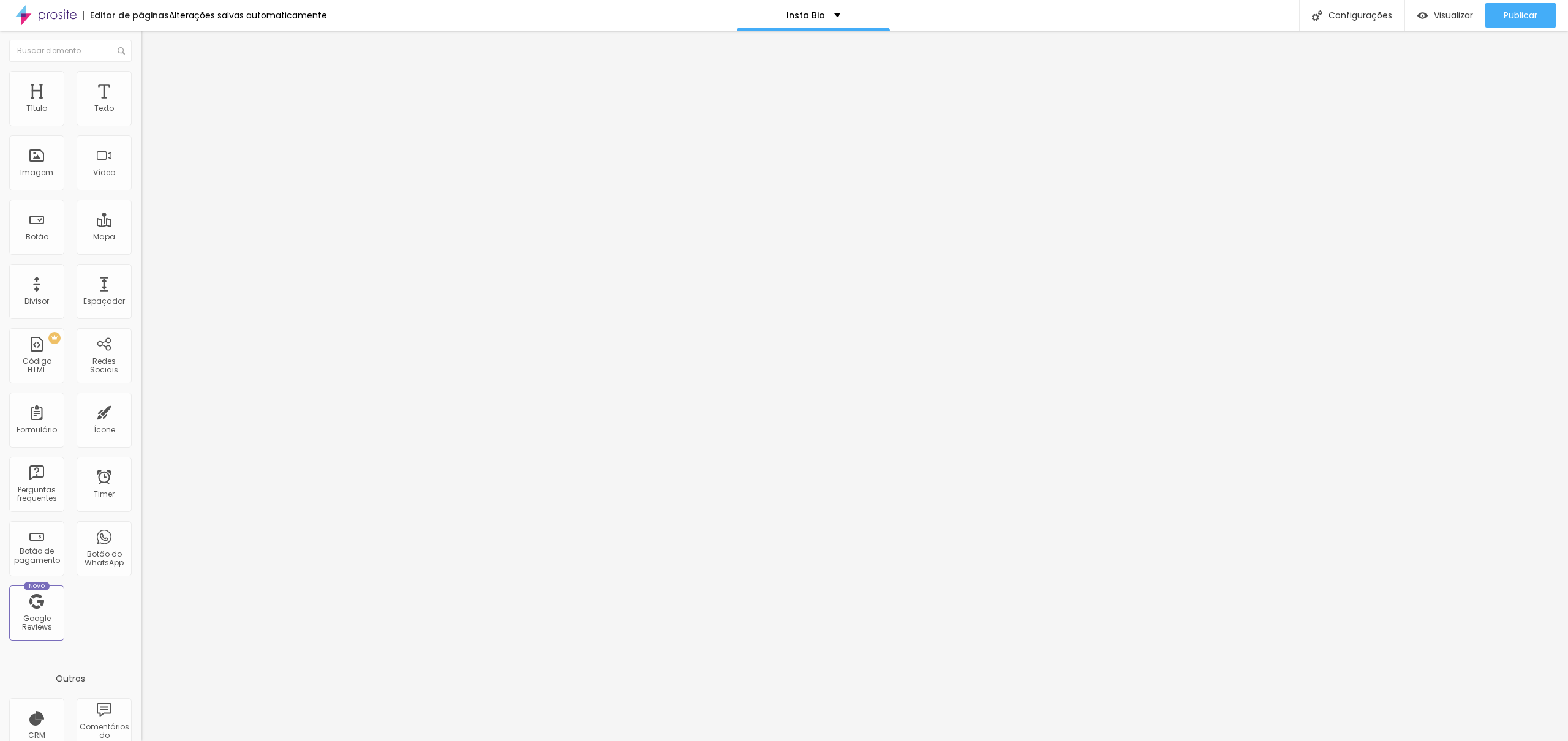
type input "489"
type input "500"
drag, startPoint x: 32, startPoint y: 141, endPoint x: 128, endPoint y: 140, distance: 96.0
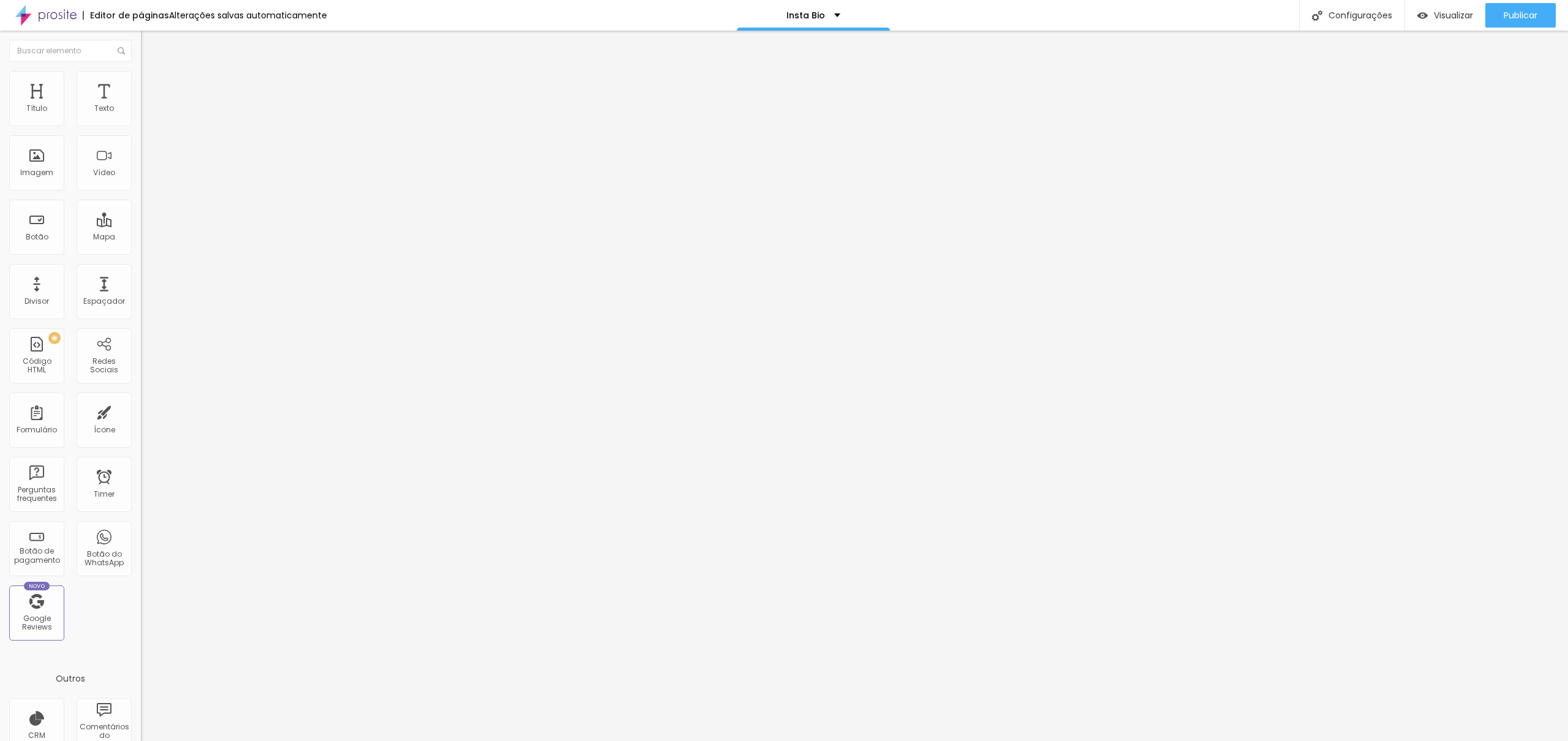
type input "500"
click at [141, 411] on input "range" at bounding box center [180, 415] width 79 height 9
type input "5"
type input "10"
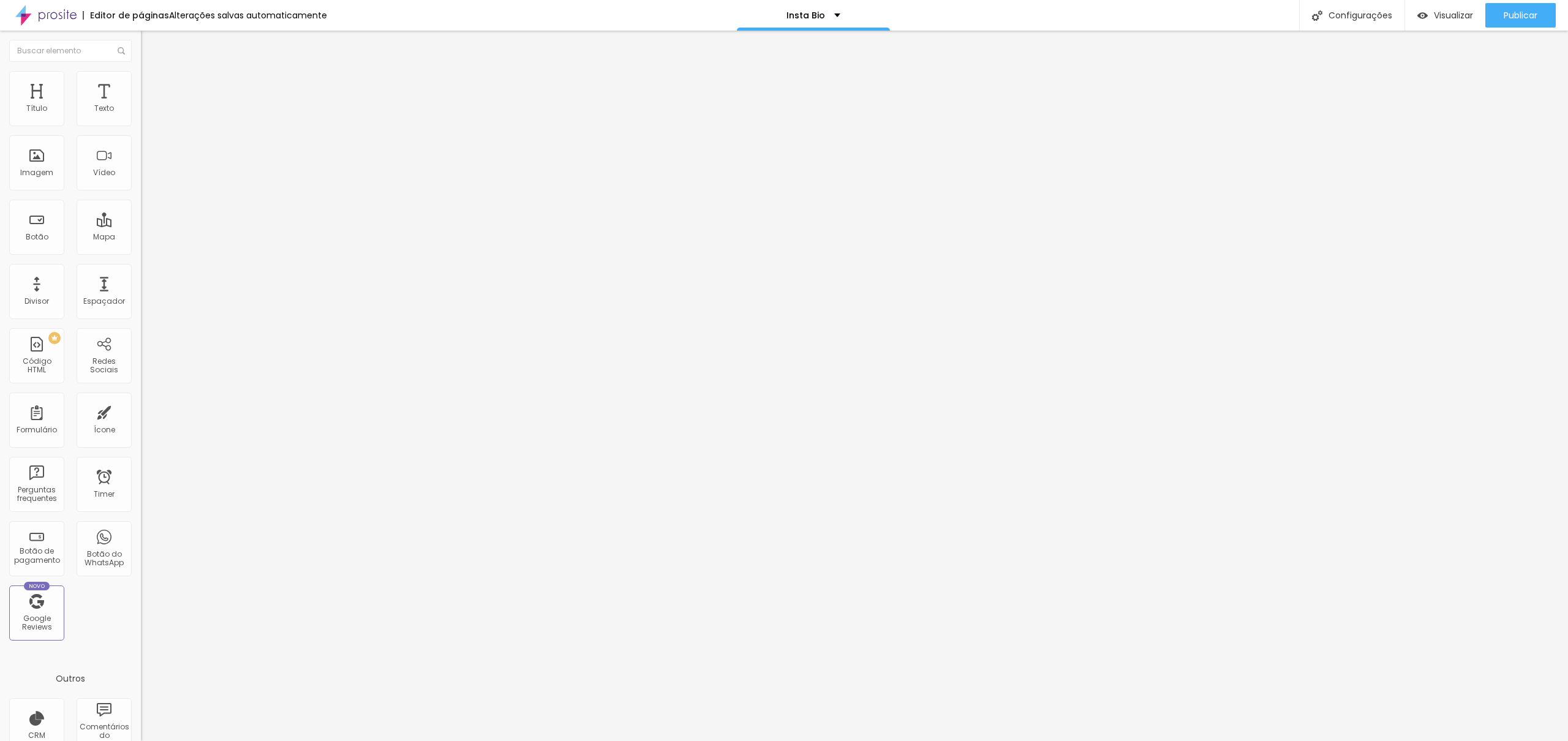
type input "10"
type input "15"
type input "20"
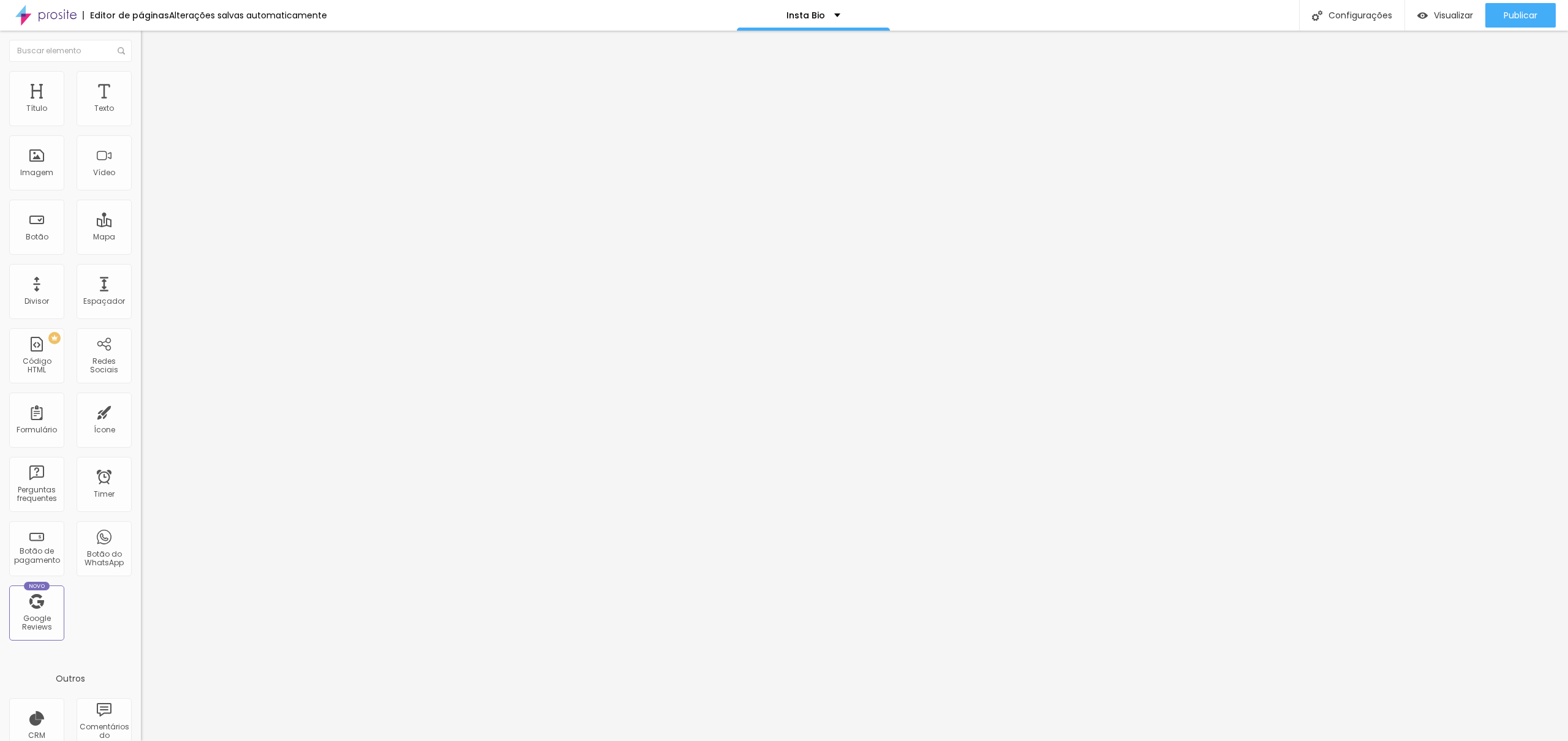
type input "25"
type input "30"
type input "15"
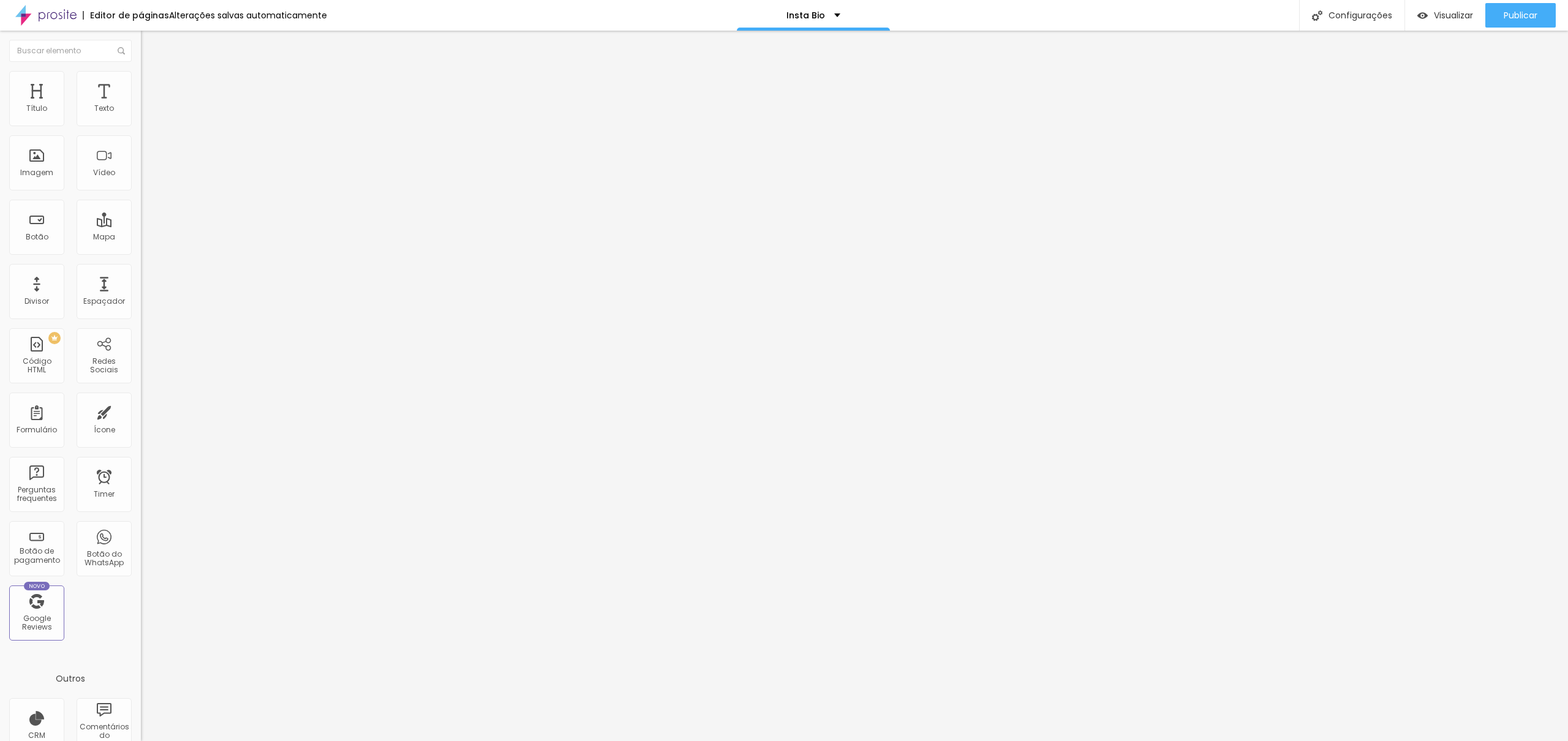
type input "15"
type input "0"
type input "5"
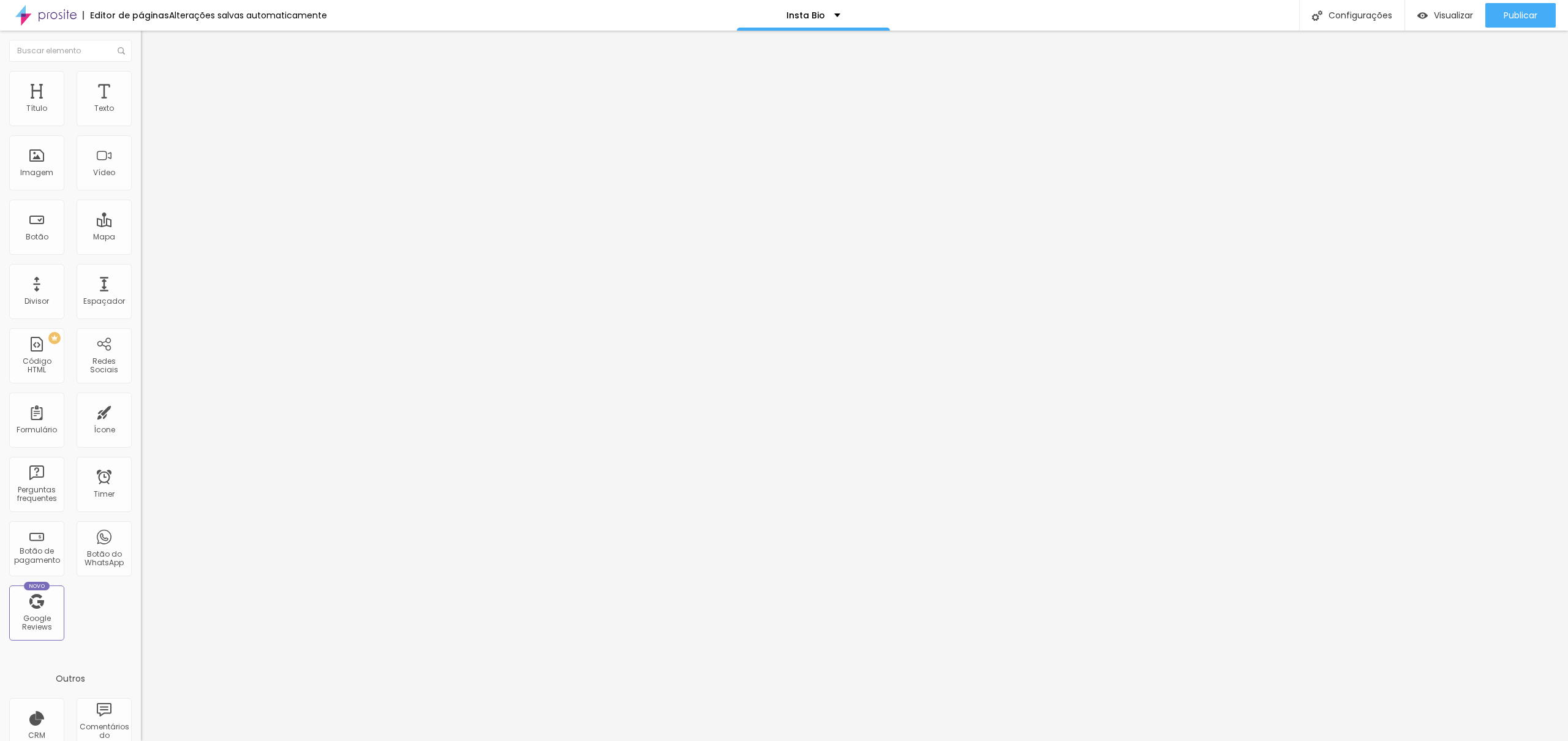
type input "15"
type input "25"
type input "30"
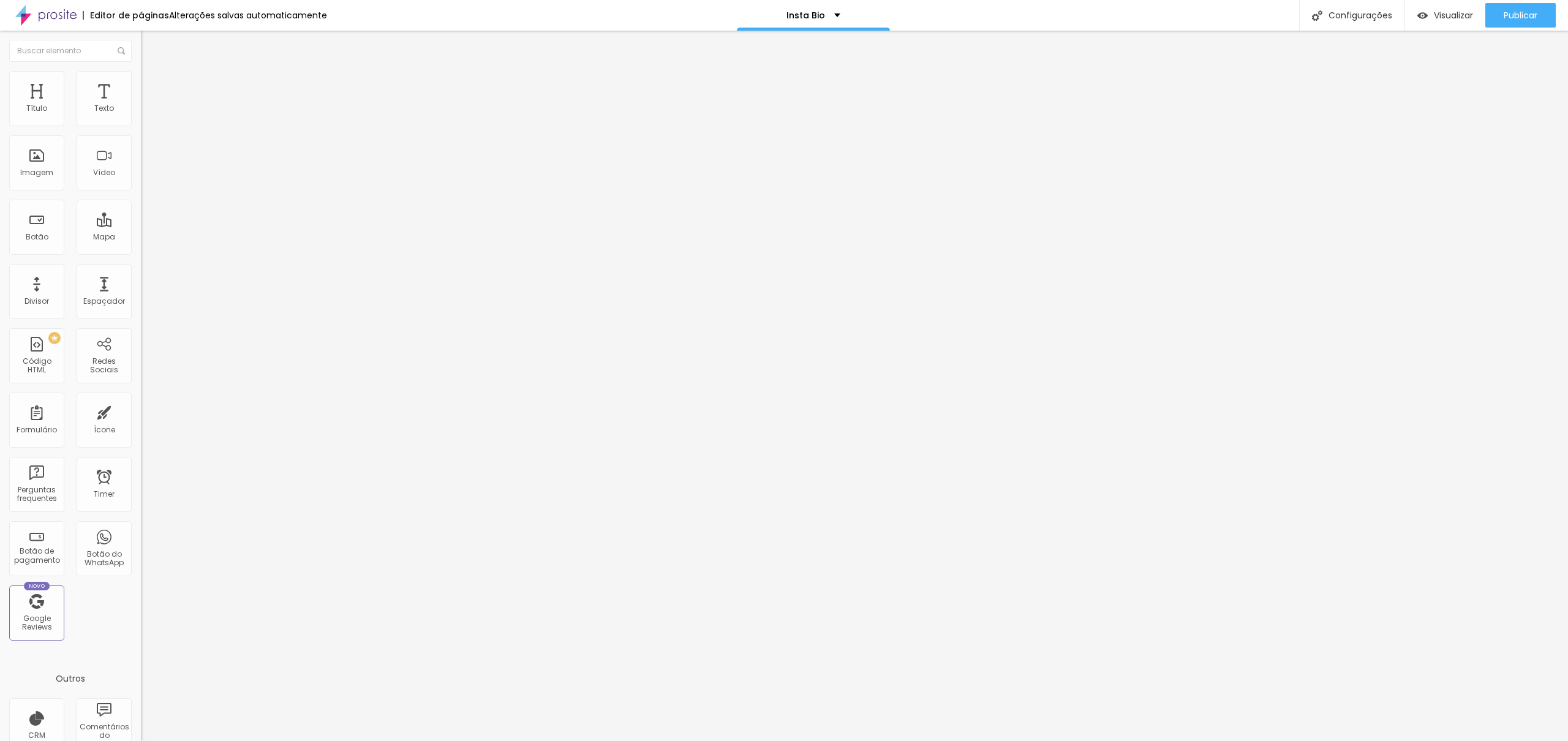
type input "30"
drag, startPoint x: 29, startPoint y: 119, endPoint x: 483, endPoint y: 117, distance: 454.0
type input "30"
click at [220, 238] on input "range" at bounding box center [180, 242] width 79 height 9
click at [141, 78] on img at bounding box center [146, 76] width 11 height 11
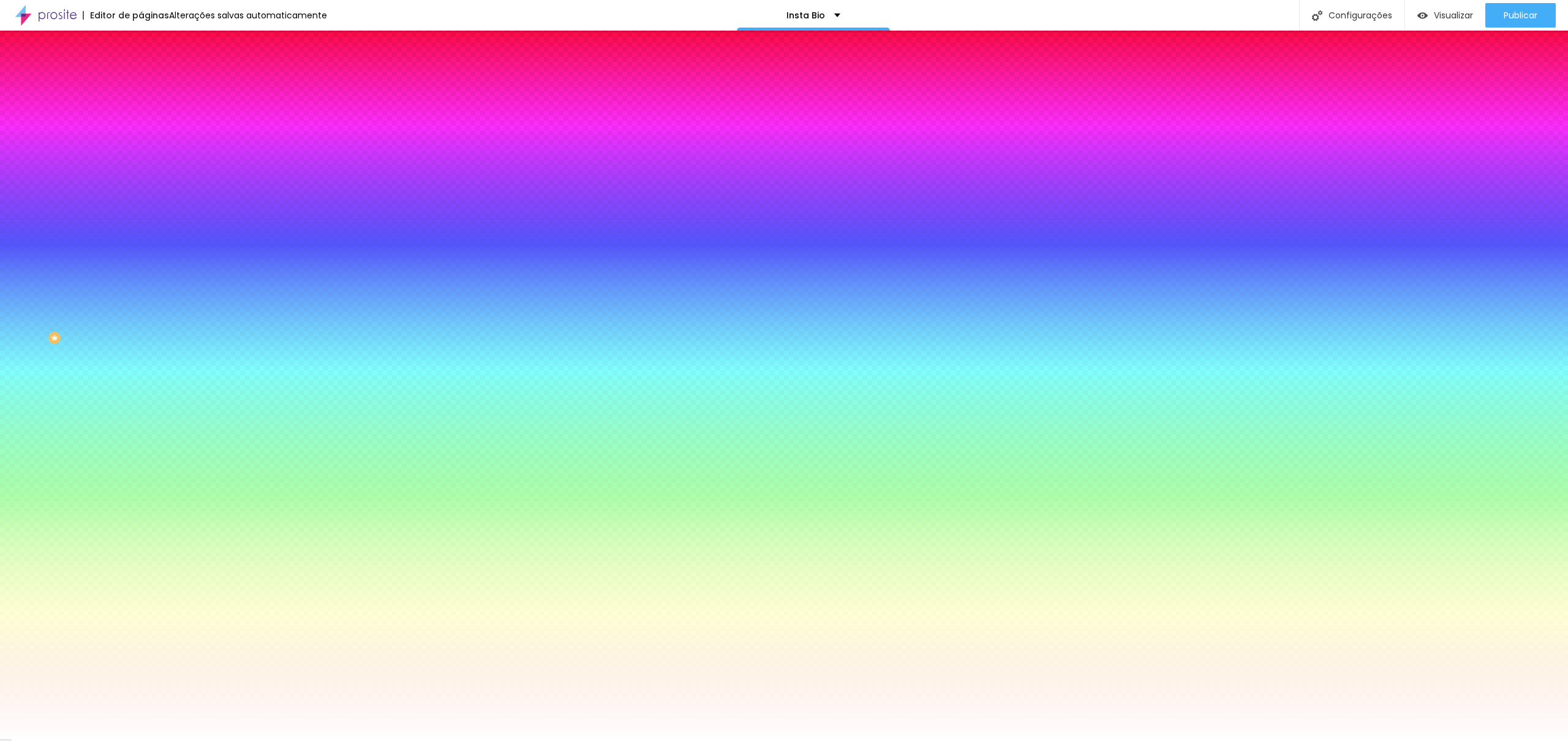
click at [141, 111] on div "Trocar imagem" at bounding box center [210, 107] width 141 height 9
click at [141, 113] on span "Trocar imagem" at bounding box center [173, 108] width 66 height 10
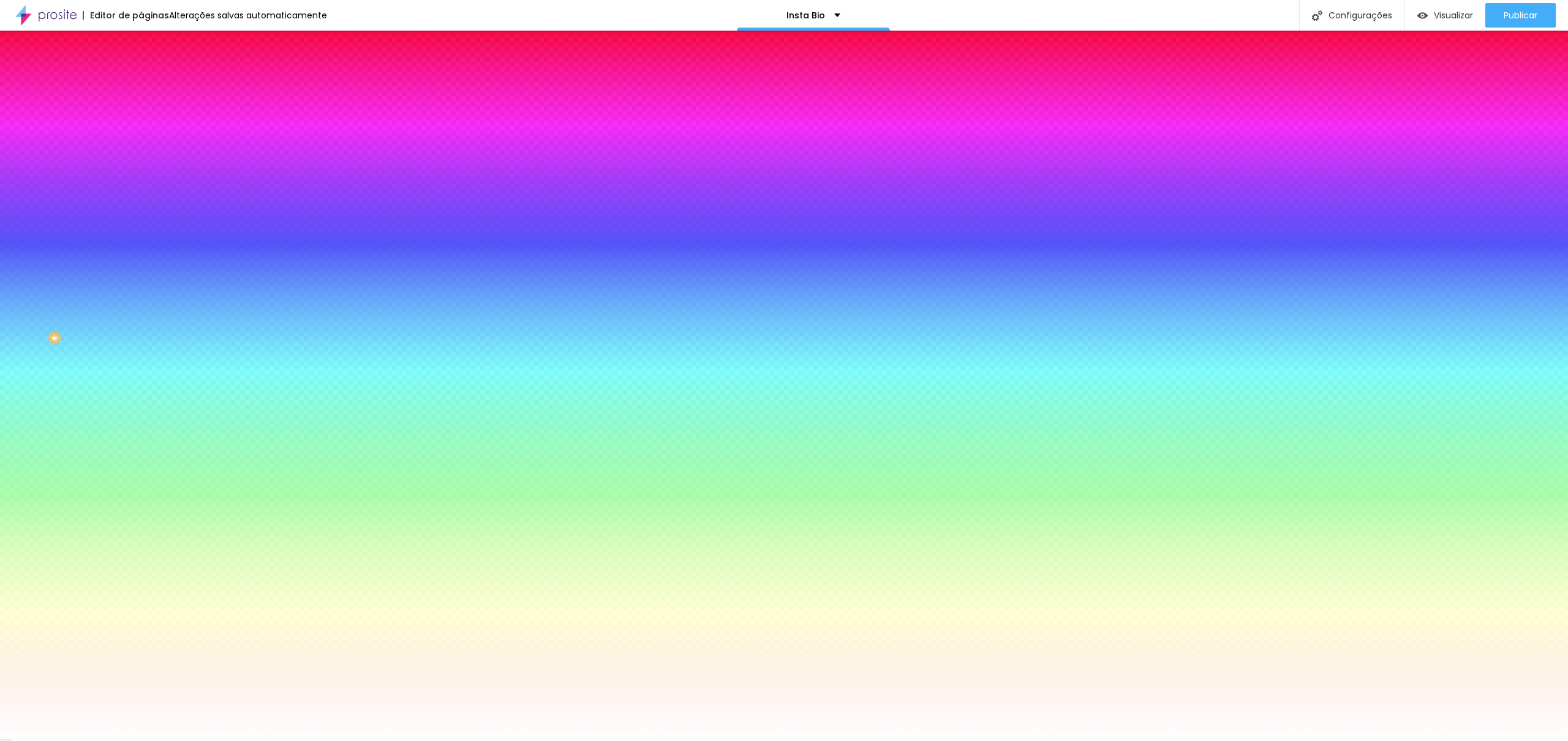
click at [141, 70] on img at bounding box center [146, 64] width 11 height 11
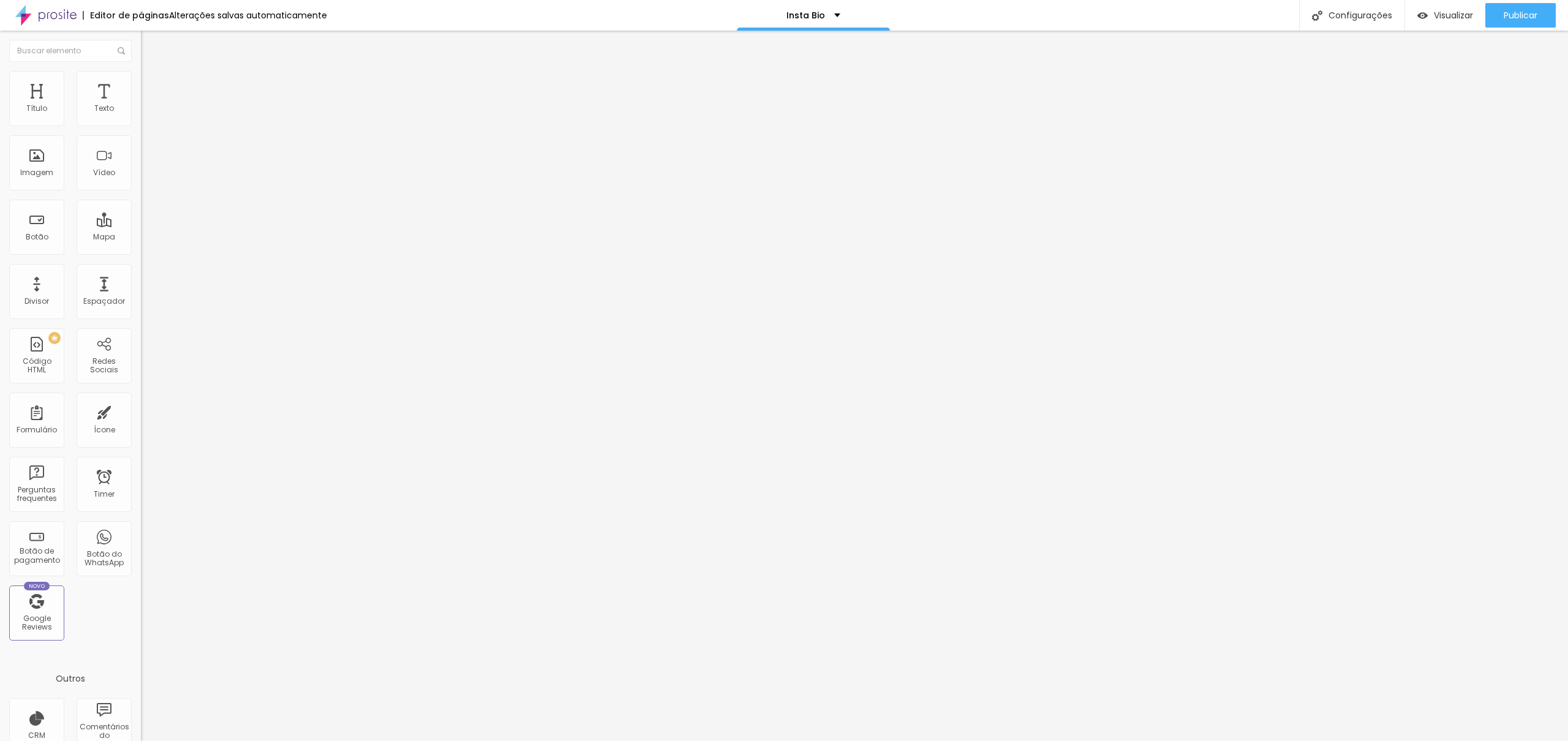
click at [141, 84] on li "Avançado" at bounding box center [210, 90] width 141 height 12
click at [141, 70] on img at bounding box center [146, 64] width 11 height 11
click at [141, 111] on span "Encaixotado" at bounding box center [164, 106] width 47 height 10
click at [141, 130] on span "Completo" at bounding box center [159, 125] width 37 height 10
click at [141, 125] on div "Encaixotado Completo" at bounding box center [210, 120] width 141 height 19
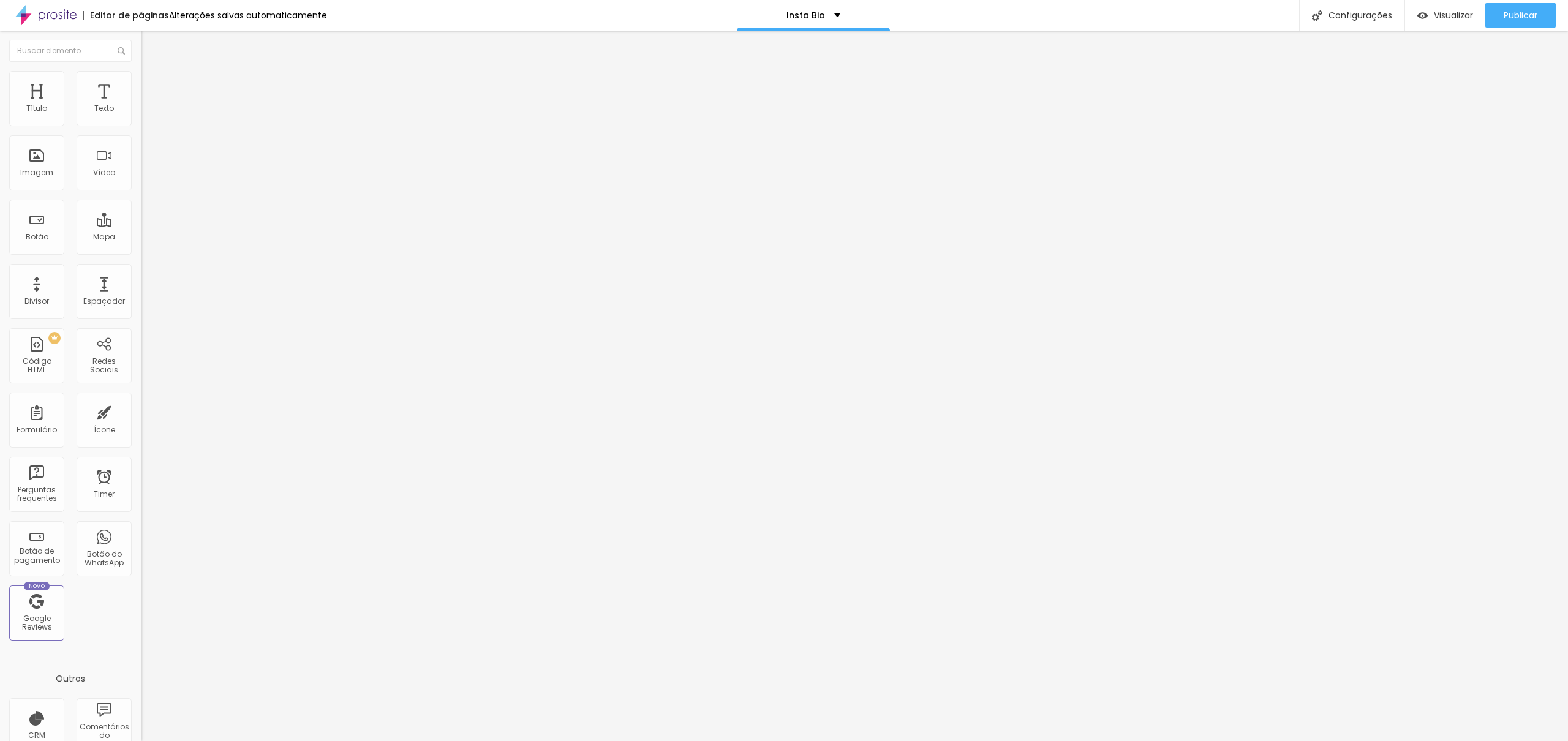
click at [141, 119] on span "Encaixotado" at bounding box center [164, 114] width 47 height 10
click at [141, 79] on li "Estilo" at bounding box center [210, 77] width 141 height 12
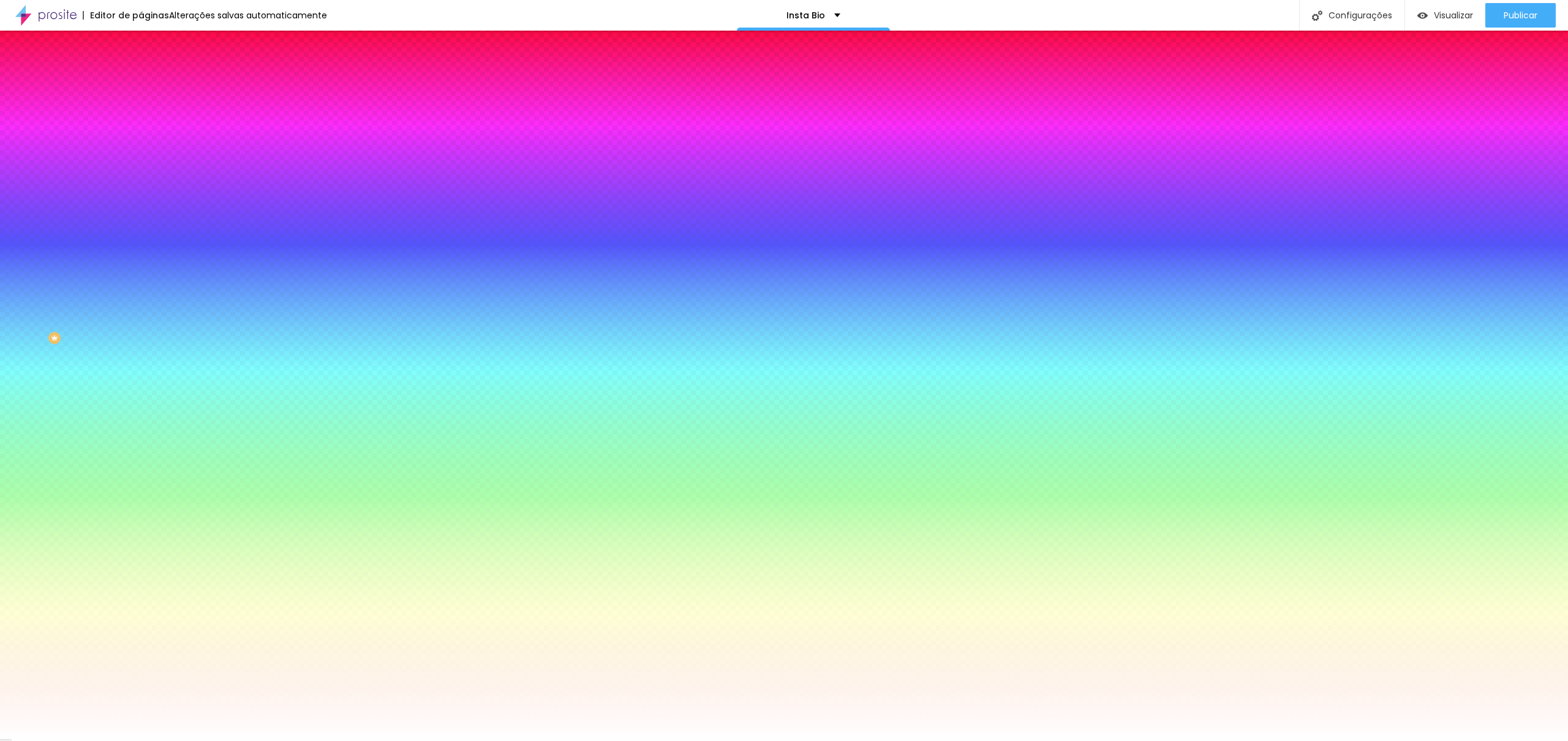
click at [141, 84] on img at bounding box center [146, 89] width 11 height 11
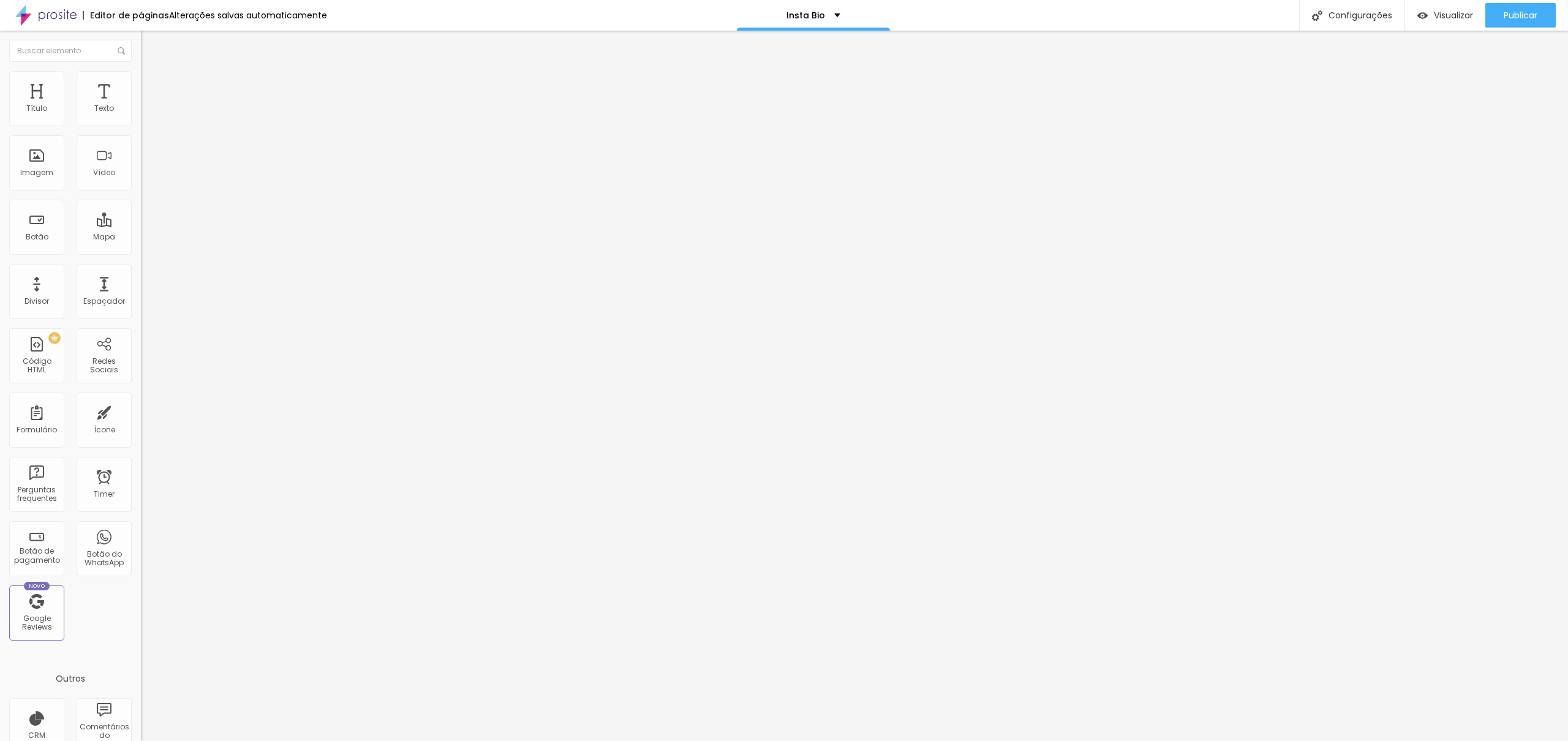
click at [141, 81] on li "Estilo" at bounding box center [210, 77] width 141 height 12
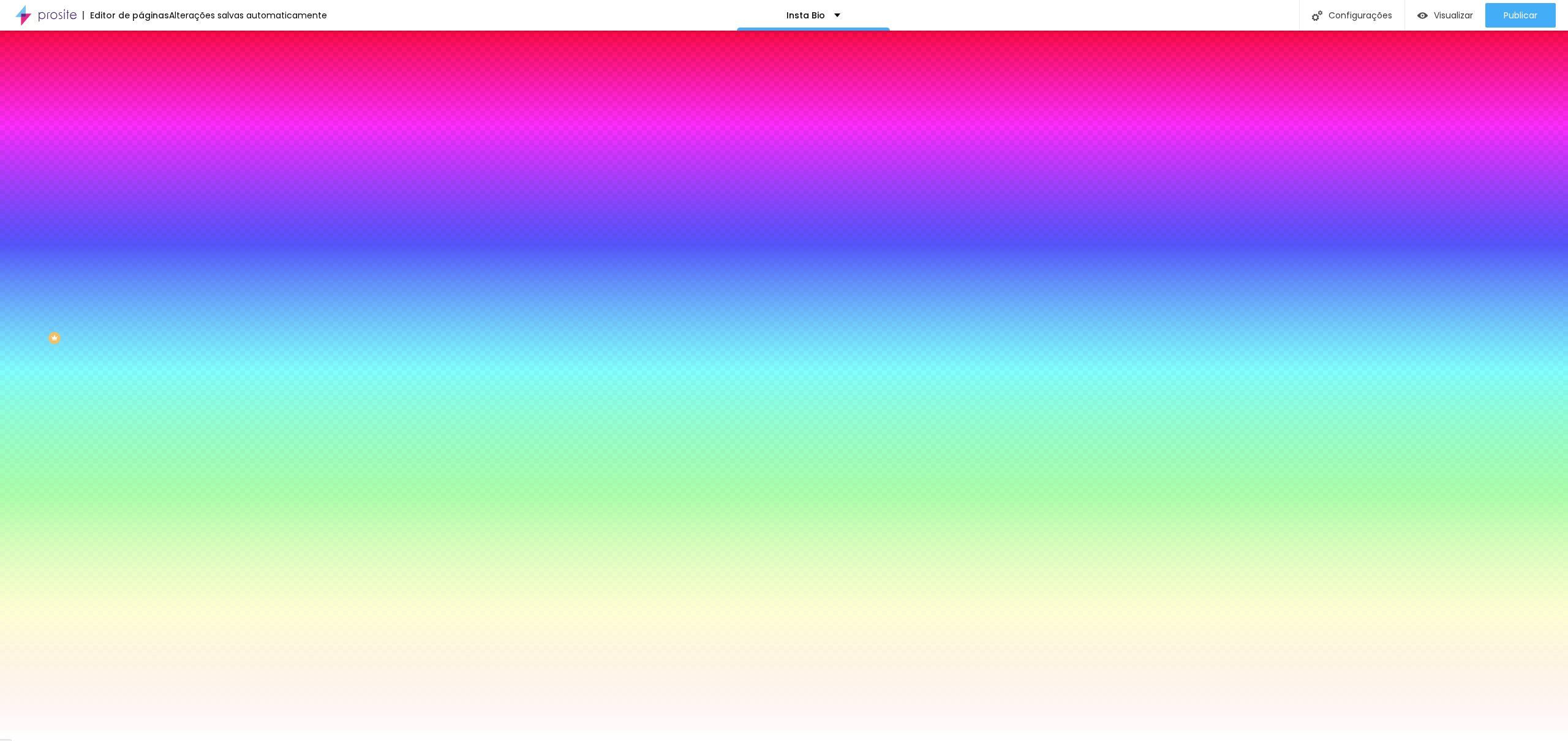
click at [141, 416] on div at bounding box center [210, 416] width 141 height 0
drag, startPoint x: 66, startPoint y: 303, endPoint x: 0, endPoint y: 253, distance: 82.8
click at [141, 253] on div "Cor de fundo Voltar ao padrão #FFFFFF Tipografia Voltar ao padrão Borda Voltar …" at bounding box center [210, 296] width 141 height 401
click at [141, 416] on div at bounding box center [210, 416] width 141 height 0
type input "#000000"
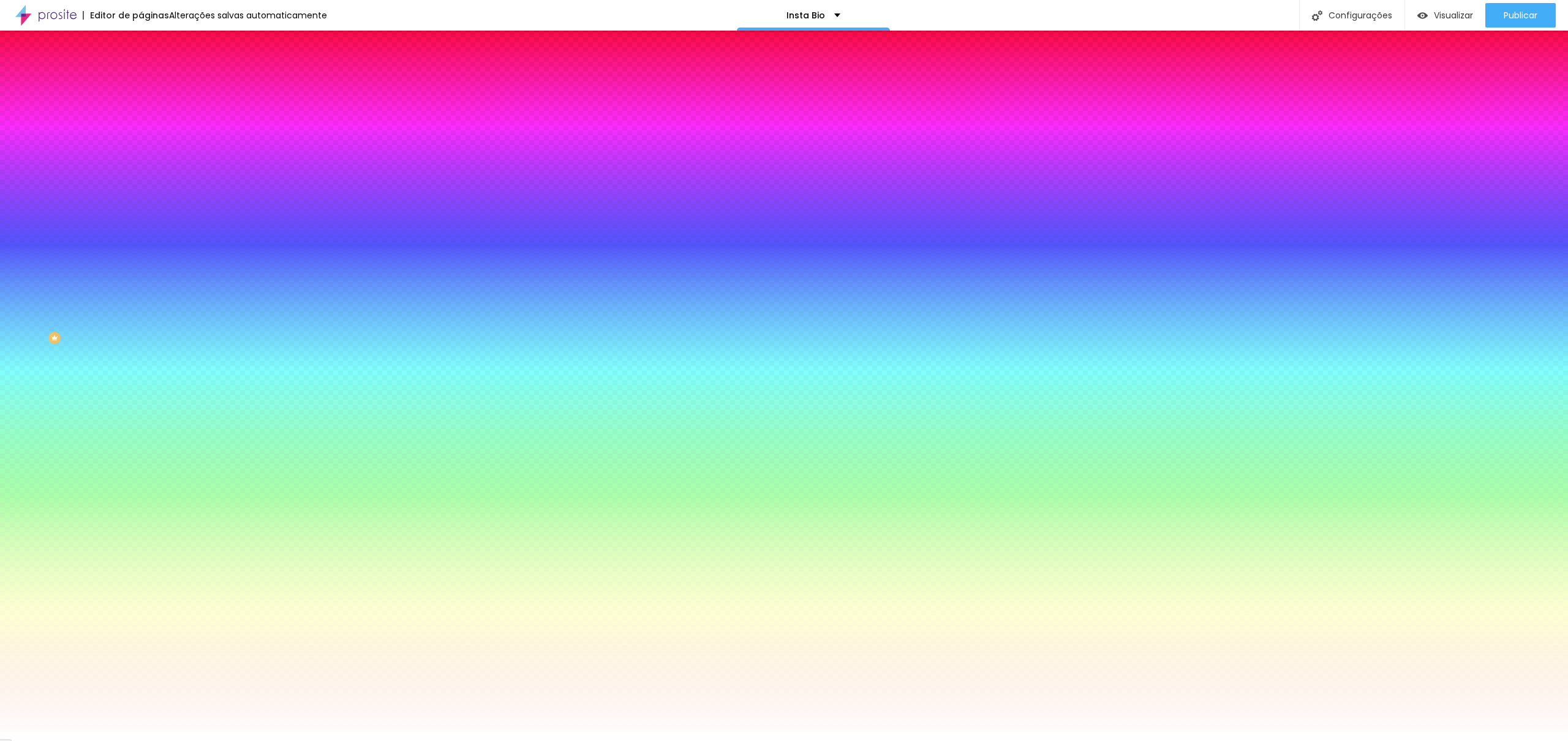
drag, startPoint x: 16, startPoint y: 364, endPoint x: 0, endPoint y: 433, distance: 70.8
click at [141, 433] on div "Editar Botão Conteúdo Estilo Avançado Cor de fundo Voltar ao padrão #FFFFFF Tip…" at bounding box center [210, 386] width 141 height 710
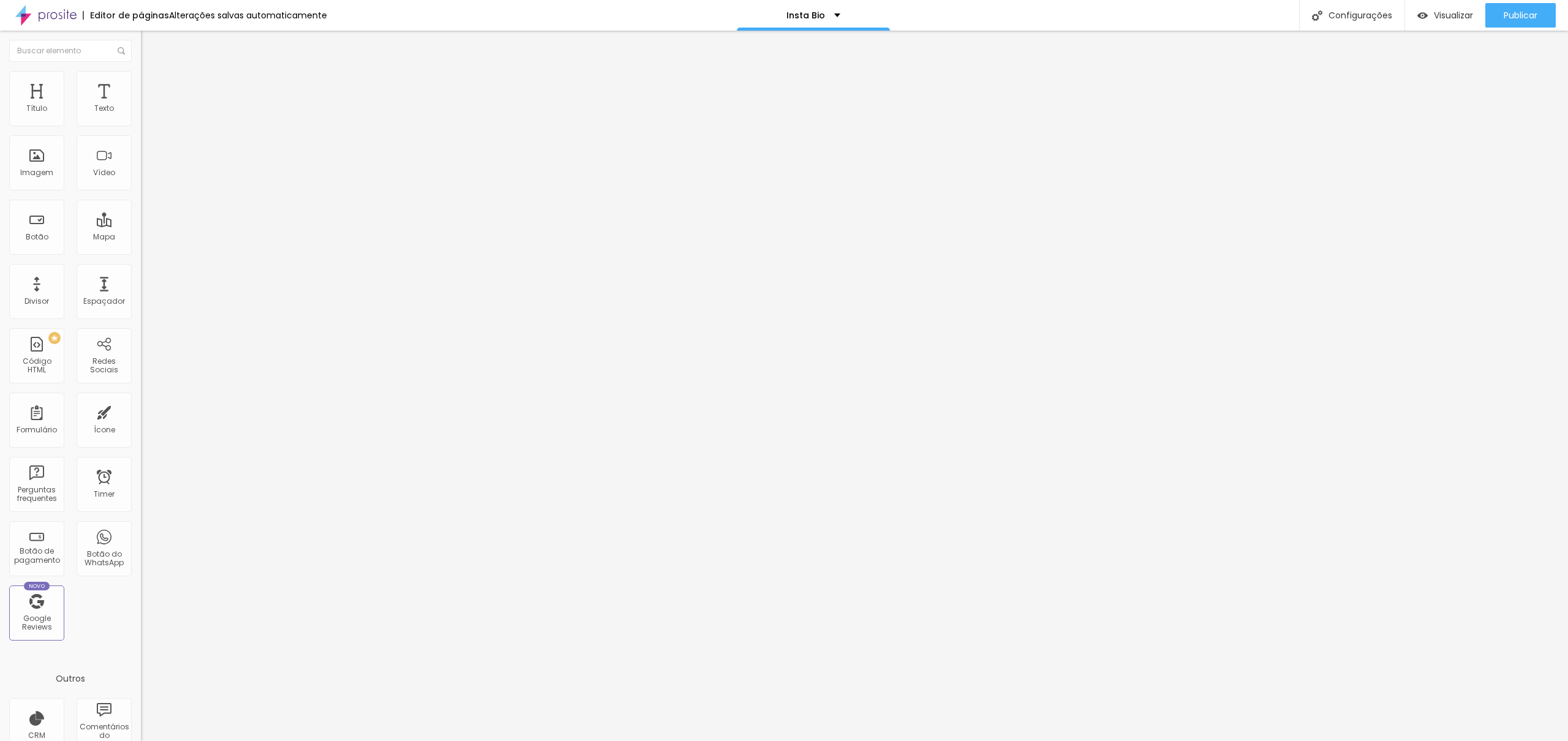
click at [141, 76] on img at bounding box center [146, 76] width 11 height 11
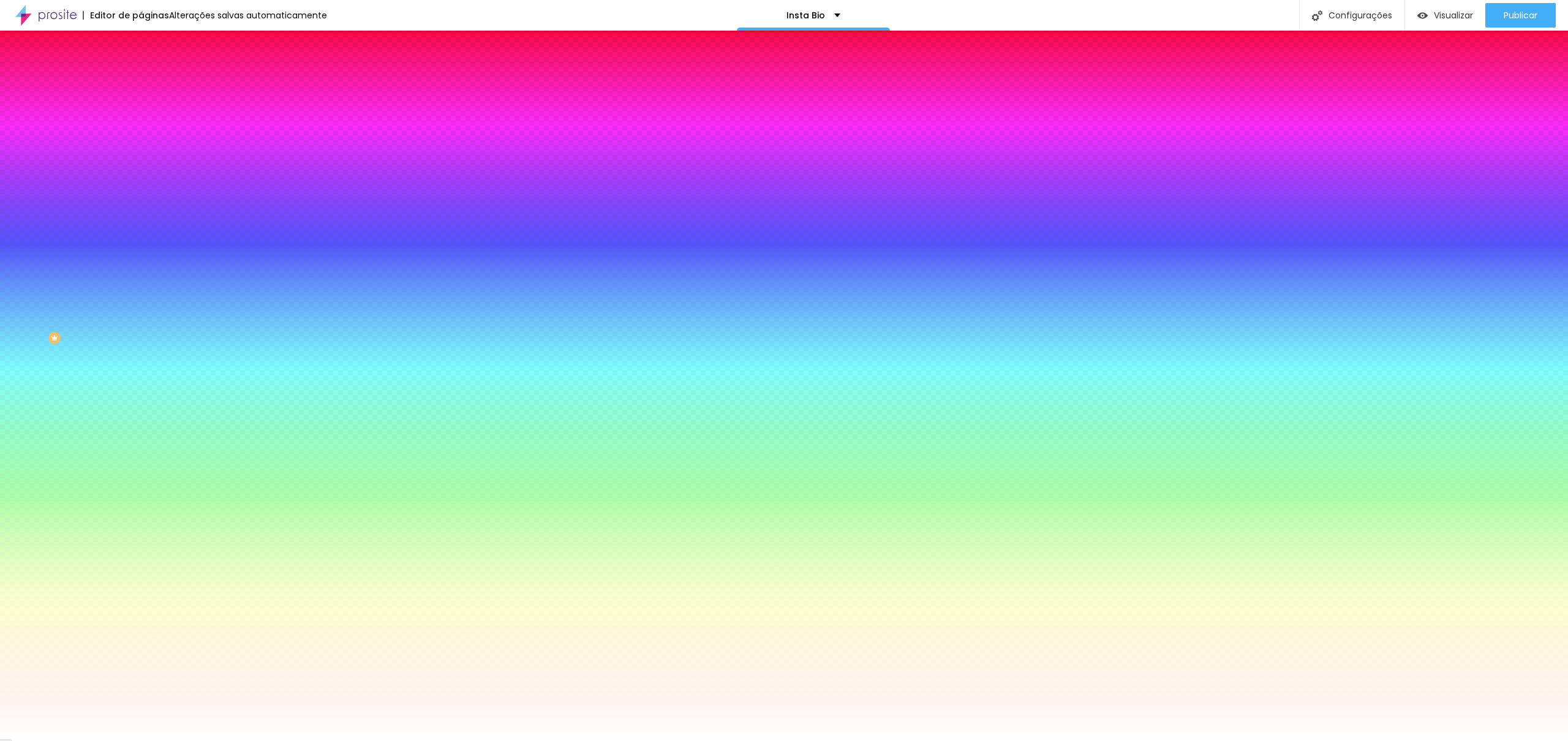
click at [141, 416] on div at bounding box center [210, 416] width 141 height 0
type input "#A0A0A0"
drag, startPoint x: 56, startPoint y: 301, endPoint x: 0, endPoint y: 312, distance: 57.1
click at [141, 312] on div "Cor de fundo Voltar ao padrão #FFFFFF Tipografia Voltar ao padrão Borda Voltar …" at bounding box center [210, 296] width 141 height 401
click at [146, 186] on icon "button" at bounding box center [149, 190] width 8 height 8
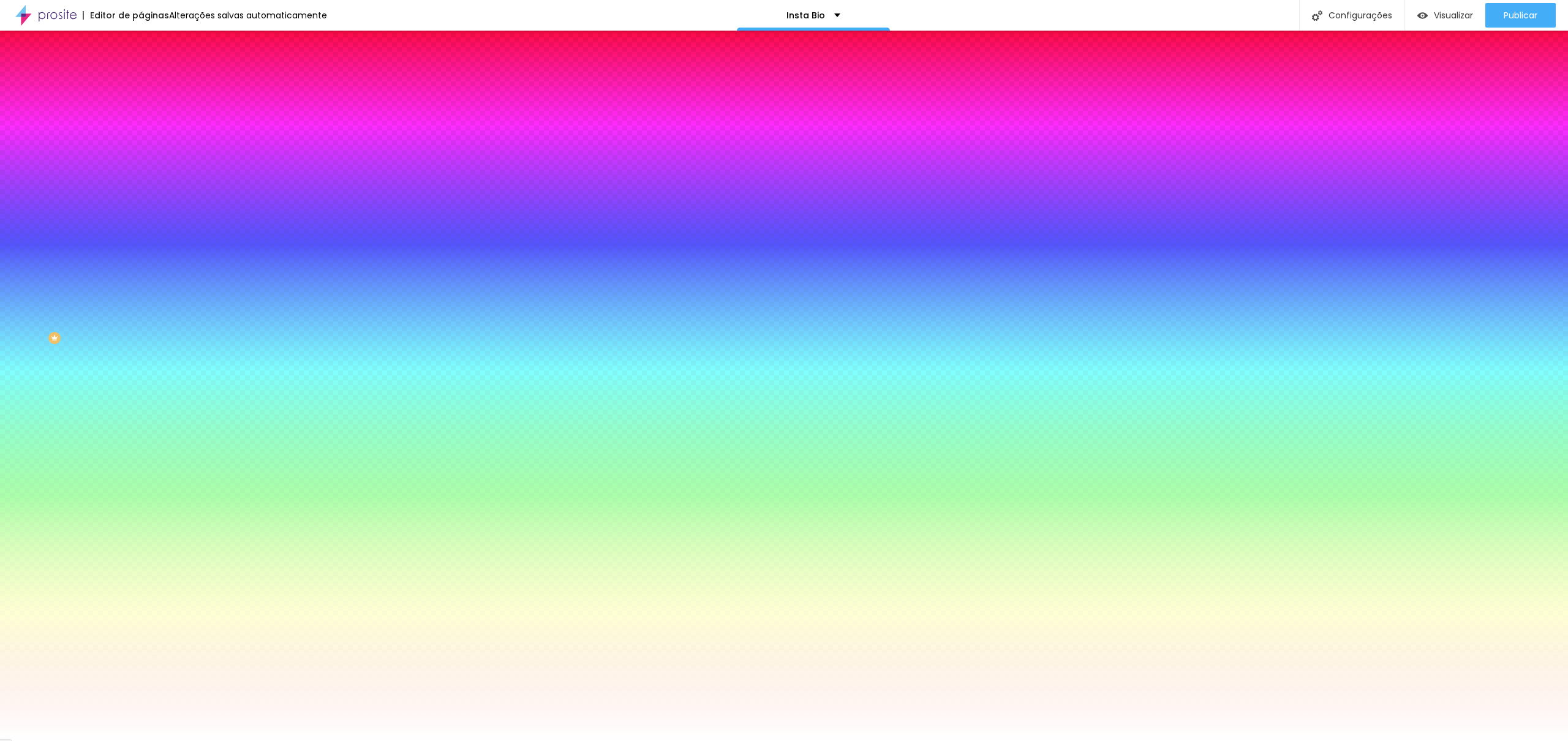
type input "#000000"
drag, startPoint x: 196, startPoint y: 321, endPoint x: 139, endPoint y: 447, distance: 138.3
click at [139, 447] on body "Editor de páginas Alterações salvas automaticamente Insta Bio Configurações Con…" at bounding box center [784, 370] width 1568 height 741
type input "3"
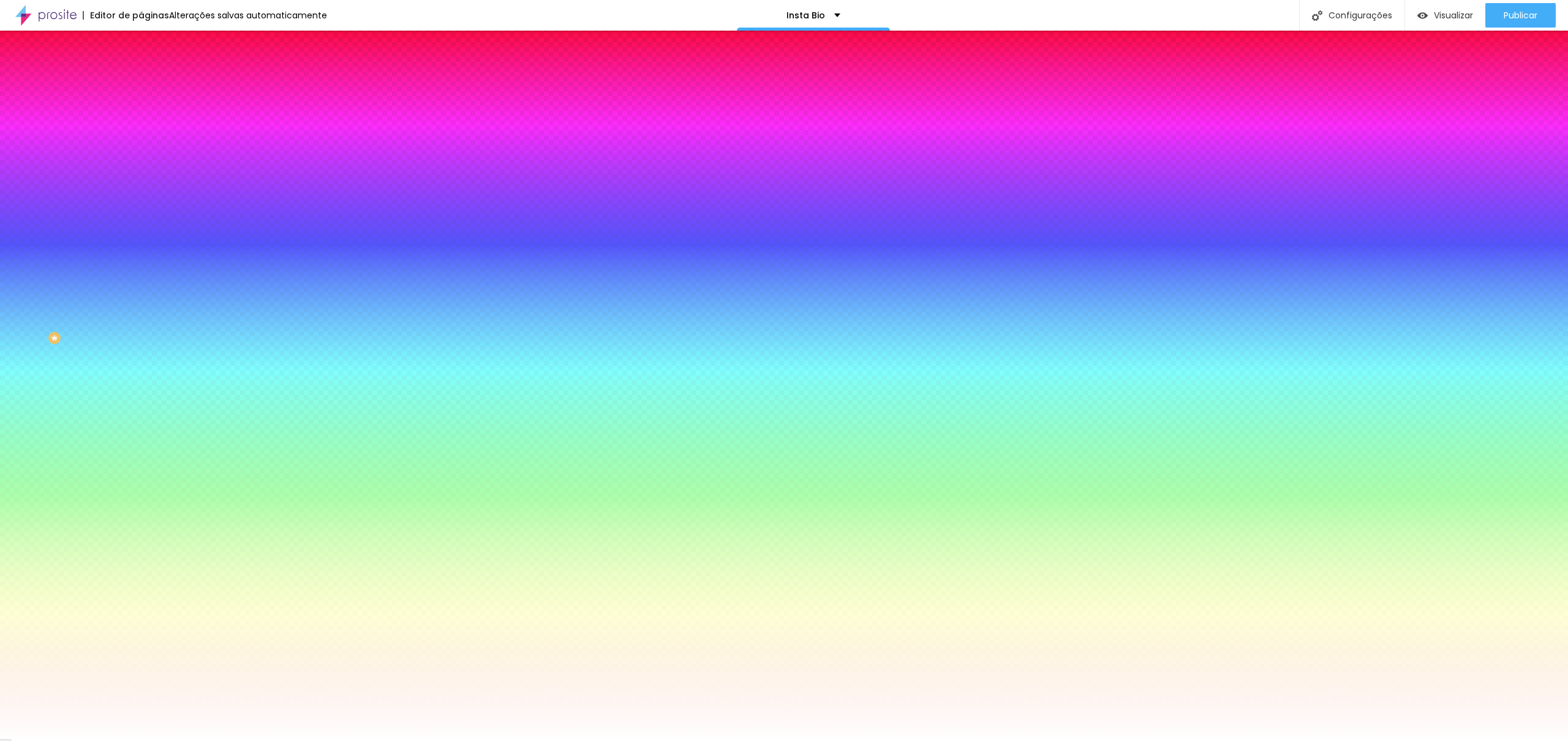
drag, startPoint x: 189, startPoint y: 259, endPoint x: 209, endPoint y: 260, distance: 20.0
type input "3"
type input "29"
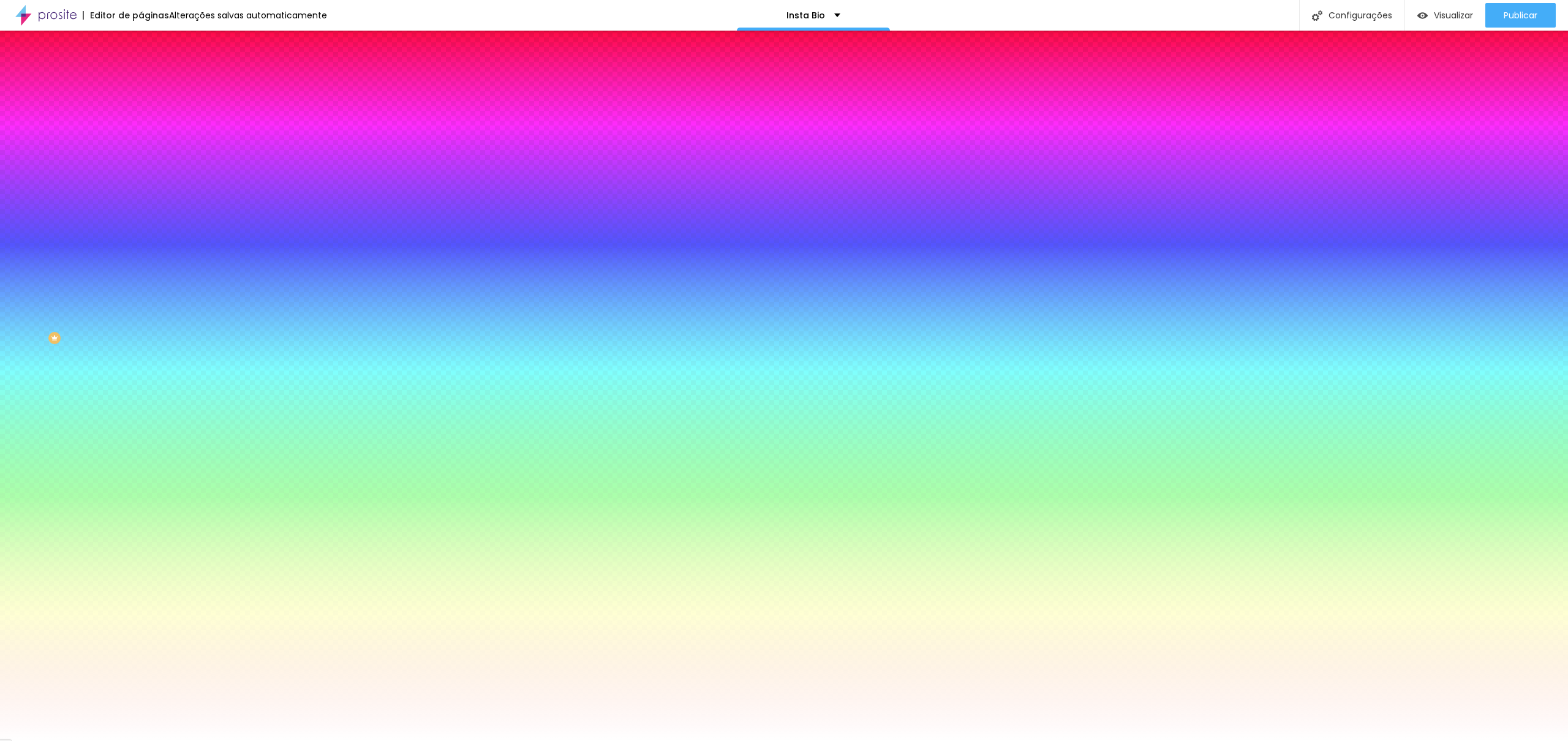
type input "29"
type input "27"
type input "25"
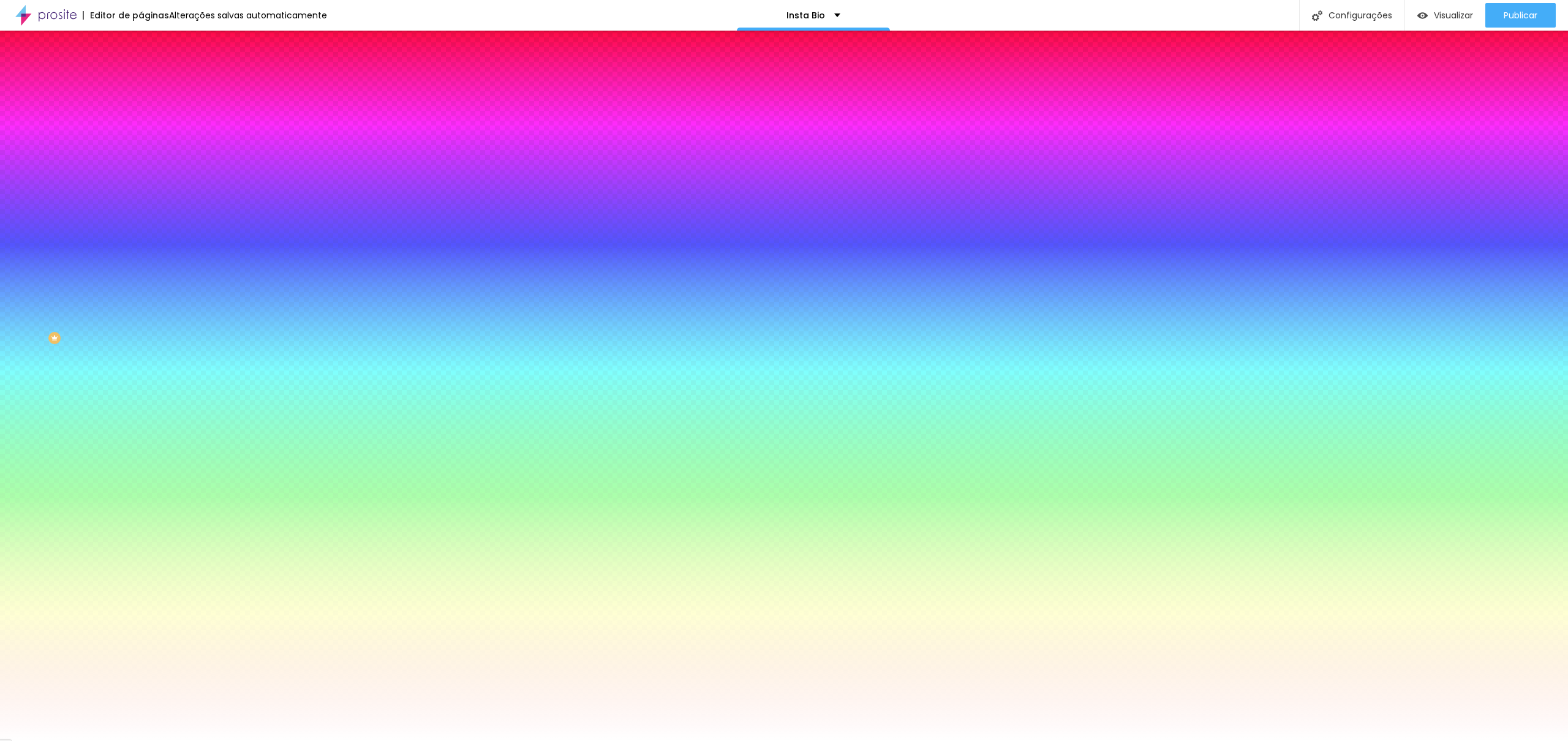
type input "23"
type input "22"
type input "21"
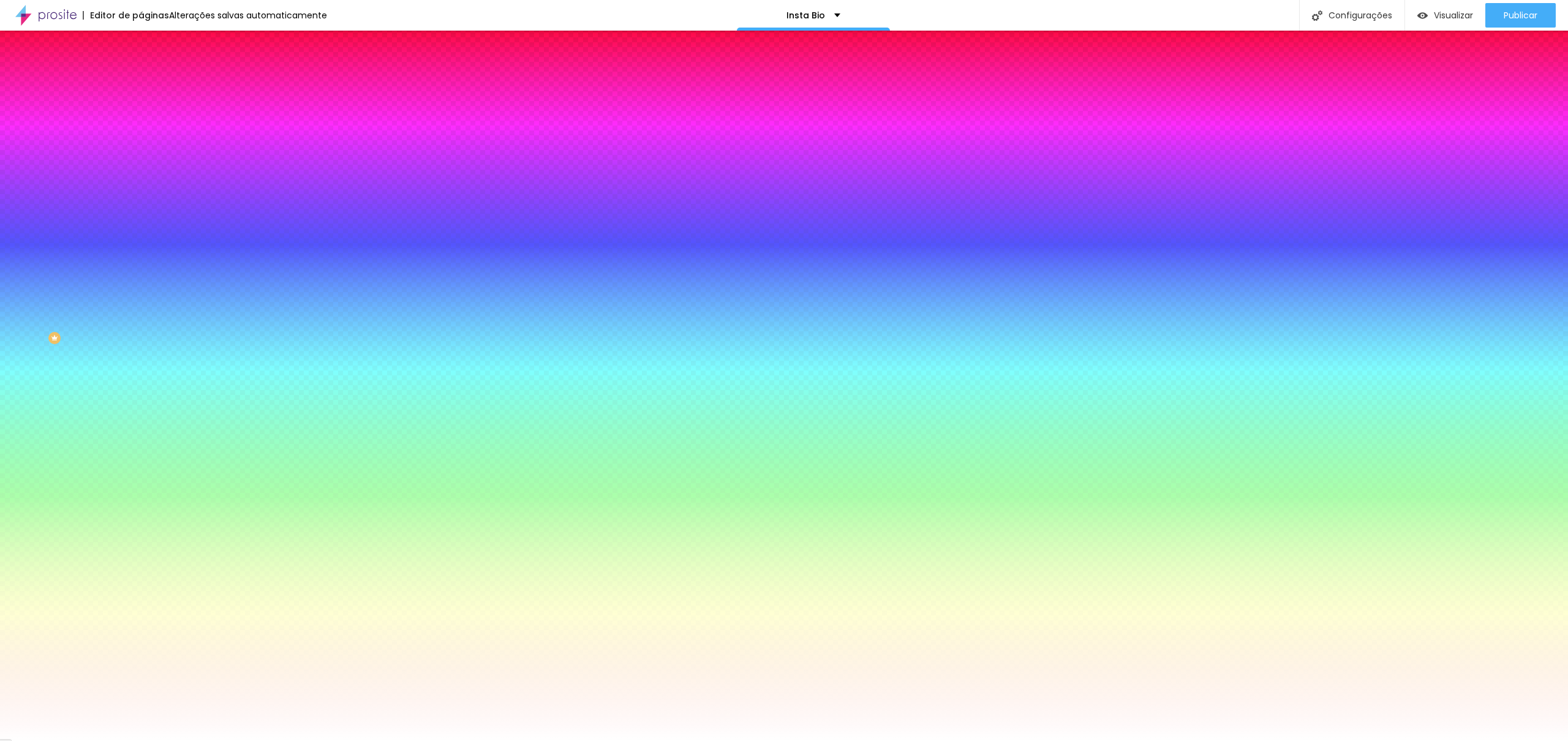
type input "21"
type input "20"
type input "19"
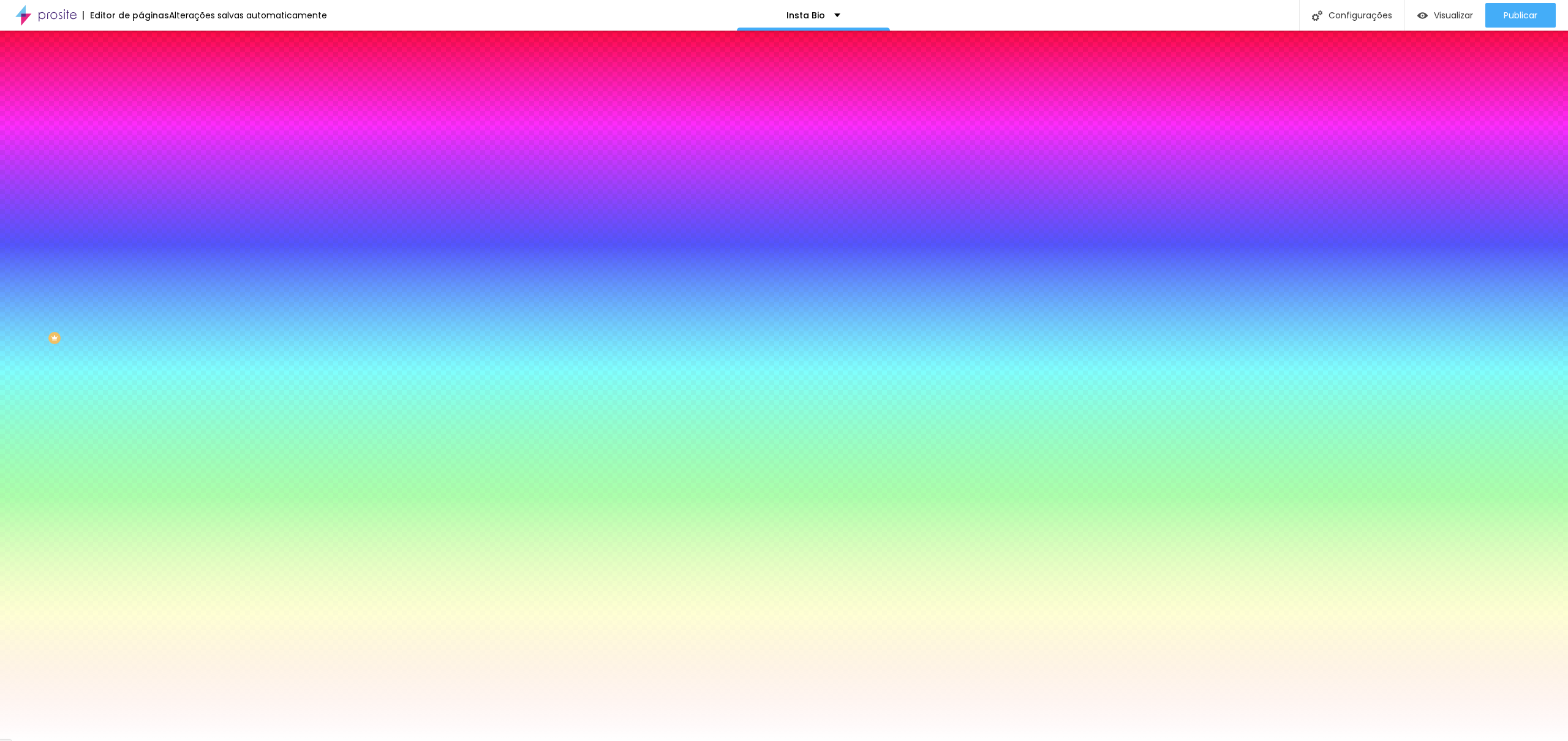
type input "18"
type input "17"
type input "16"
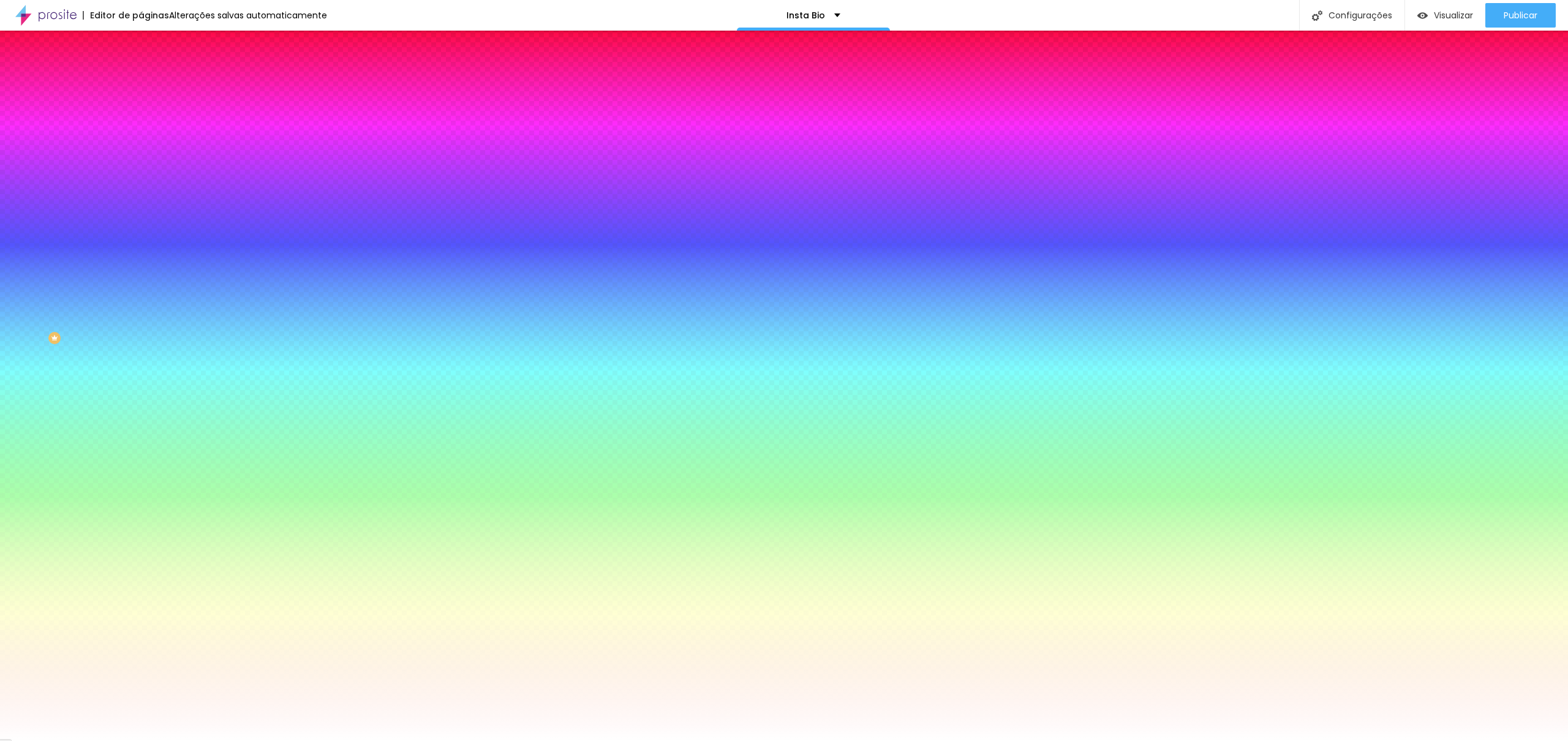
type input "16"
type input "15"
type input "14"
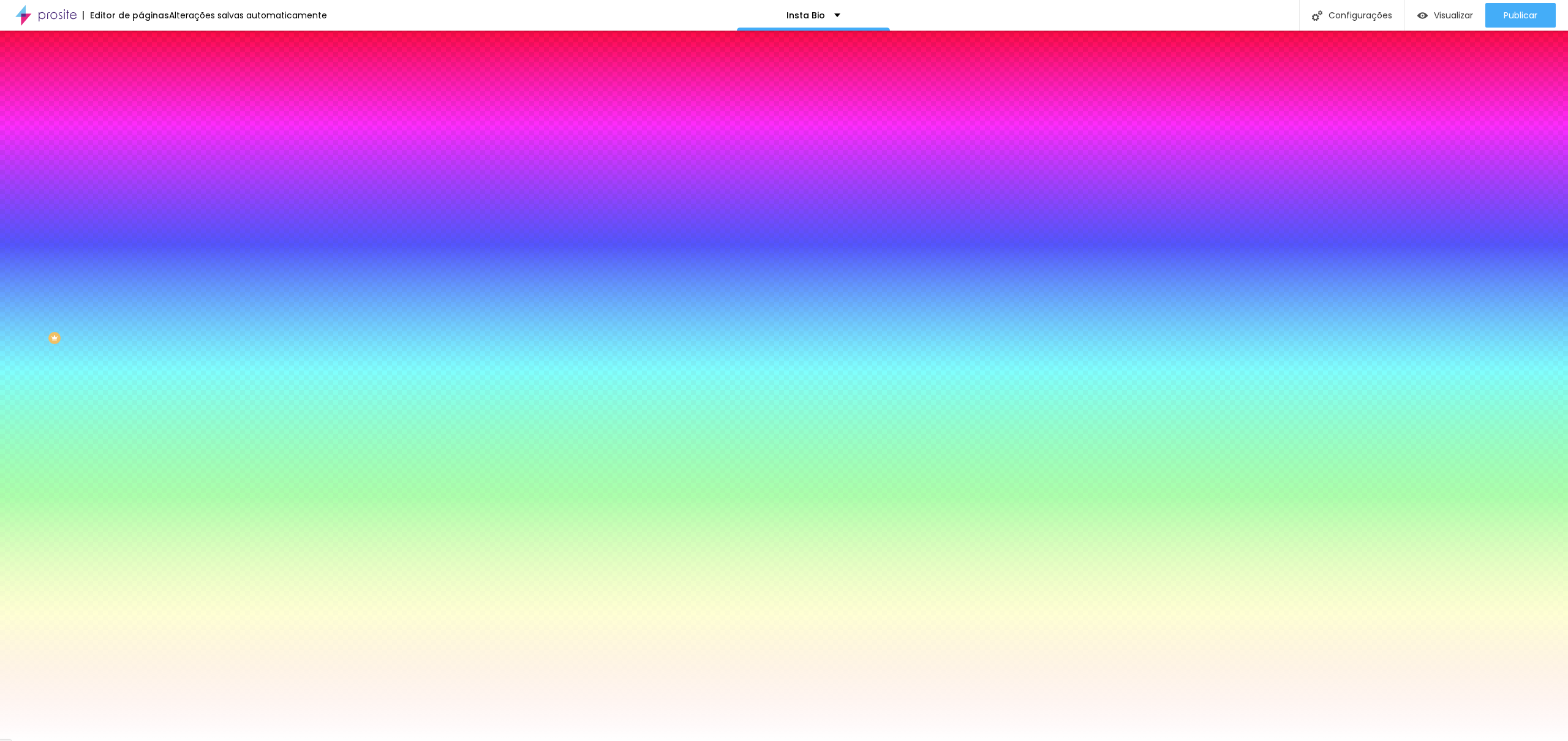
type input "13"
type input "12"
type input "11"
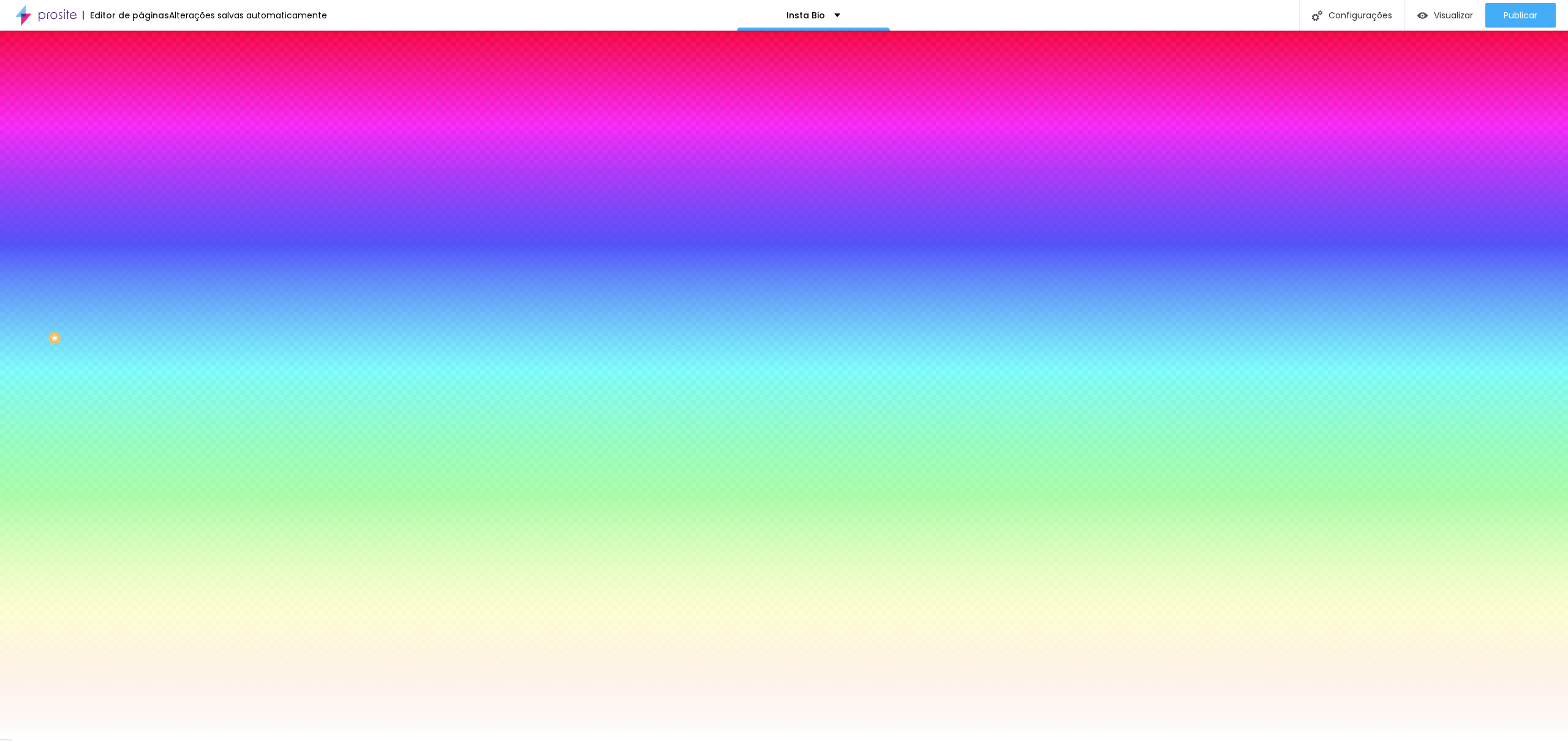
type input "11"
type input "12"
type input "13"
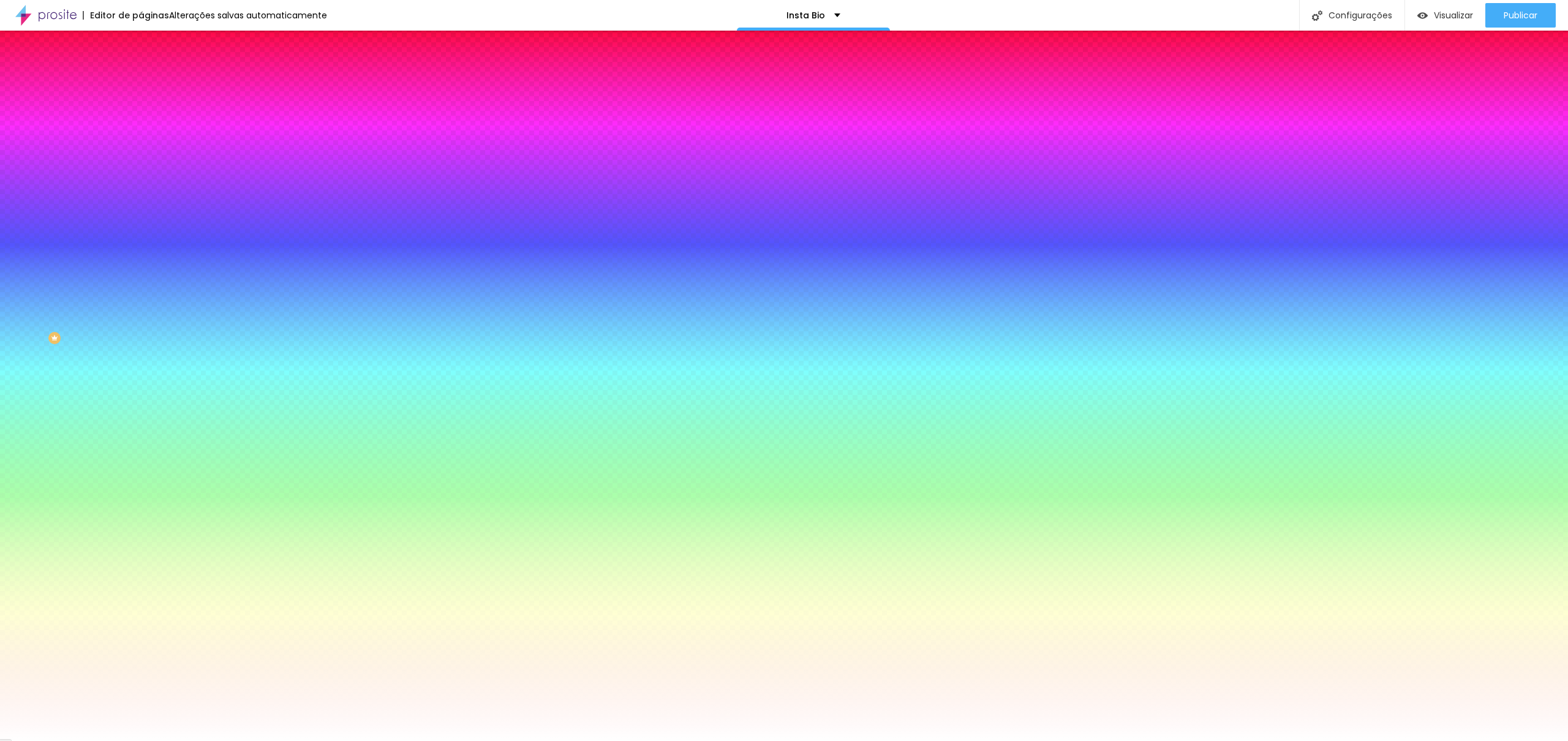
type input "14"
type input "16"
type input "18"
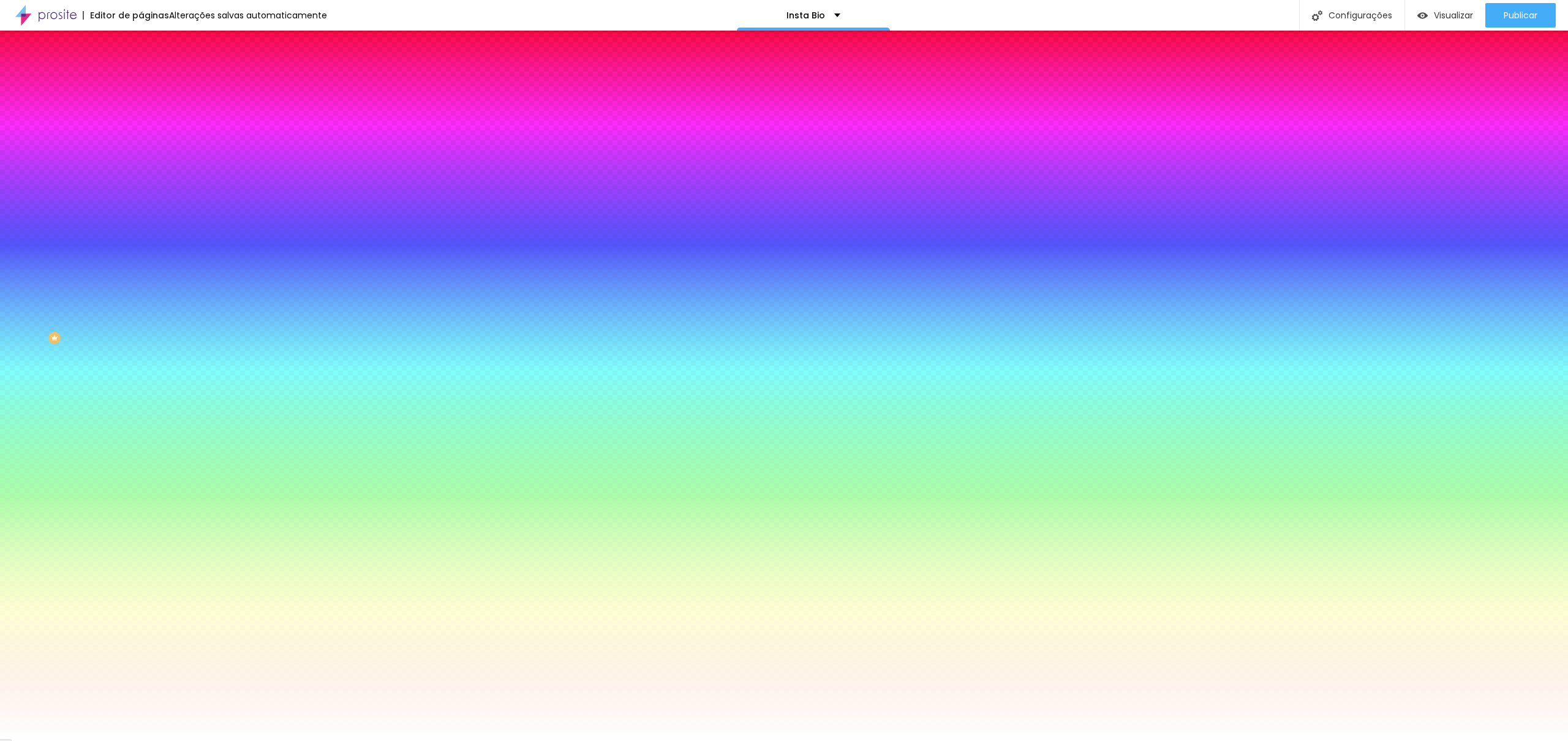
type input "18"
type input "21"
type input "24"
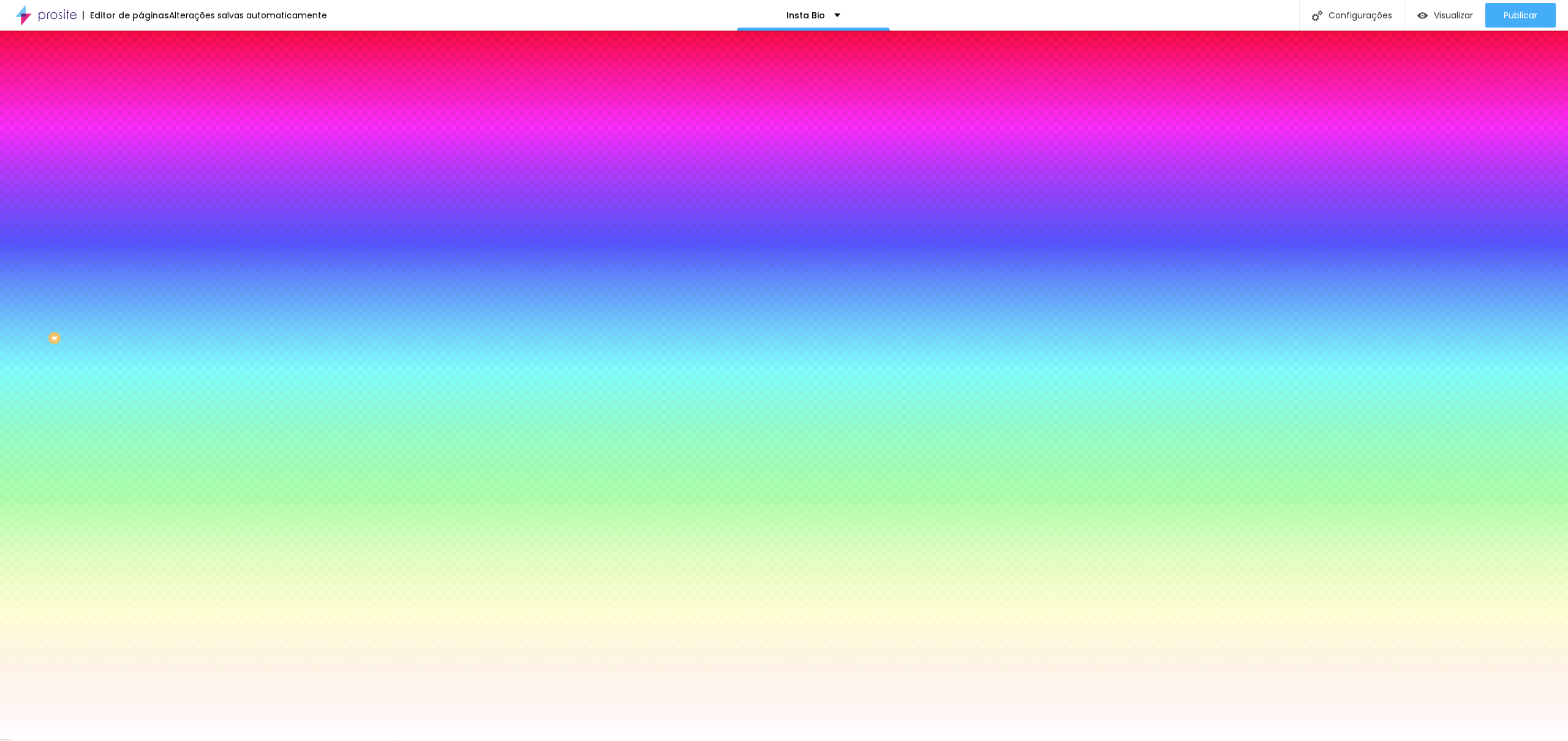
type input "26"
type input "28"
type input "30"
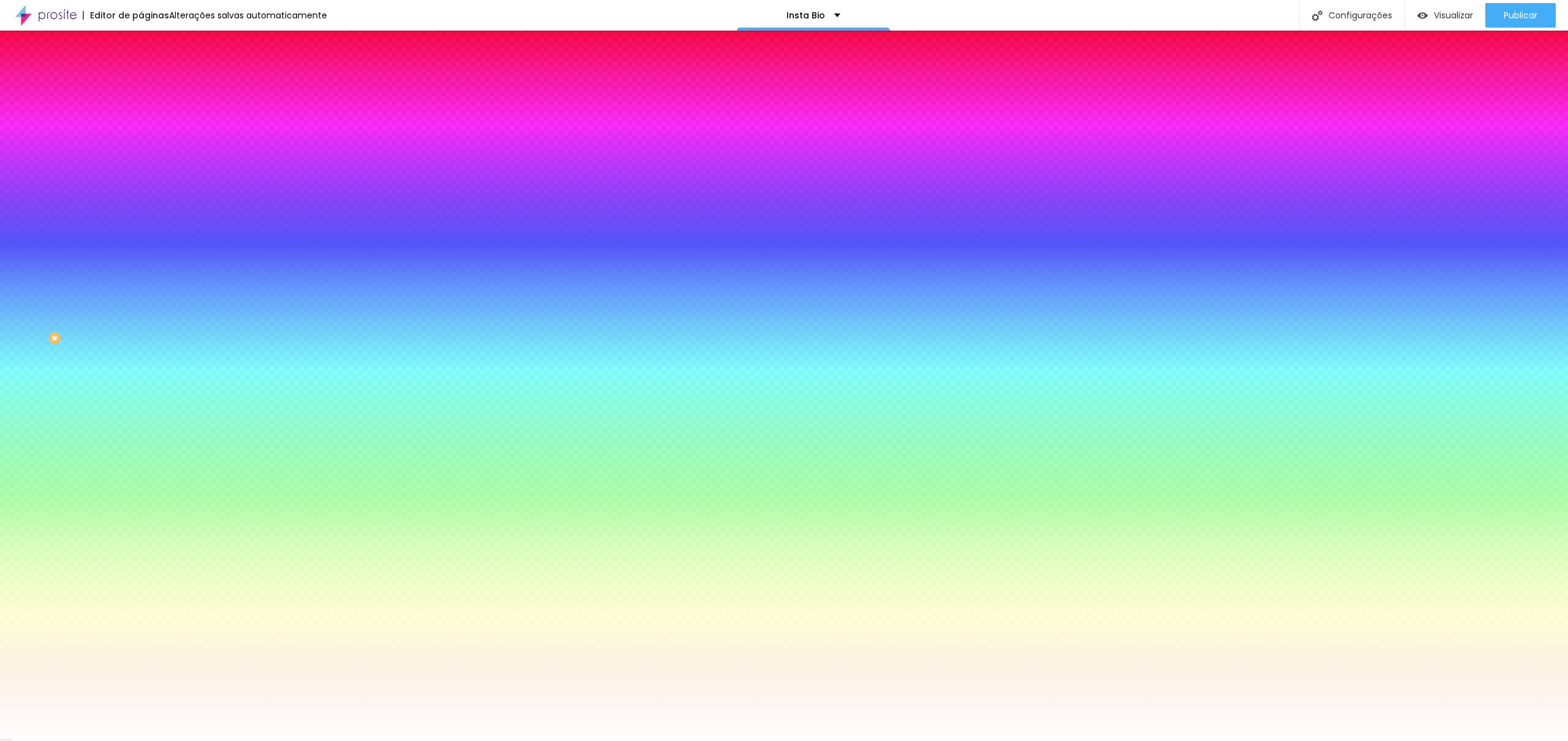
type input "30"
type input "28"
type input "25"
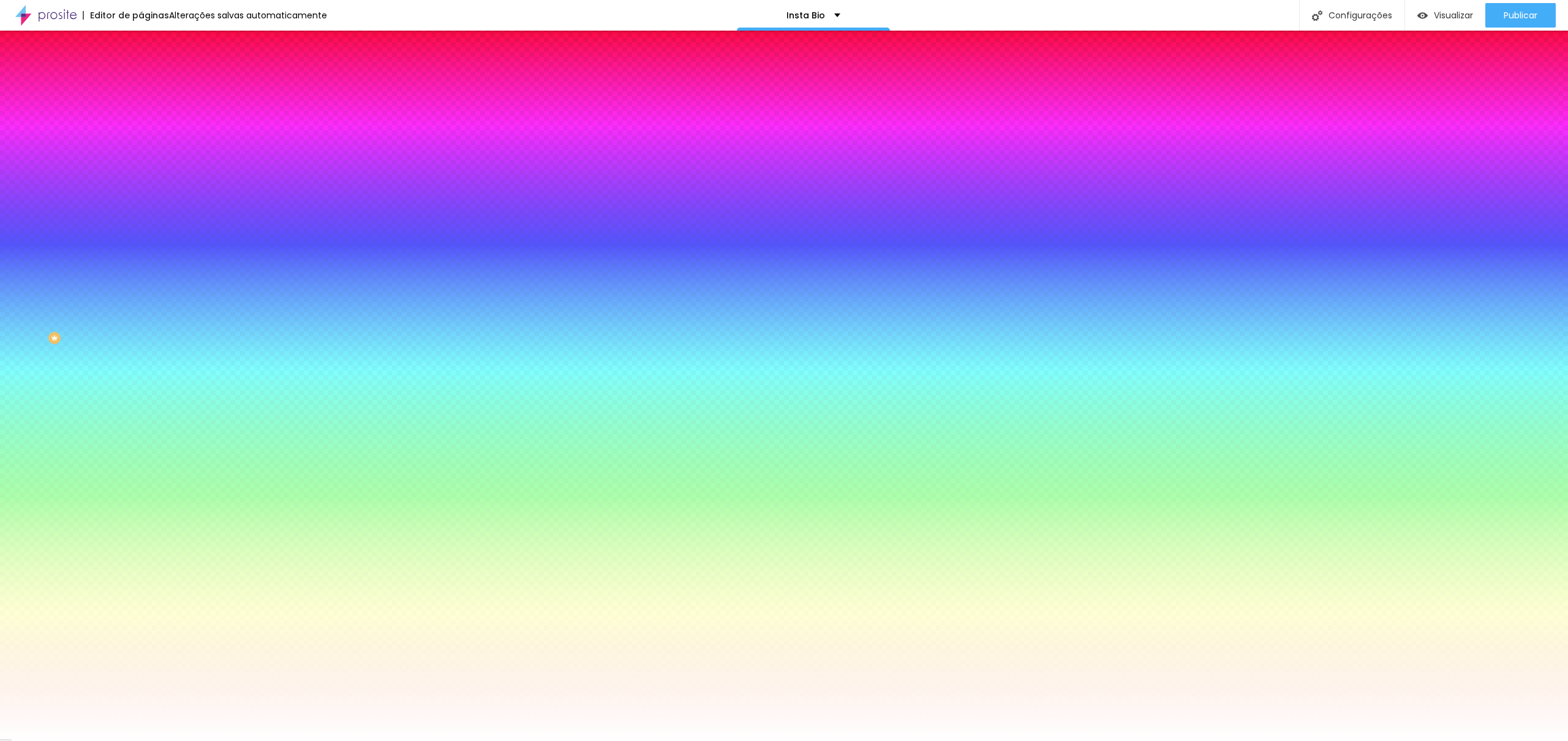
type input "22"
type input "19"
type input "17"
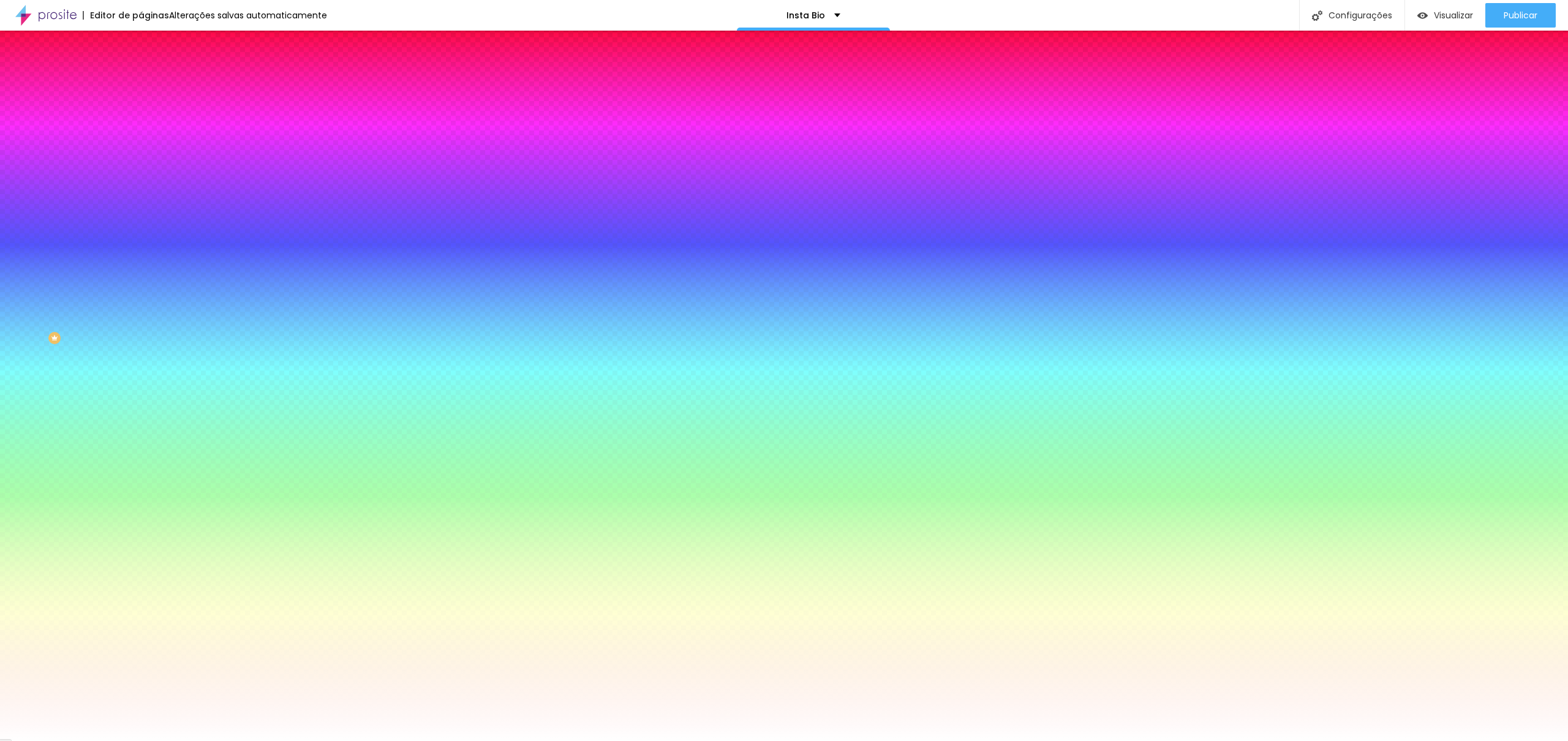
type input "17"
type input "16"
type input "15"
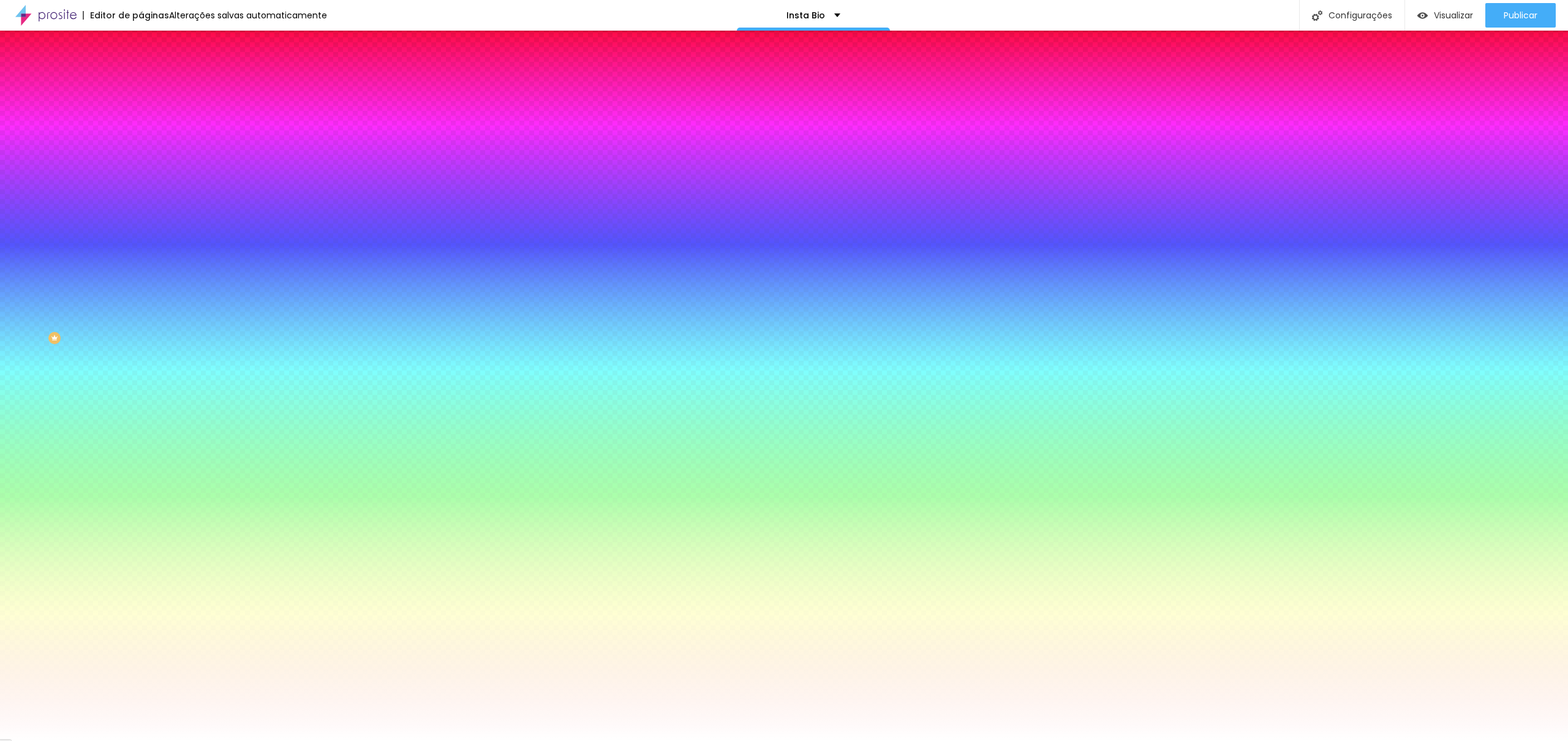
type input "16"
type input "17"
type input "19"
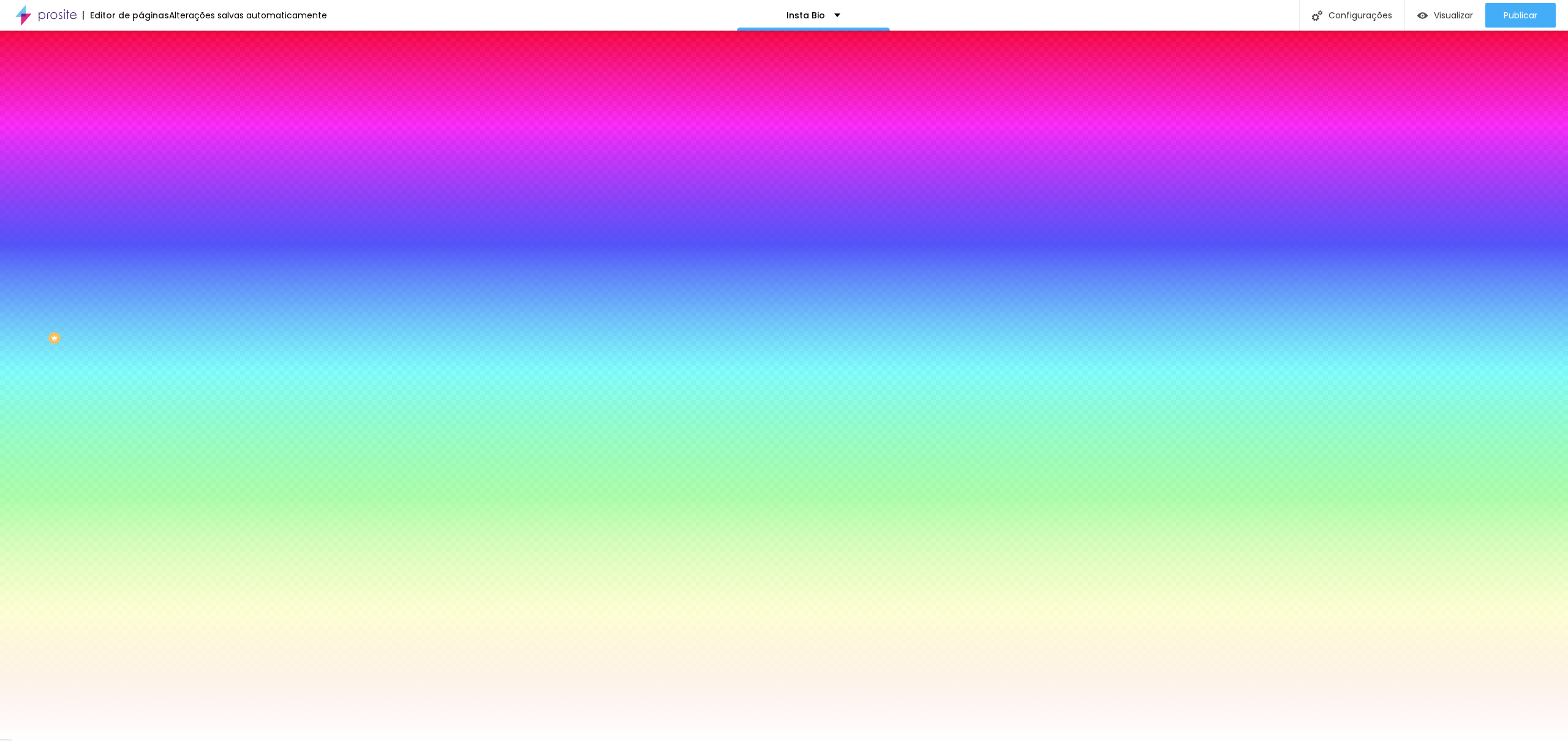
type input "19"
type input "22"
type input "27"
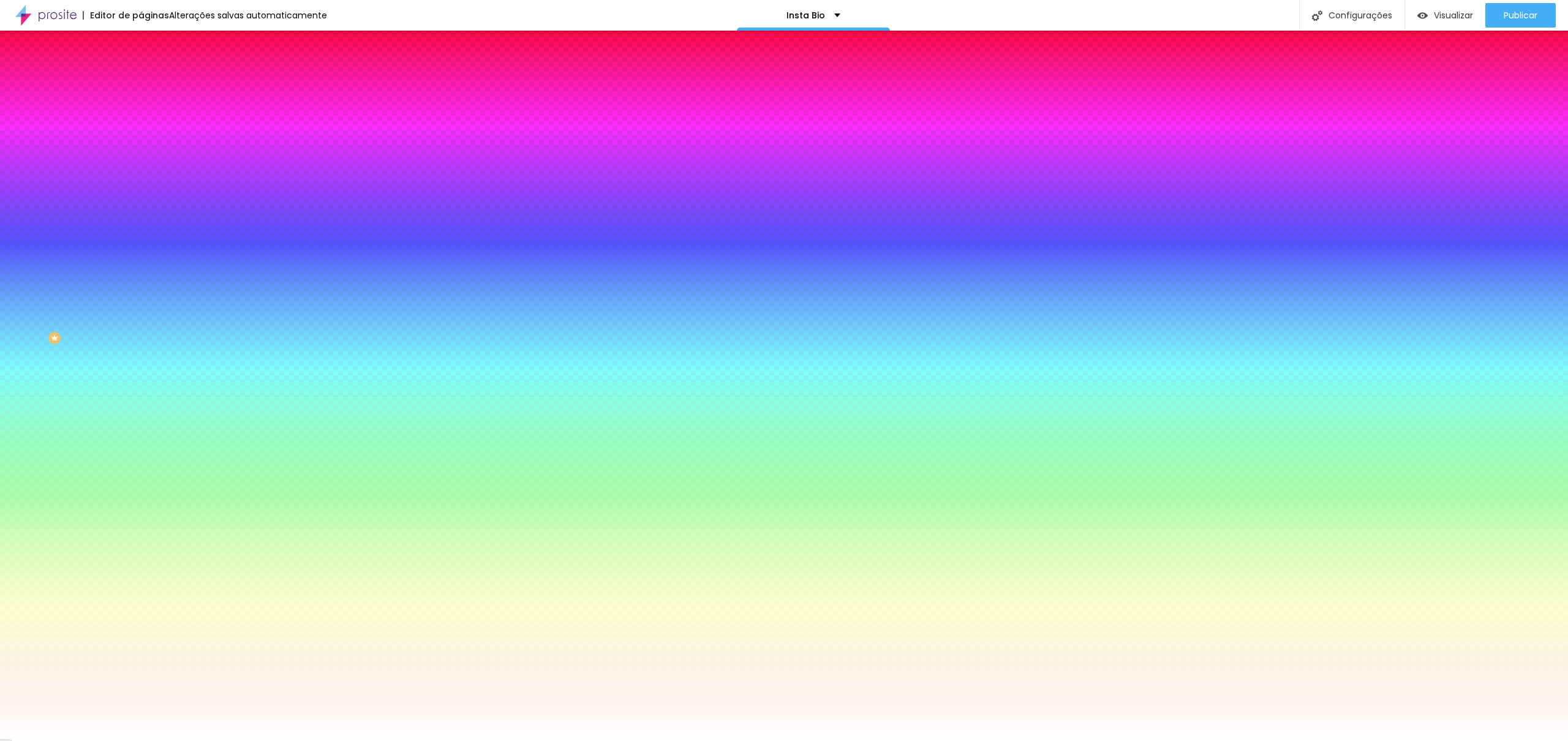
type input "30"
drag, startPoint x: 265, startPoint y: 225, endPoint x: 323, endPoint y: 232, distance: 58.4
click at [126, 740] on div at bounding box center [784, 741] width 1568 height 0
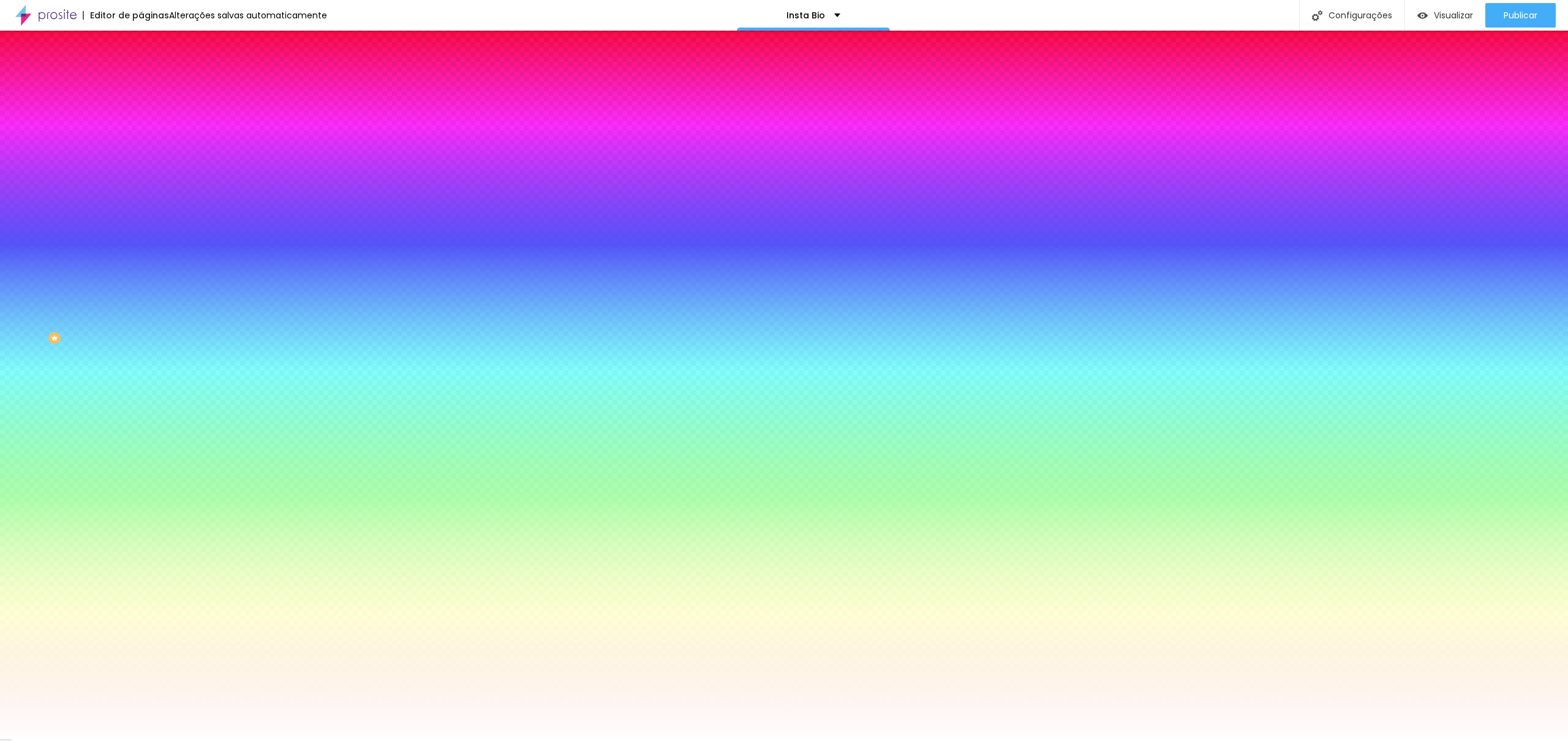
click at [146, 155] on icon "button" at bounding box center [149, 155] width 8 height 8
click at [126, 740] on div at bounding box center [784, 741] width 1568 height 0
click at [146, 155] on icon "button" at bounding box center [149, 155] width 8 height 8
click at [126, 740] on div at bounding box center [784, 741] width 1568 height 0
click at [146, 227] on icon "button" at bounding box center [149, 231] width 8 height 8
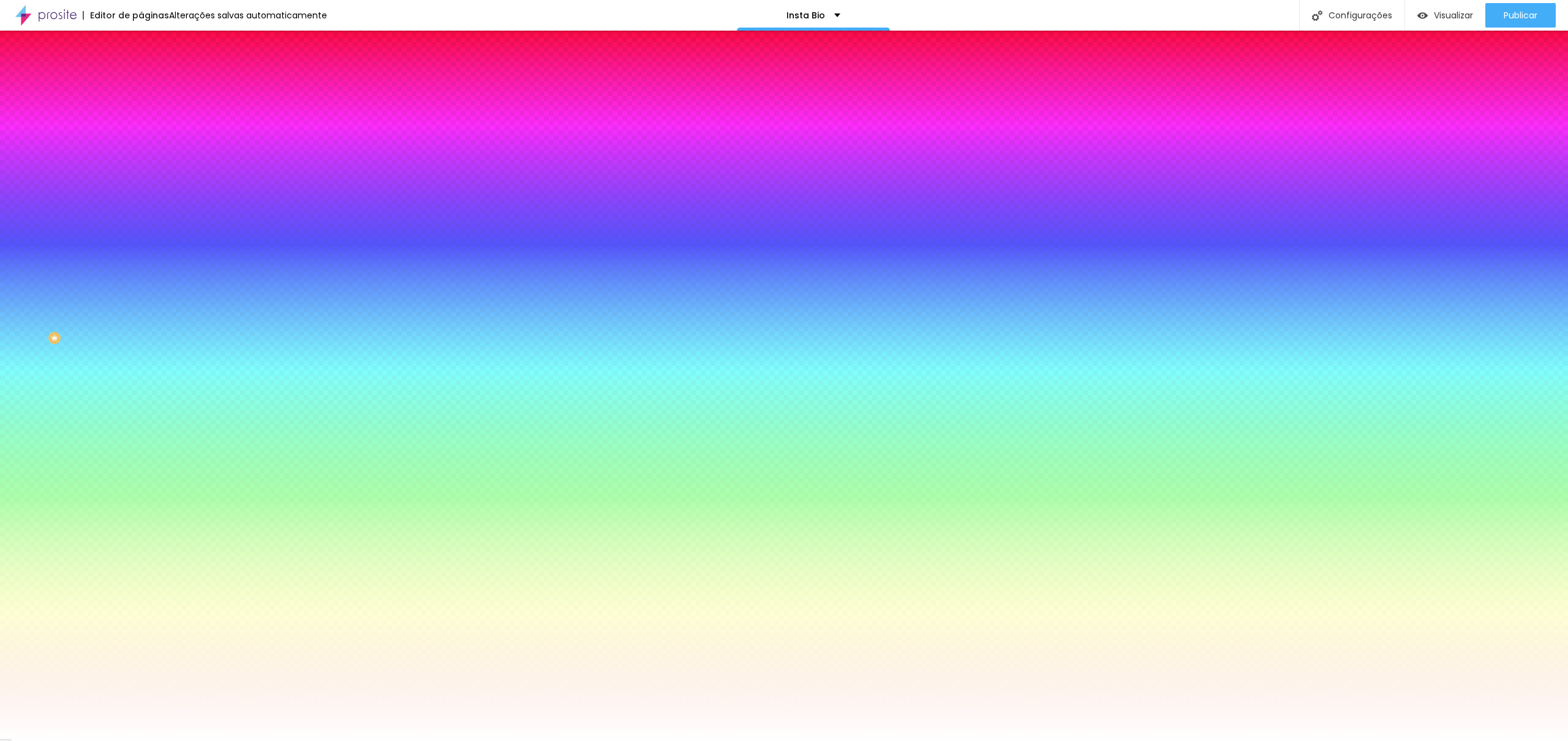
click at [123, 740] on div at bounding box center [784, 741] width 1568 height 0
click at [146, 227] on icon "button" at bounding box center [149, 231] width 8 height 8
click at [226, 740] on div at bounding box center [784, 748] width 1568 height 0
click at [34, 740] on div at bounding box center [784, 741] width 1568 height 0
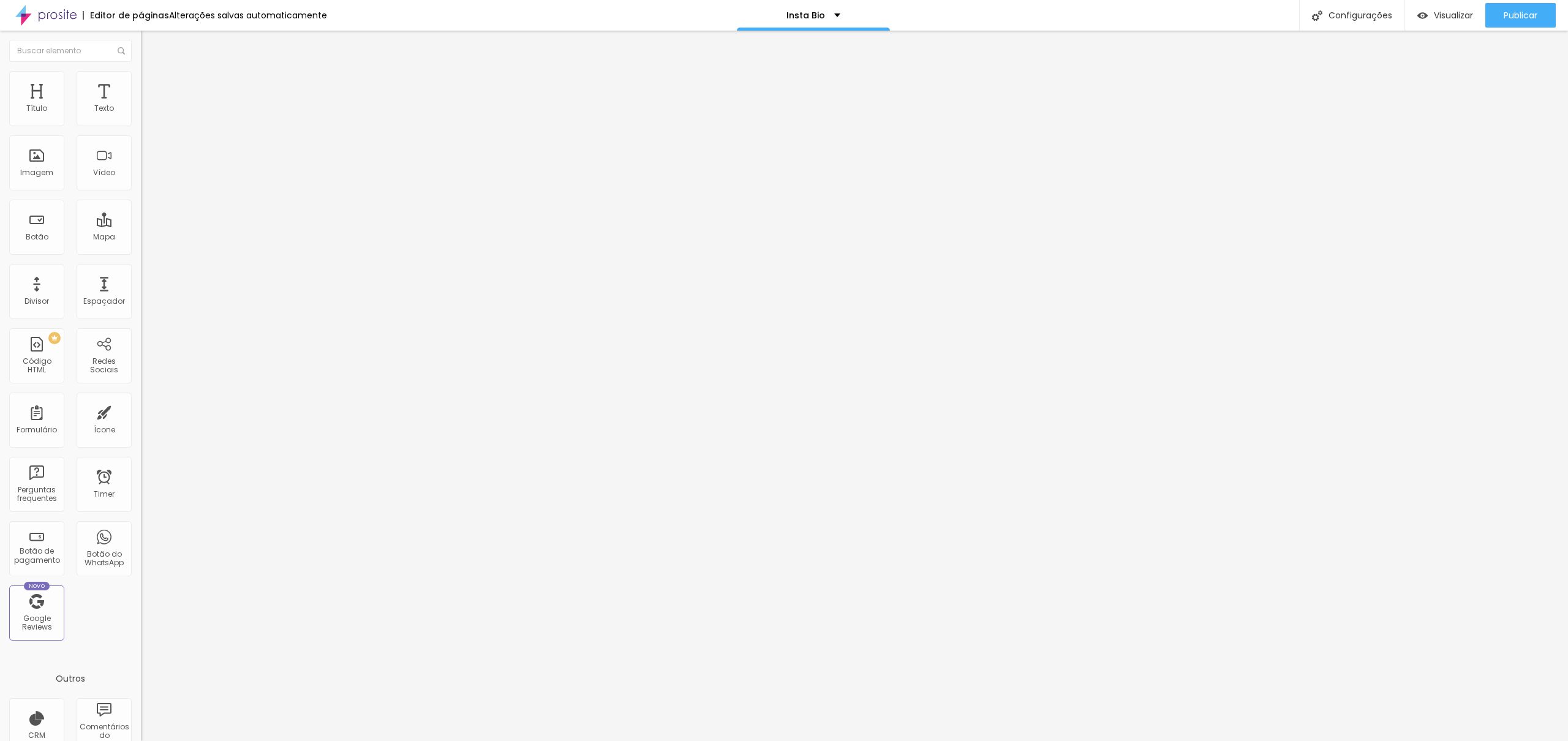
click at [141, 189] on span "Normal" at bounding box center [154, 188] width 28 height 10
click at [141, 416] on div "Editar Botão Conteúdo Estilo Avançado Texto Nosso Site Alinhamento Tamanho Norm…" at bounding box center [210, 386] width 141 height 710
click at [141, 448] on div "Editar Botão Conteúdo Estilo Avançado Texto Nosso Site Alinhamento Tamanho Norm…" at bounding box center [210, 386] width 141 height 710
click at [1535, 16] on span "Publicar" at bounding box center [1520, 15] width 34 height 9
click at [1439, 10] on span "Visualizar" at bounding box center [1441, 15] width 39 height 9
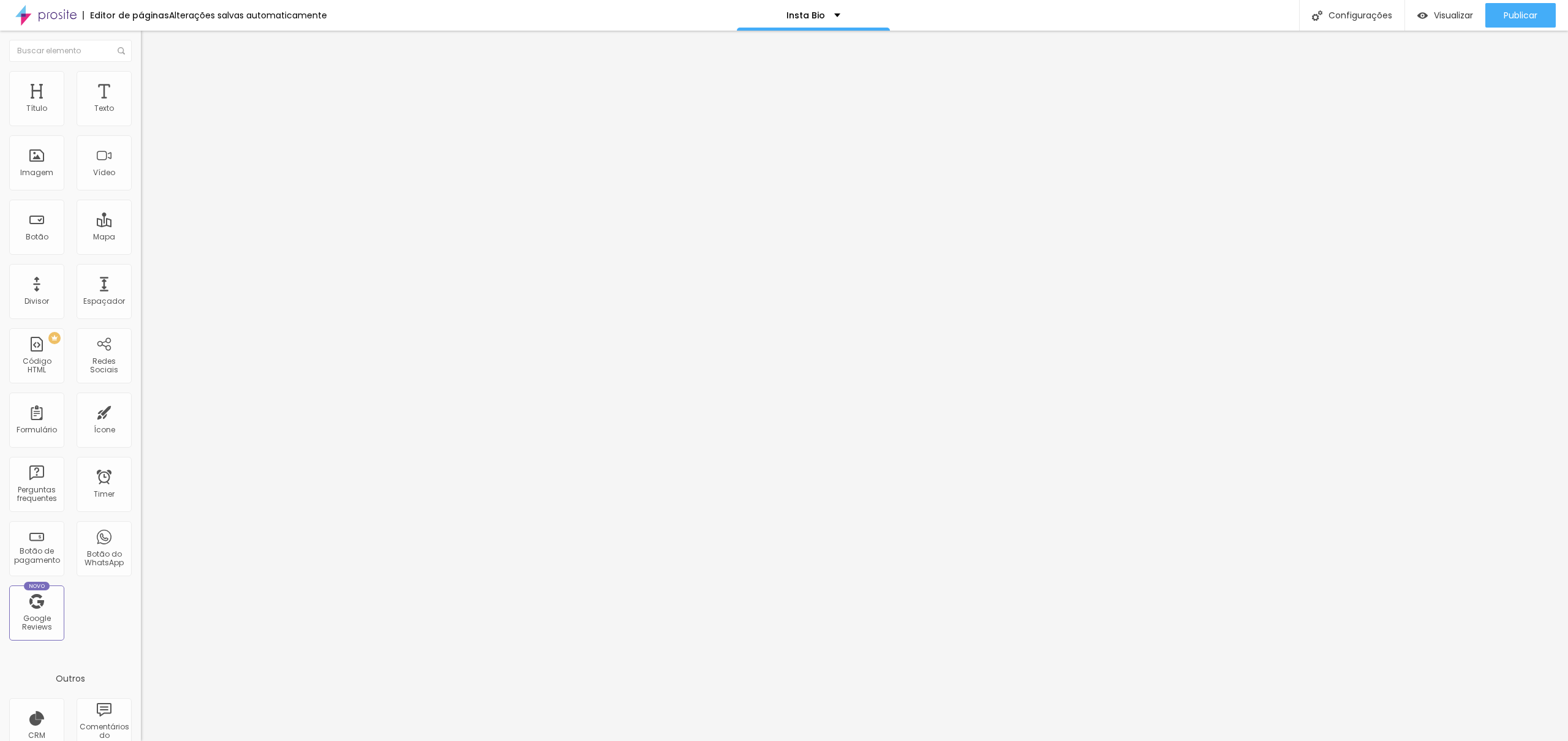
click at [150, 42] on div "Editar Coluna" at bounding box center [188, 44] width 76 height 9
click at [830, 18] on div "Insta Bio" at bounding box center [813, 16] width 54 height 9
click at [69, 14] on img at bounding box center [46, 16] width 61 height 31
click at [56, 170] on div "Imagem" at bounding box center [37, 163] width 55 height 55
click at [26, 155] on div "Imagem" at bounding box center [37, 163] width 55 height 55
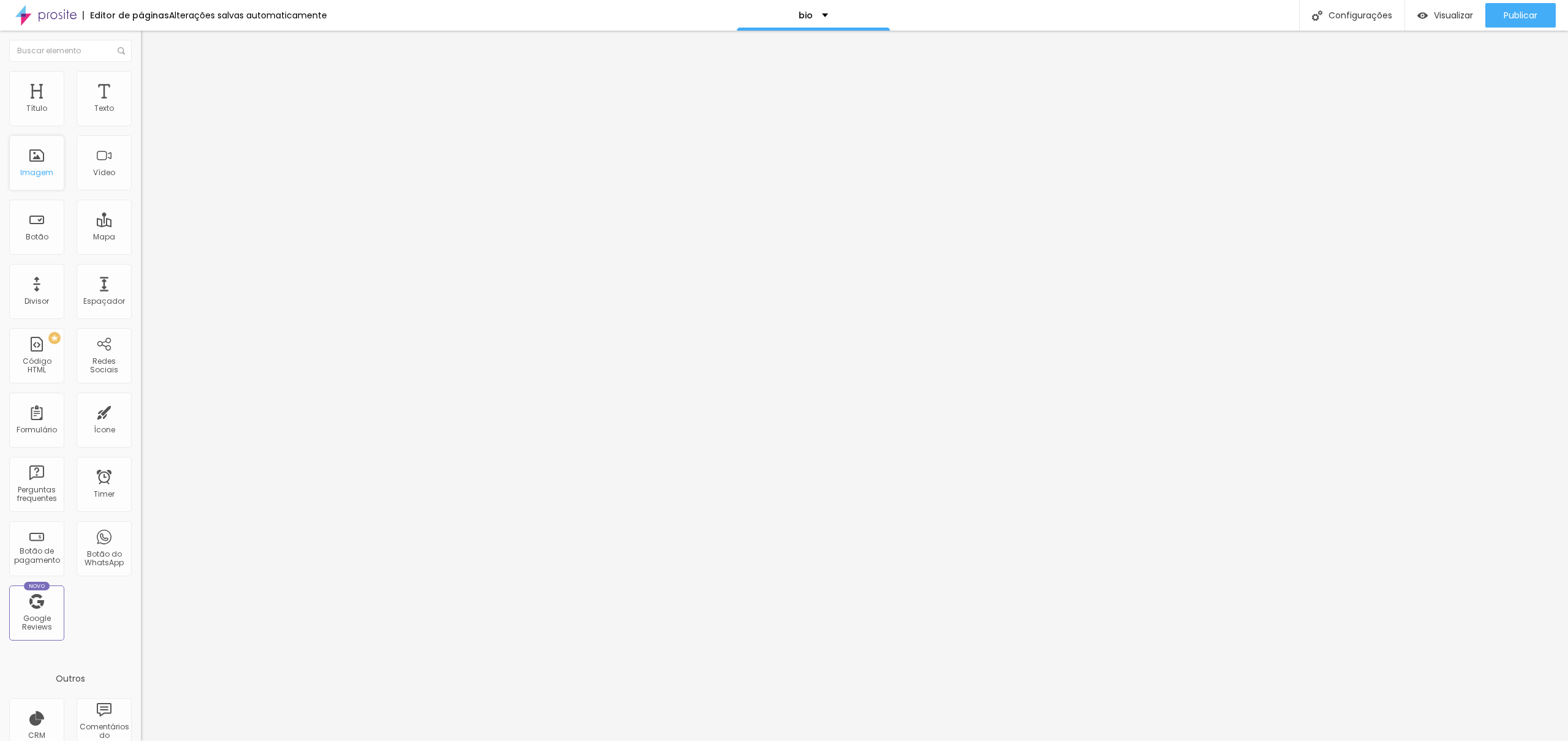
click at [26, 155] on div "Imagem" at bounding box center [37, 163] width 55 height 55
click at [150, 43] on img "button" at bounding box center [154, 44] width 9 height 9
click at [21, 147] on div "Imagem" at bounding box center [37, 163] width 55 height 55
click at [21, 148] on div "Imagem" at bounding box center [37, 163] width 55 height 55
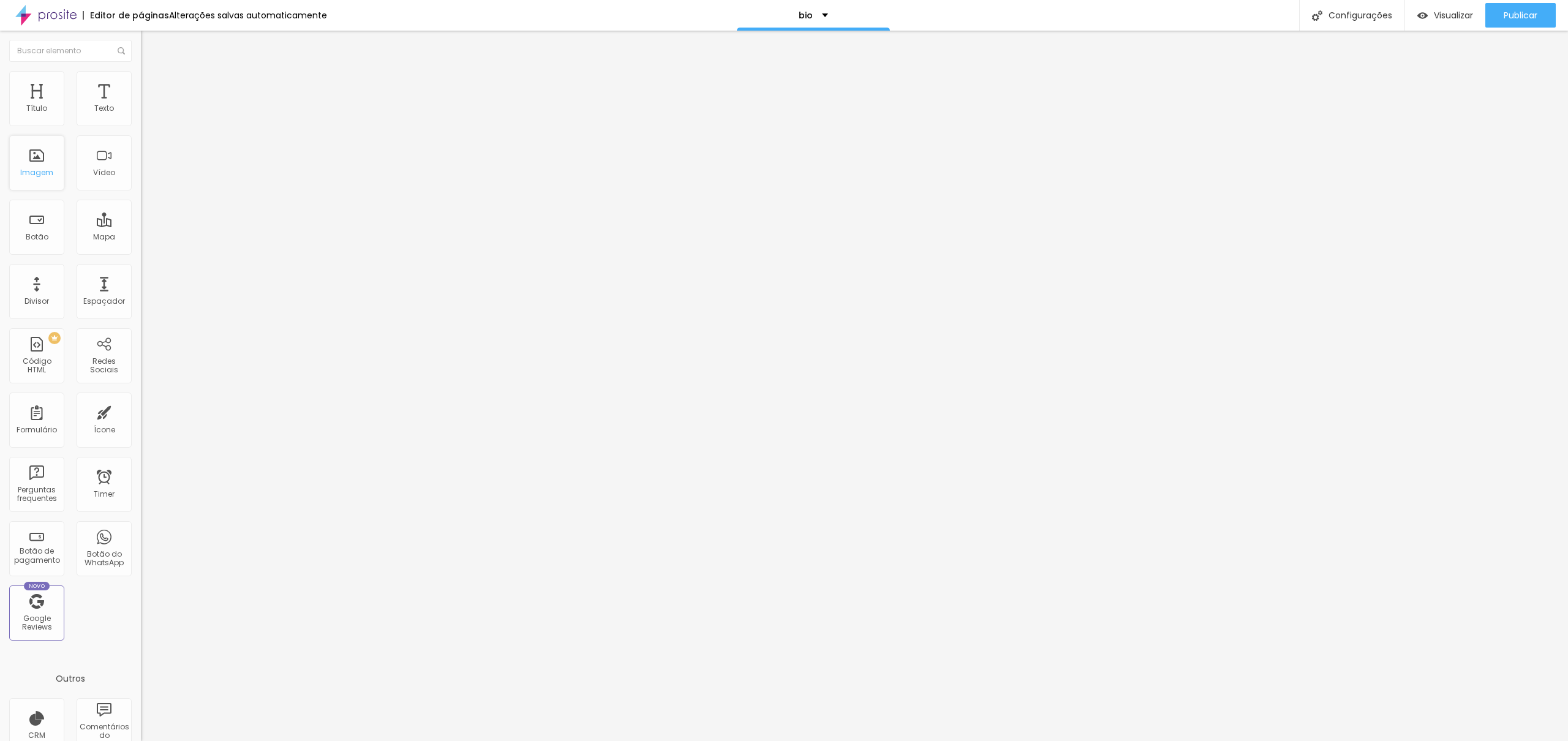
click at [21, 148] on div "Imagem" at bounding box center [37, 163] width 55 height 55
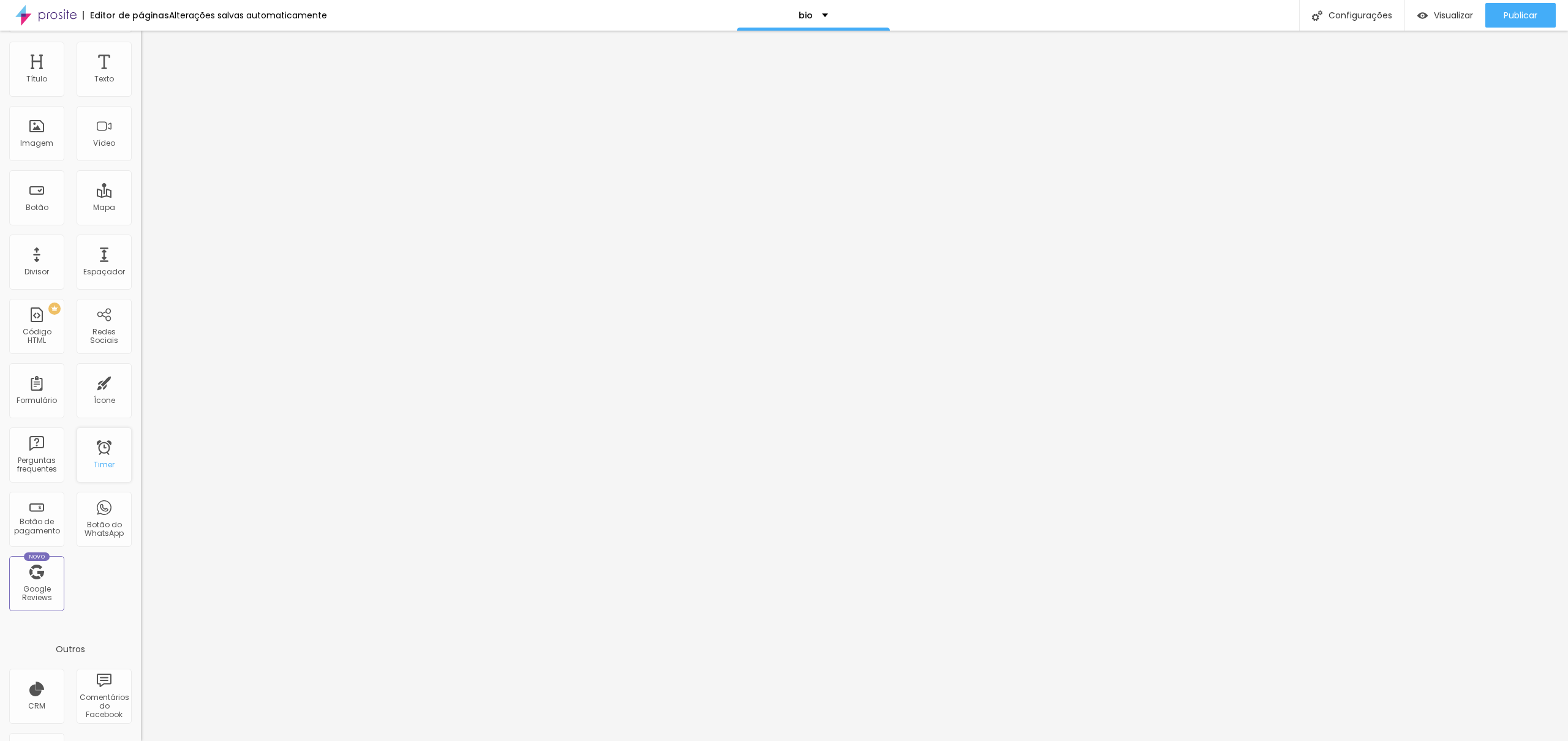
scroll to position [85, 0]
